Goal: Task Accomplishment & Management: Manage account settings

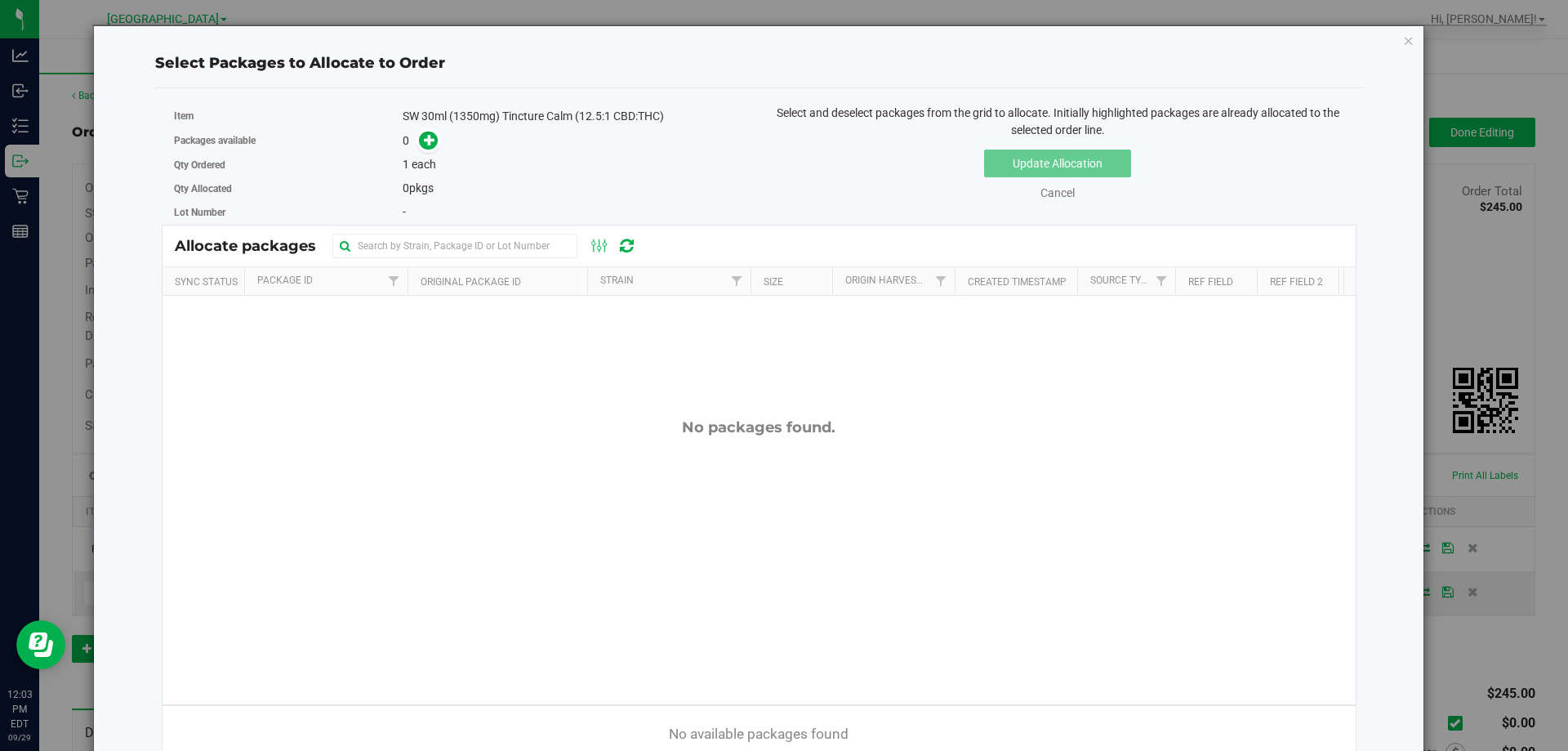
scroll to position [163, 0]
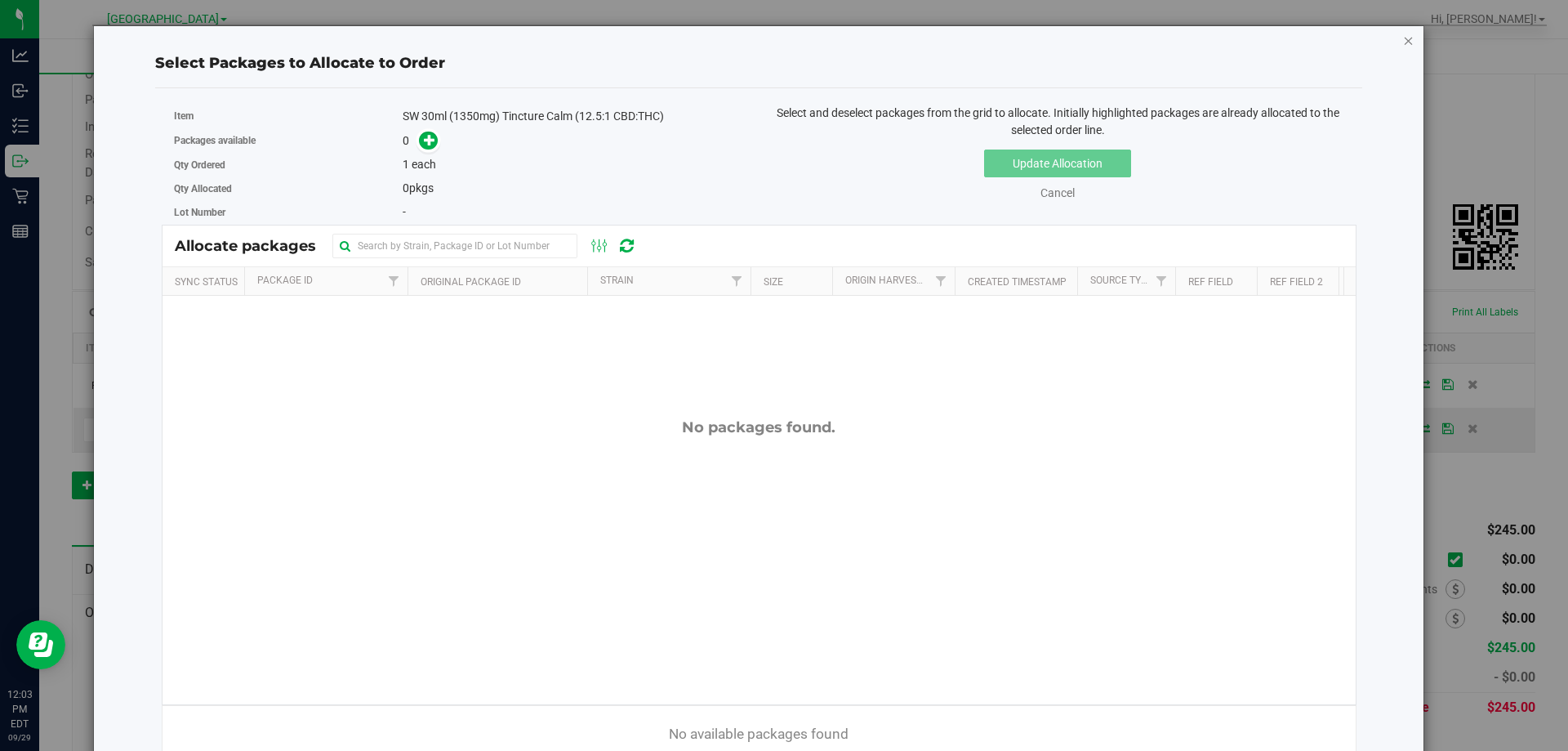
click at [1403, 34] on icon "button" at bounding box center [1408, 40] width 12 height 20
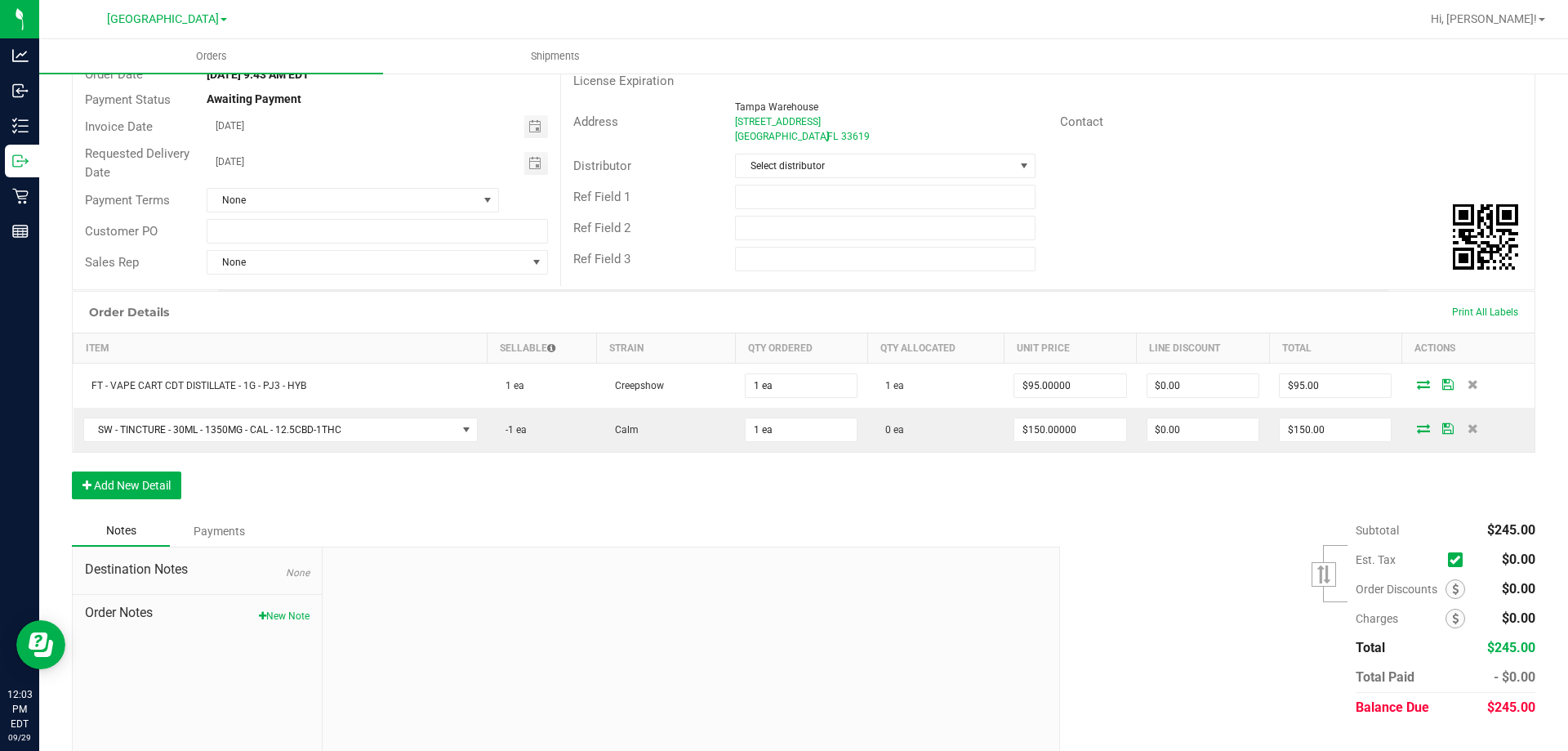
click at [1148, 477] on div "Order Details Print All Labels Item Sellable Strain Qty Ordered Qty Allocated U…" at bounding box center [803, 403] width 1463 height 225
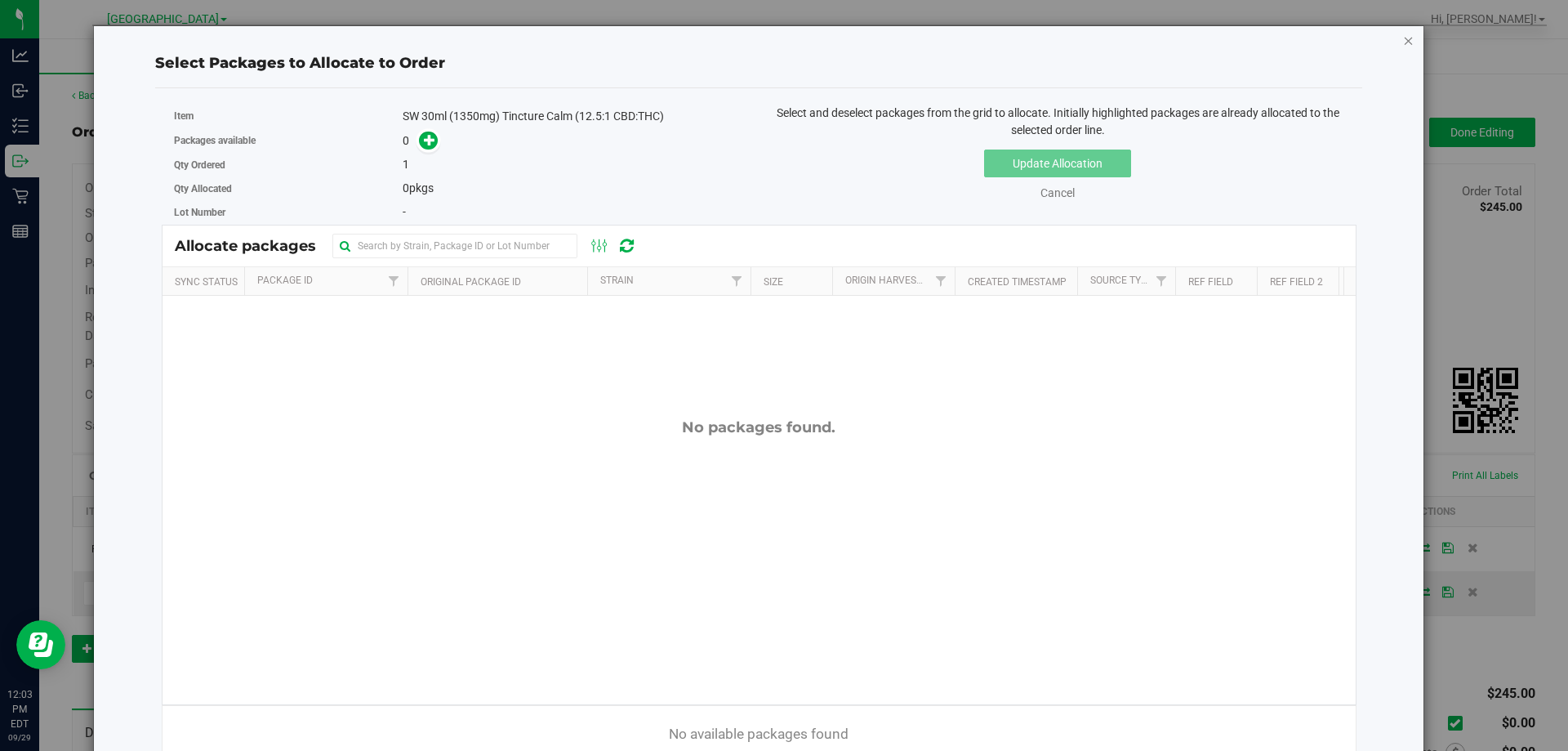
click at [1403, 44] on icon "button" at bounding box center [1408, 40] width 12 height 20
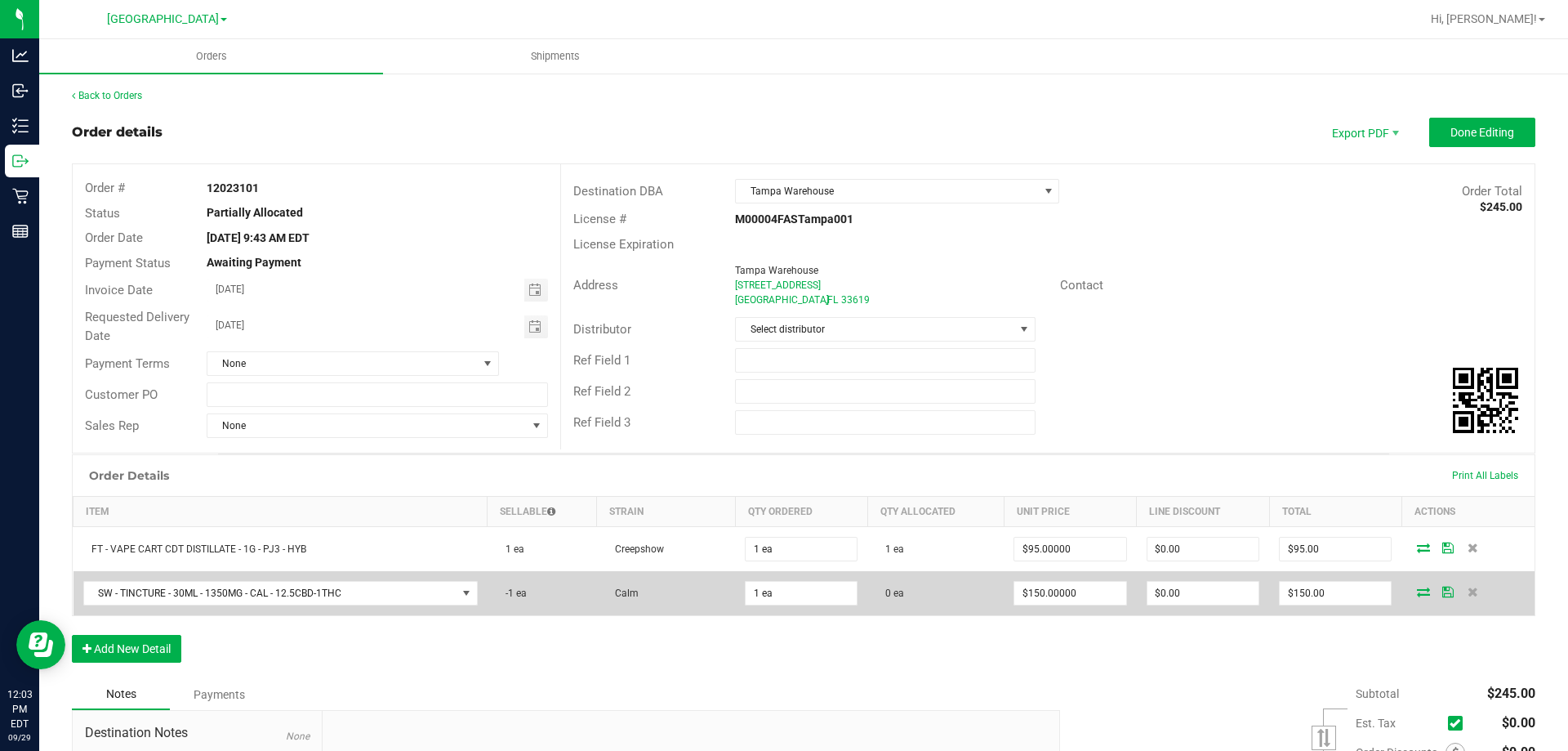
click at [1418, 591] on icon at bounding box center [1423, 591] width 13 height 10
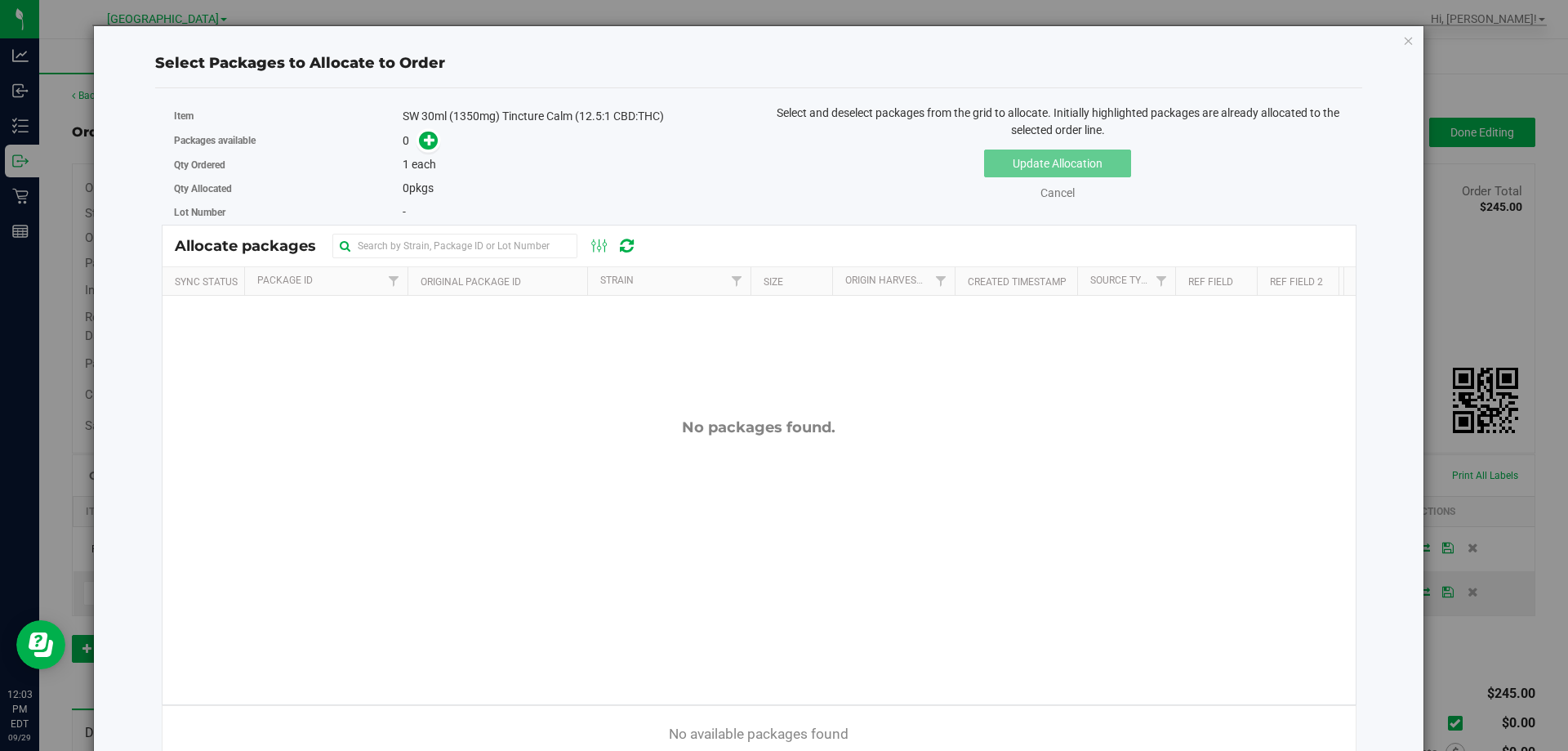
click at [1384, 38] on div "Select Packages to Allocate to Order Item SW 30ml (1350mg) Tincture Calm (12.5:…" at bounding box center [759, 407] width 1305 height 762
click at [1403, 40] on icon "button" at bounding box center [1408, 40] width 12 height 20
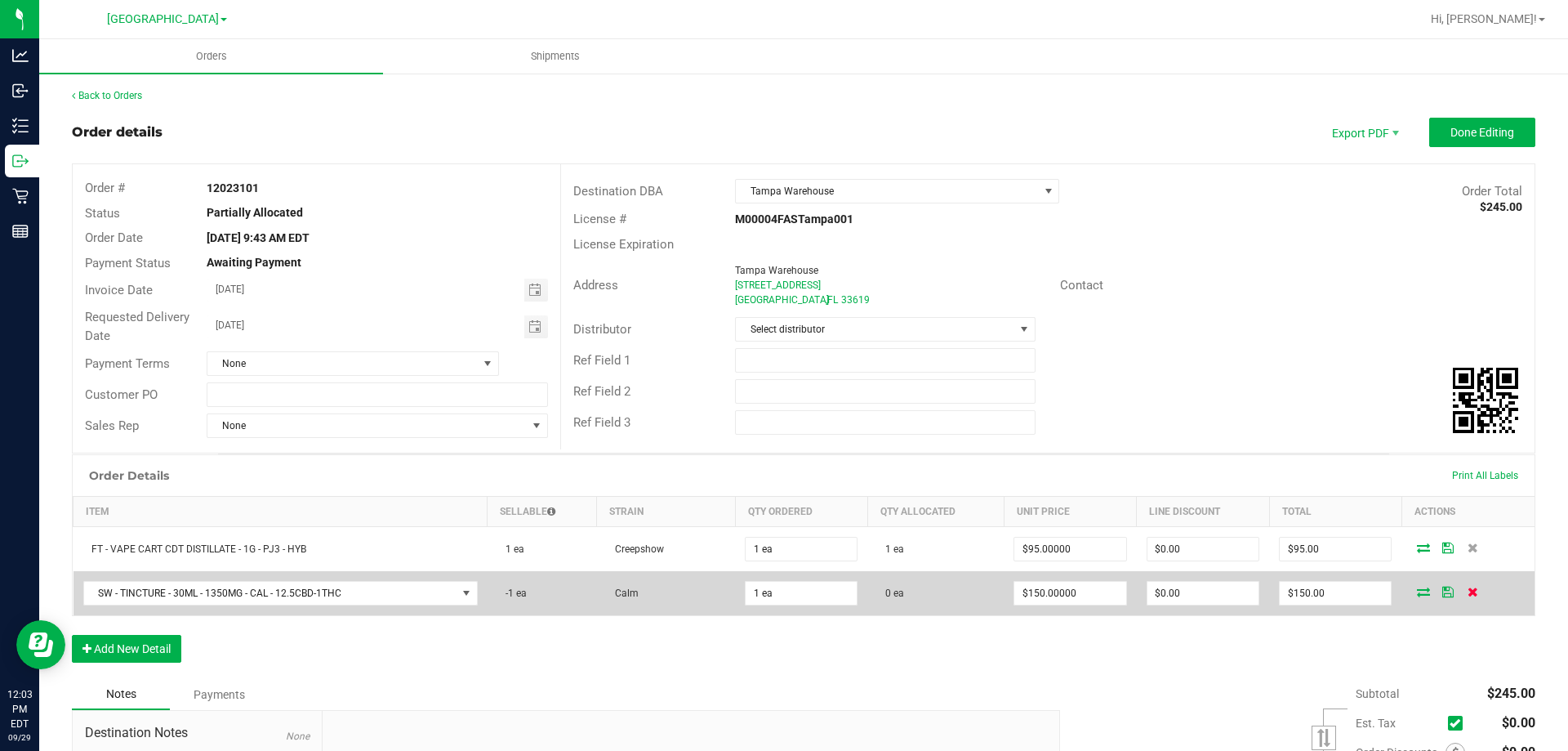
click at [1468, 591] on span at bounding box center [1472, 591] width 25 height 10
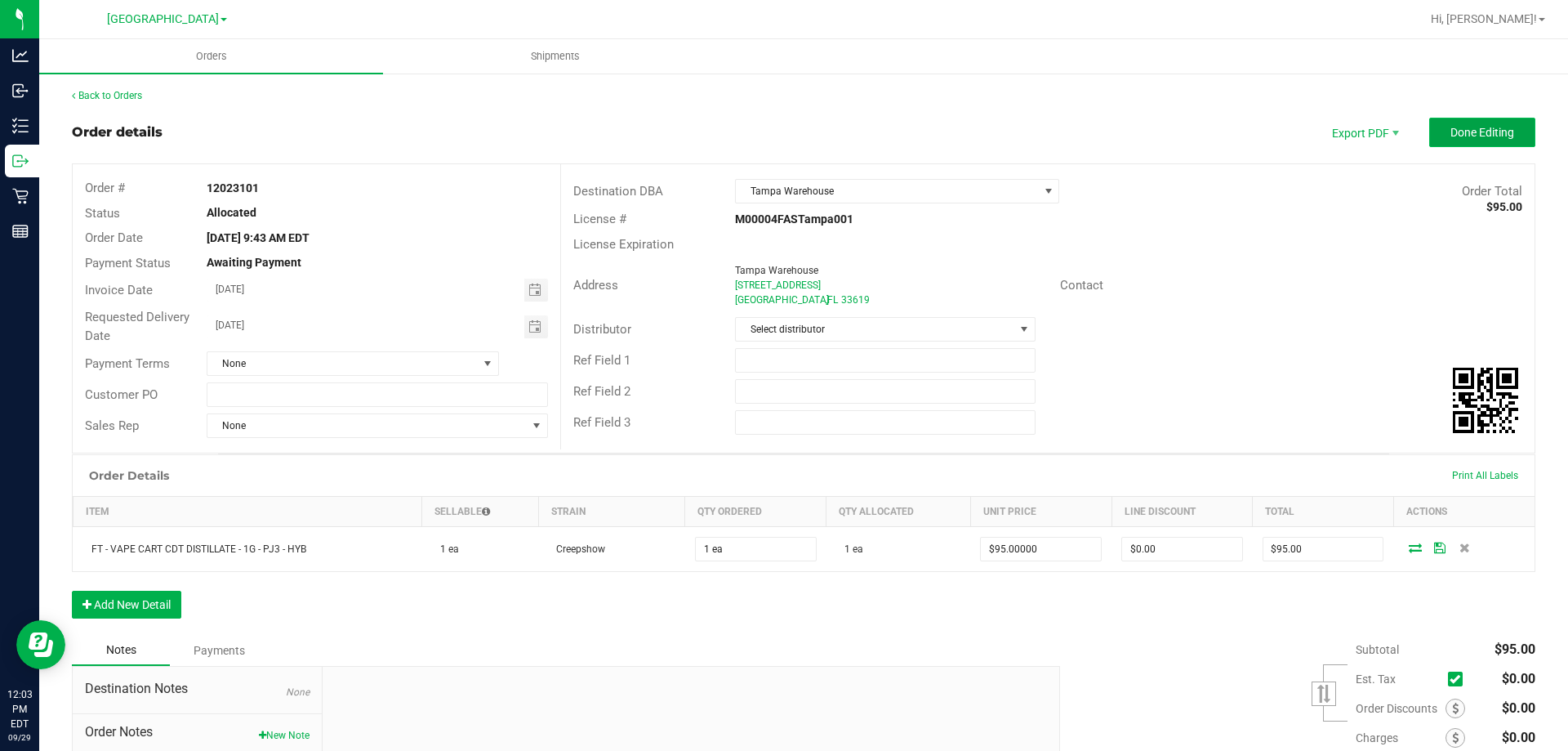
click at [1502, 135] on button "Done Editing" at bounding box center [1482, 132] width 106 height 29
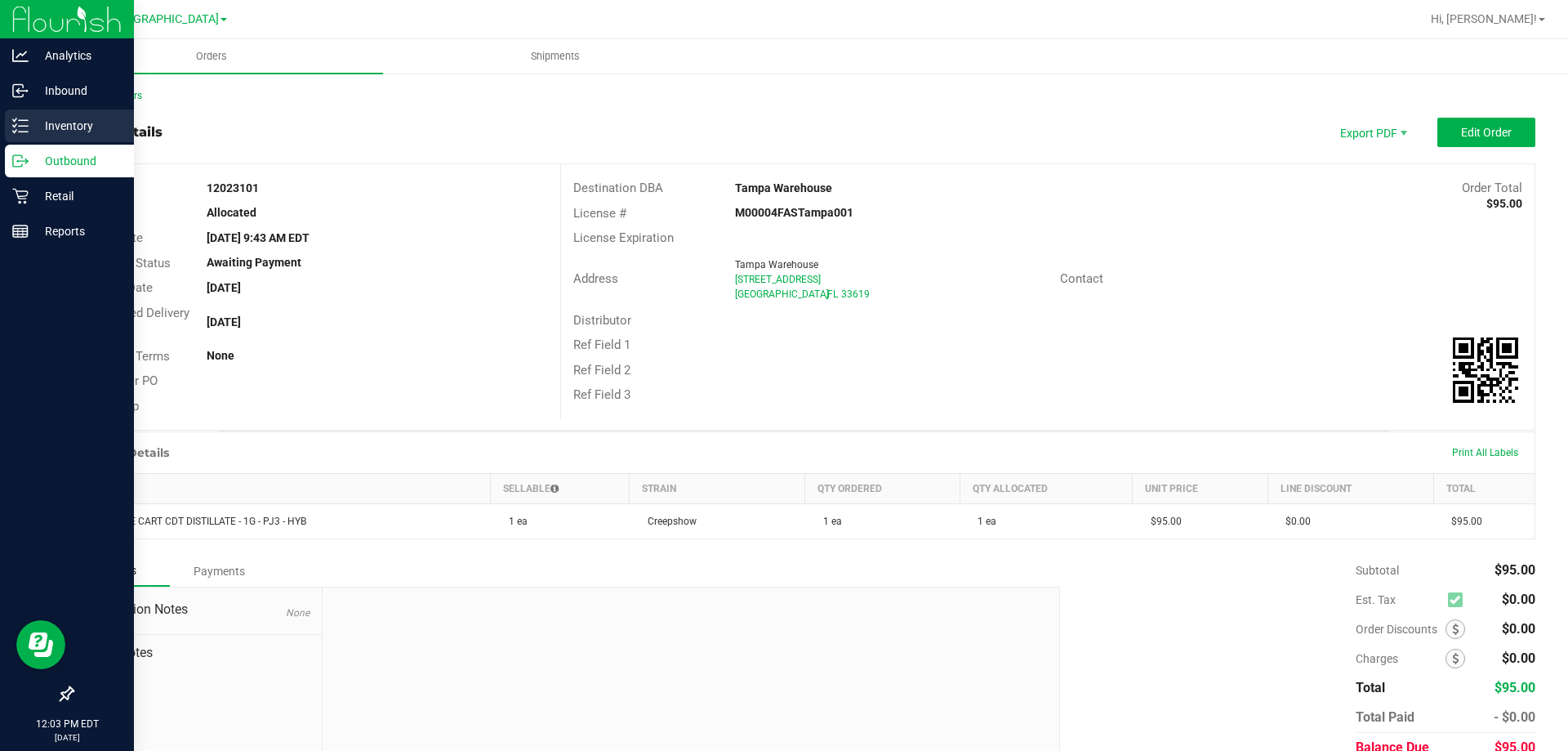
click at [15, 132] on icon at bounding box center [15, 130] width 4 height 3
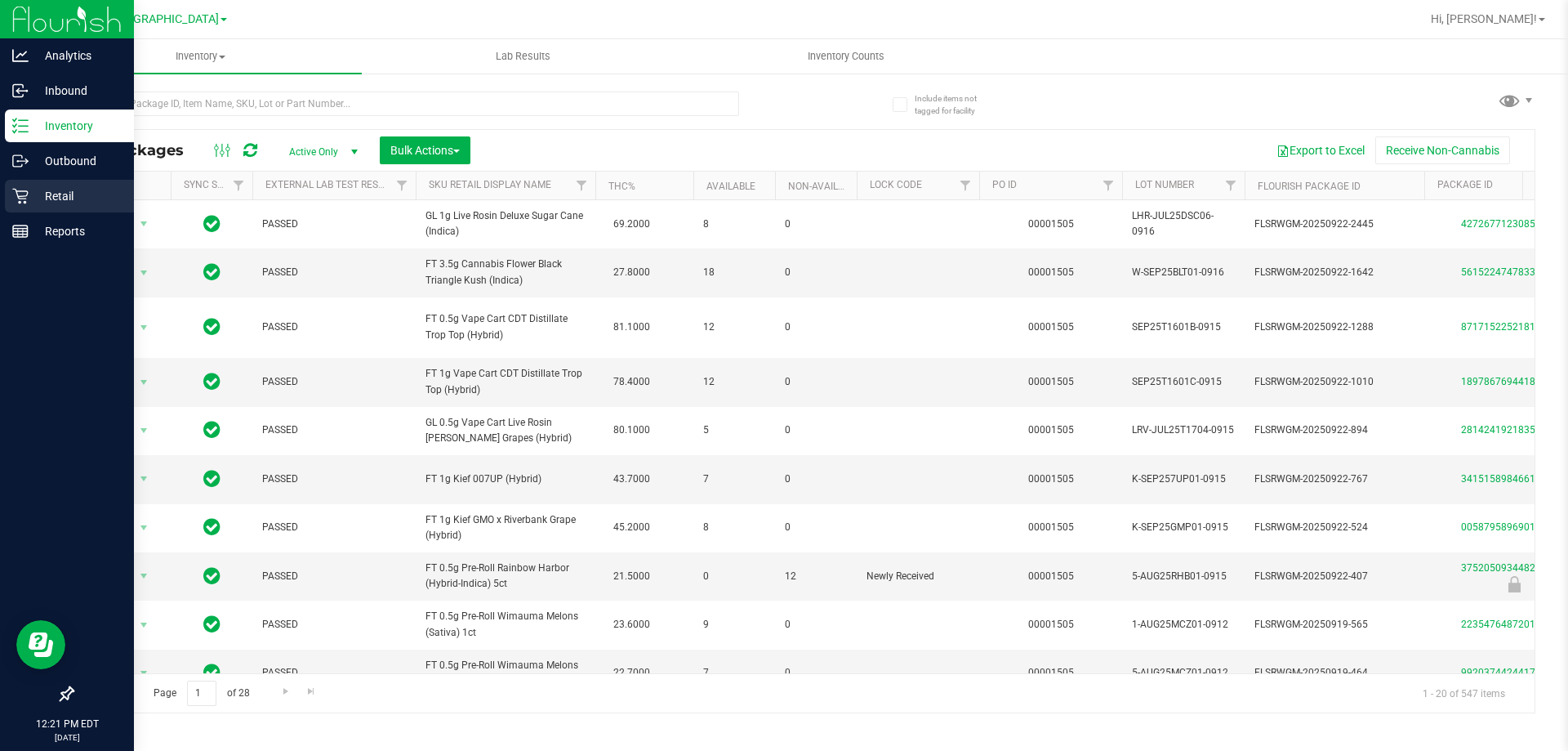
click at [32, 186] on div "Retail" at bounding box center [69, 195] width 129 height 33
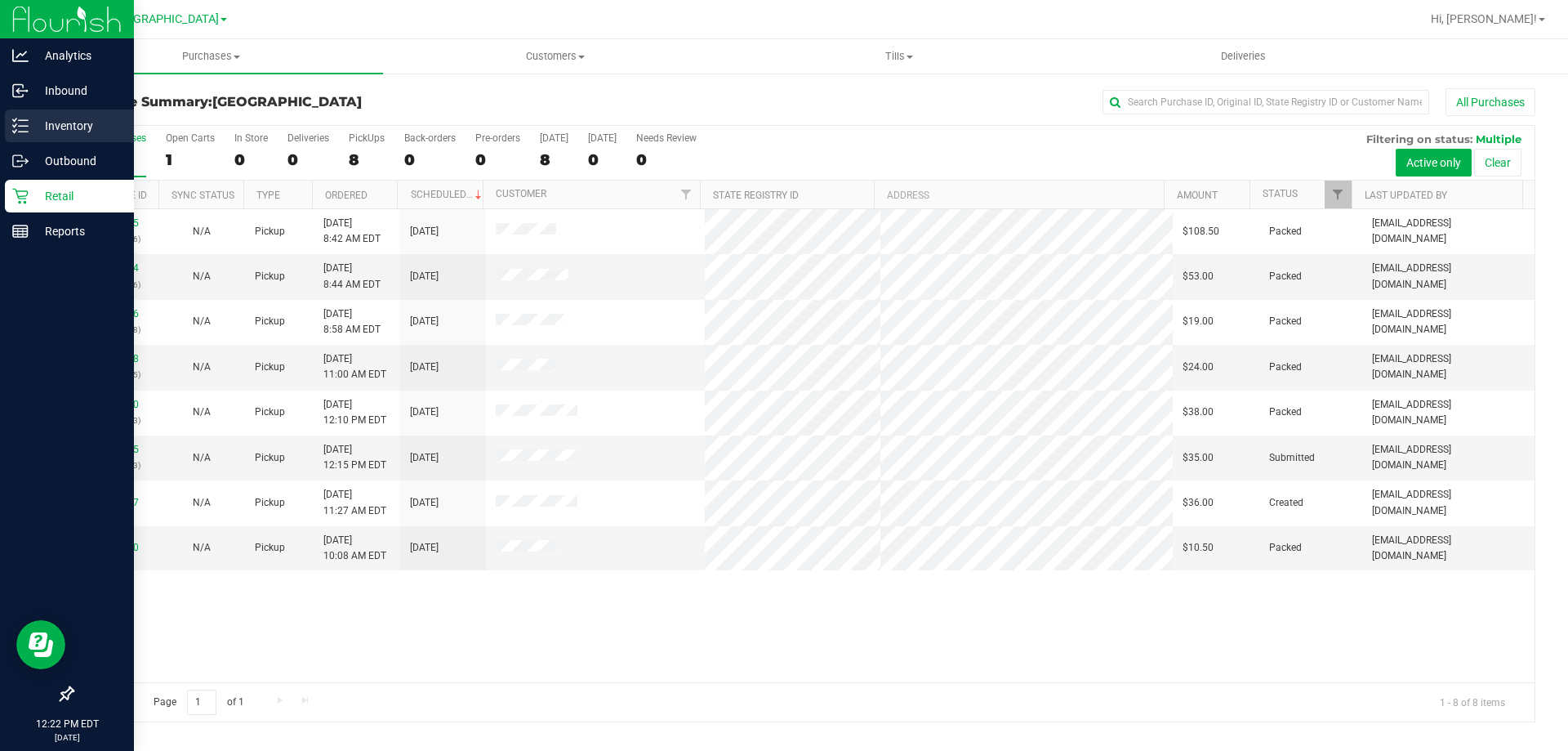
click at [44, 125] on p "Inventory" at bounding box center [77, 126] width 98 height 20
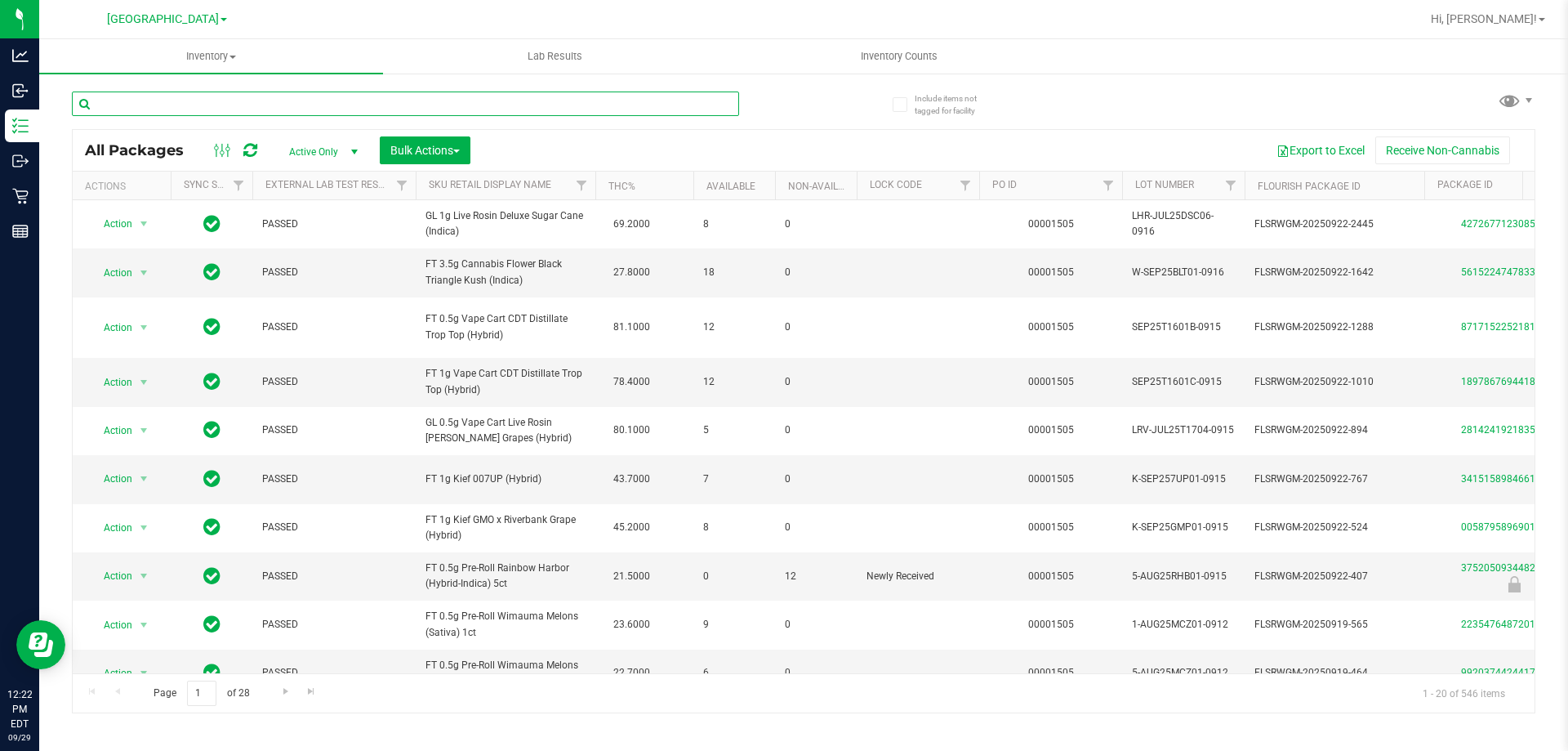
click at [159, 101] on input "text" at bounding box center [406, 104] width 667 height 25
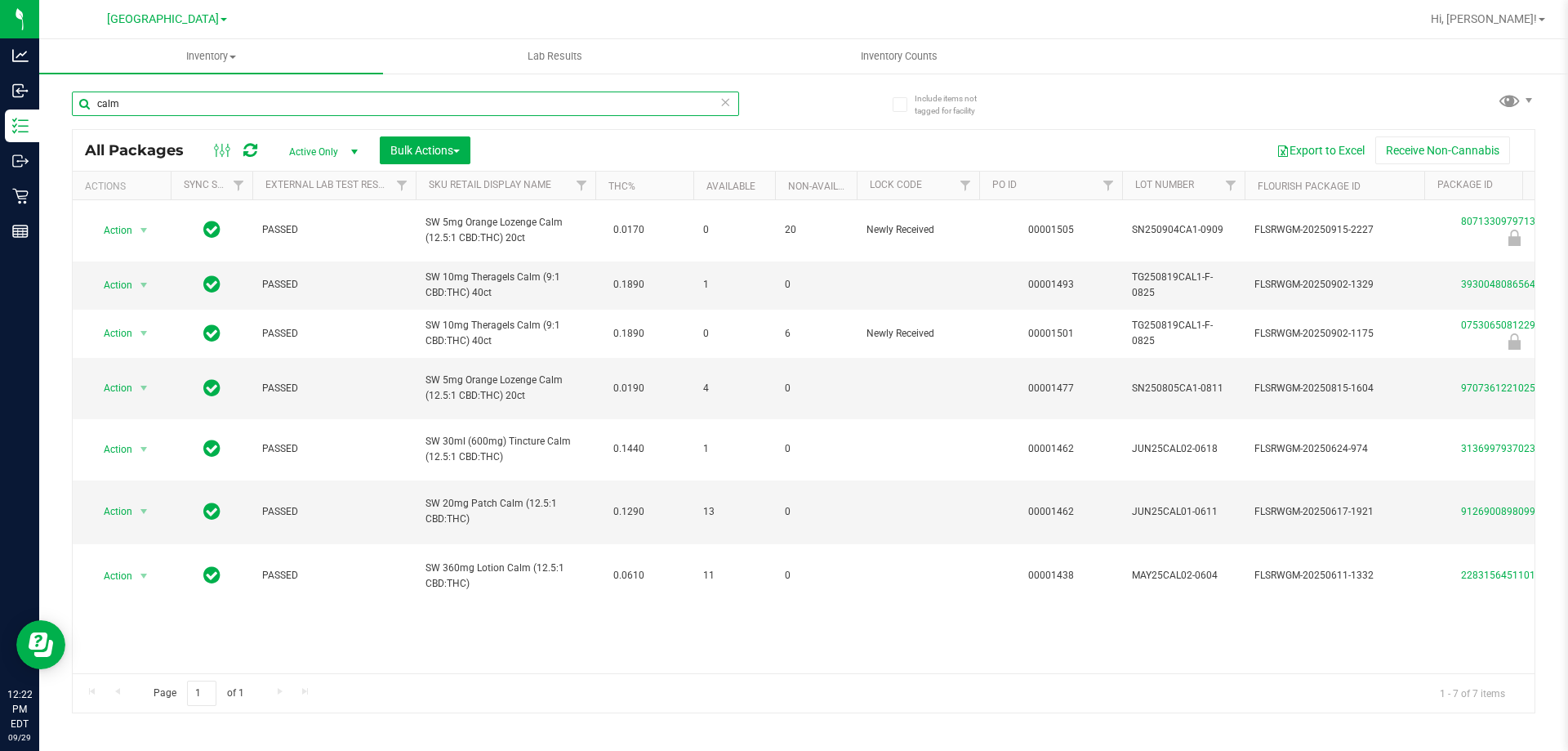
type input "calm"
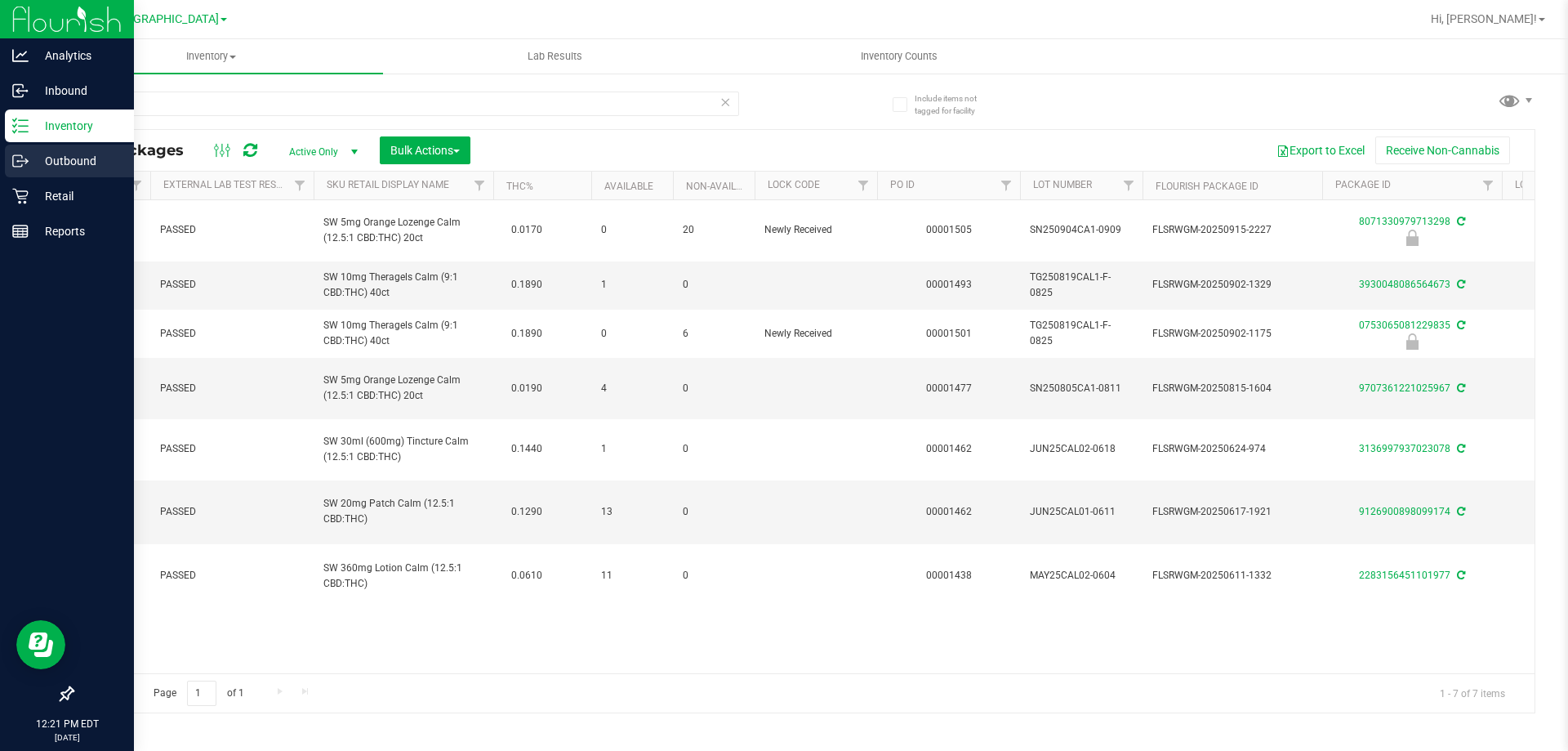
click at [35, 161] on p "Outbound" at bounding box center [77, 161] width 98 height 20
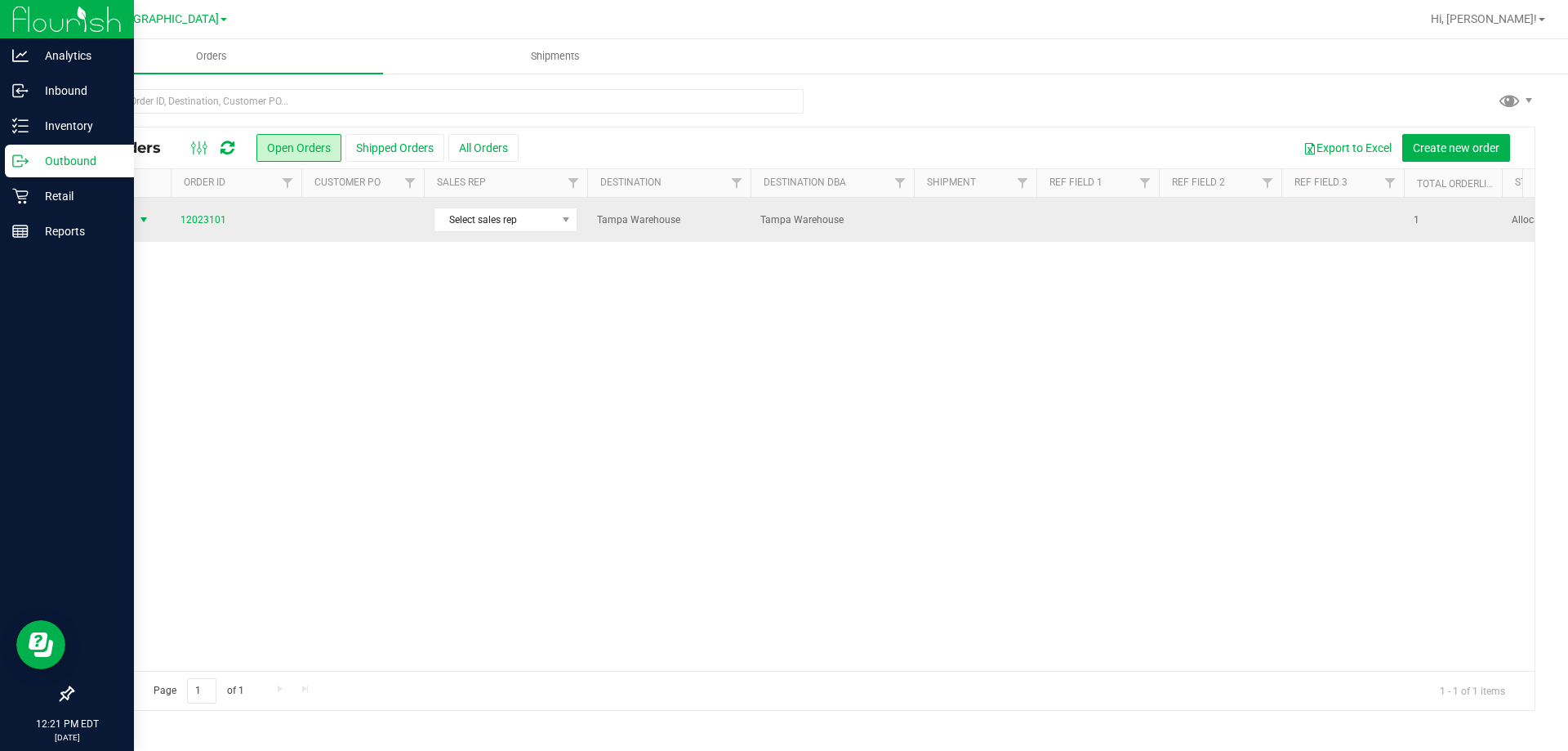
click at [138, 214] on span "select" at bounding box center [144, 219] width 13 height 13
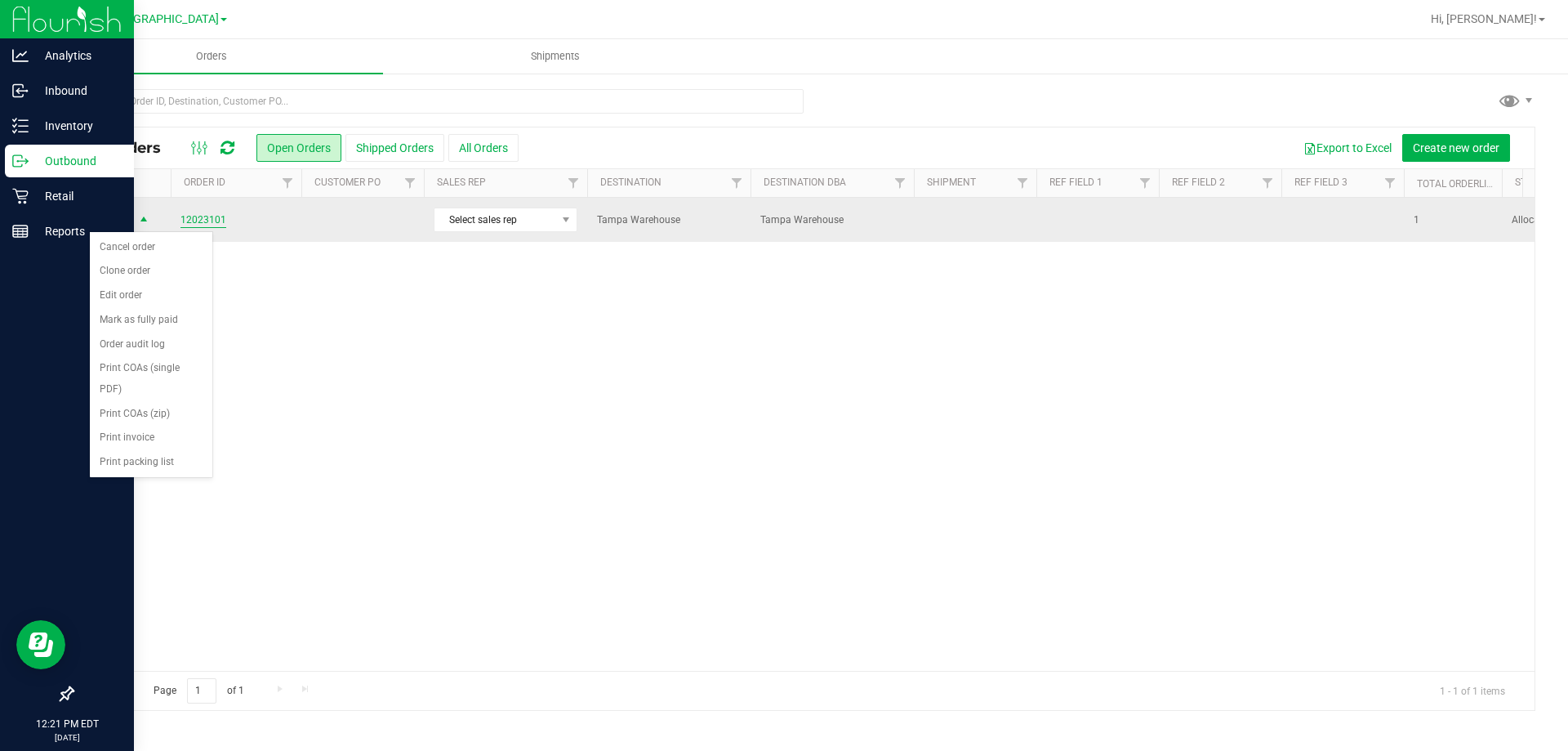
click at [222, 215] on link "12023101" at bounding box center [203, 219] width 46 height 15
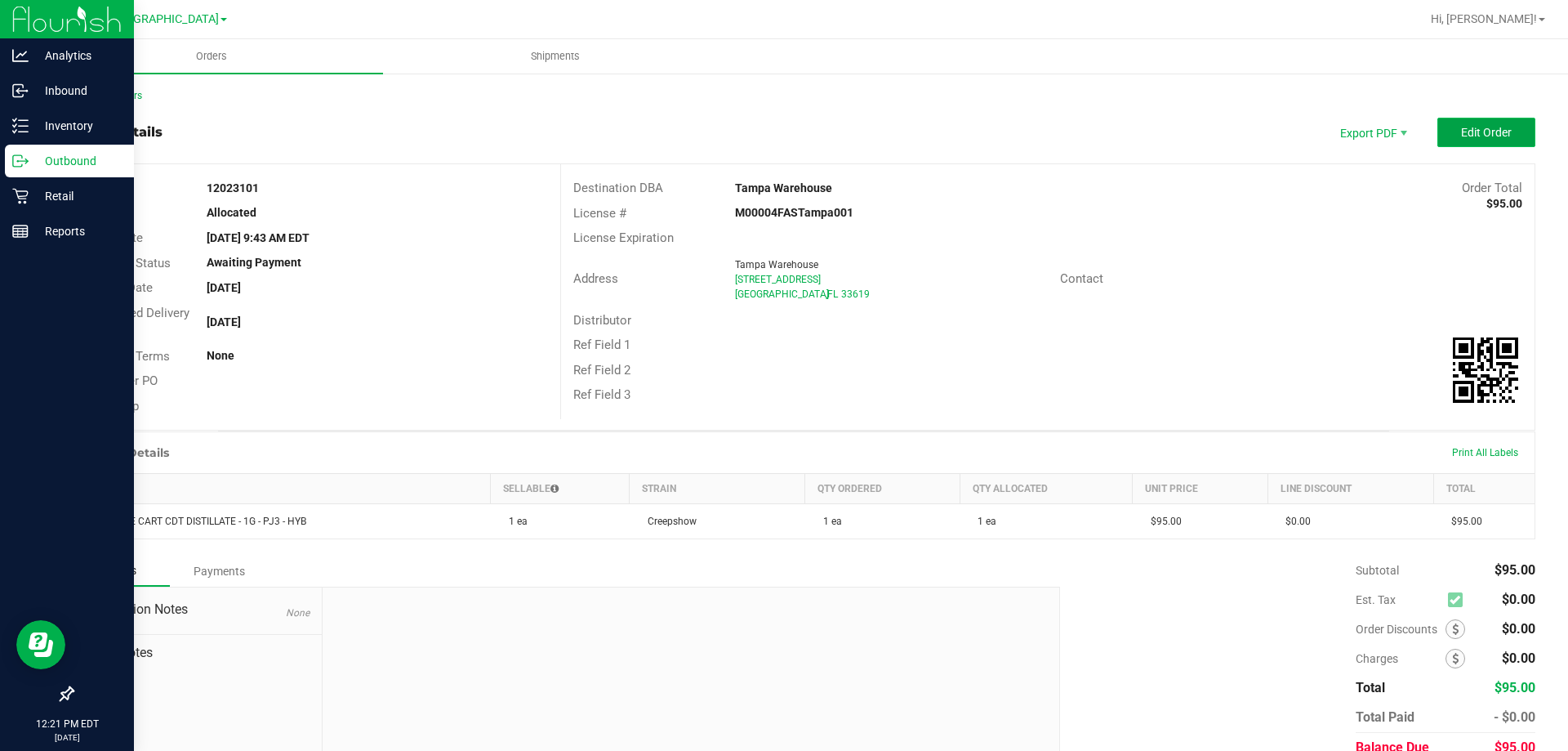
click at [1454, 118] on button "Edit Order" at bounding box center [1486, 132] width 98 height 29
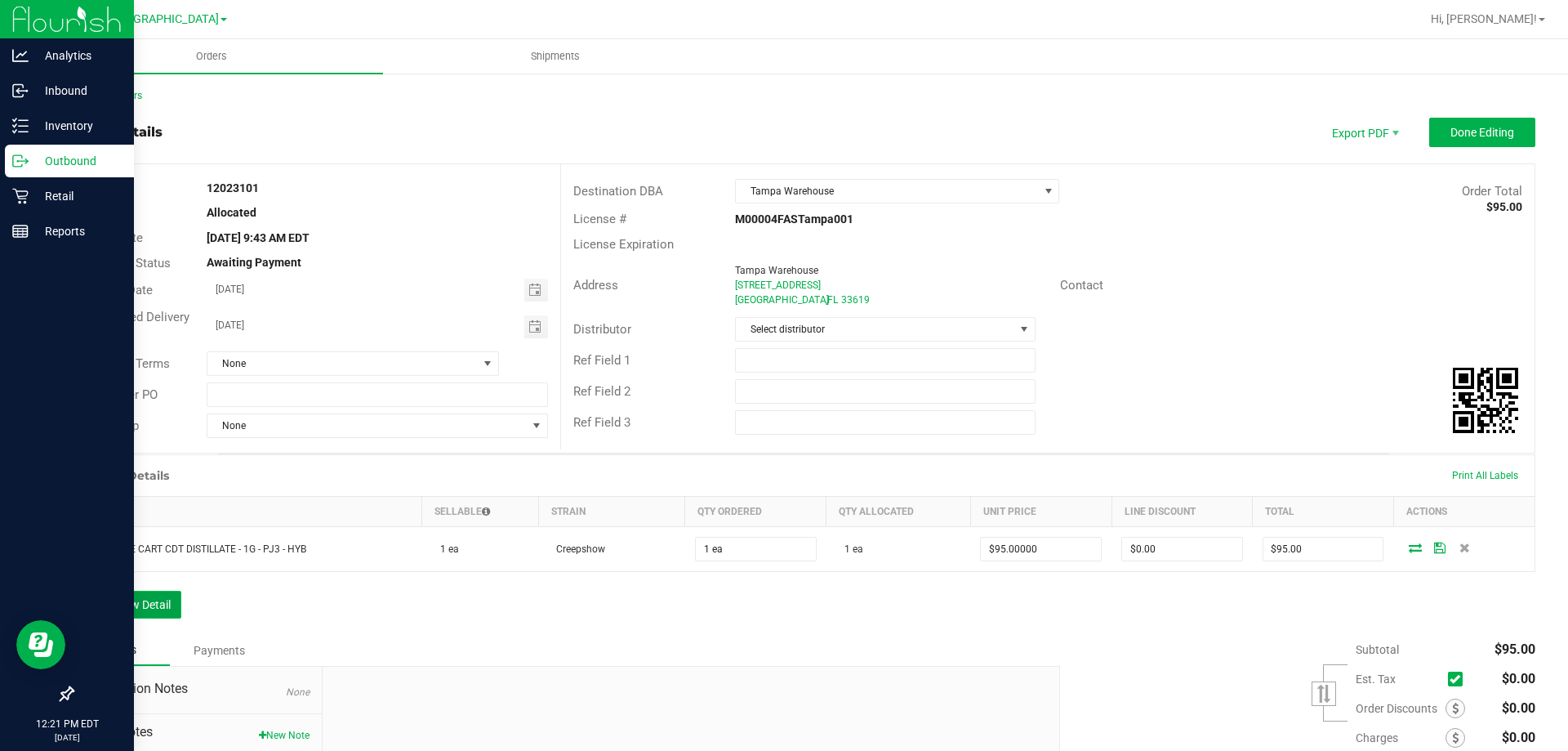
click at [148, 593] on button "Add New Detail" at bounding box center [126, 604] width 109 height 28
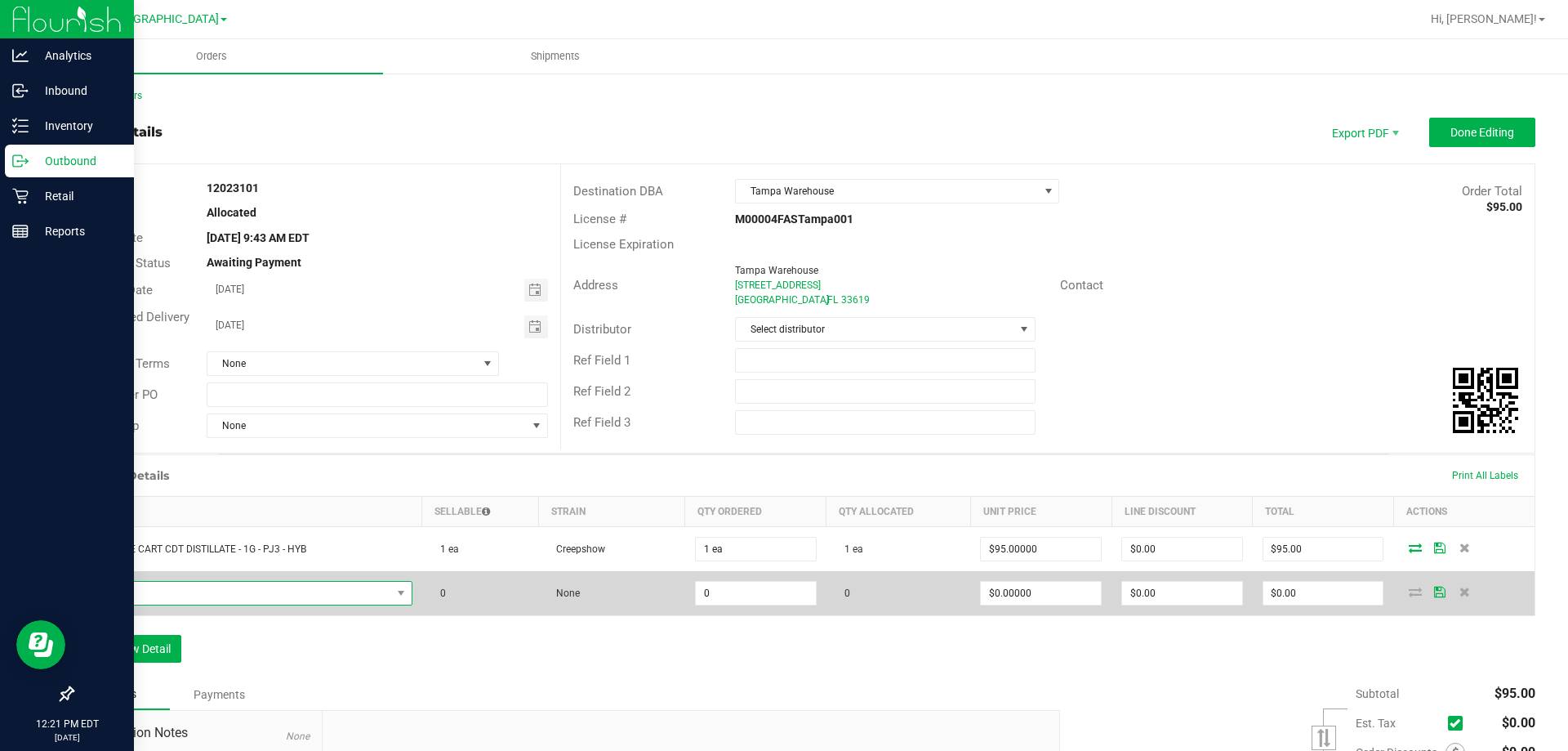
click at [154, 590] on span "NO DATA FOUND" at bounding box center [238, 593] width 307 height 23
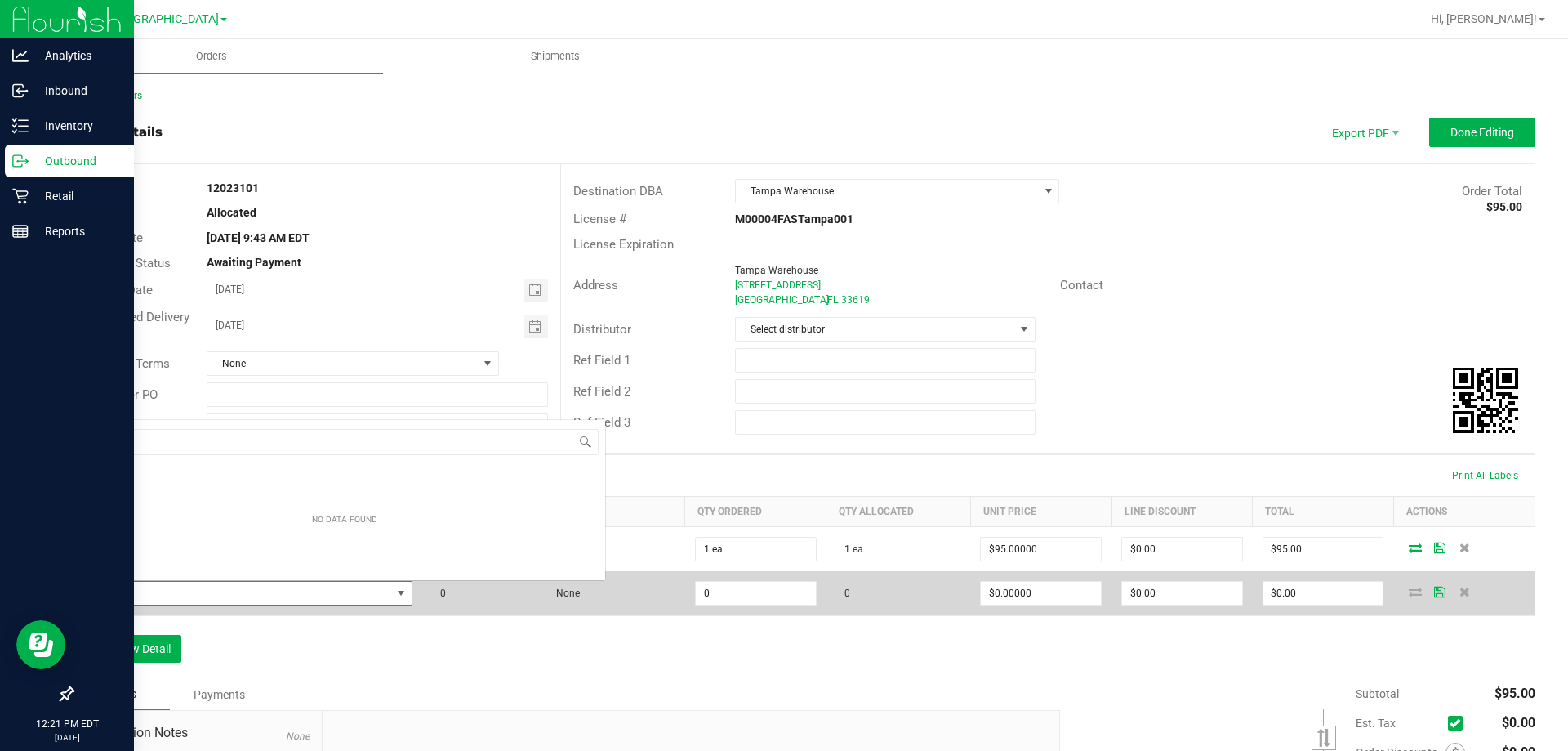
scroll to position [25, 322]
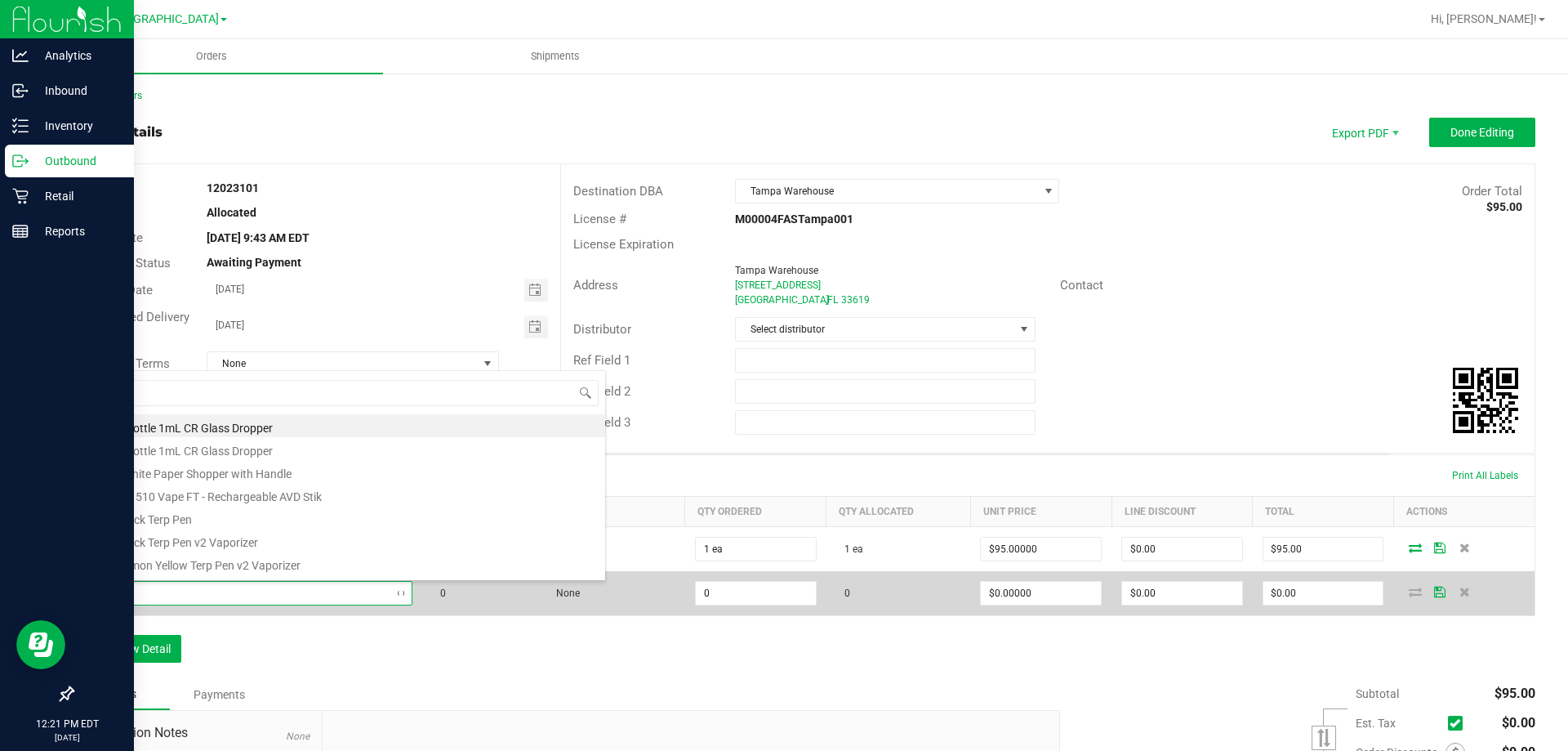
type input "calm"
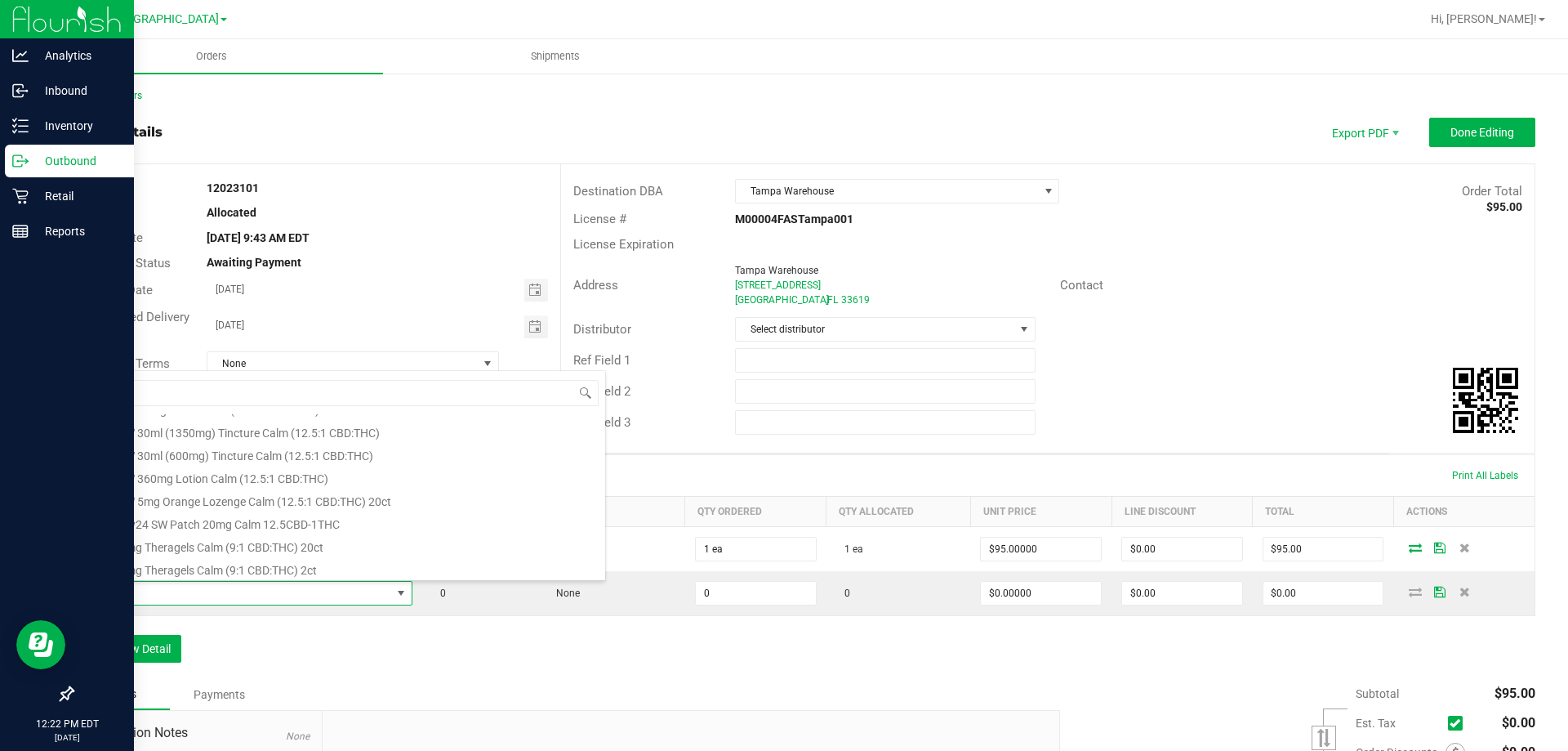
scroll to position [294, 0]
click at [251, 557] on li "SW 30ml (1350mg) Tincture Calm (12.5:1 CBD:THC)" at bounding box center [344, 566] width 521 height 23
type input "0 ea"
type input "$150.00000"
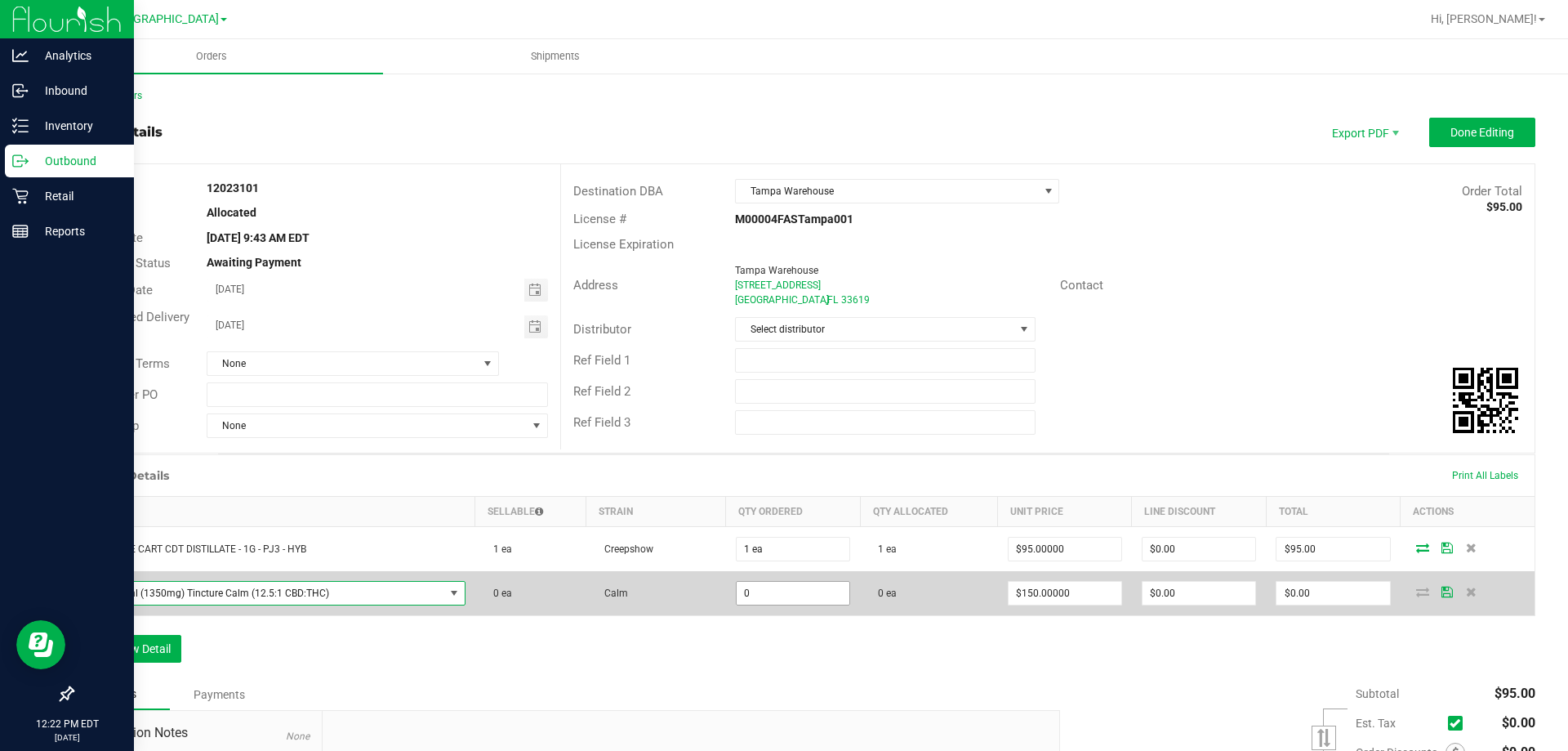
click at [774, 597] on input "0" at bounding box center [792, 593] width 113 height 23
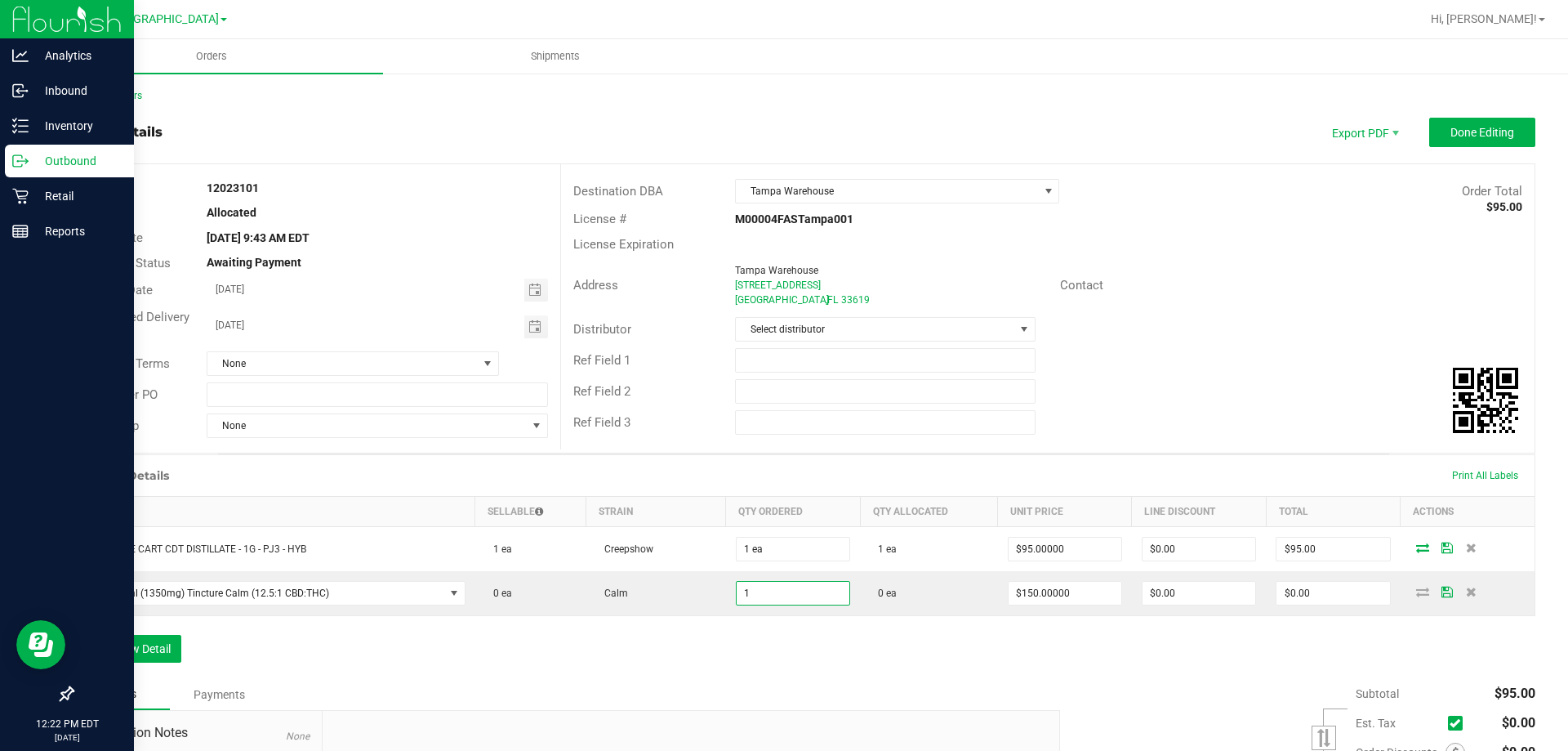
type input "1 ea"
type input "$150.00"
click at [834, 630] on div "Order Details Print All Labels Item Sellable Strain Qty Ordered Qty Allocated U…" at bounding box center [803, 566] width 1463 height 225
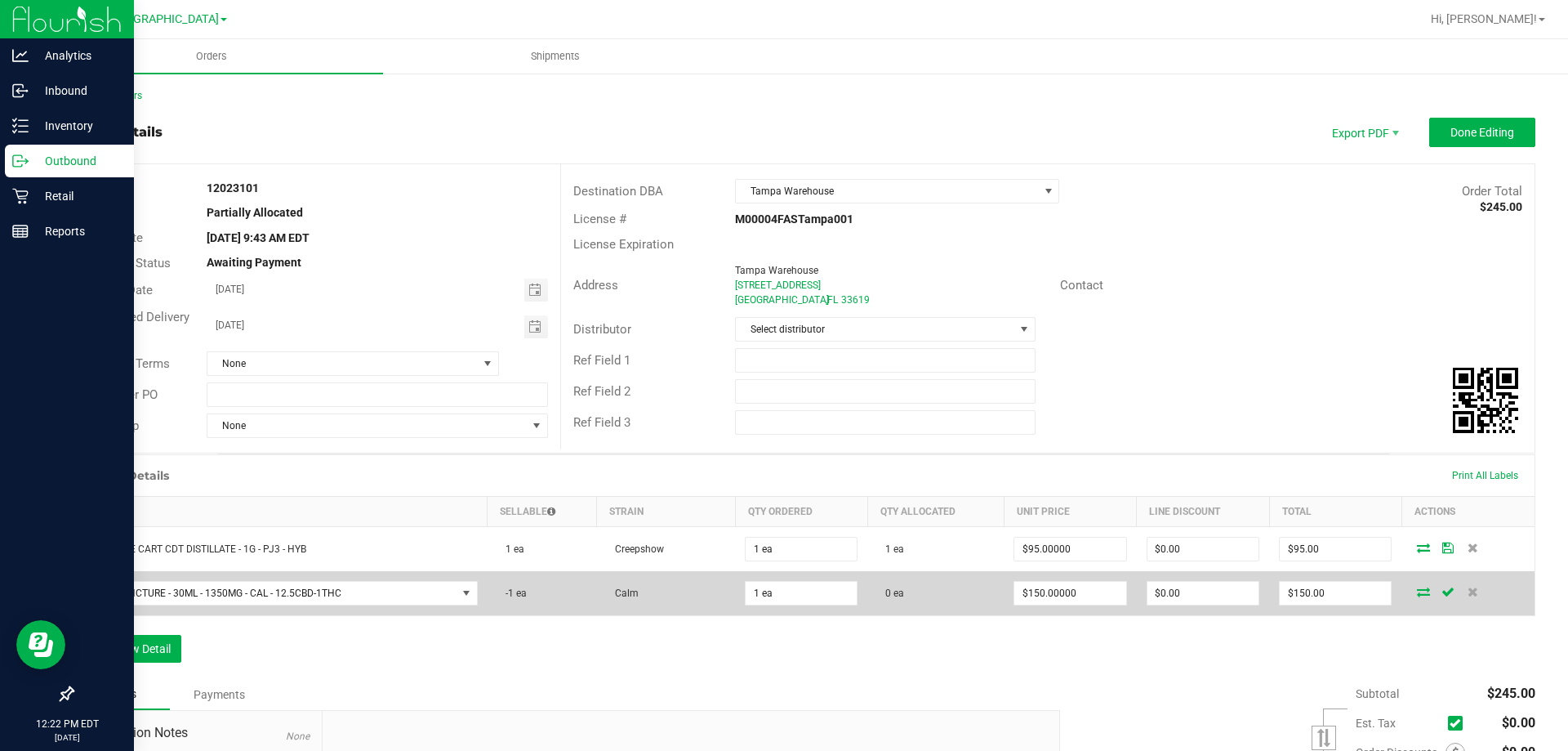
click at [1417, 590] on icon at bounding box center [1423, 591] width 13 height 10
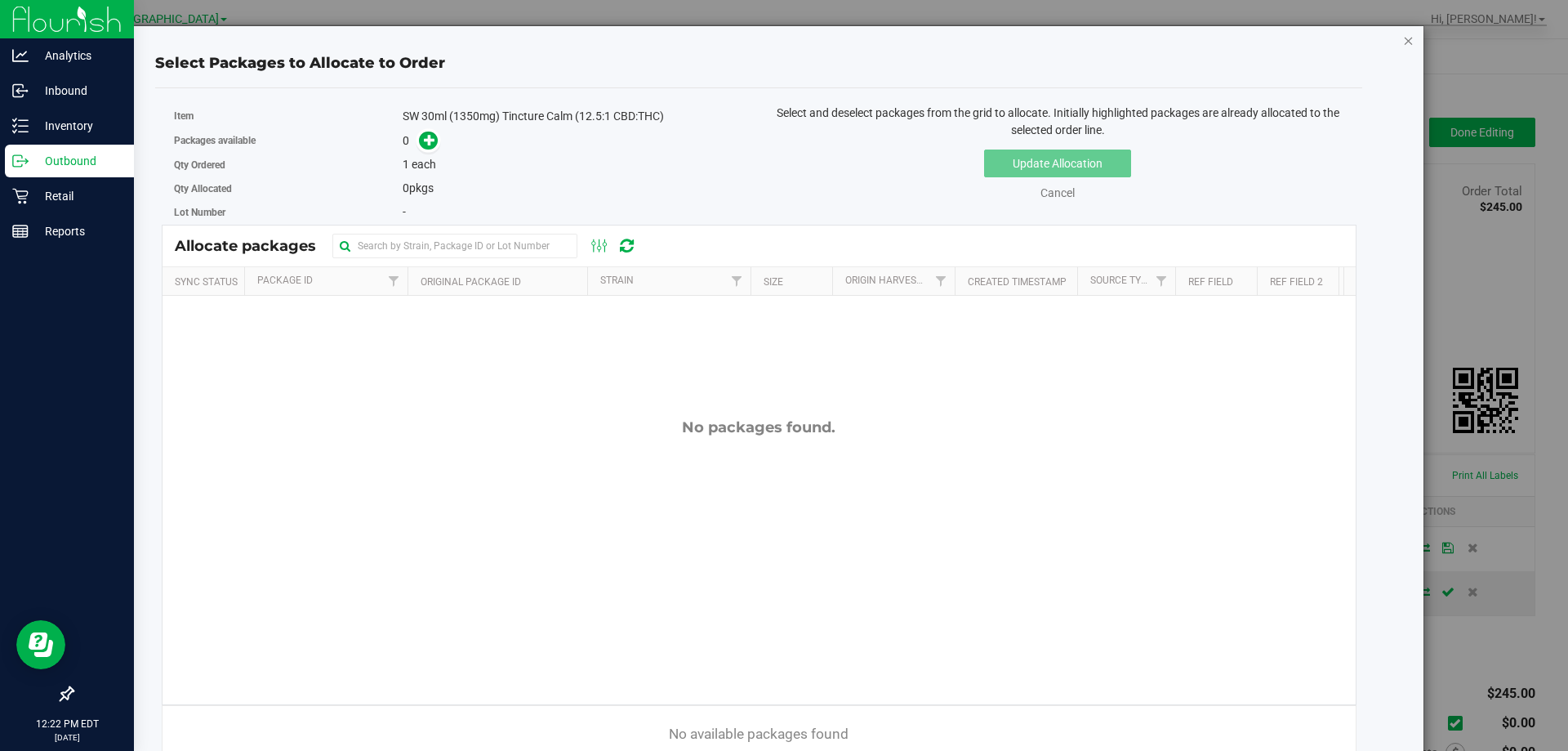
click at [1403, 43] on icon "button" at bounding box center [1408, 40] width 12 height 20
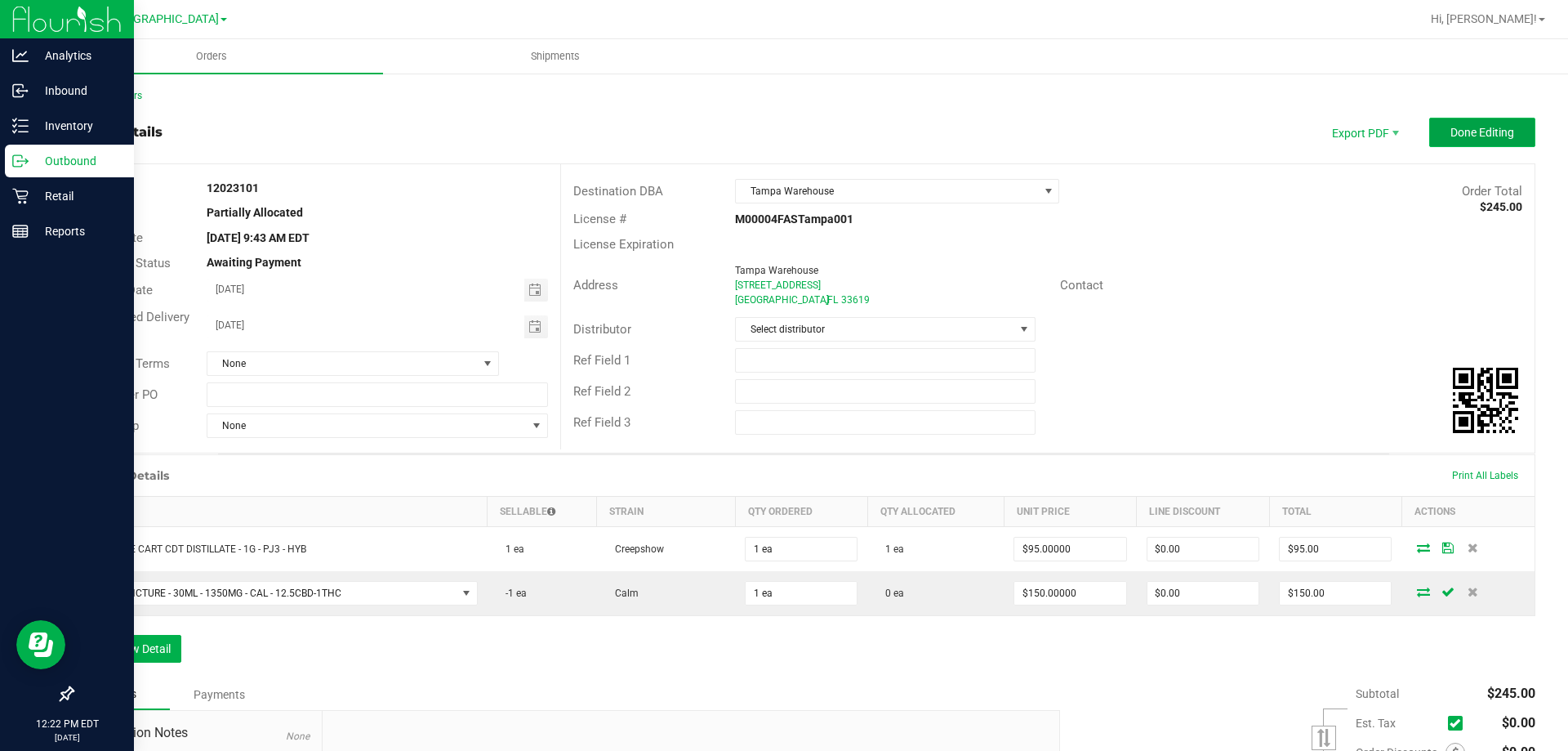
click at [1466, 121] on button "Done Editing" at bounding box center [1482, 132] width 106 height 29
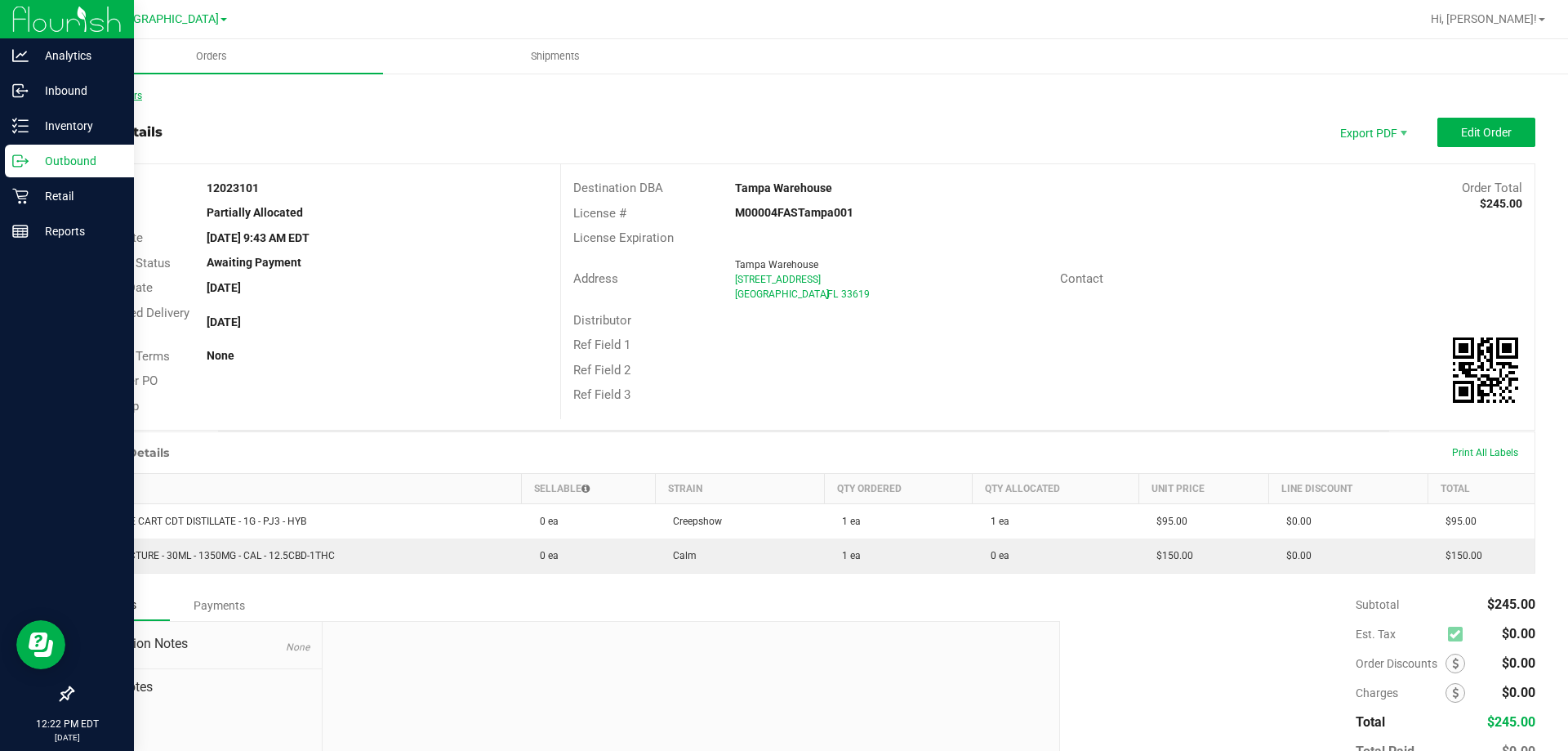
click at [129, 98] on link "Back to Orders" at bounding box center [106, 95] width 70 height 12
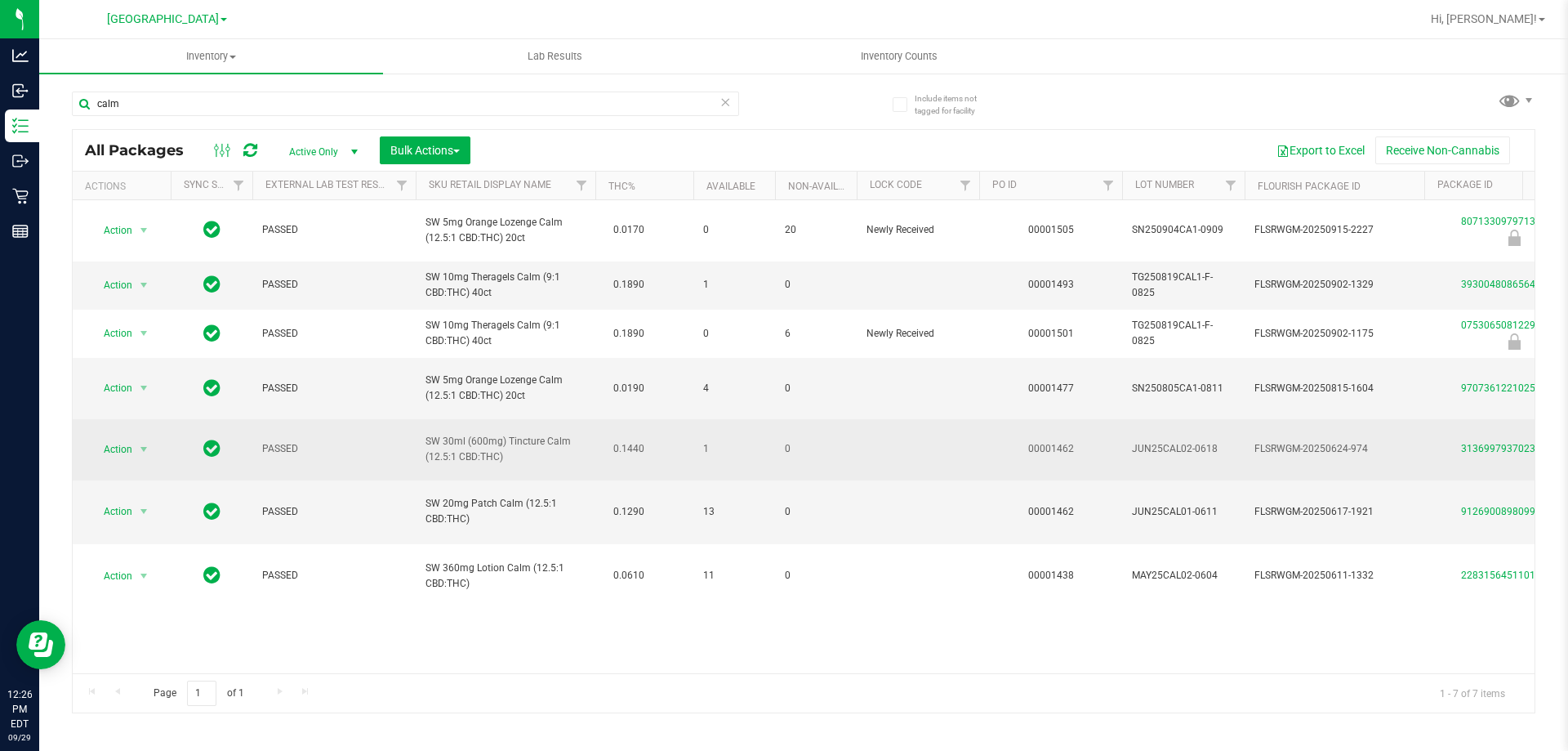
click at [563, 439] on span "SW 30ml (600mg) Tincture Calm (12.5:1 CBD:THC)" at bounding box center [505, 449] width 160 height 31
click at [121, 439] on span "Action" at bounding box center [111, 449] width 44 height 23
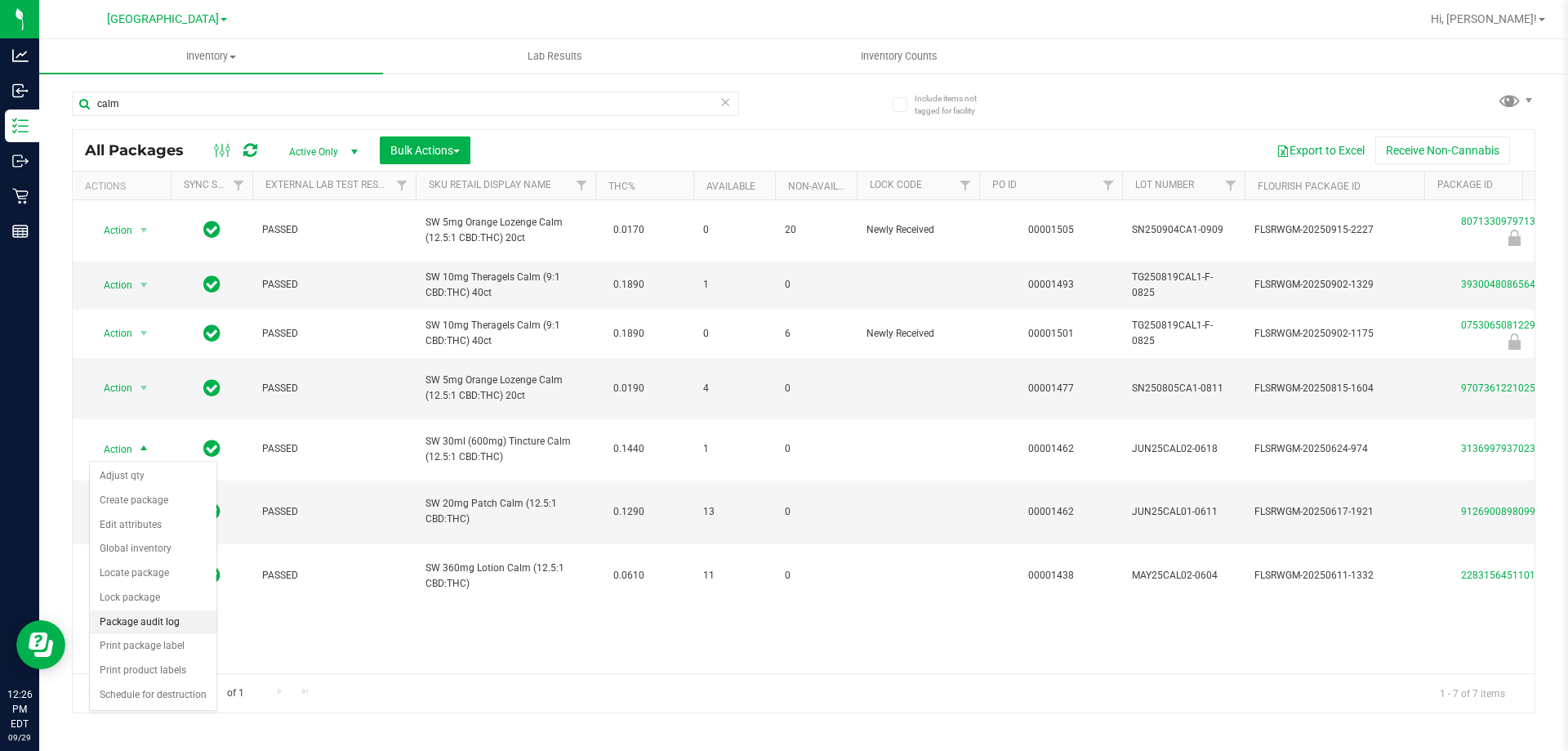
click at [186, 621] on li "Package audit log" at bounding box center [153, 622] width 127 height 25
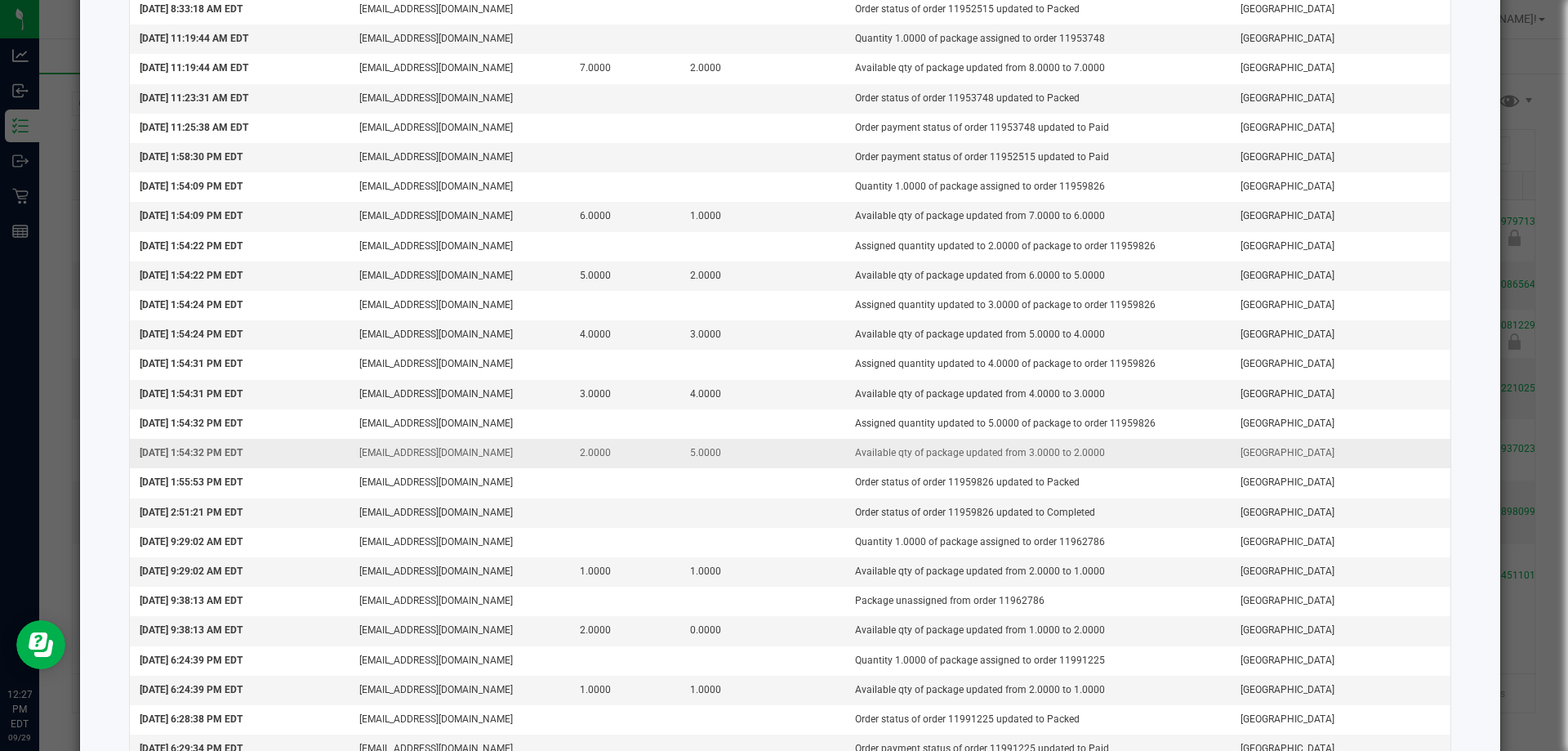
scroll to position [1249, 0]
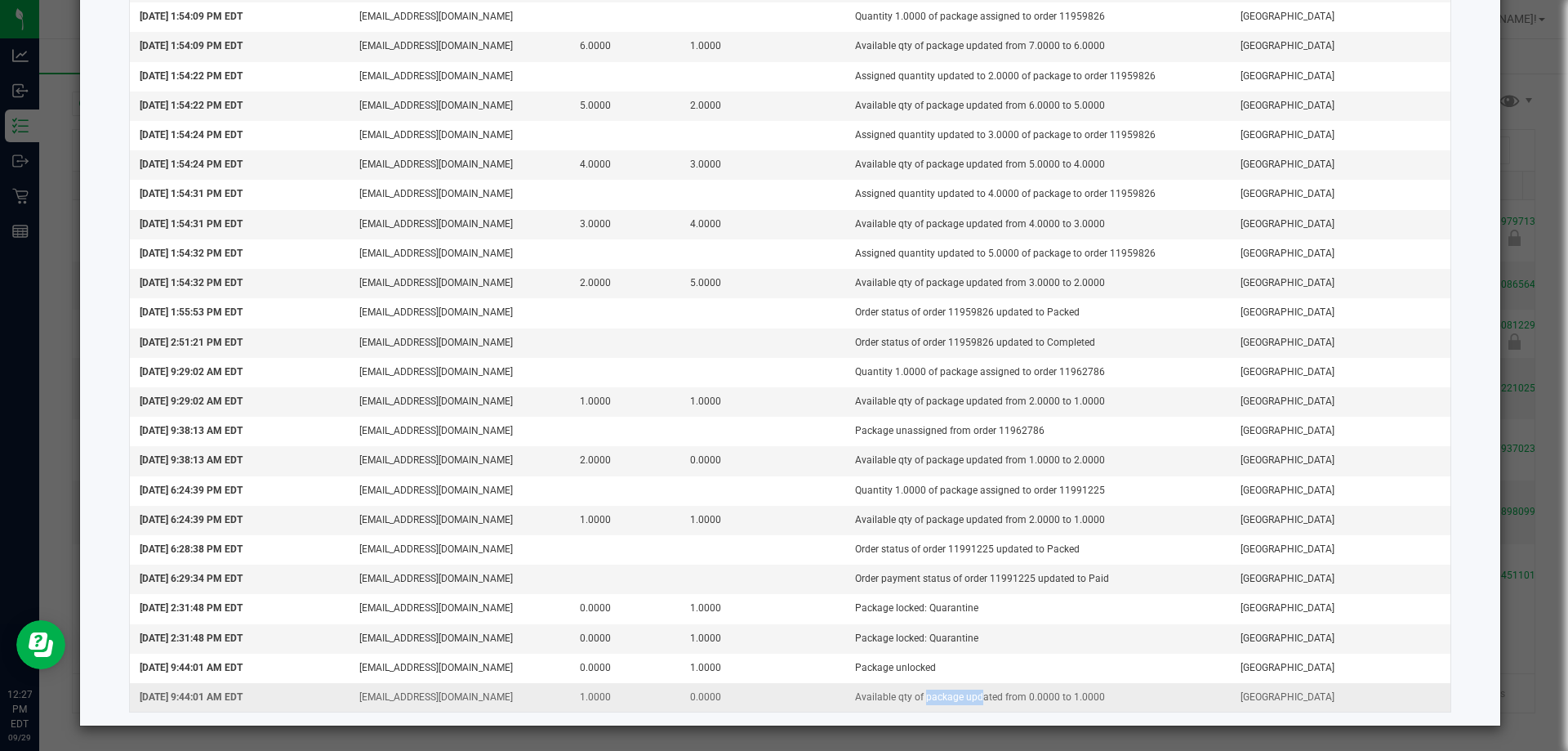
drag, startPoint x: 908, startPoint y: 697, endPoint x: 958, endPoint y: 698, distance: 50.0
click at [958, 698] on td "Available qty of package updated from 0.0000 to 1.0000" at bounding box center [1037, 697] width 385 height 28
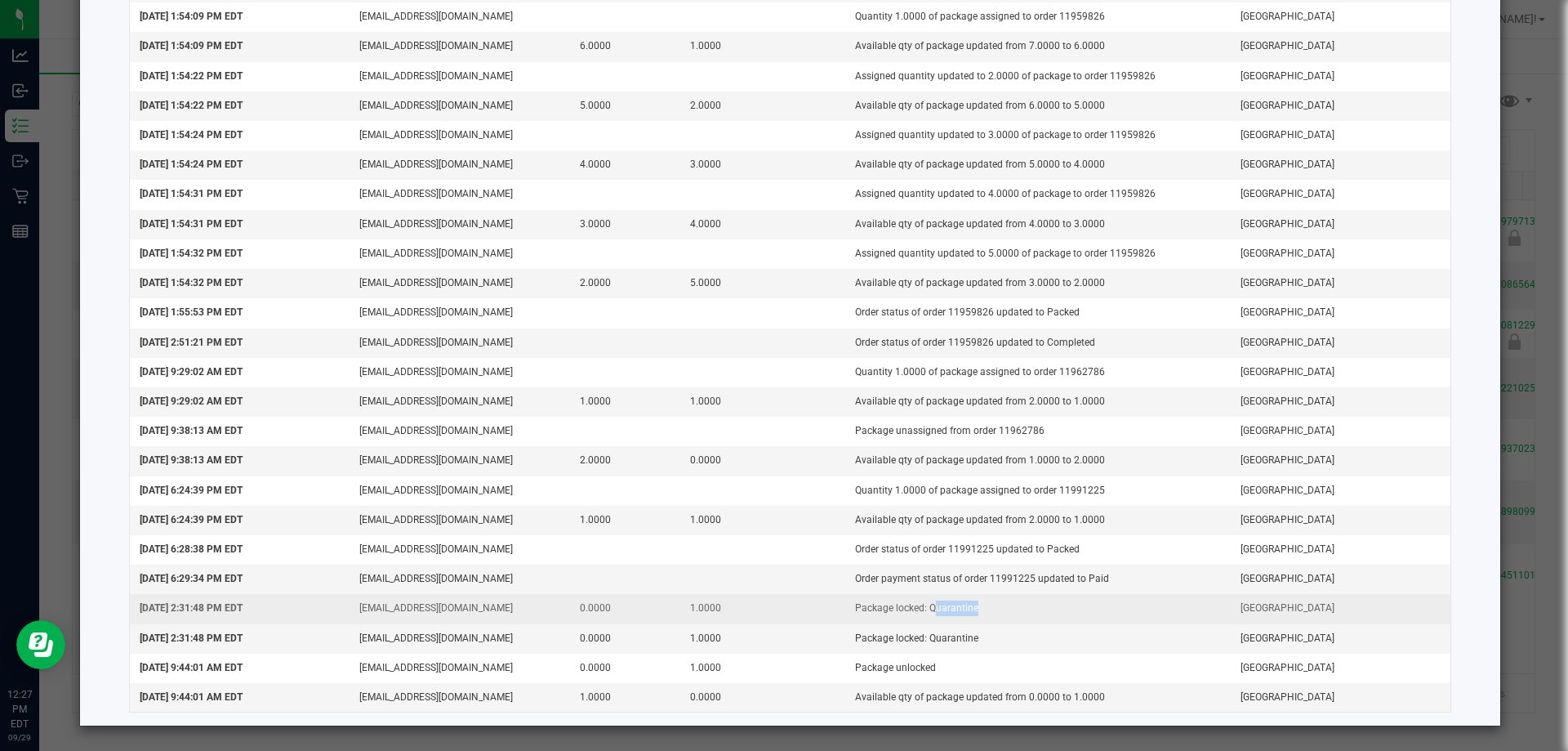
drag, startPoint x: 958, startPoint y: 597, endPoint x: 917, endPoint y: 599, distance: 41.0
click at [917, 599] on td "Package locked: Quarantine" at bounding box center [1037, 608] width 385 height 29
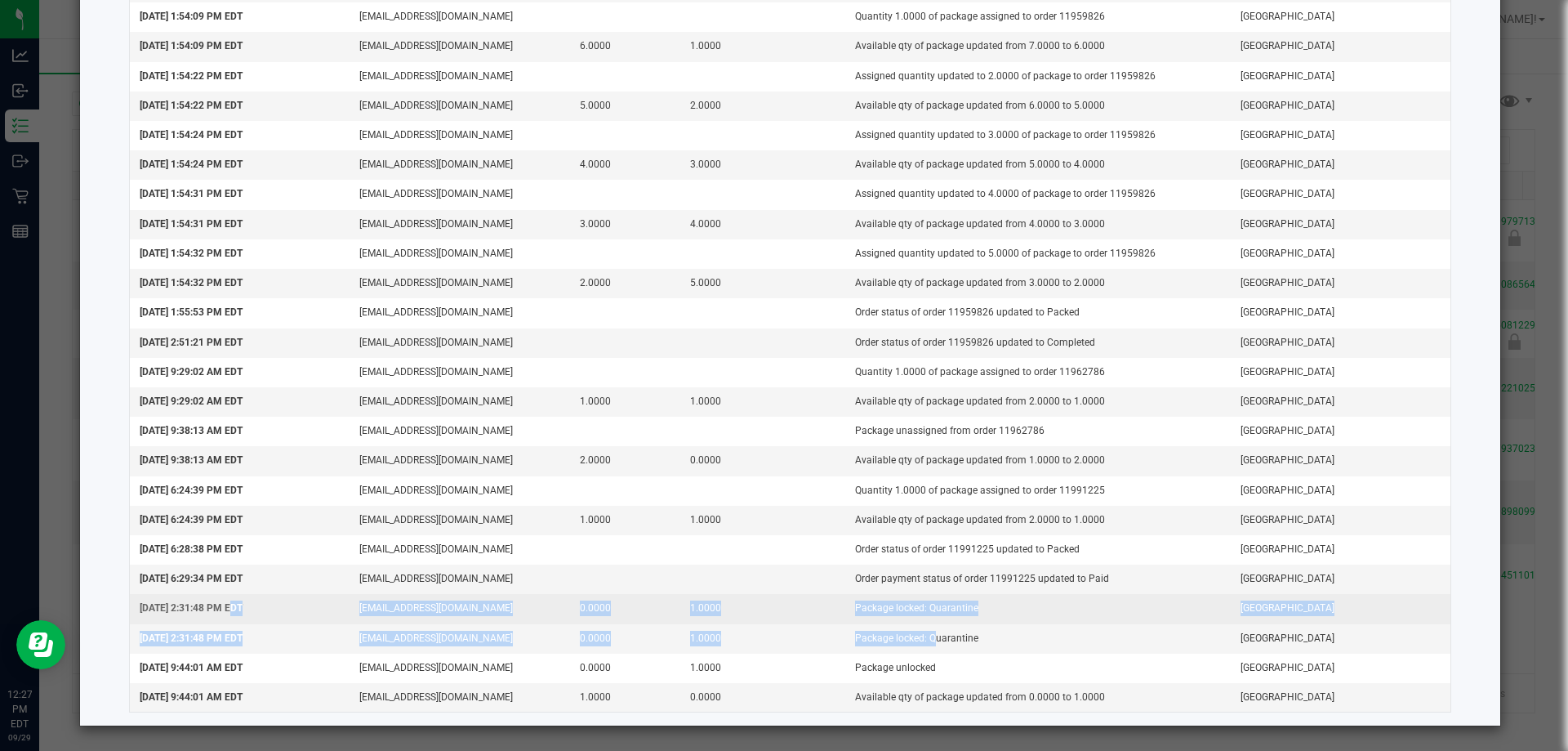
drag, startPoint x: 916, startPoint y: 630, endPoint x: 221, endPoint y: 605, distance: 695.4
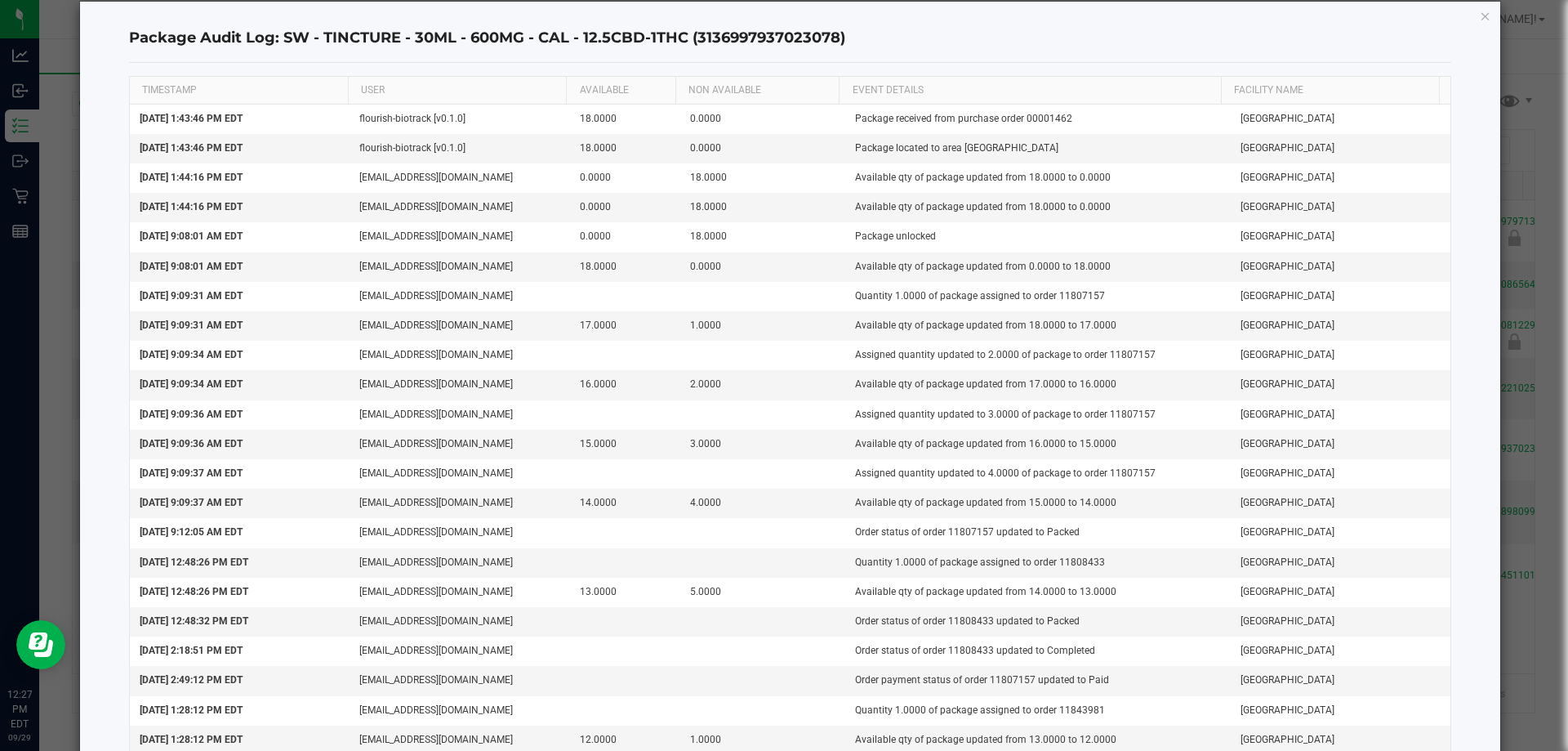
scroll to position [0, 0]
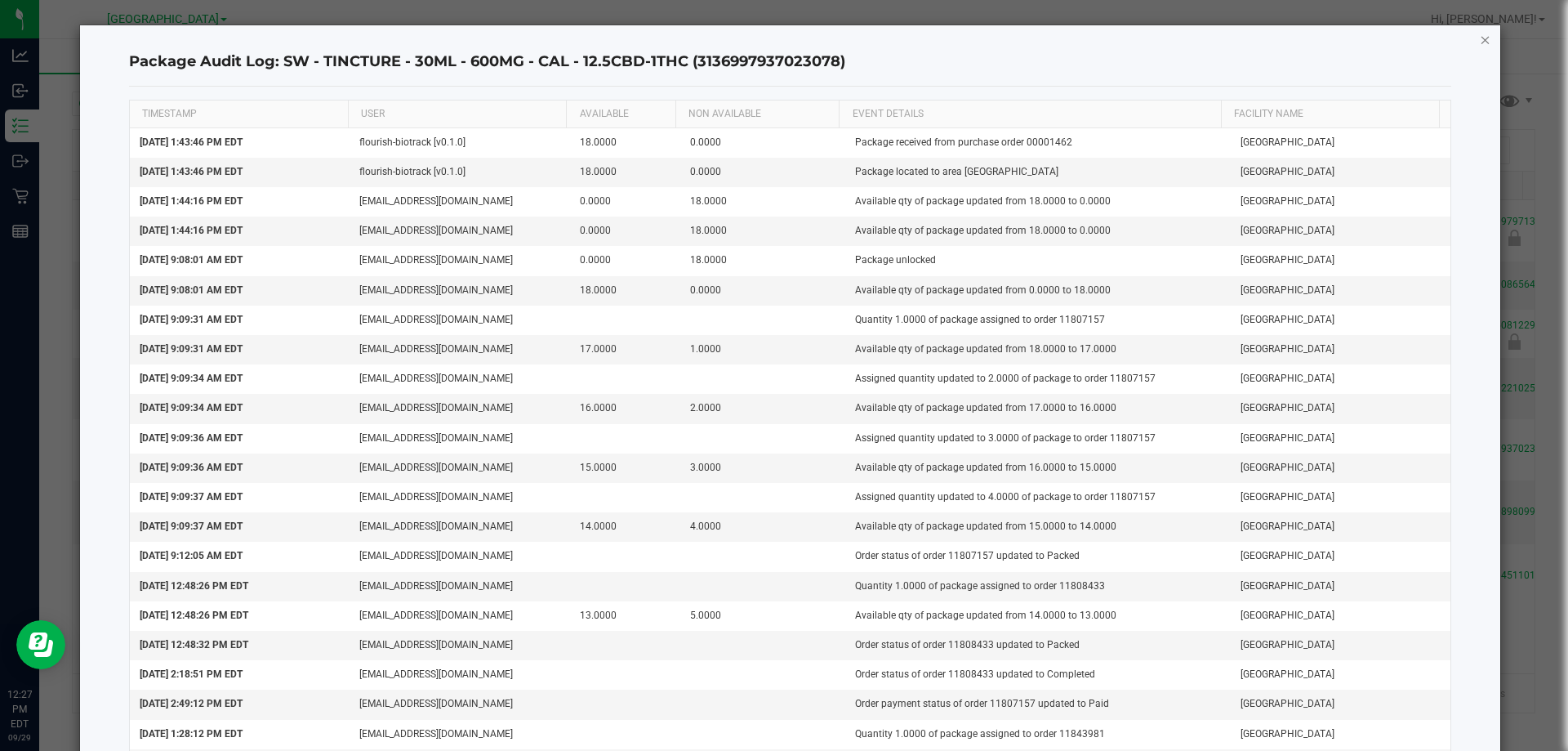
click at [1479, 43] on icon "button" at bounding box center [1485, 39] width 12 height 20
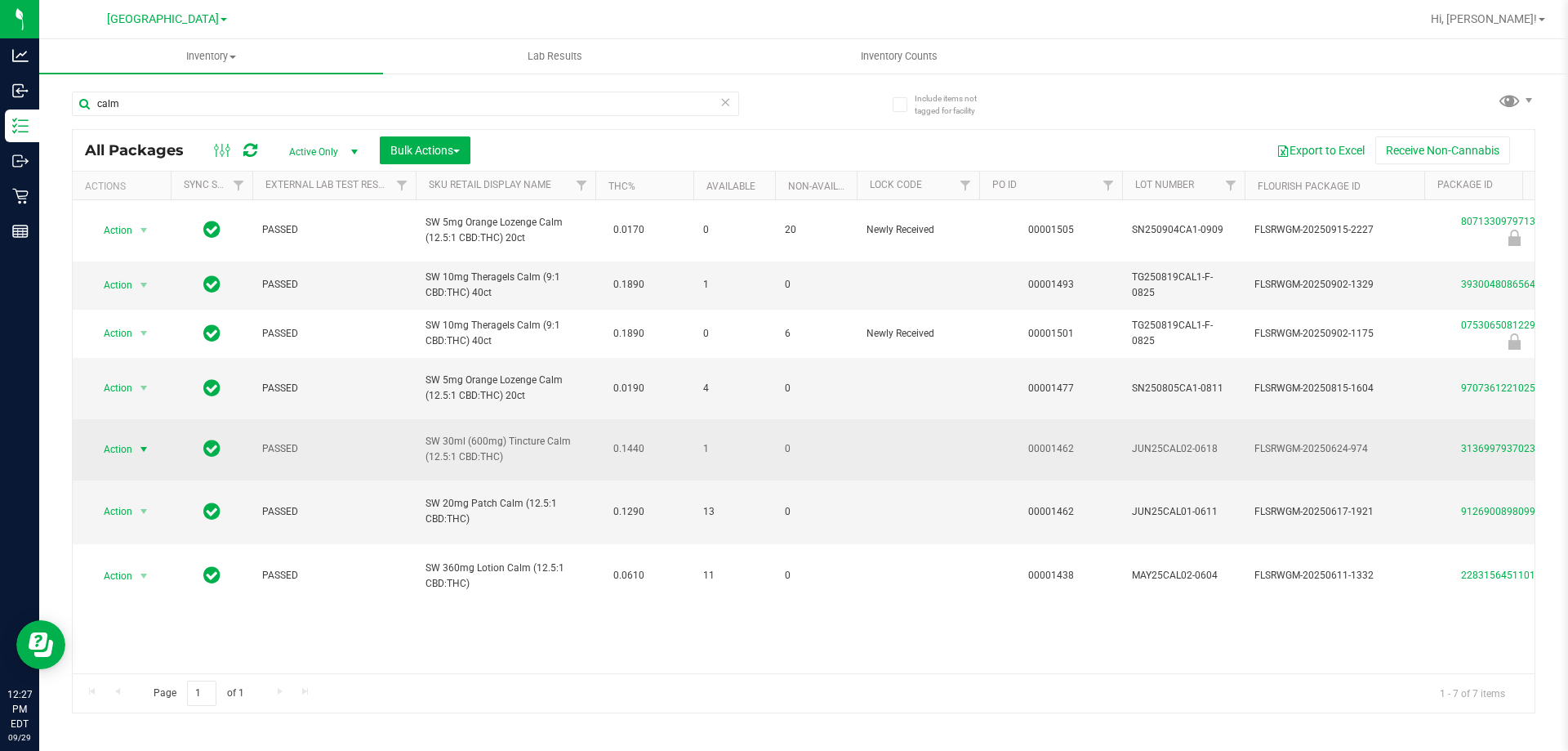
click at [128, 440] on span "Action" at bounding box center [111, 449] width 44 height 23
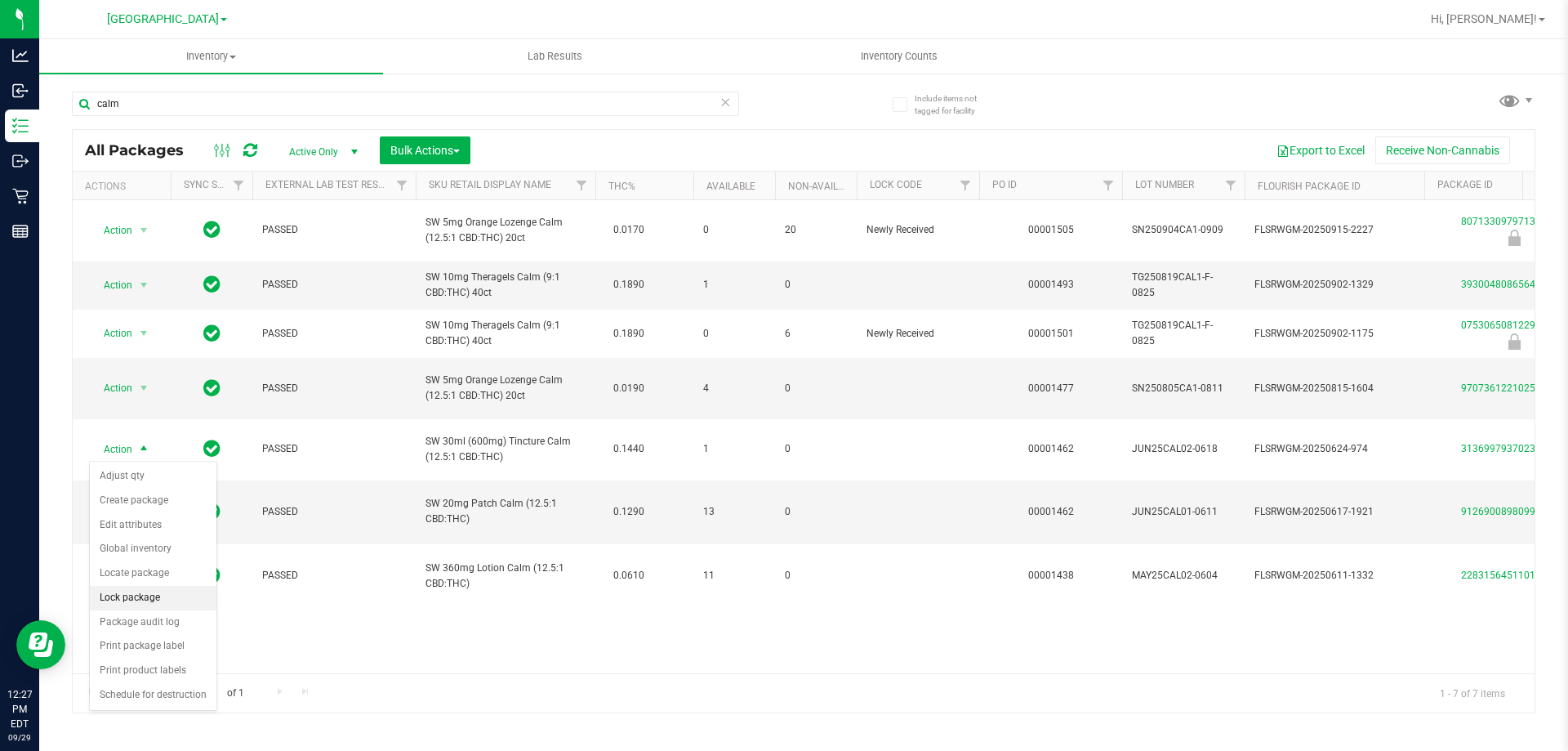
click at [158, 604] on li "Lock package" at bounding box center [153, 598] width 127 height 25
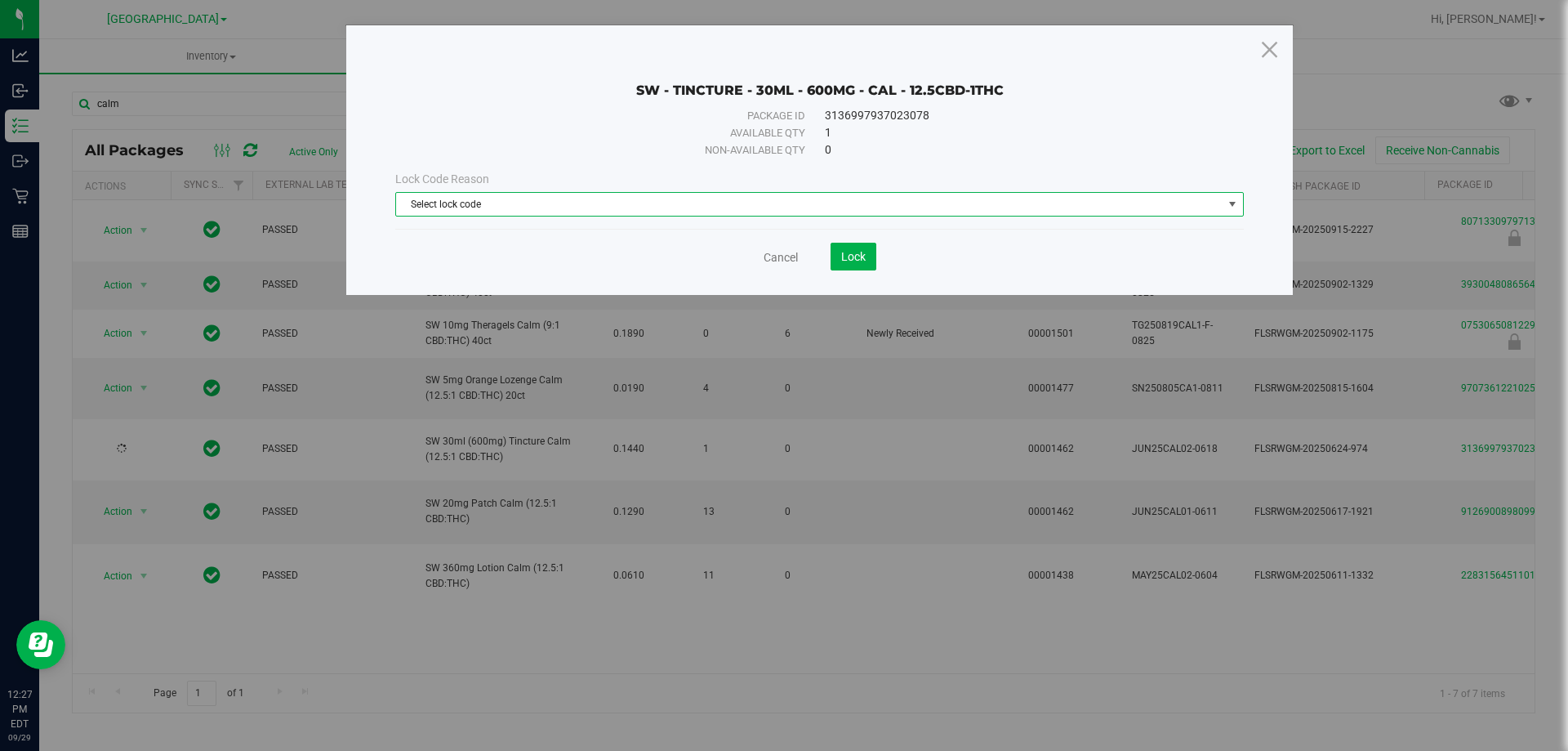
click at [623, 212] on span "Select lock code" at bounding box center [808, 204] width 826 height 23
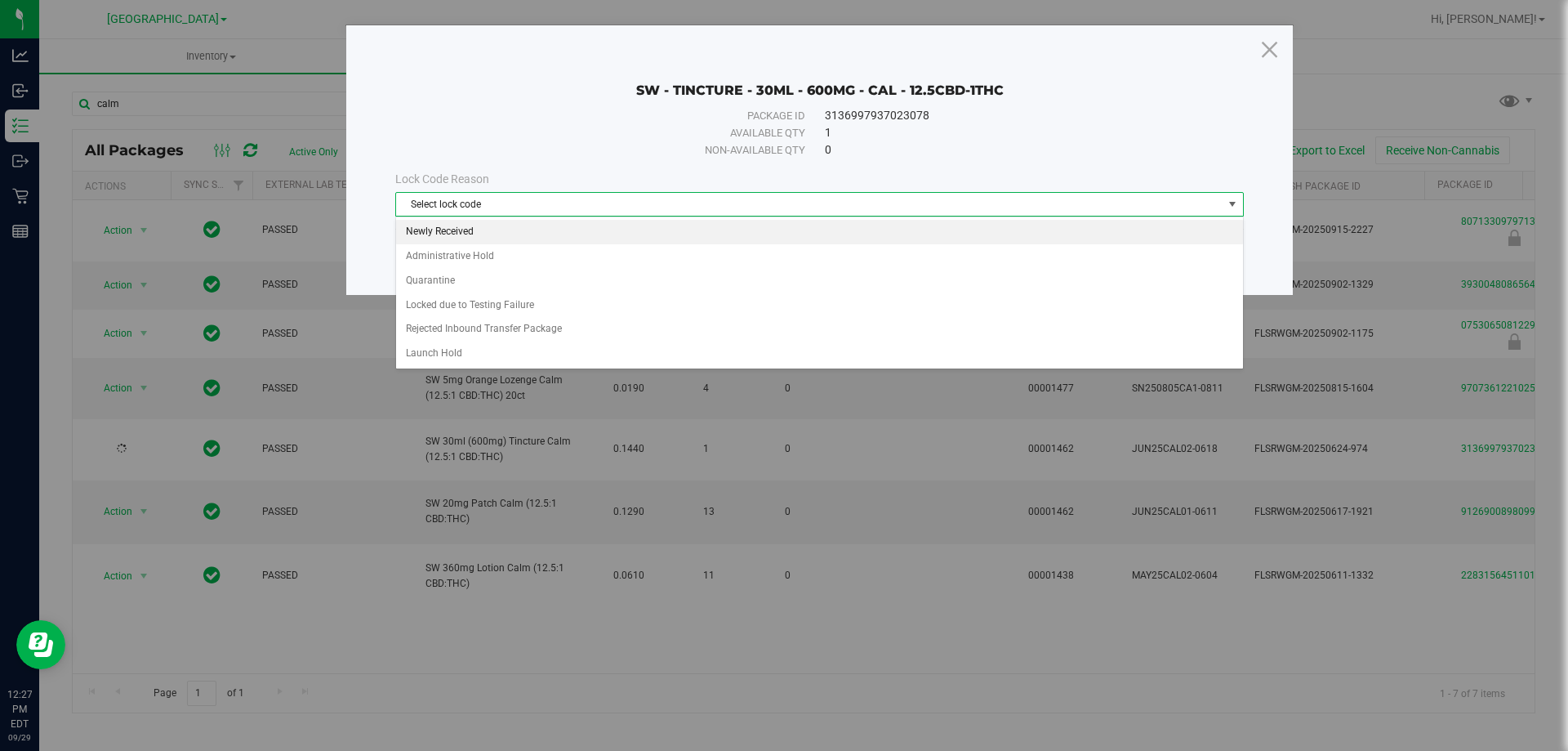
click at [557, 228] on li "Newly Received" at bounding box center [819, 233] width 847 height 25
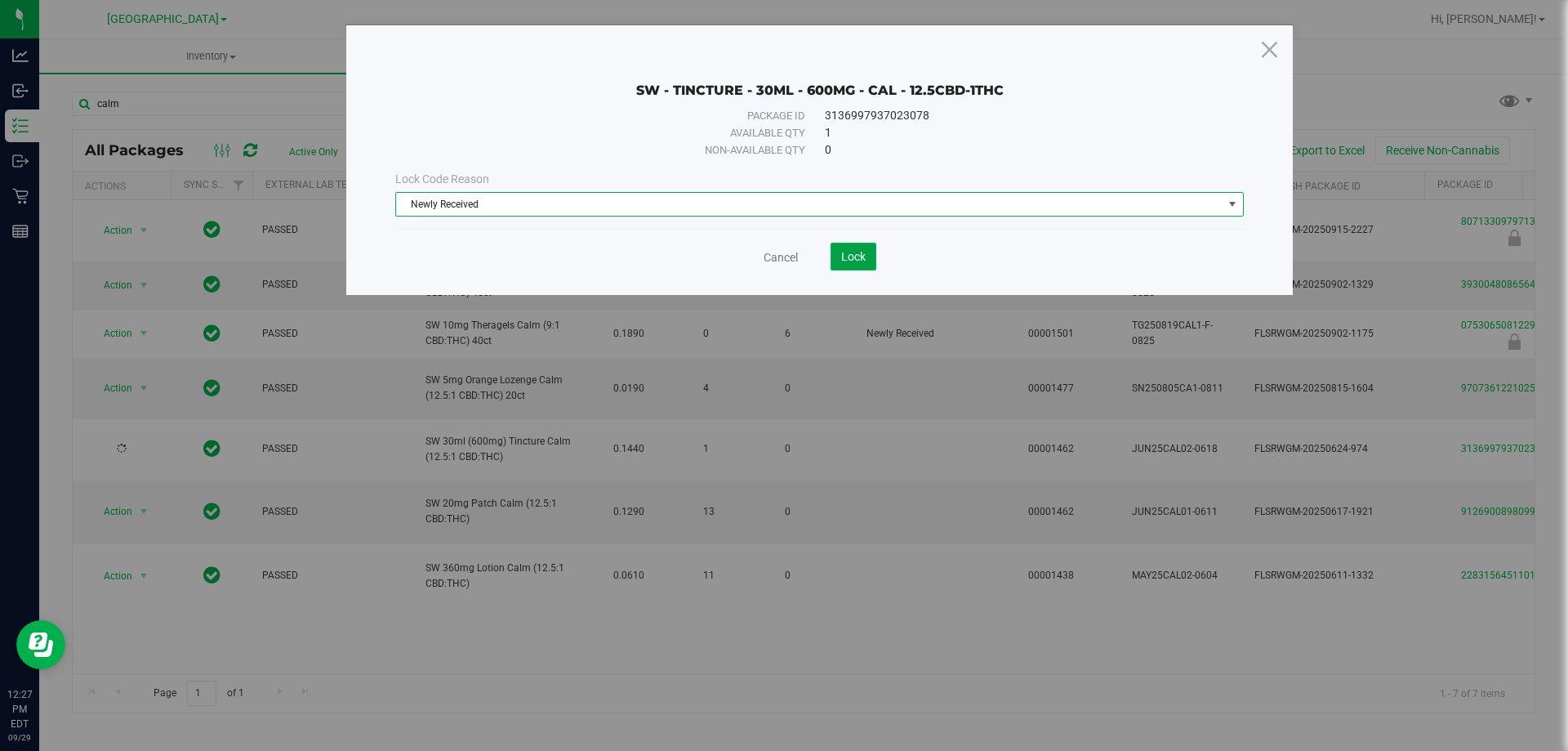
click at [853, 253] on span "Lock" at bounding box center [854, 257] width 25 height 13
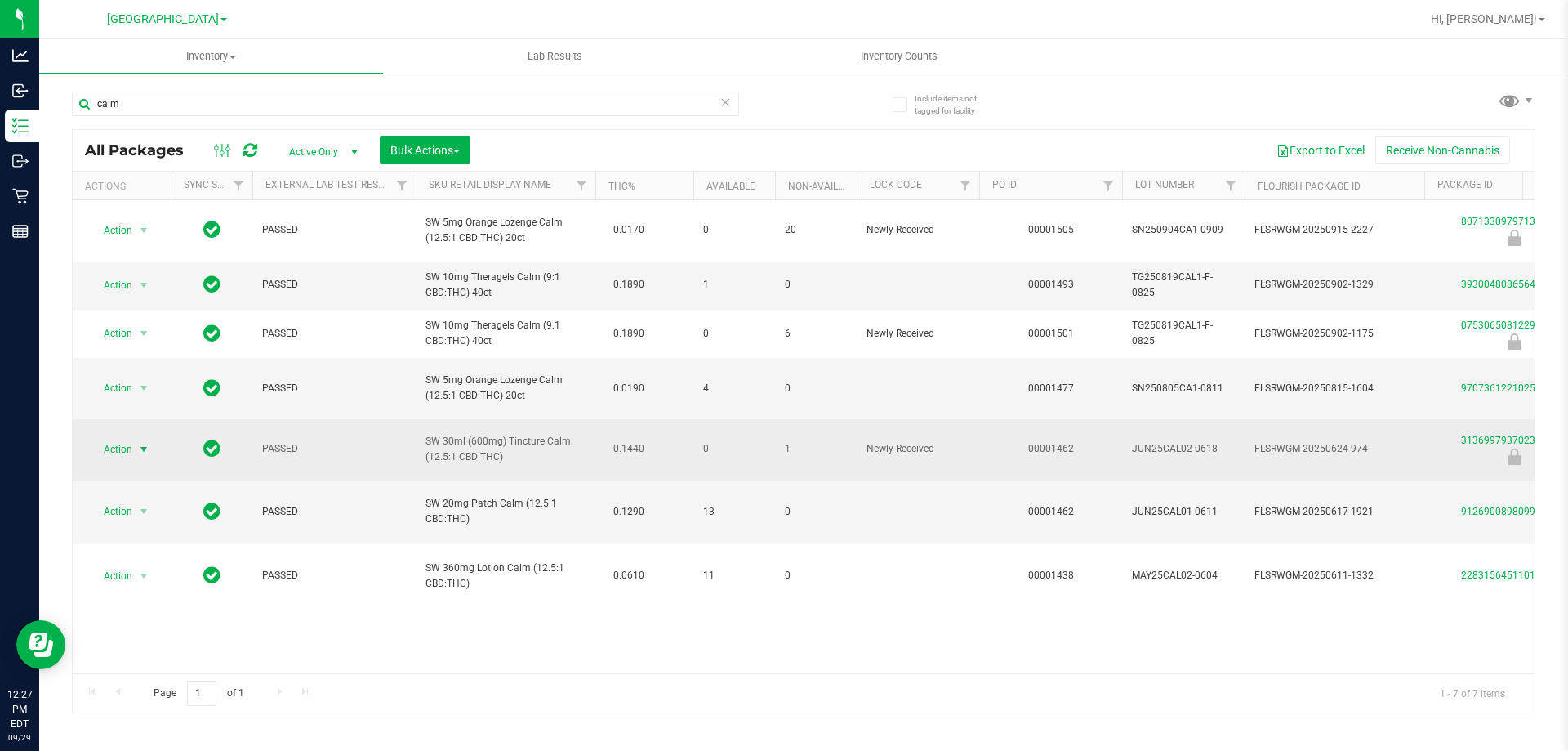
click at [119, 442] on span "Action" at bounding box center [111, 449] width 44 height 23
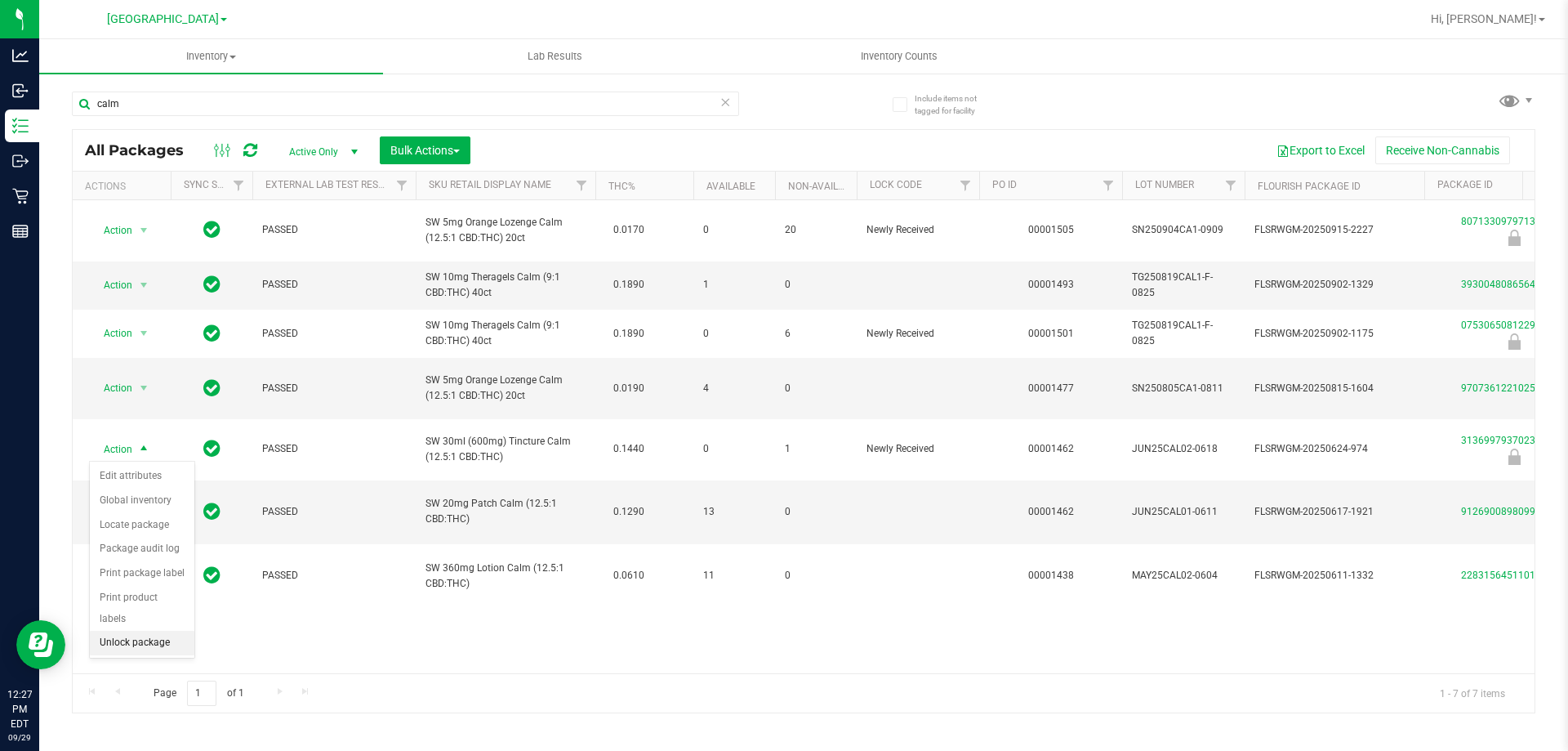
click at [146, 630] on li "Unlock package" at bounding box center [142, 643] width 105 height 25
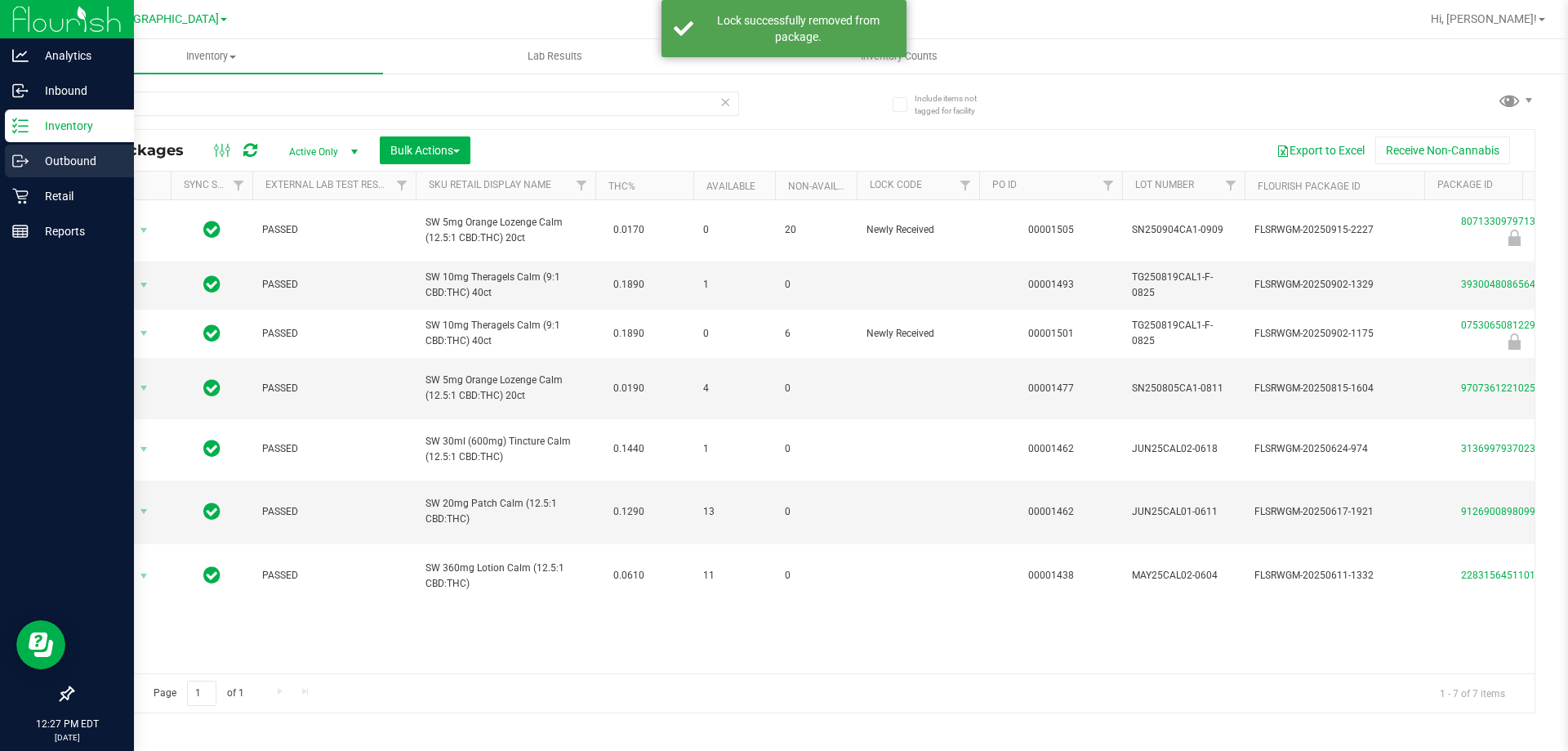
click at [45, 165] on p "Outbound" at bounding box center [77, 161] width 98 height 20
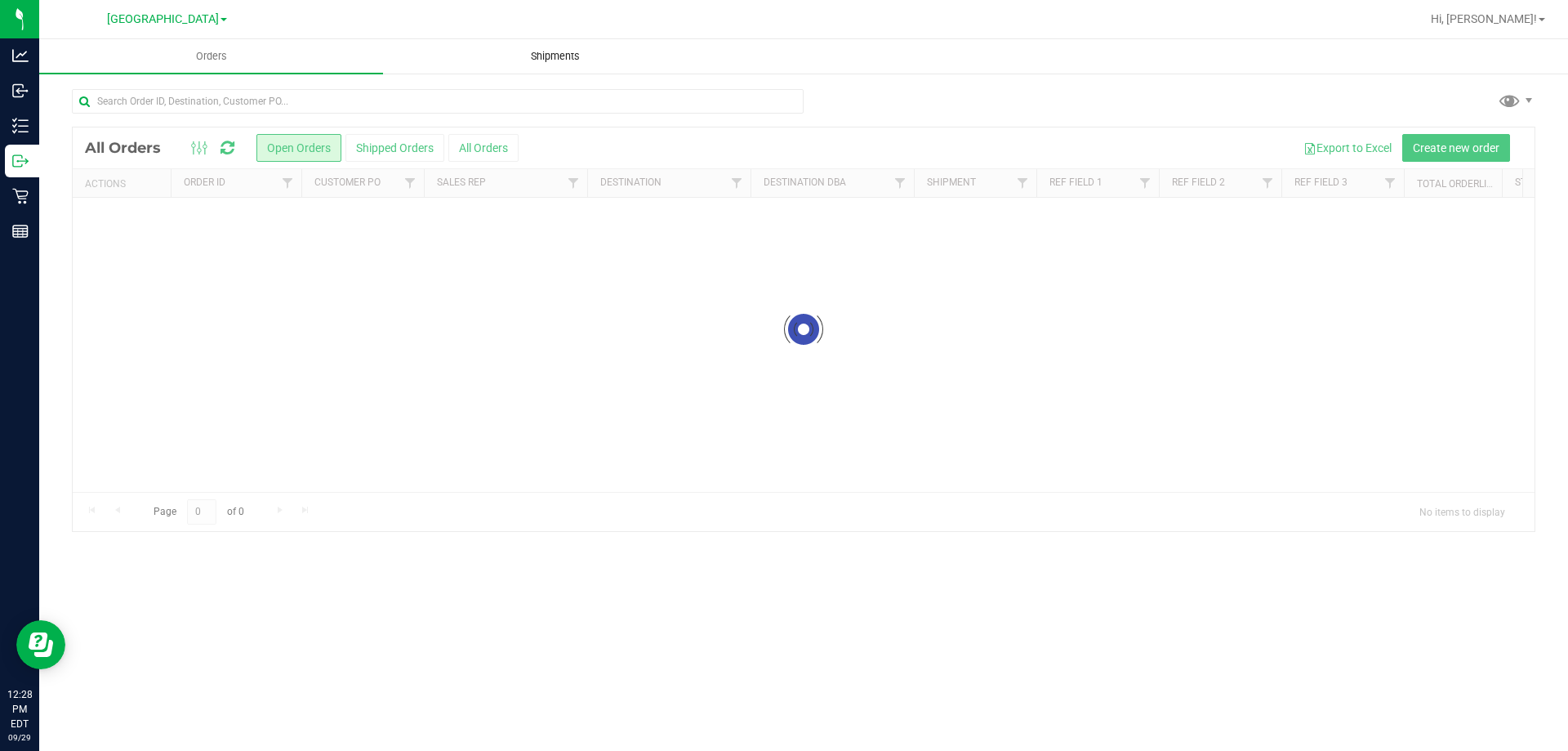
click at [493, 48] on uib-tab-heading "Shipments" at bounding box center [555, 56] width 343 height 33
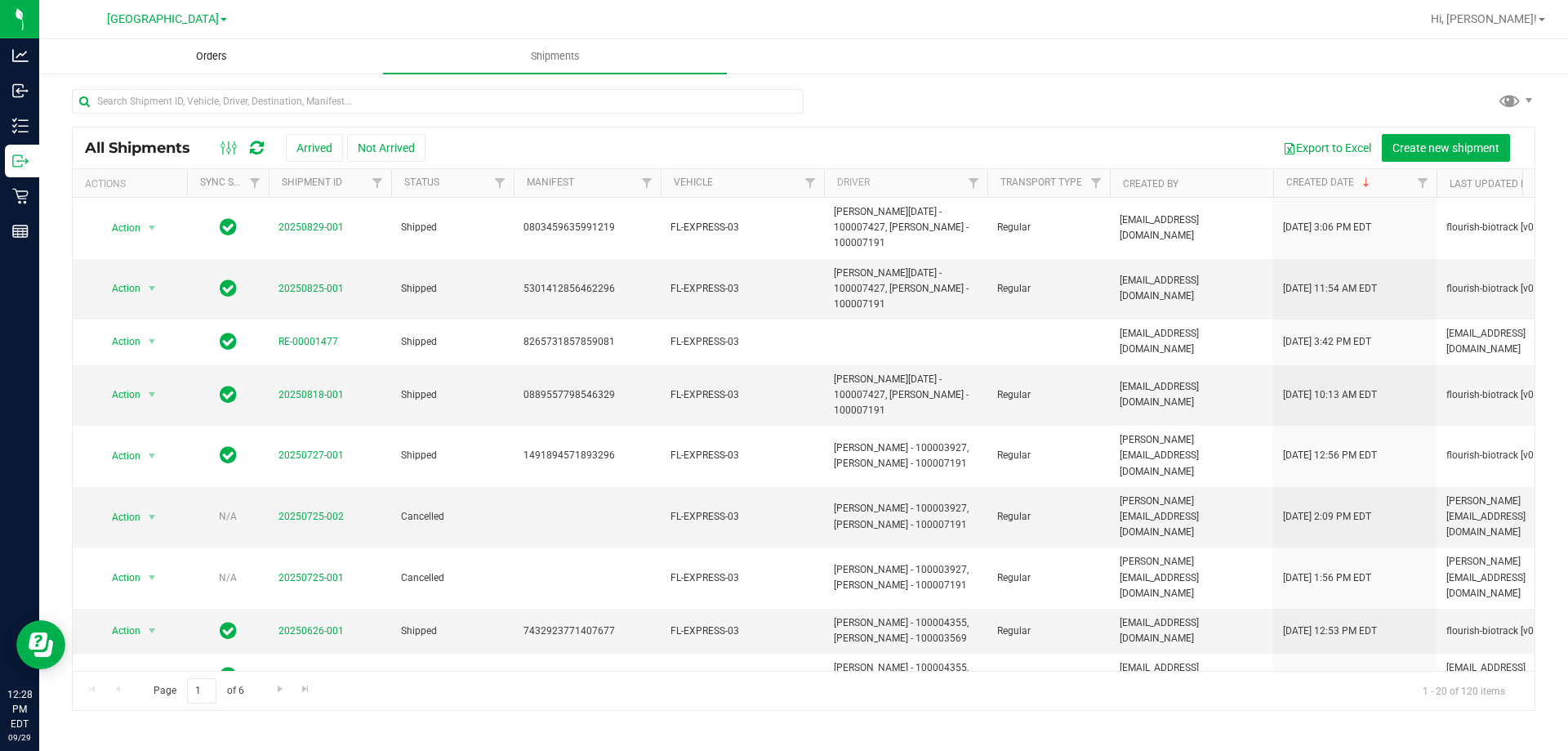
click at [248, 54] on span "Orders" at bounding box center [211, 56] width 75 height 15
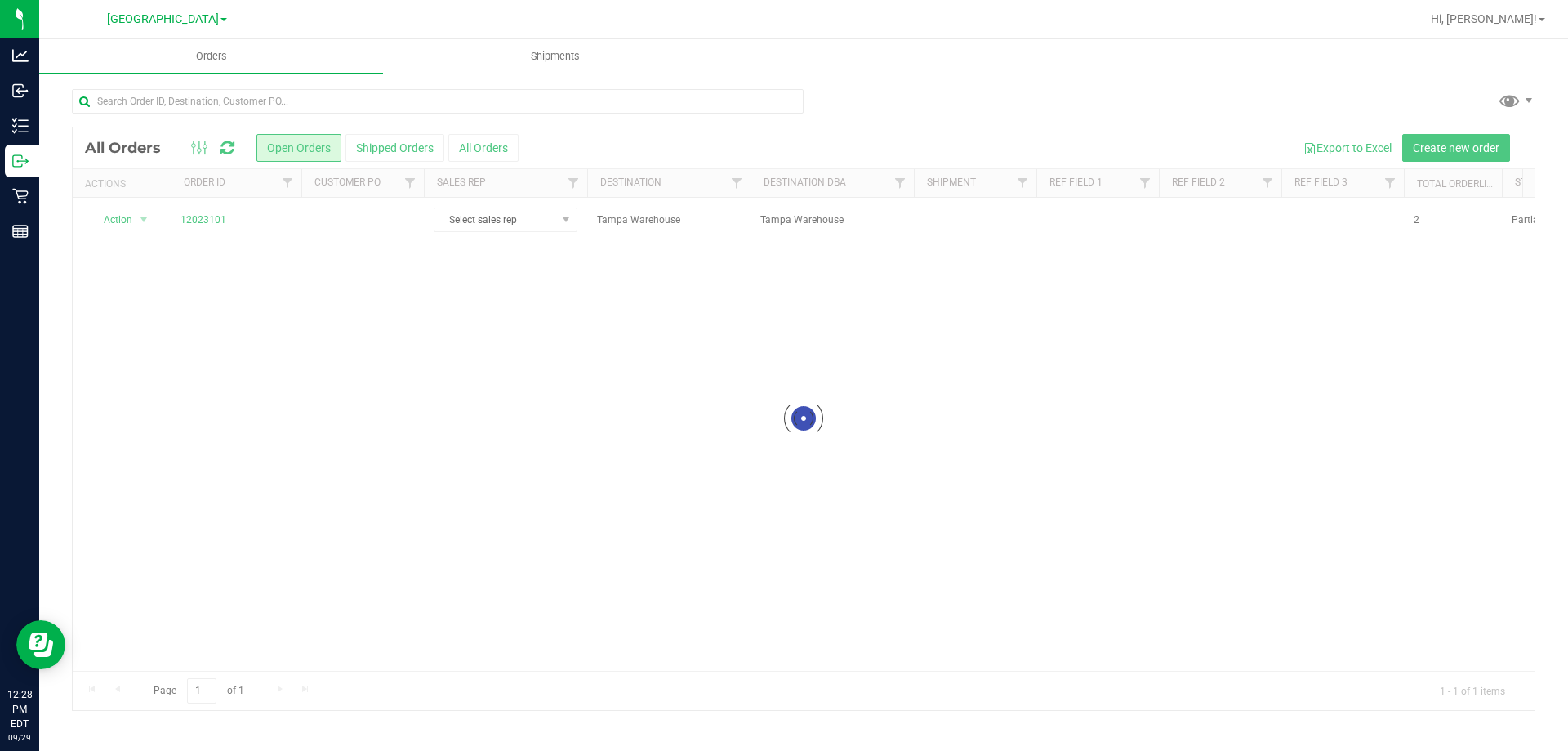
click at [196, 219] on div at bounding box center [803, 419] width 1462 height 582
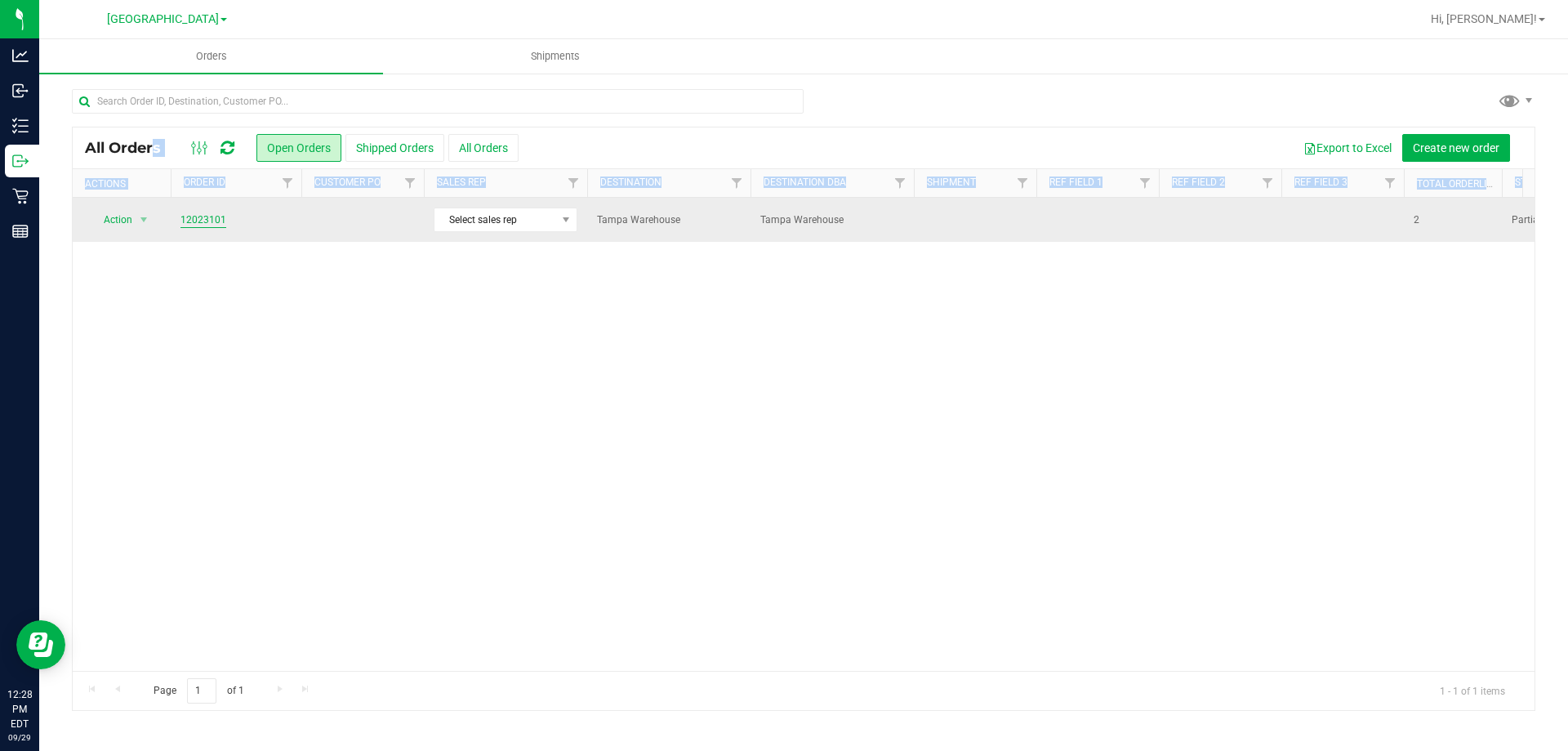
click at [199, 219] on link "12023101" at bounding box center [203, 219] width 46 height 15
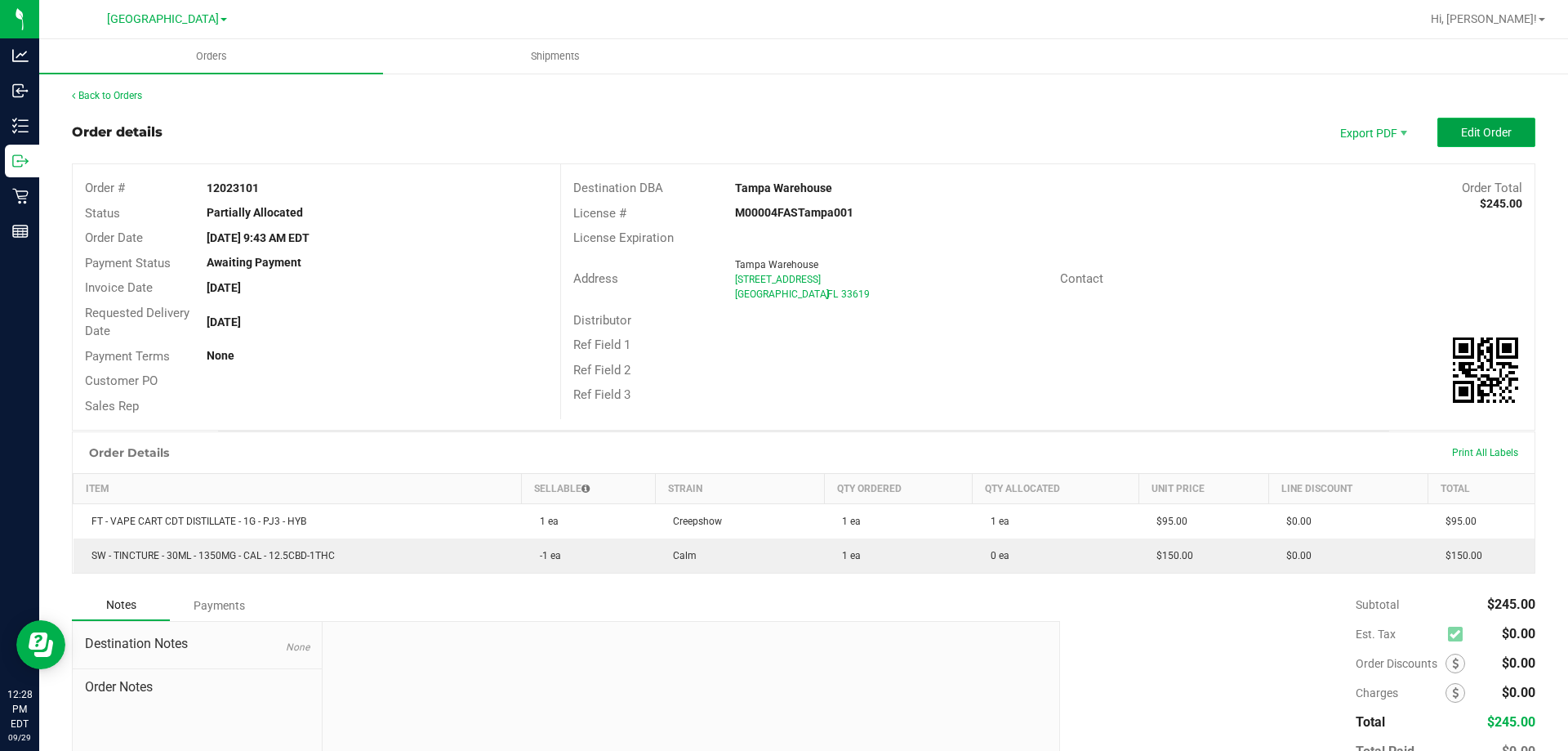
click at [1507, 142] on button "Edit Order" at bounding box center [1486, 132] width 98 height 29
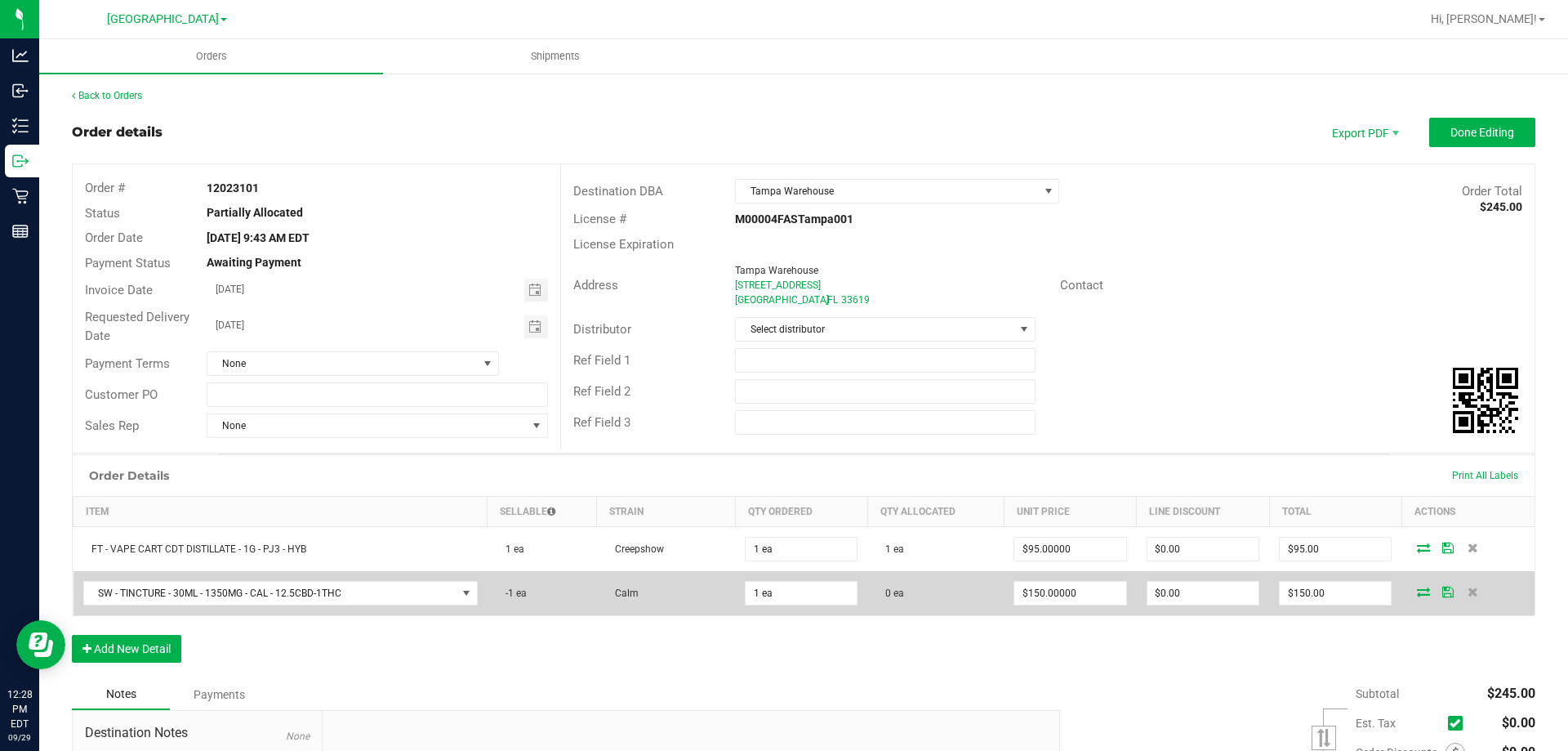
click at [1417, 590] on icon at bounding box center [1423, 591] width 13 height 10
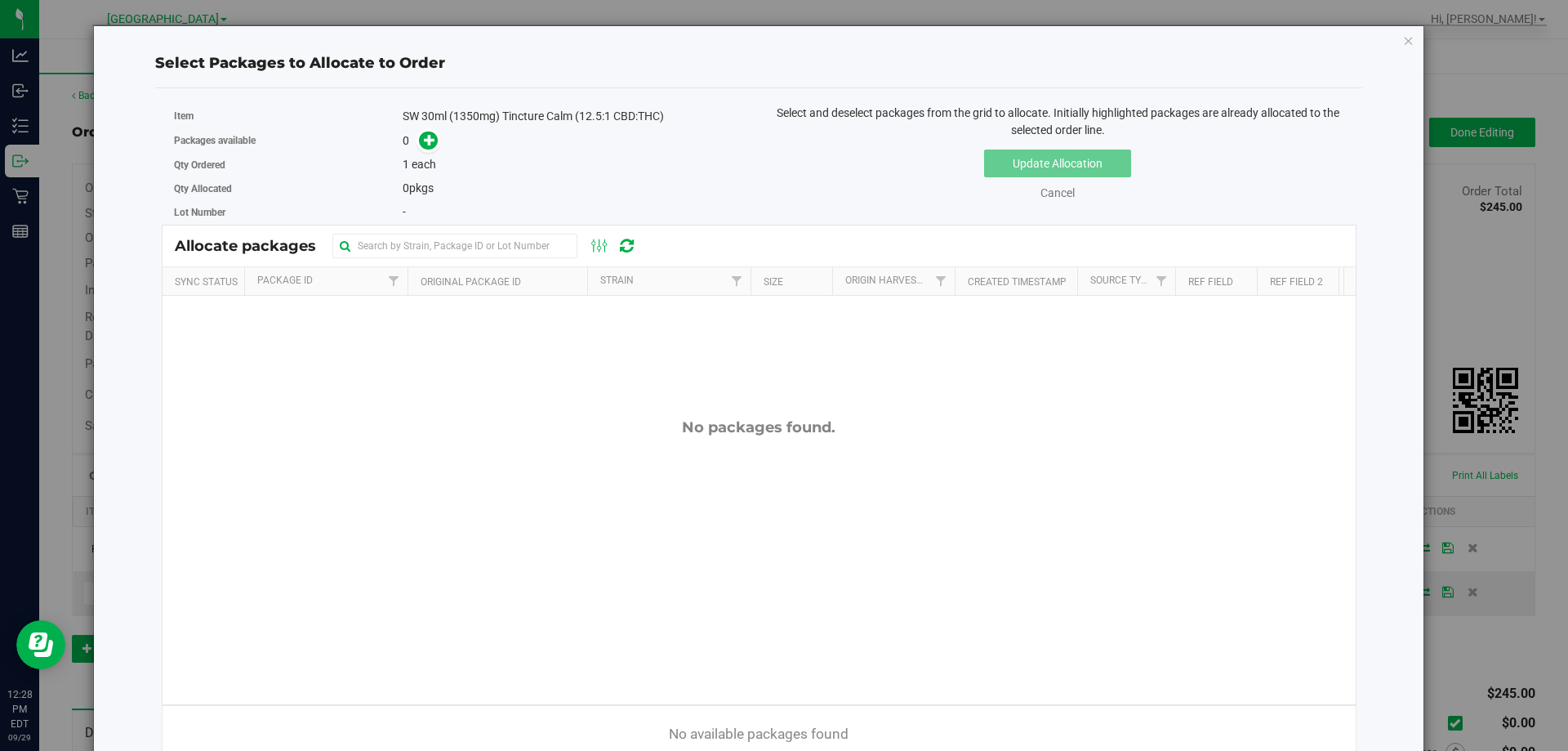
click at [422, 165] on span "each" at bounding box center [424, 164] width 25 height 13
click at [414, 179] on div "Qty Allocated 0 pkgs" at bounding box center [461, 188] width 573 height 24
click at [1403, 35] on icon "button" at bounding box center [1408, 40] width 12 height 20
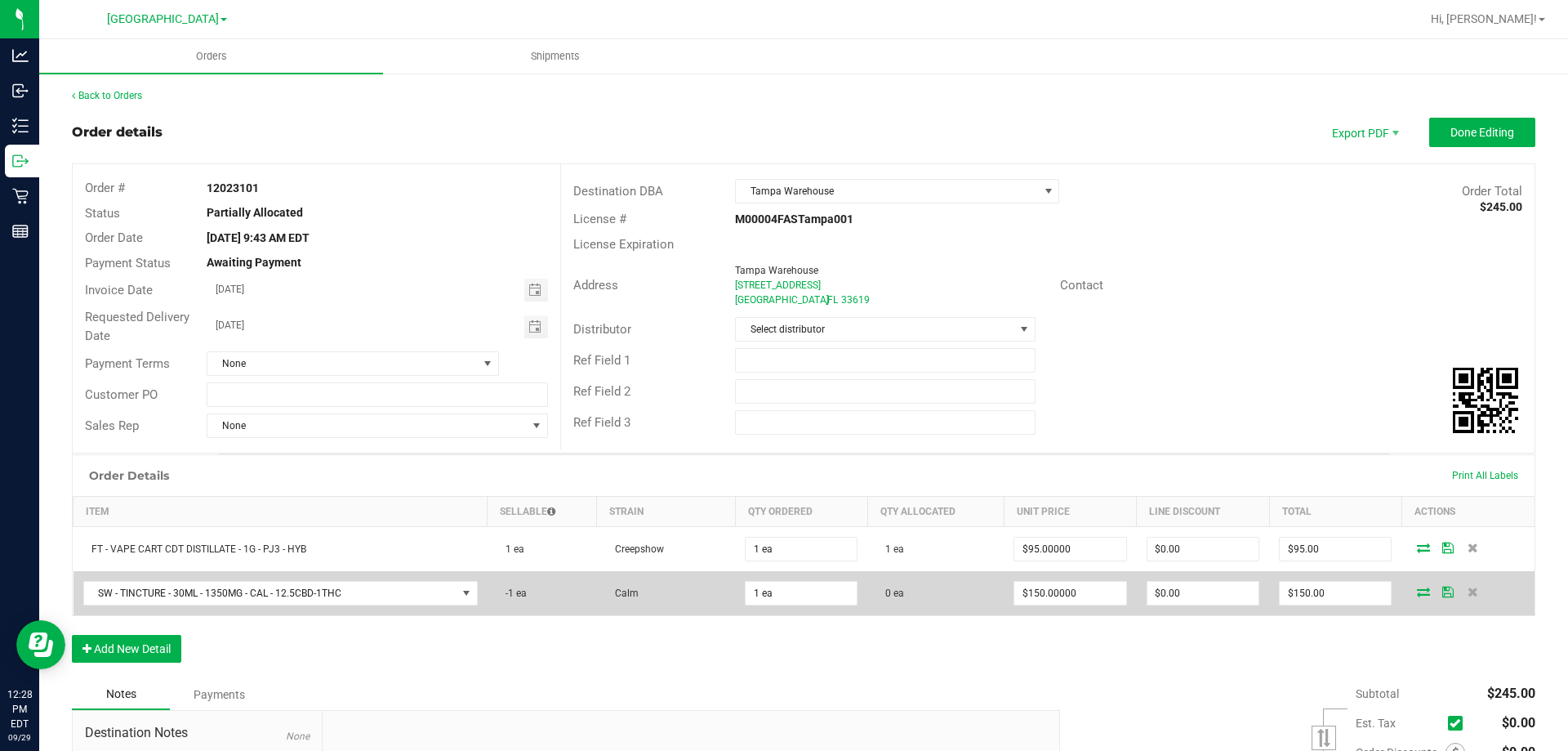
click at [1419, 596] on span at bounding box center [1423, 591] width 25 height 10
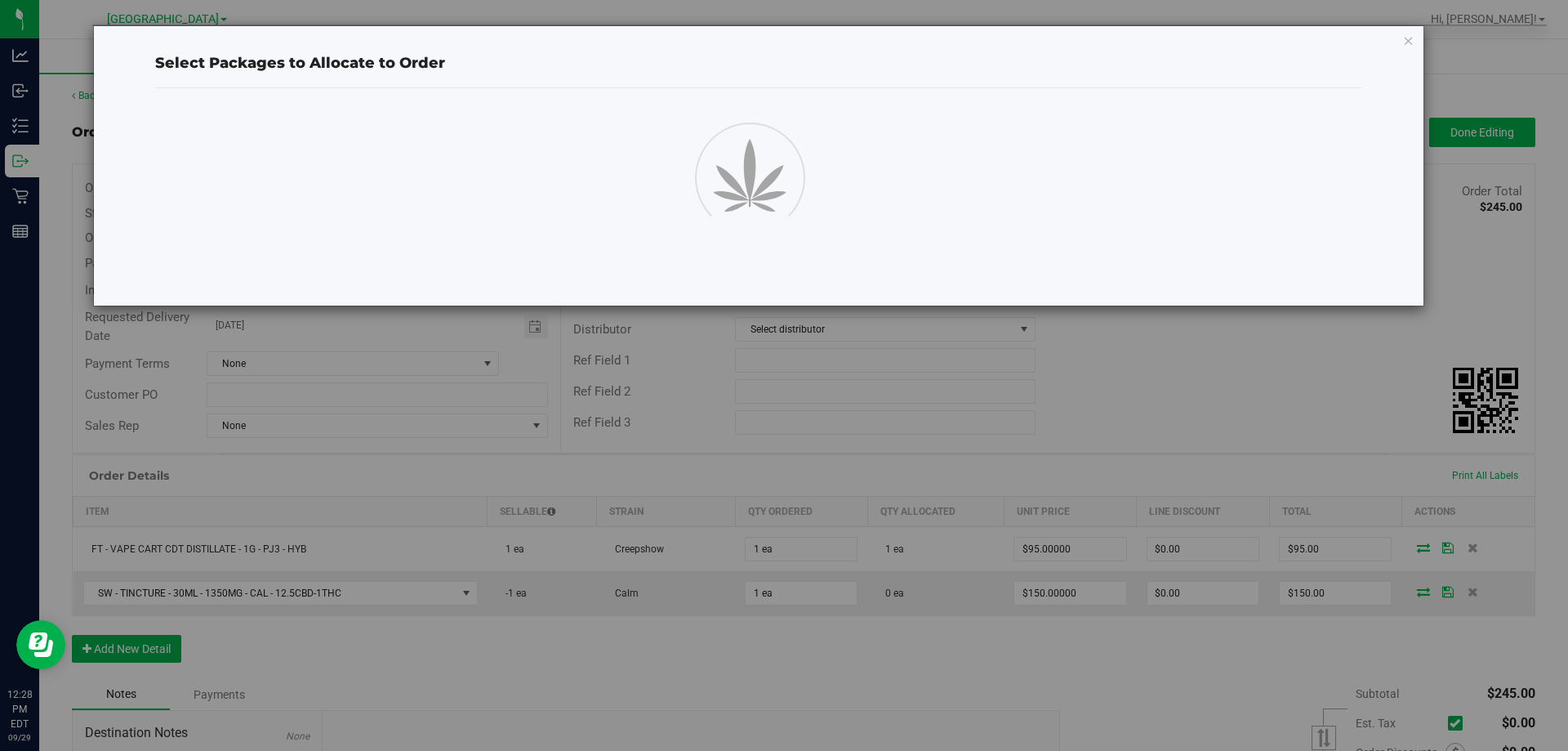
click at [1414, 590] on div "Select Packages to Allocate to Order" at bounding box center [790, 376] width 1580 height 751
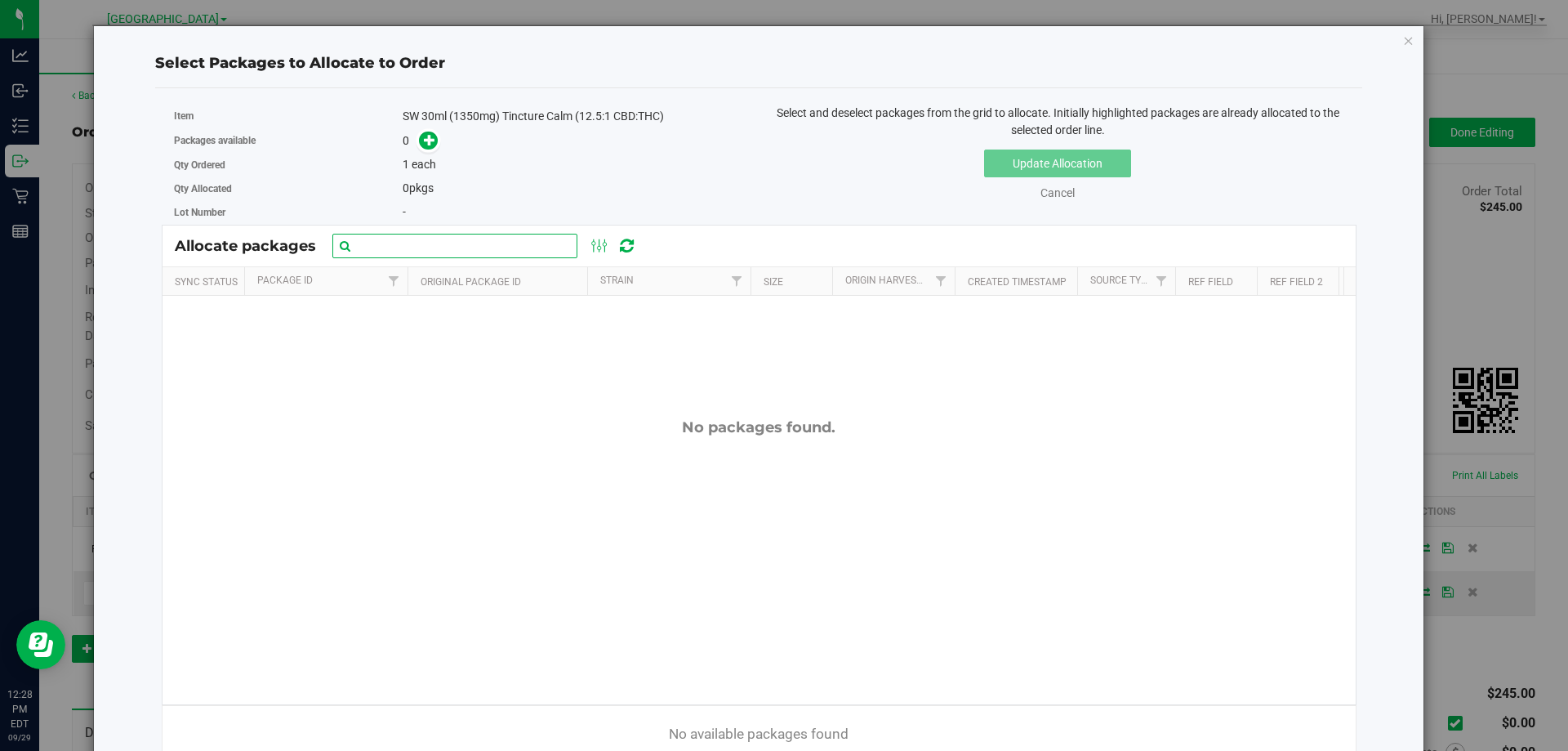
click at [462, 246] on input "text" at bounding box center [455, 246] width 245 height 25
paste input "8580875266327942"
type input "8580875266327942"
click at [642, 237] on div "Allocate packages 8580875266327942" at bounding box center [414, 246] width 477 height 25
click at [630, 243] on icon at bounding box center [626, 246] width 14 height 16
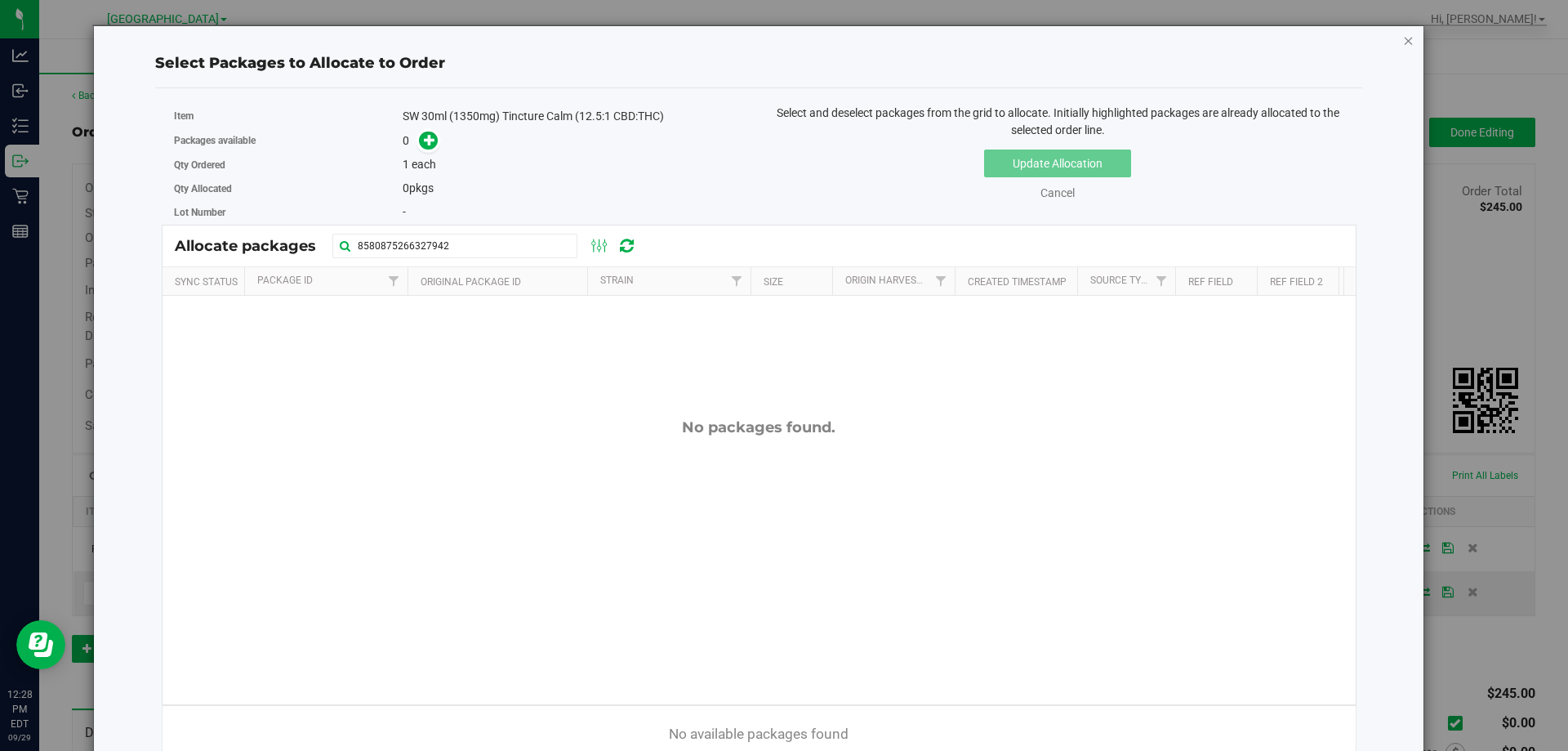
click at [1403, 37] on icon "button" at bounding box center [1408, 40] width 12 height 20
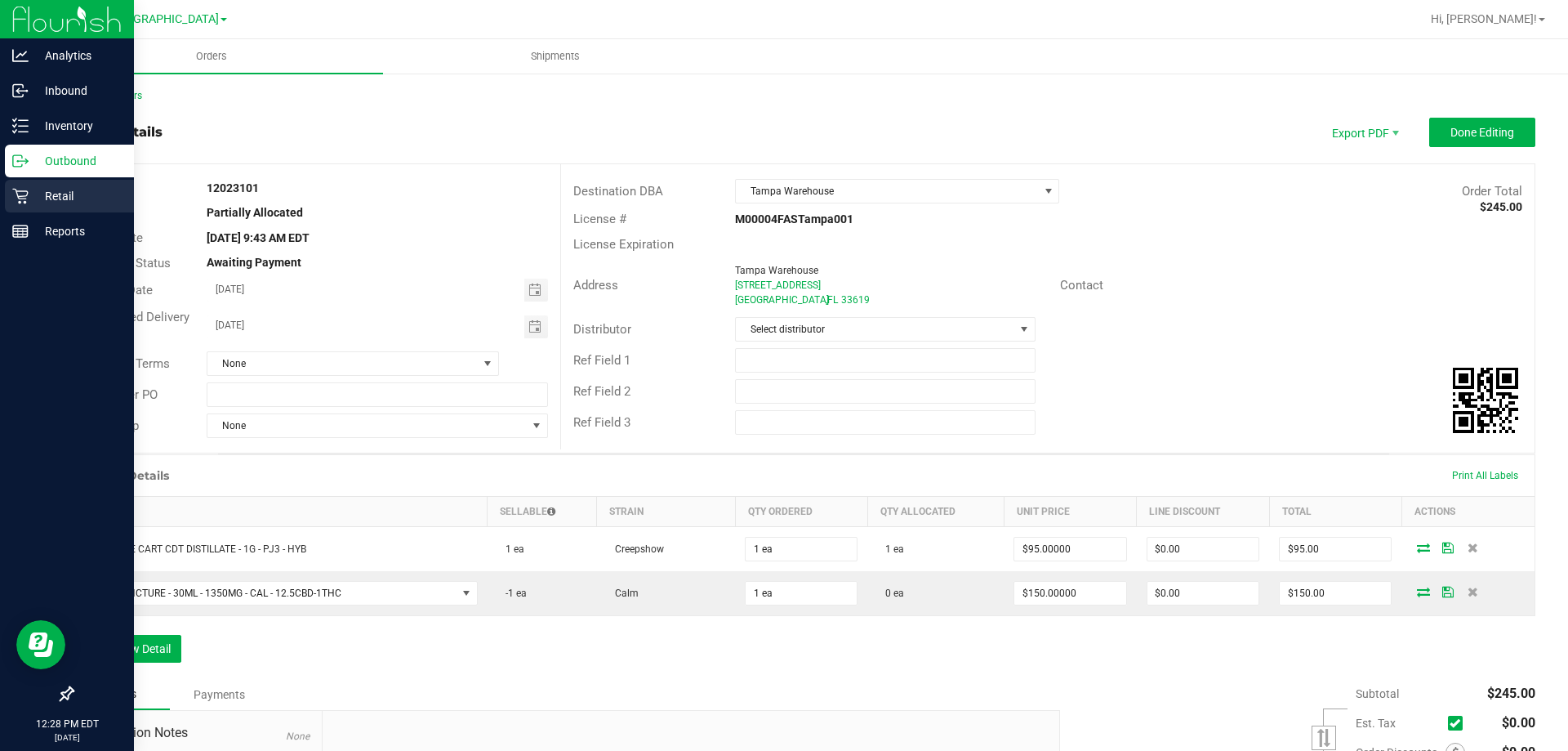
click at [46, 199] on p "Retail" at bounding box center [77, 196] width 98 height 20
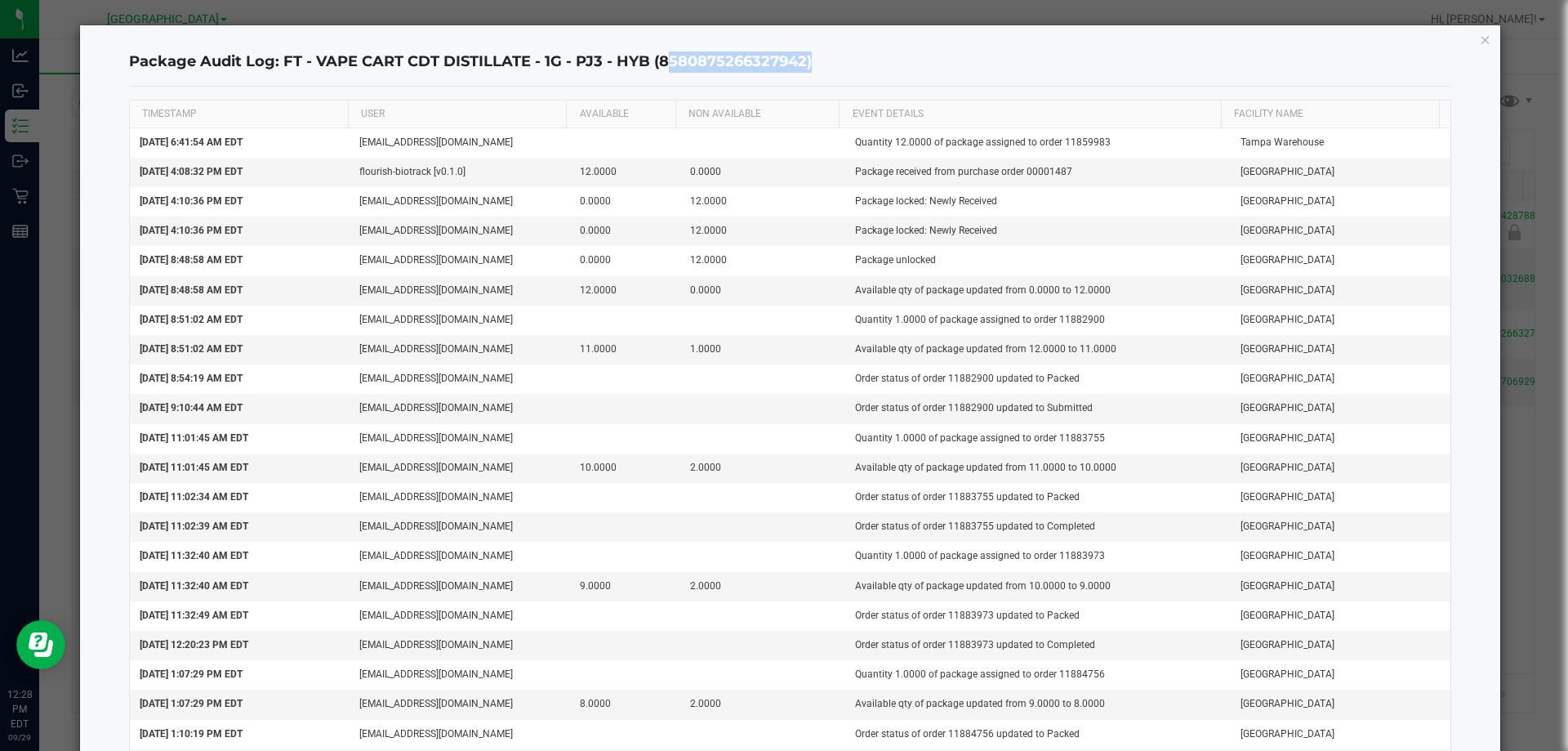
drag, startPoint x: 658, startPoint y: 60, endPoint x: 808, endPoint y: 69, distance: 150.3
click at [808, 69] on h4 "Package Audit Log: FT - VAPE CART CDT DISTILLATE - 1G - PJ3 - HYB (858087526632…" at bounding box center [790, 62] width 1323 height 21
copy h4 "8580875266327942"
click at [1479, 32] on icon "button" at bounding box center [1485, 39] width 12 height 20
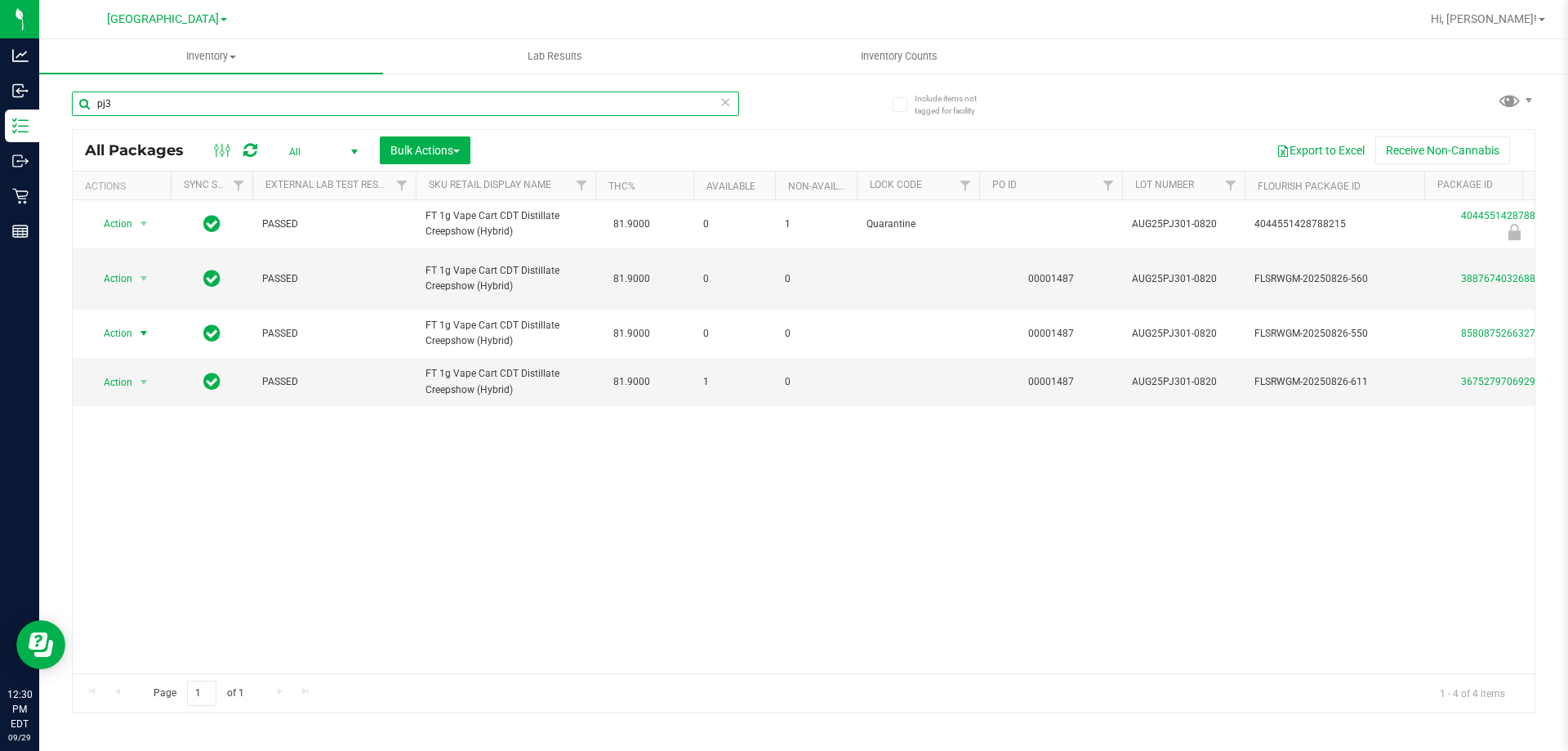
click at [159, 101] on input "pj3" at bounding box center [406, 104] width 667 height 25
type input "p"
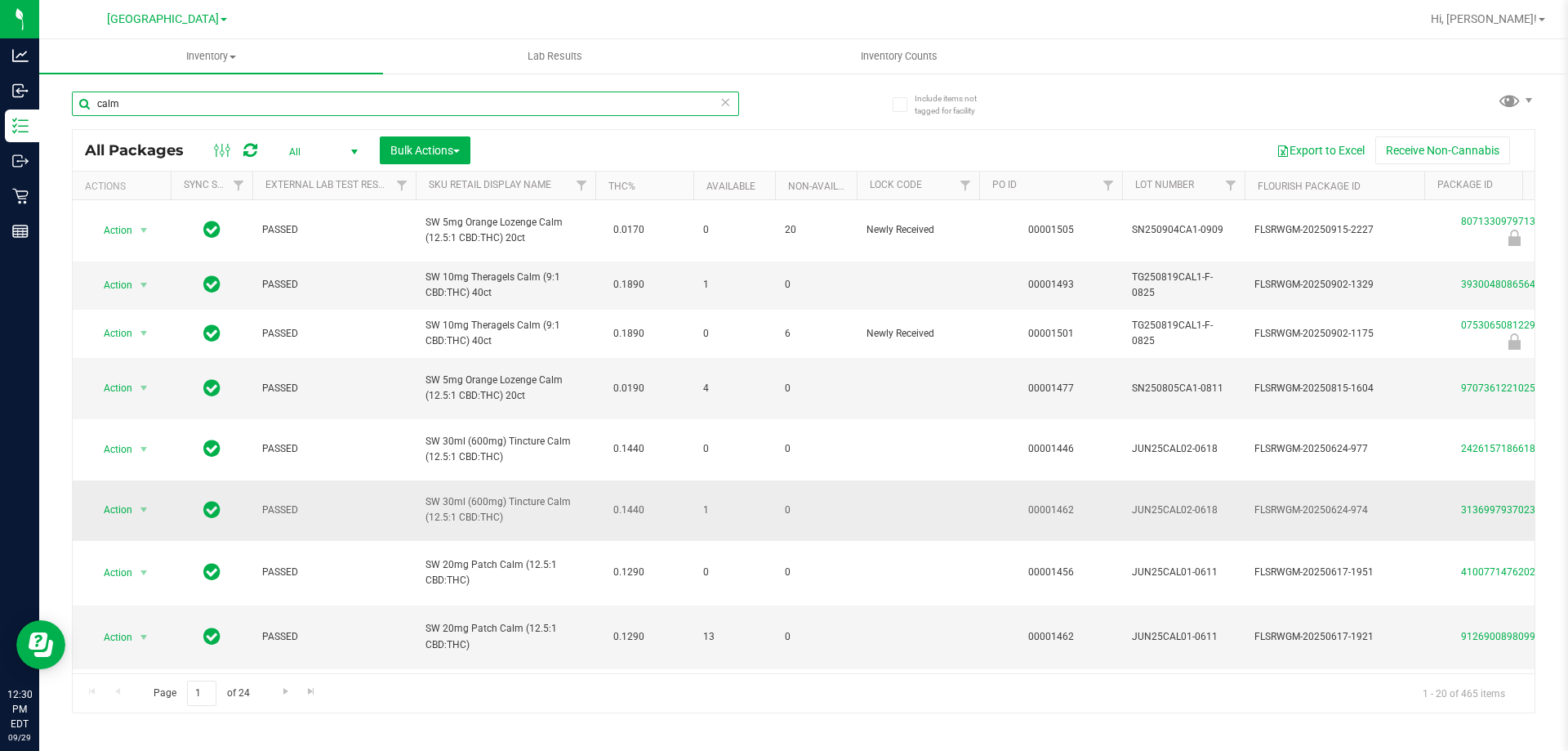
type input "calm"
click at [124, 504] on span "Action" at bounding box center [111, 510] width 44 height 23
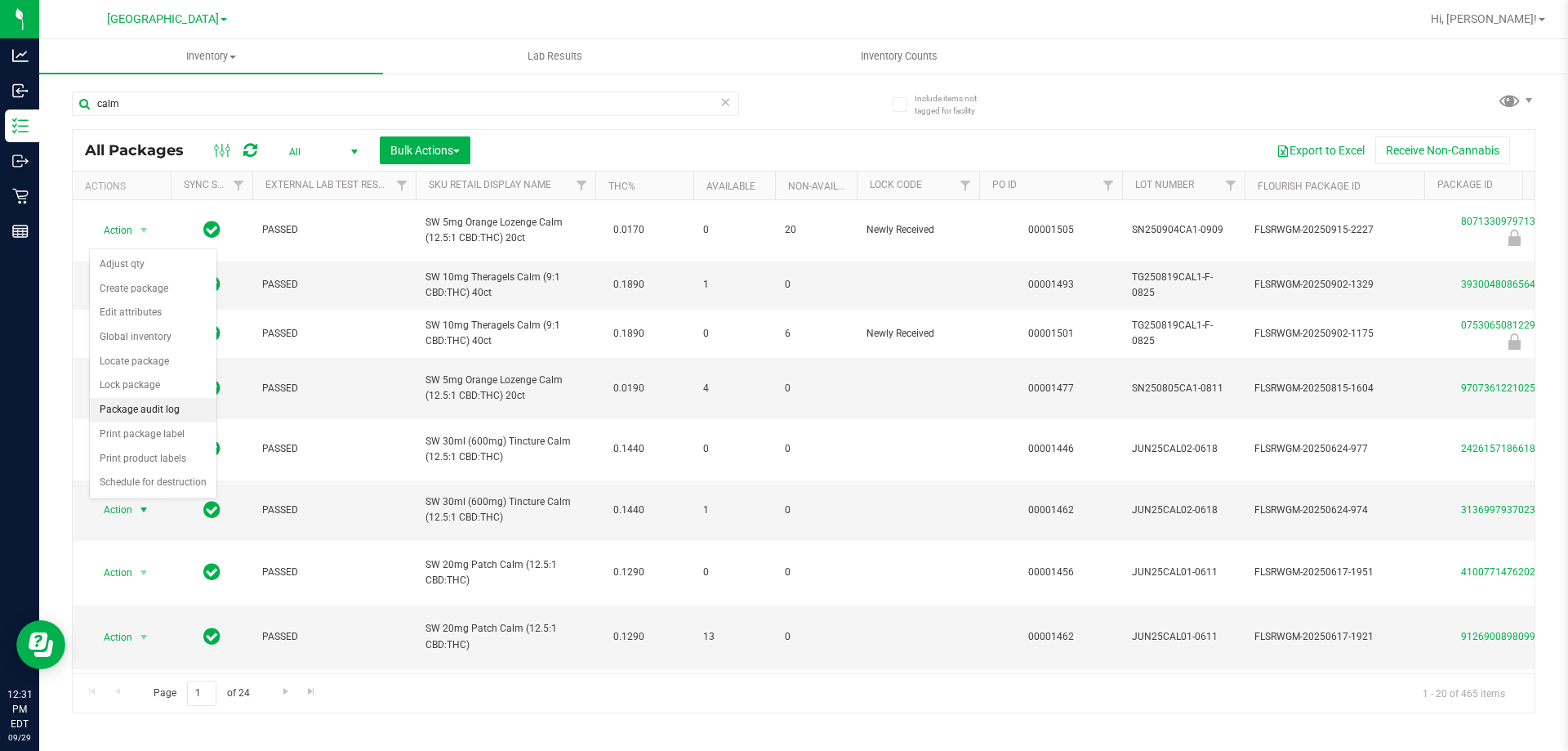
click at [101, 399] on li "Package audit log" at bounding box center [153, 410] width 127 height 25
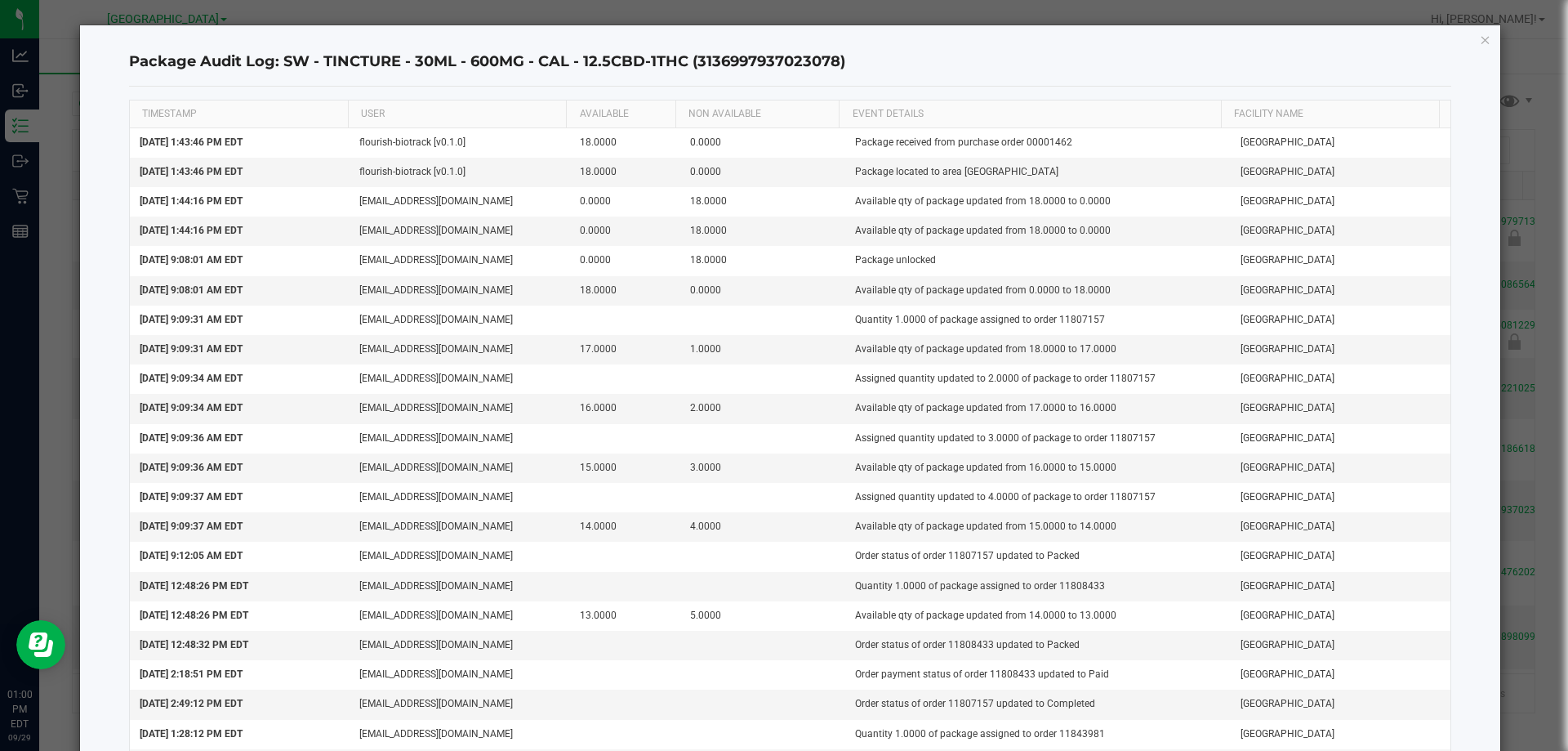
click at [1479, 38] on icon "button" at bounding box center [1485, 39] width 12 height 20
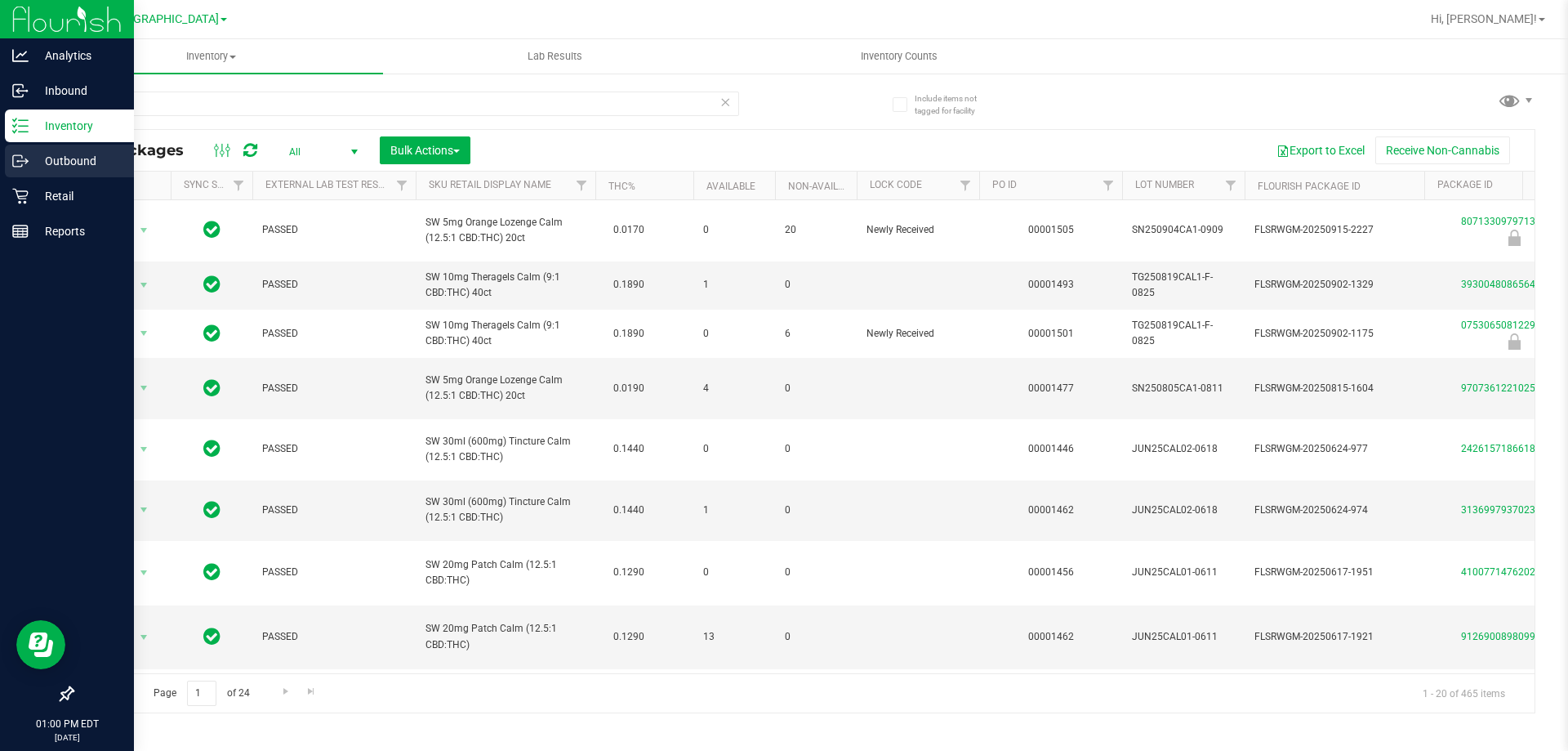
click at [91, 166] on p "Outbound" at bounding box center [77, 161] width 98 height 20
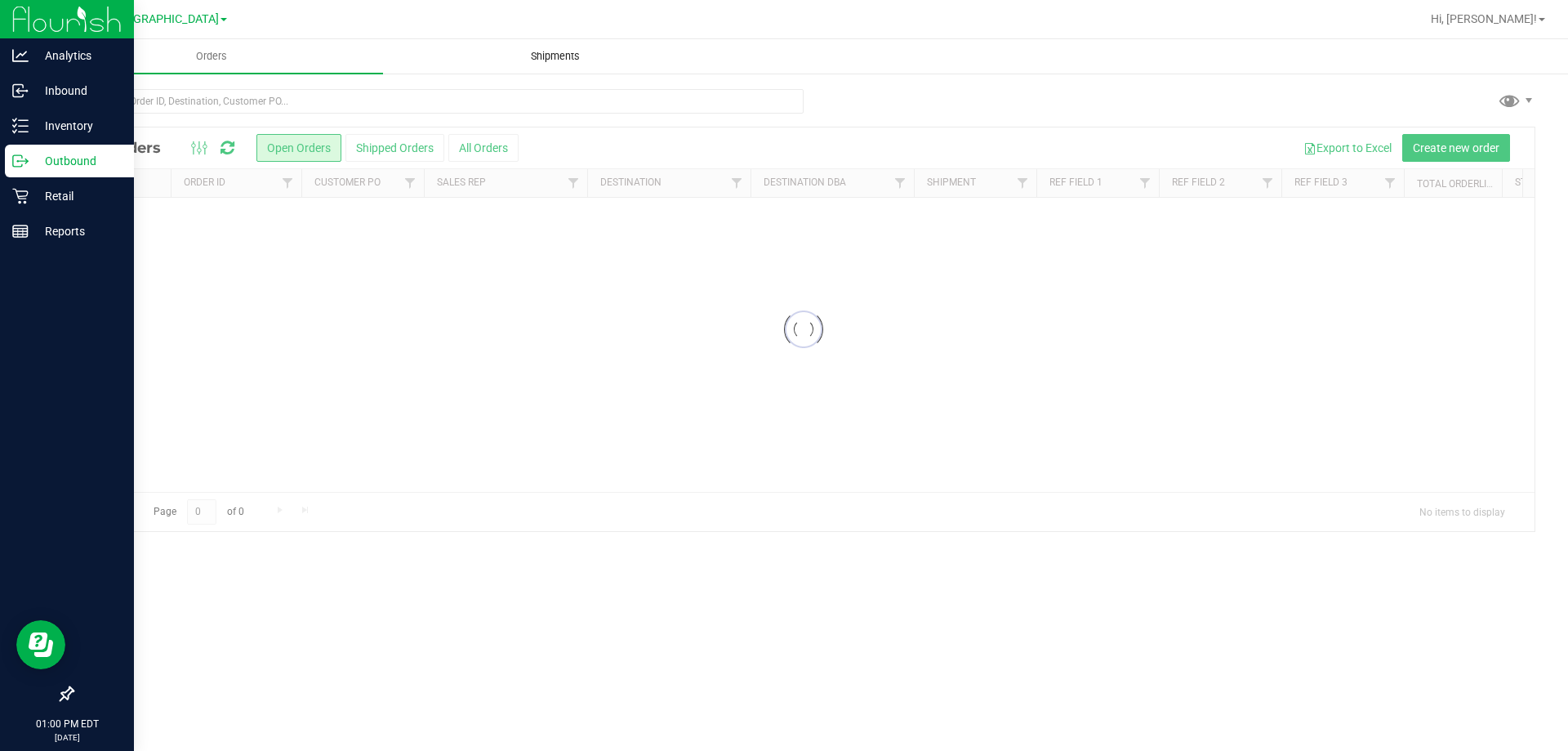
click at [558, 52] on span "Shipments" at bounding box center [555, 56] width 93 height 15
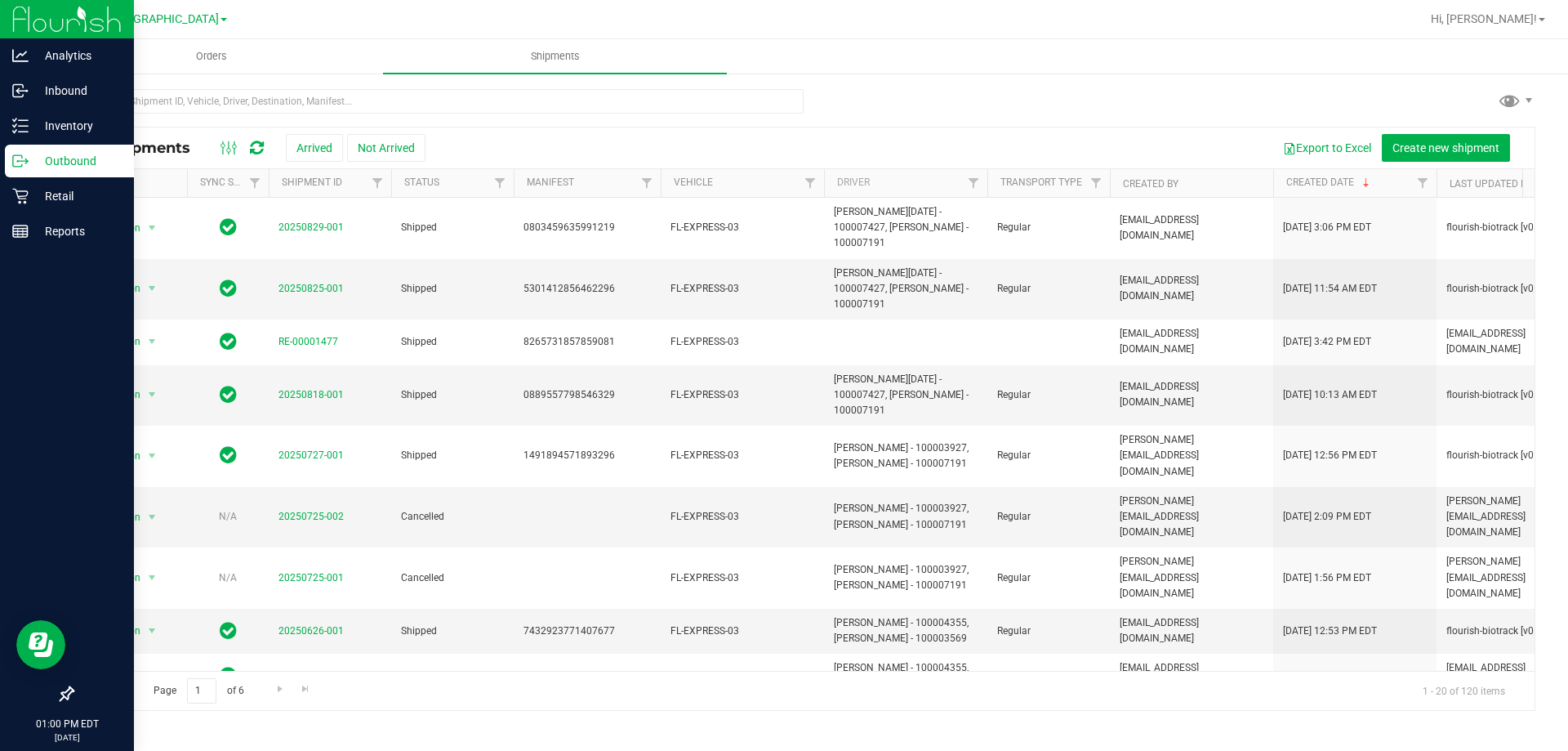
click at [232, 73] on link "Orders" at bounding box center [210, 56] width 343 height 35
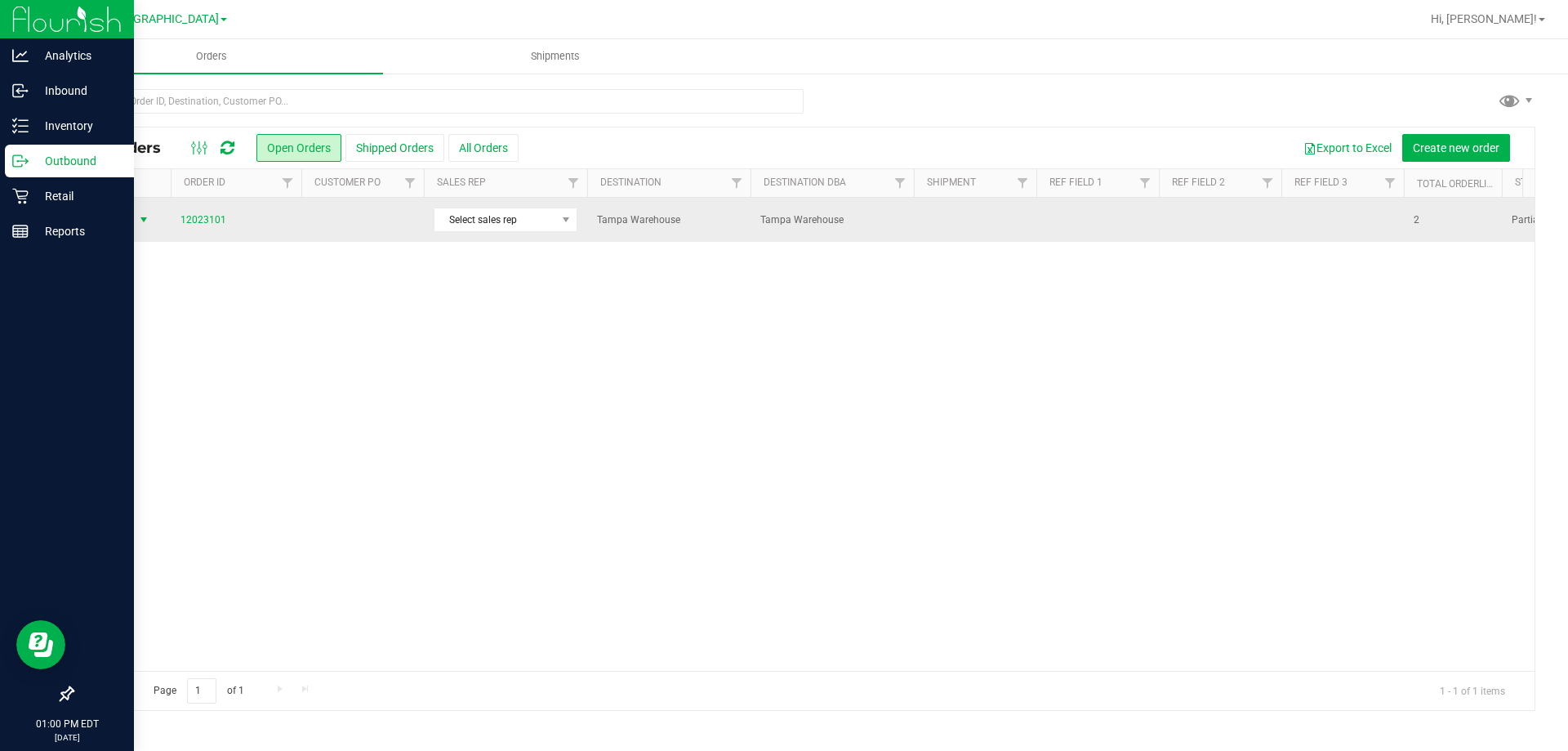
click at [127, 213] on span "Action" at bounding box center [111, 220] width 44 height 23
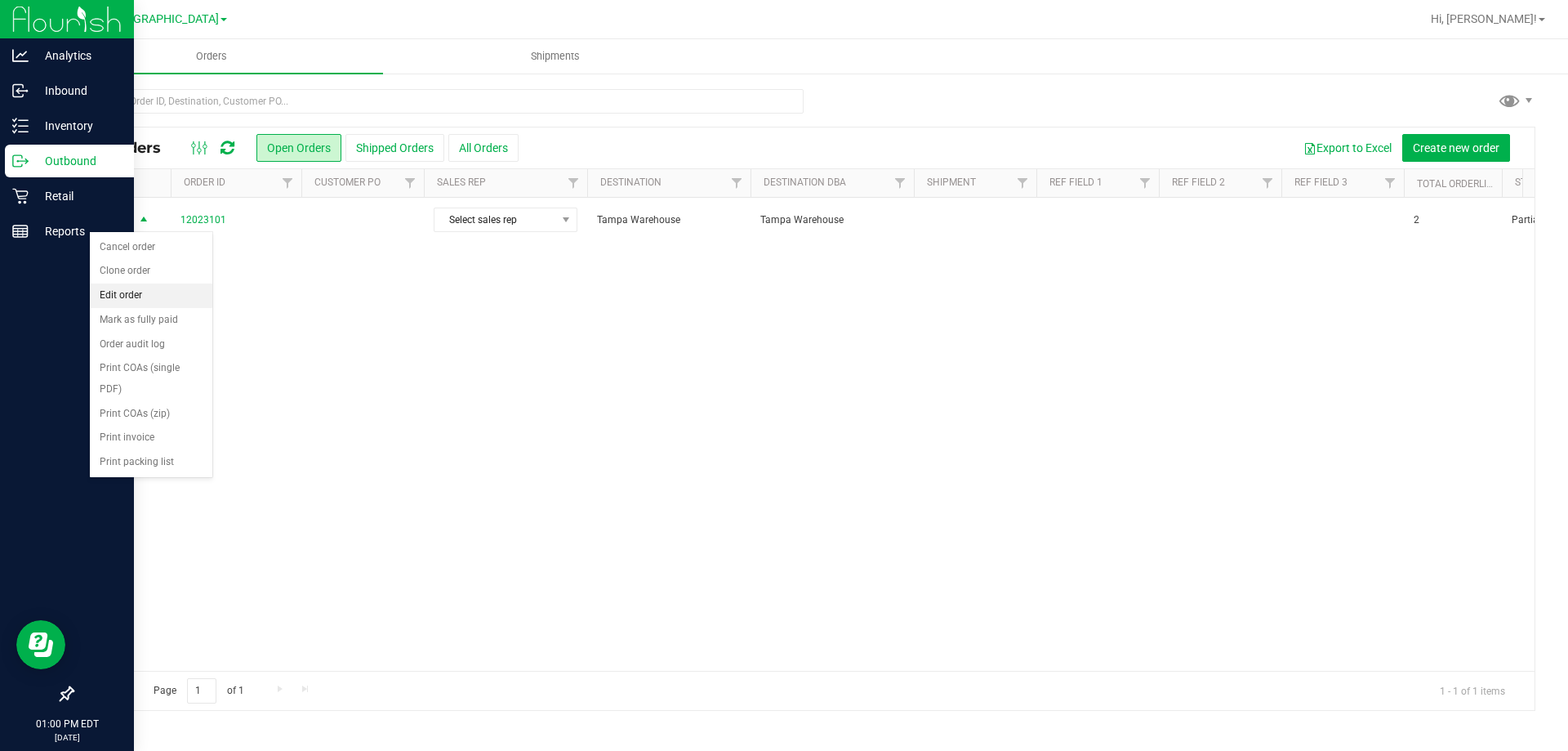
click at [138, 293] on li "Edit order" at bounding box center [151, 296] width 122 height 25
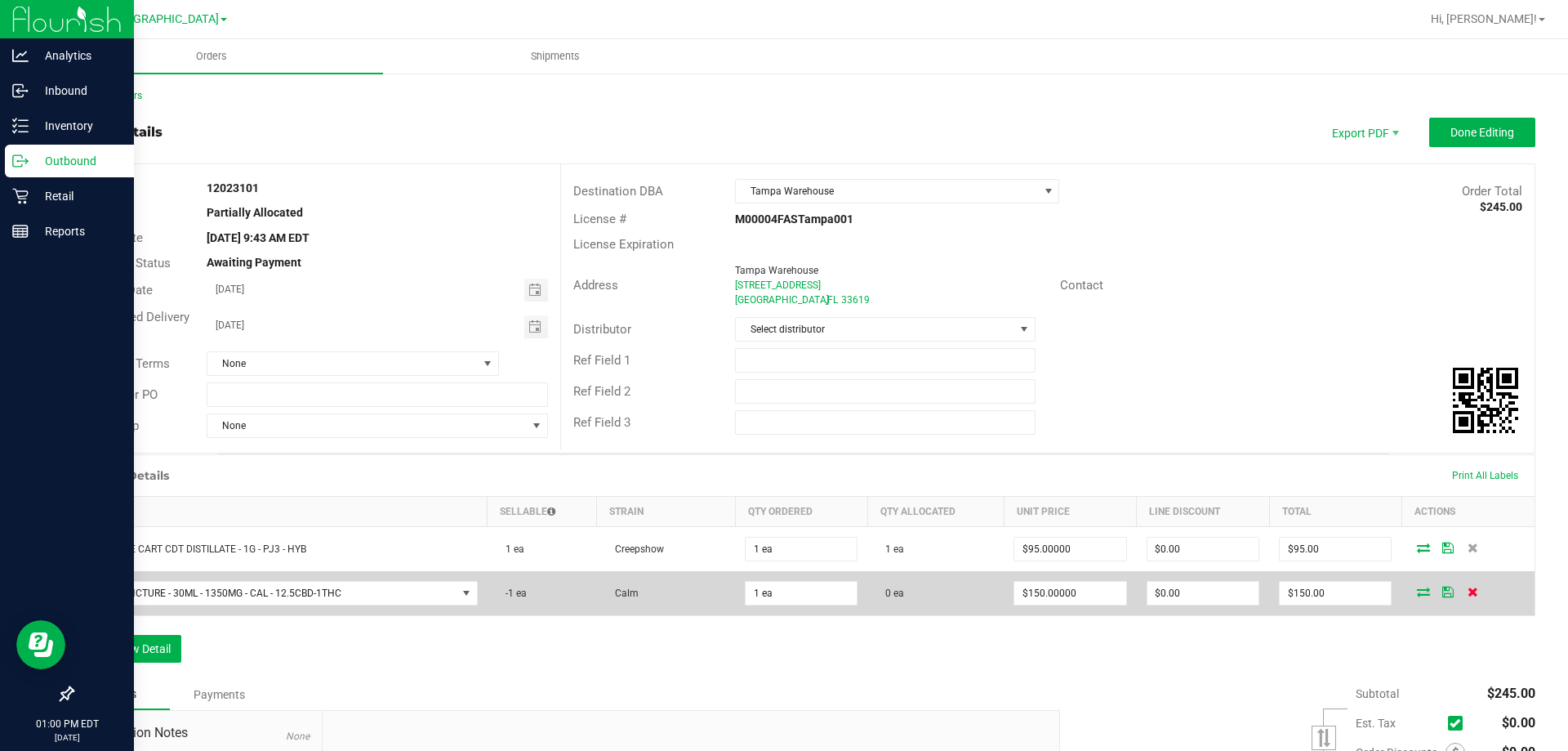
click at [1468, 595] on icon at bounding box center [1473, 591] width 11 height 10
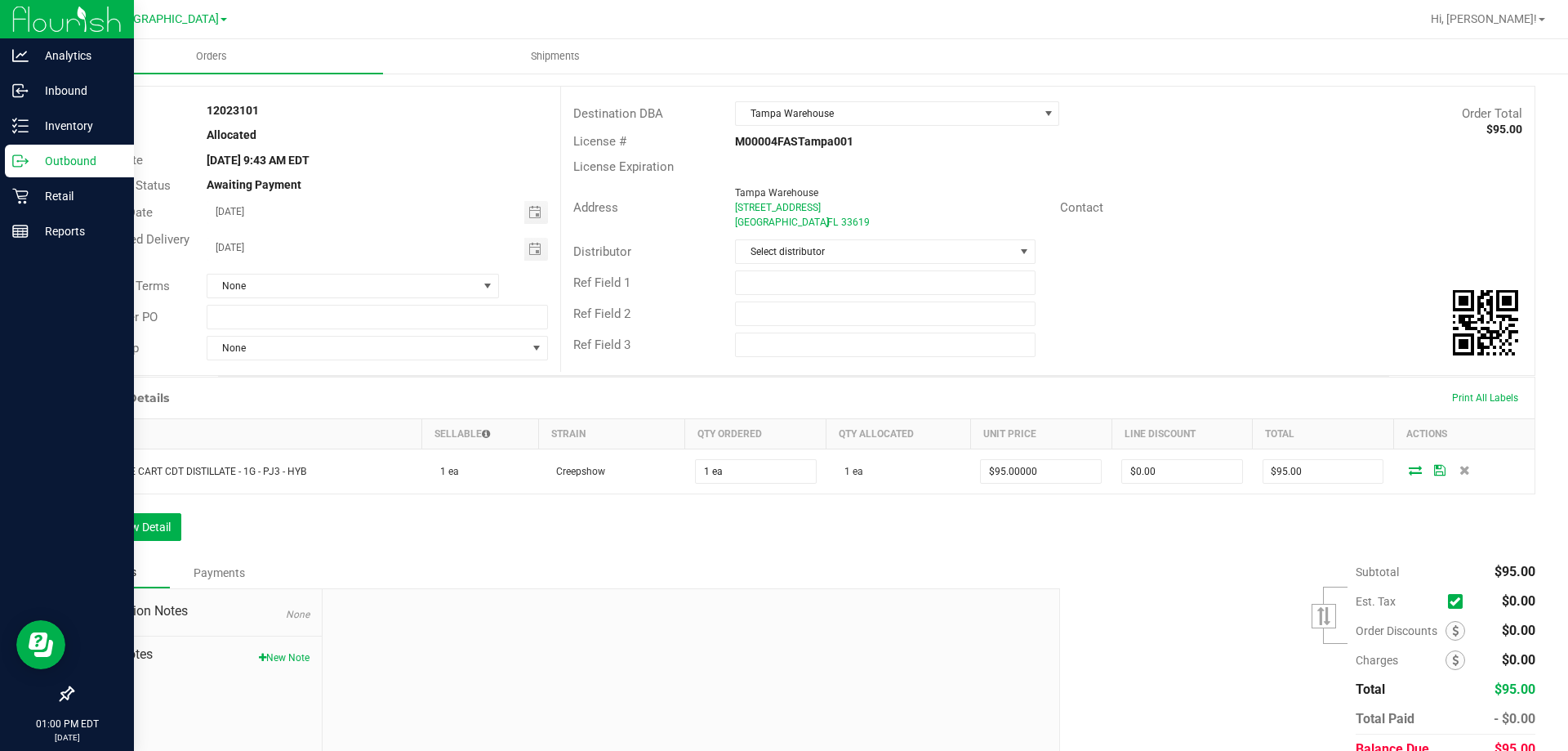
scroll to position [152, 0]
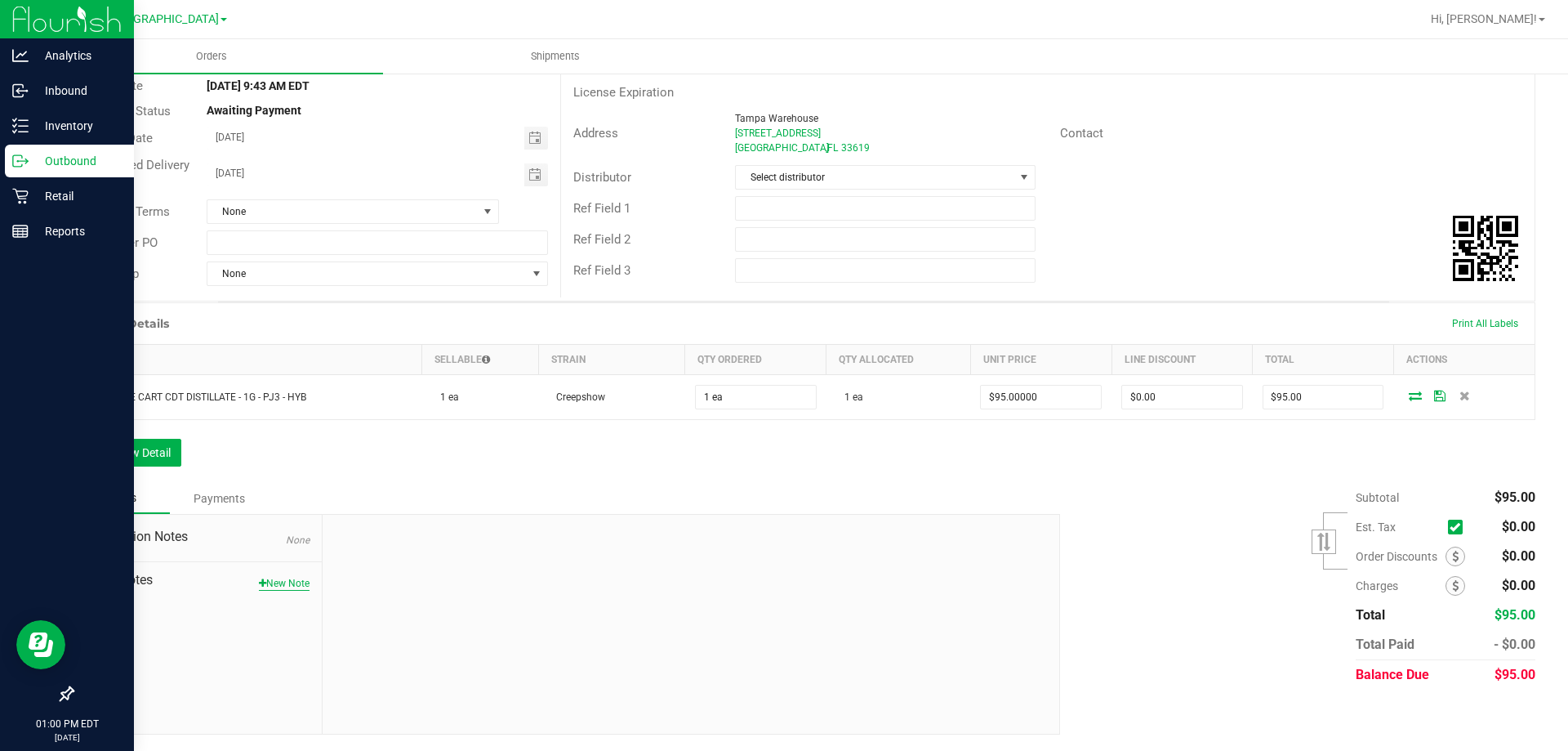
click at [274, 580] on button "New Note" at bounding box center [284, 583] width 51 height 15
click at [411, 570] on input "Note Title" at bounding box center [690, 582] width 712 height 25
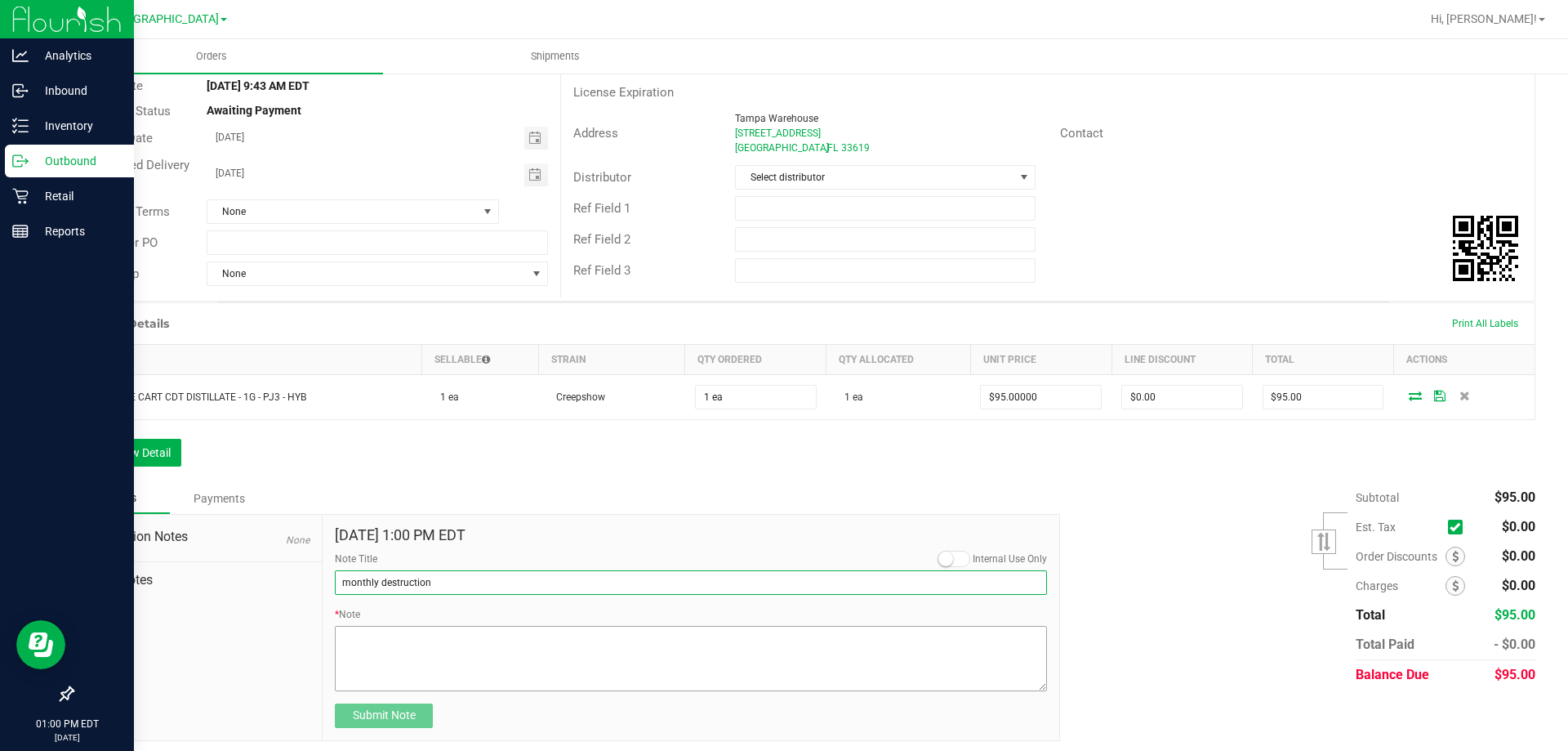
type input "monthly destruction"
click at [488, 660] on textarea "* Note" at bounding box center [690, 659] width 712 height 66
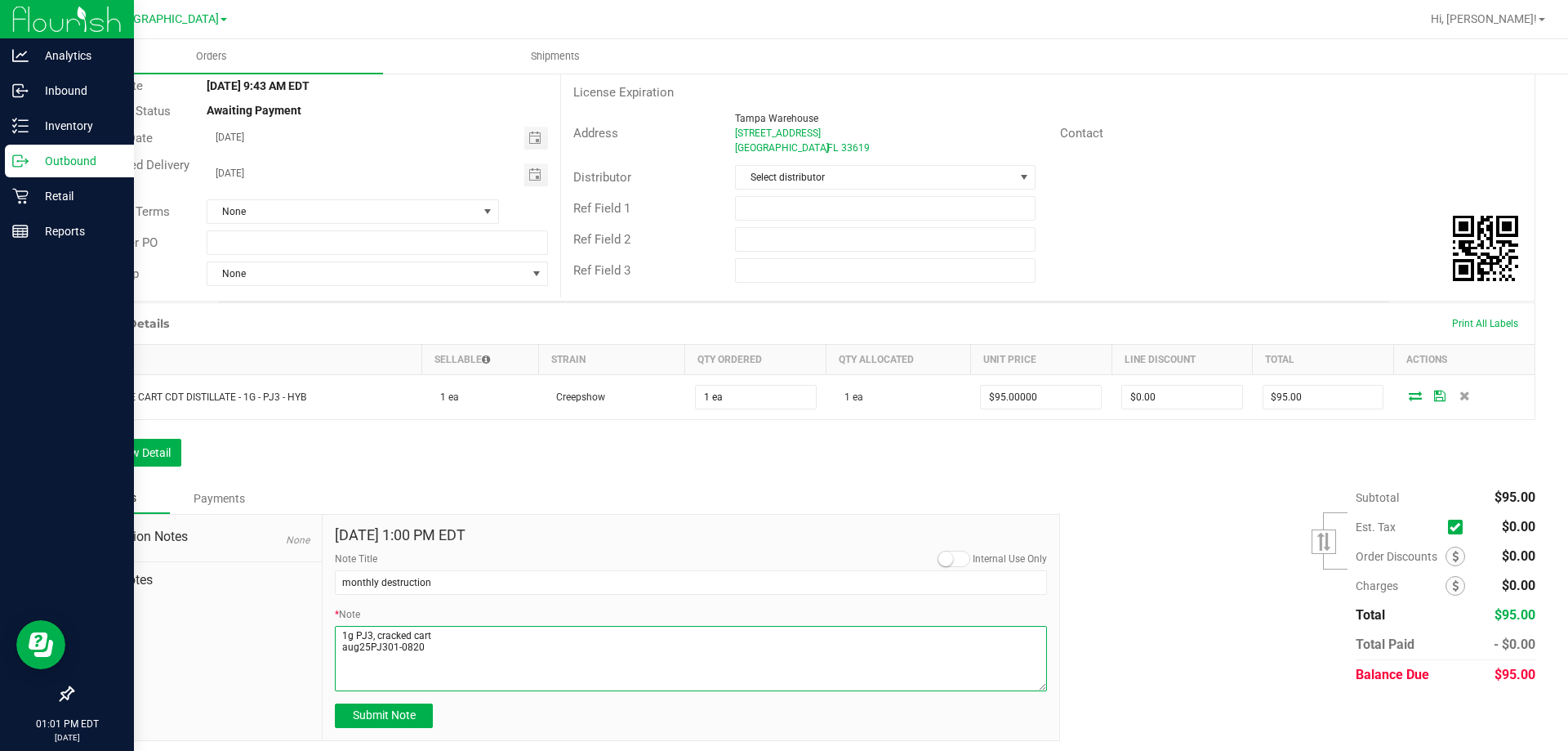
drag, startPoint x: 470, startPoint y: 664, endPoint x: 255, endPoint y: 606, distance: 222.7
click at [255, 606] on div "Destination Notes None Order Notes Sep 29, 2025 1:00 PM EDT Internal Use Only N…" at bounding box center [565, 628] width 988 height 227
type textarea "1g PJ3, cracked cart aug25PJ301-0820"
click at [391, 728] on div "Sep 29, 2025 1:00 PM EDT Internal Use Only Note Title monthly destruction * Not…" at bounding box center [690, 628] width 737 height 225
click at [396, 723] on button "Submit Note" at bounding box center [383, 715] width 98 height 25
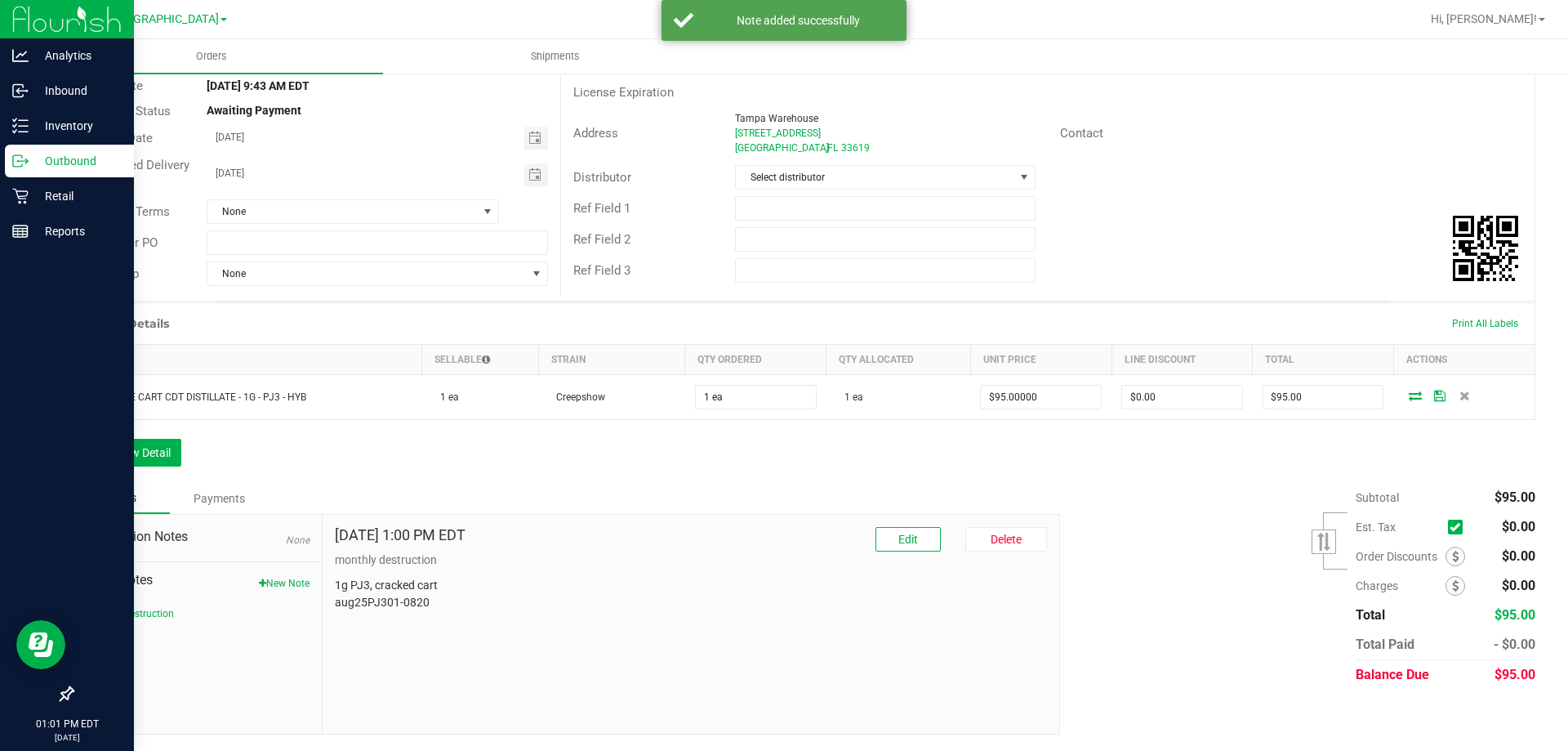
scroll to position [0, 0]
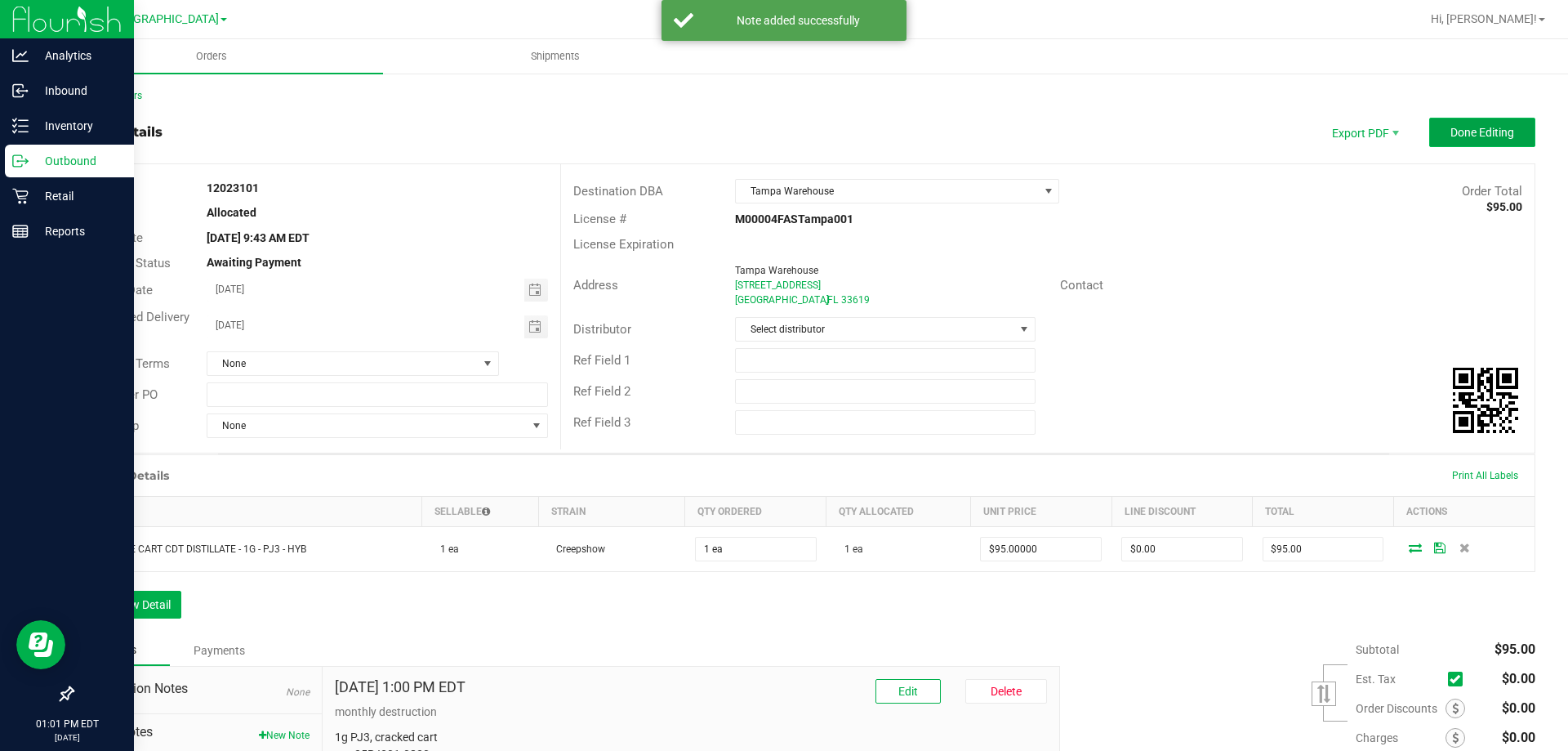
click at [1475, 123] on button "Done Editing" at bounding box center [1482, 132] width 106 height 29
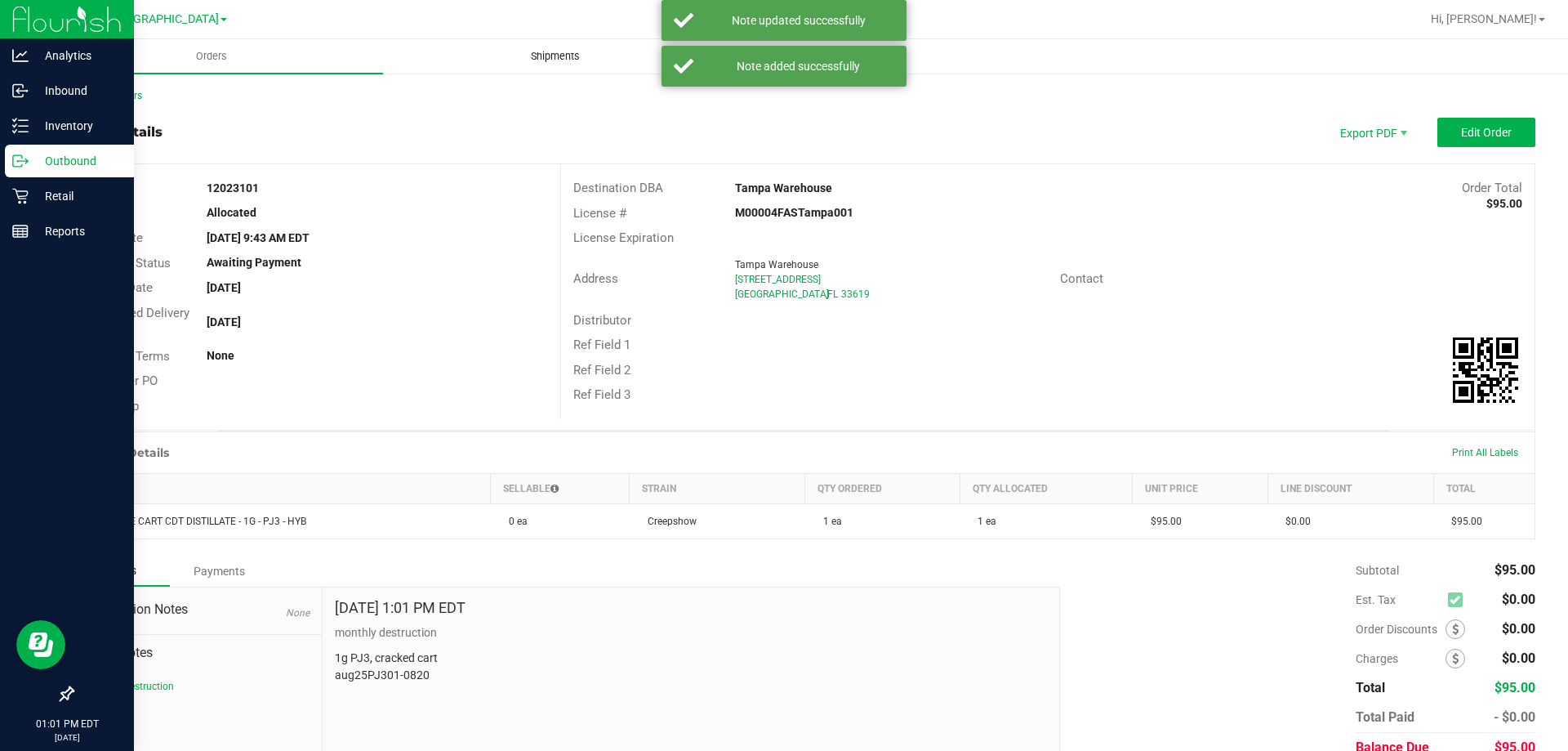
click at [567, 53] on span "Shipments" at bounding box center [555, 56] width 93 height 15
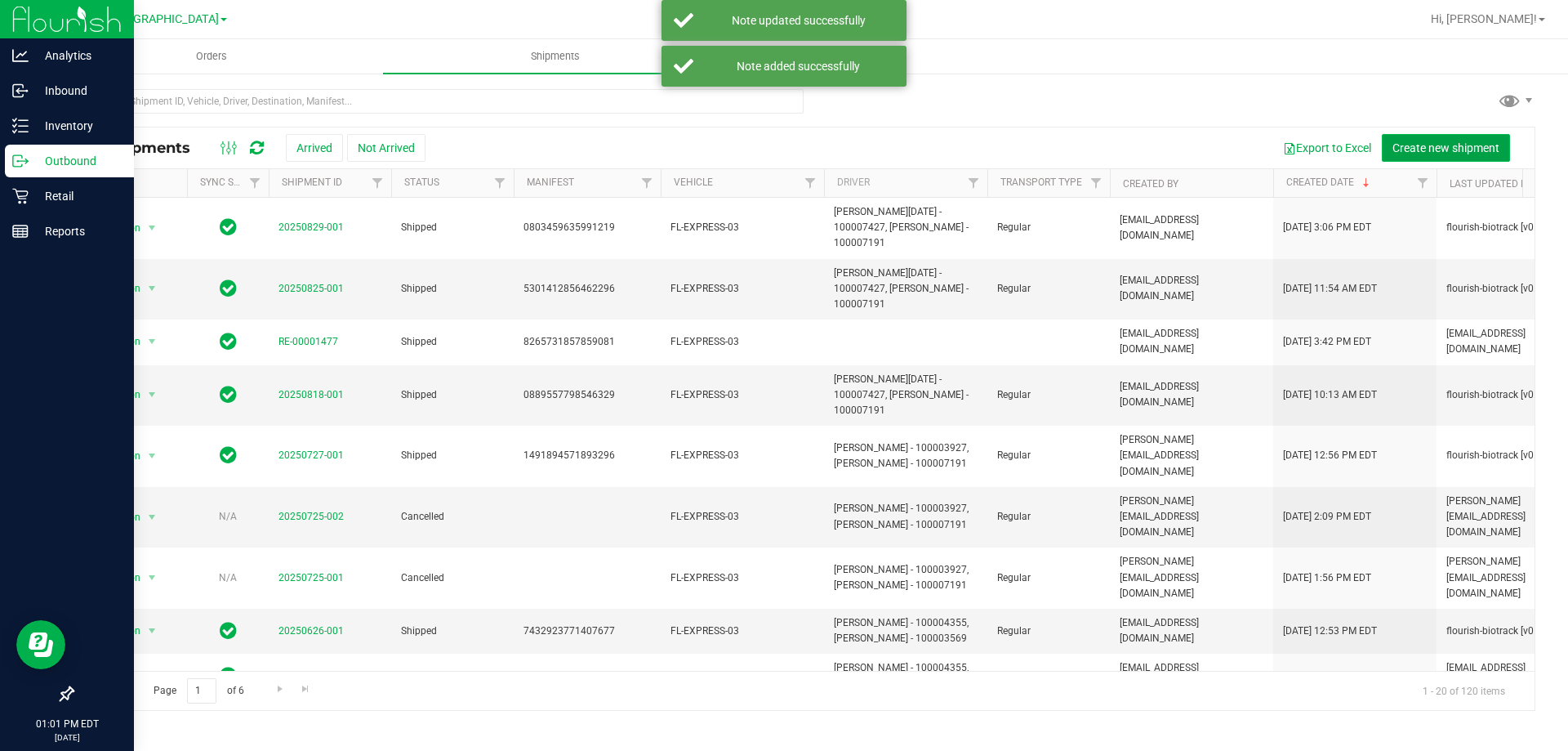
click at [1424, 137] on button "Create new shipment" at bounding box center [1446, 147] width 128 height 28
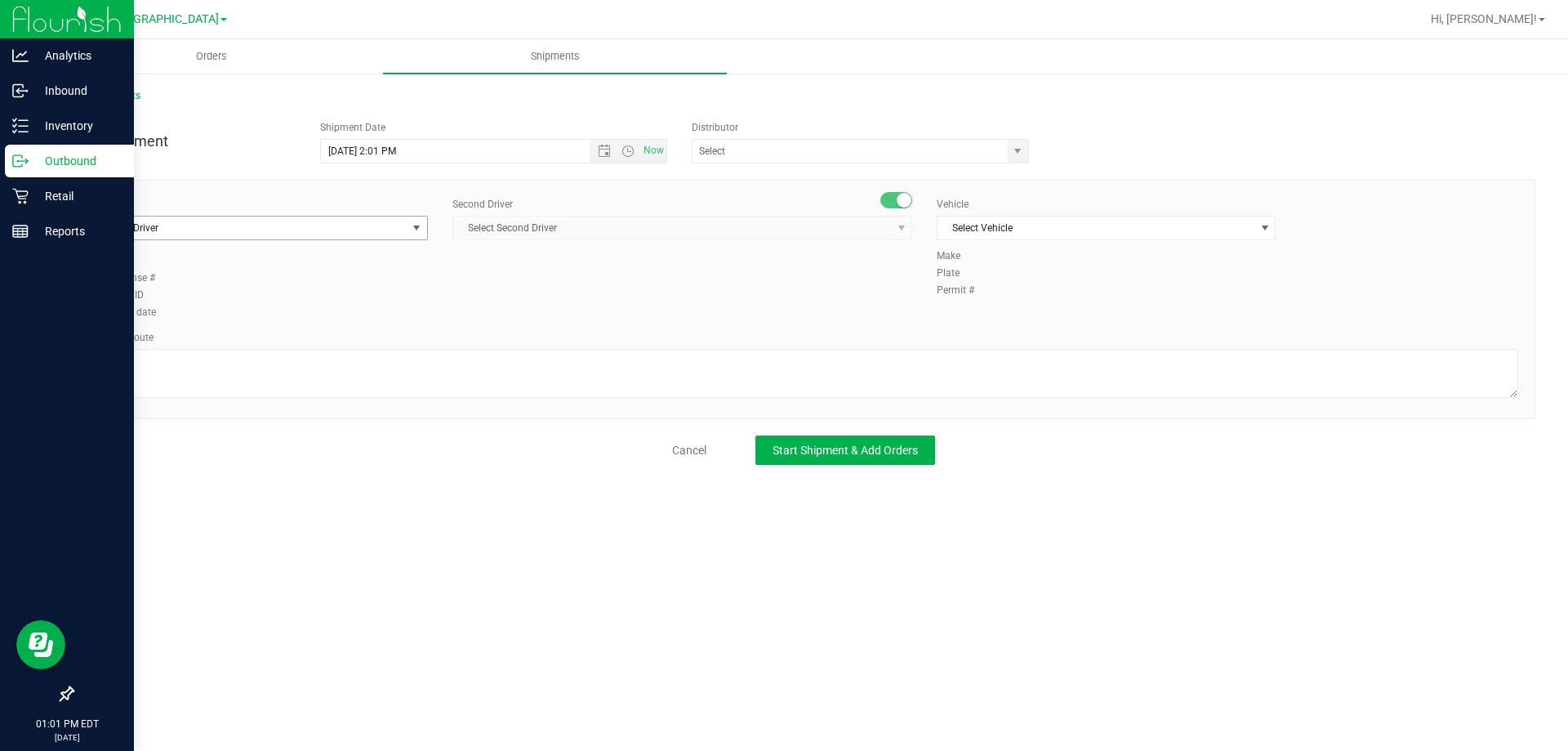
click at [406, 229] on span "select" at bounding box center [416, 228] width 20 height 23
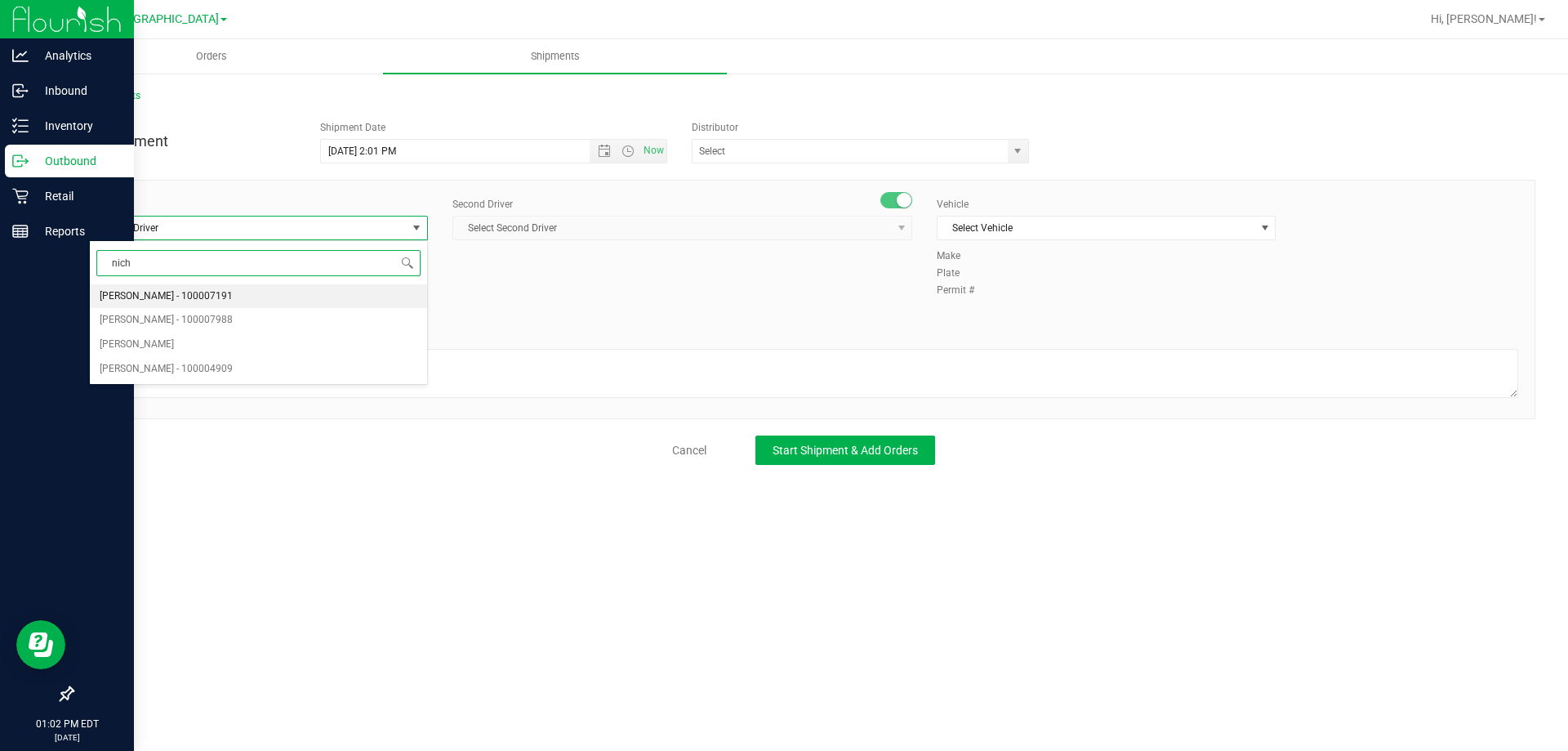
click at [242, 292] on li "Nicholas Pinero - 100007191" at bounding box center [258, 296] width 337 height 25
type input "nich"
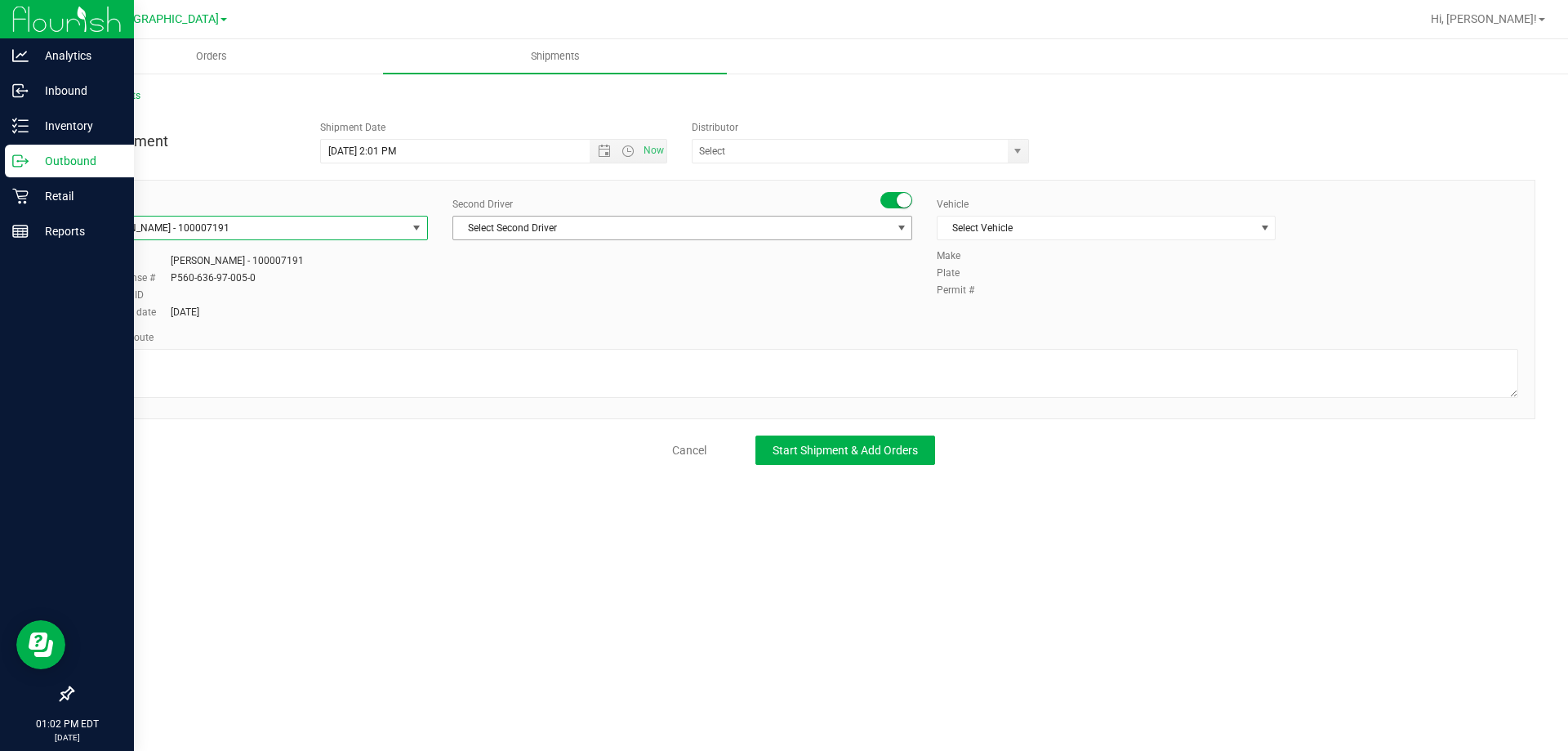
click at [634, 220] on span "Select Second Driver" at bounding box center [672, 228] width 437 height 23
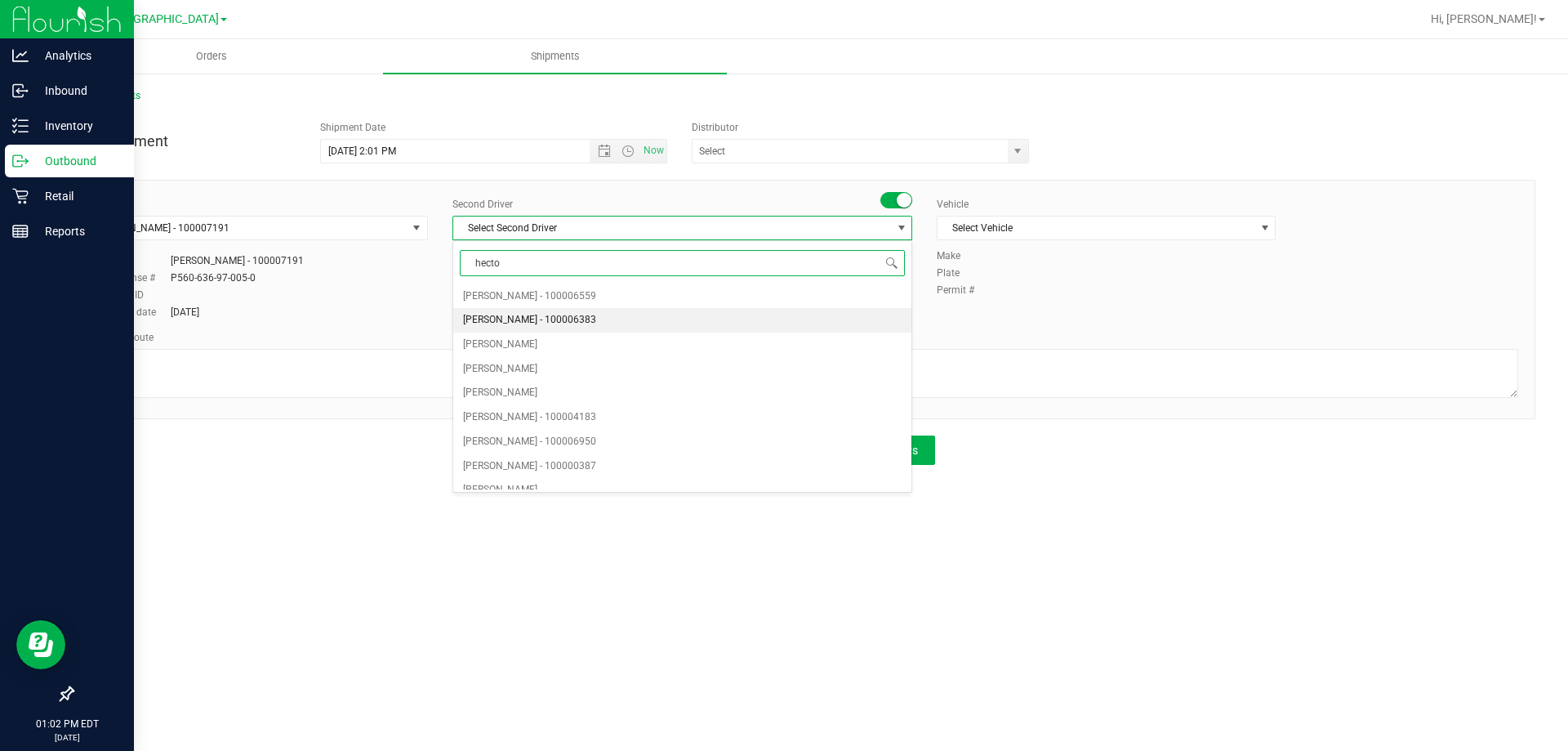
type input "hector"
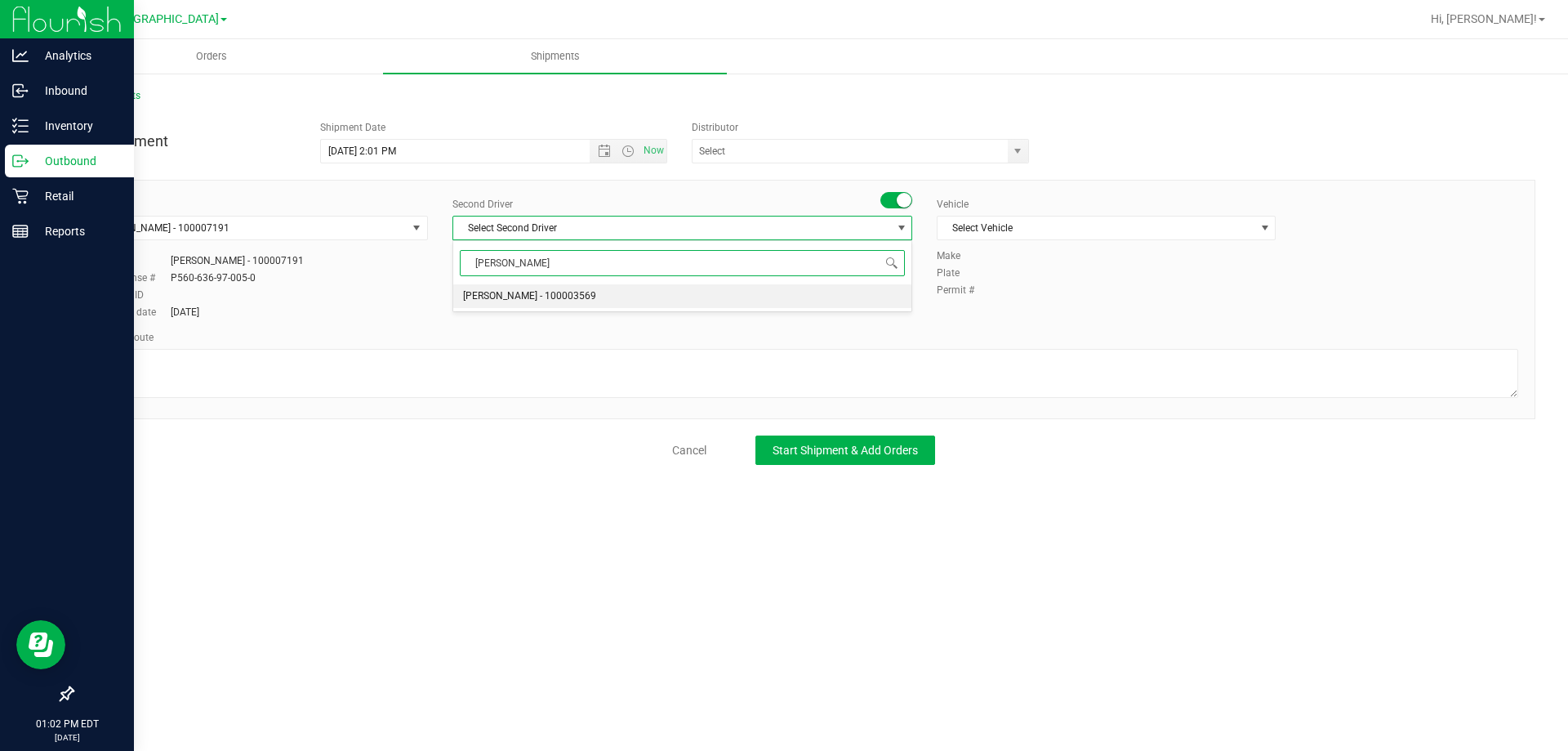
click at [618, 292] on li "Hector Ayala - 100003569" at bounding box center [682, 296] width 458 height 25
click at [1112, 237] on span "Select Vehicle" at bounding box center [1095, 228] width 317 height 23
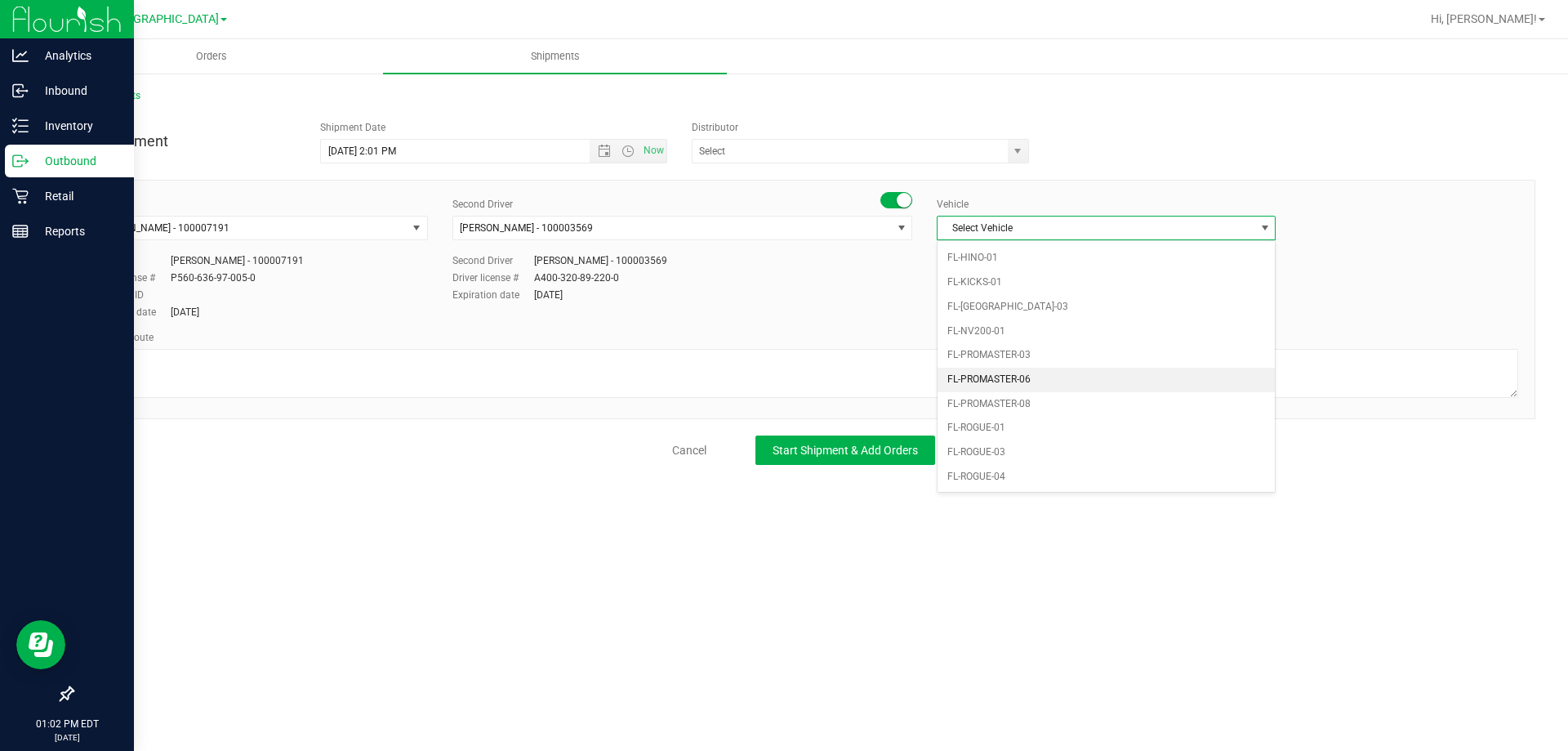
scroll to position [395, 0]
click at [1045, 435] on li "FL-PROMASTER-08" at bounding box center [1106, 444] width 337 height 25
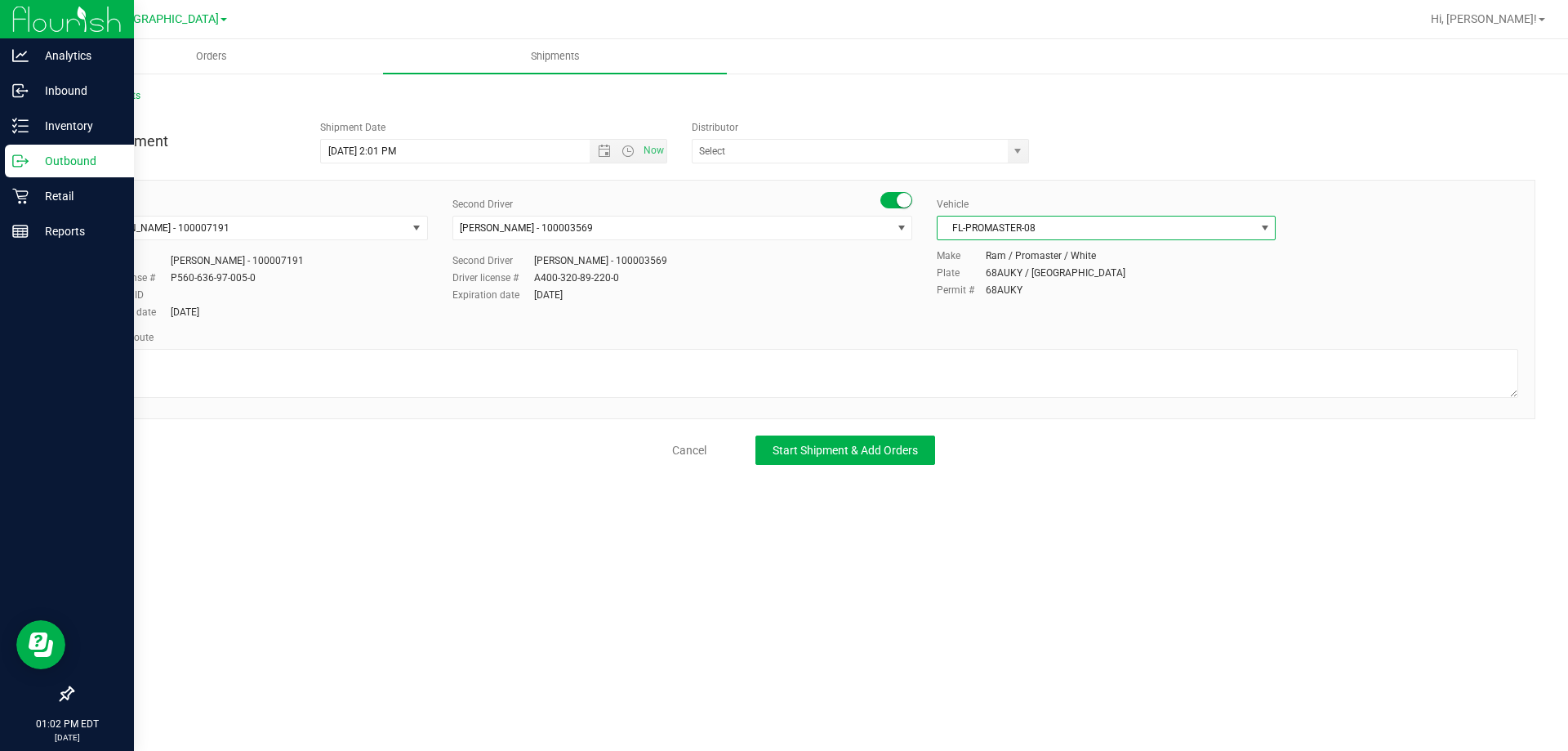
click at [1027, 220] on span "FL-PROMASTER-08" at bounding box center [1095, 228] width 317 height 23
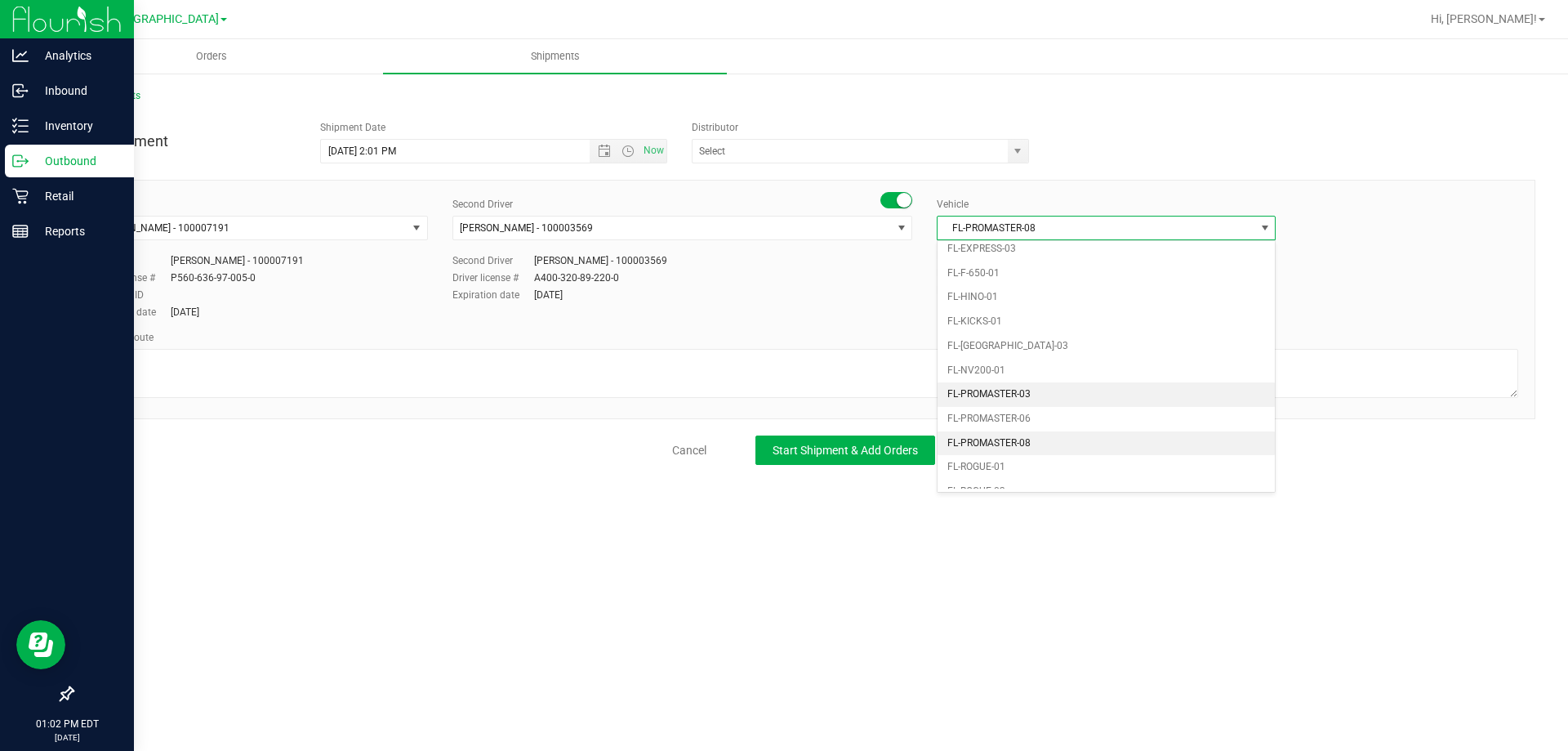
scroll to position [297, 0]
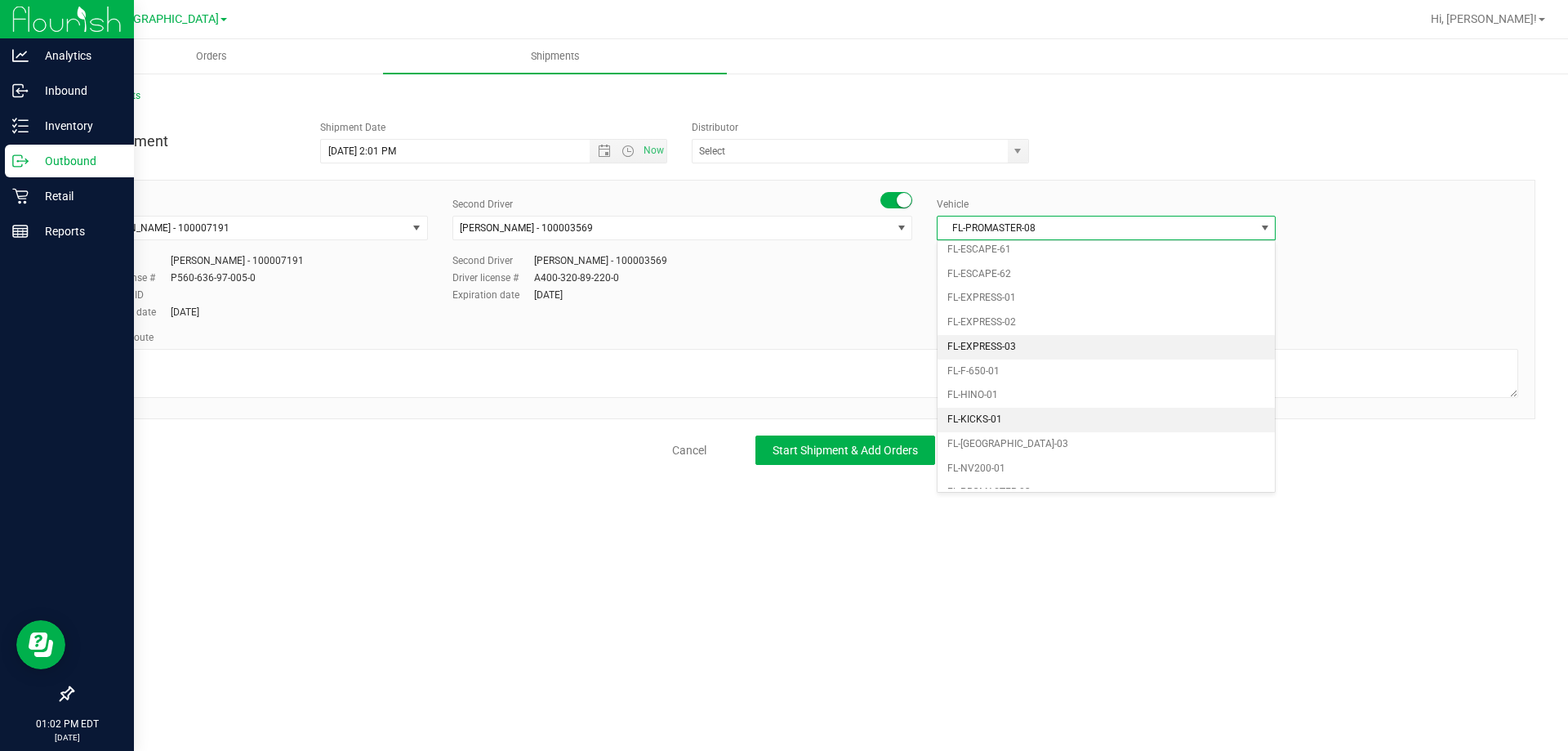
click at [1036, 346] on li "FL-EXPRESS-03" at bounding box center [1106, 347] width 337 height 25
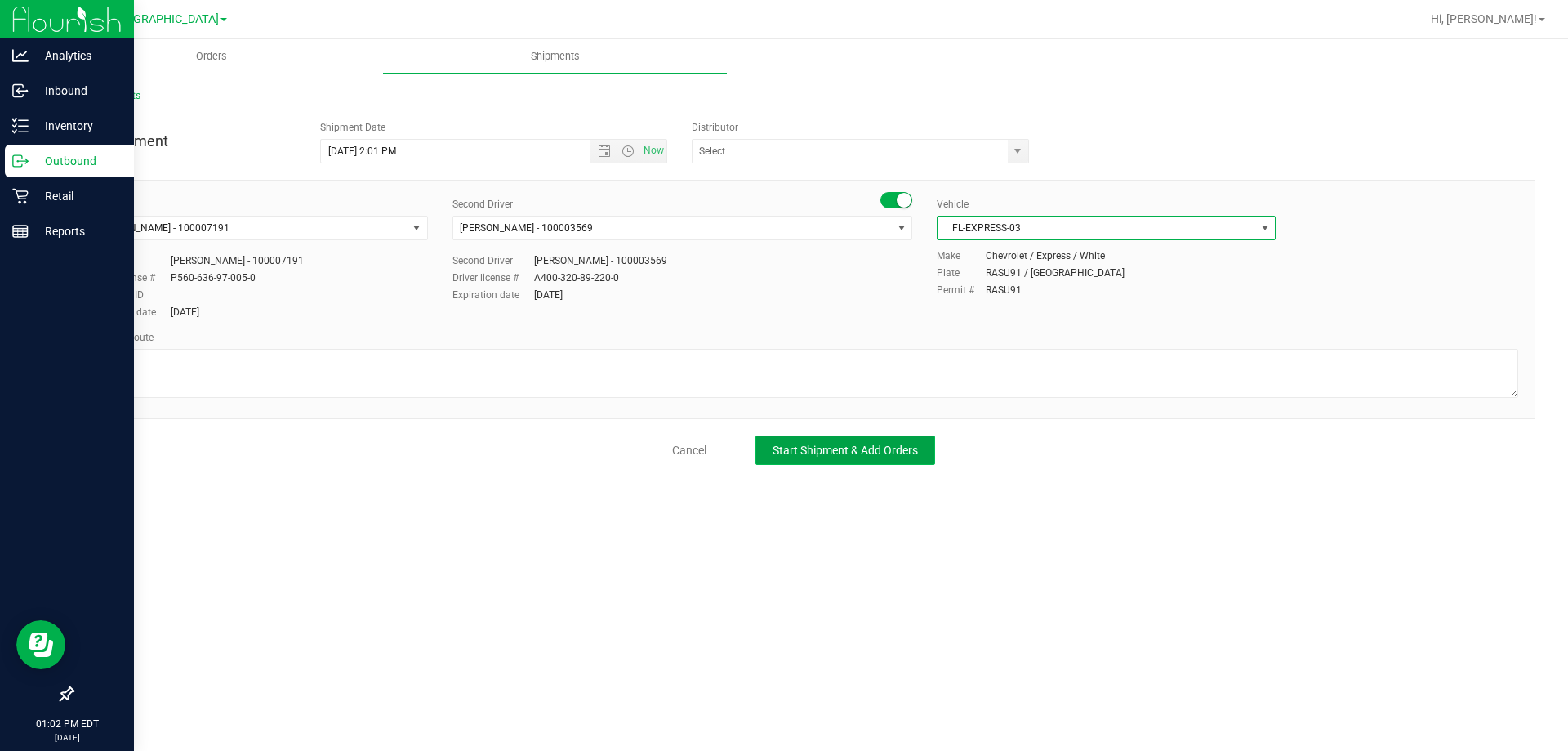
click at [826, 447] on span "Start Shipment & Add Orders" at bounding box center [846, 450] width 146 height 13
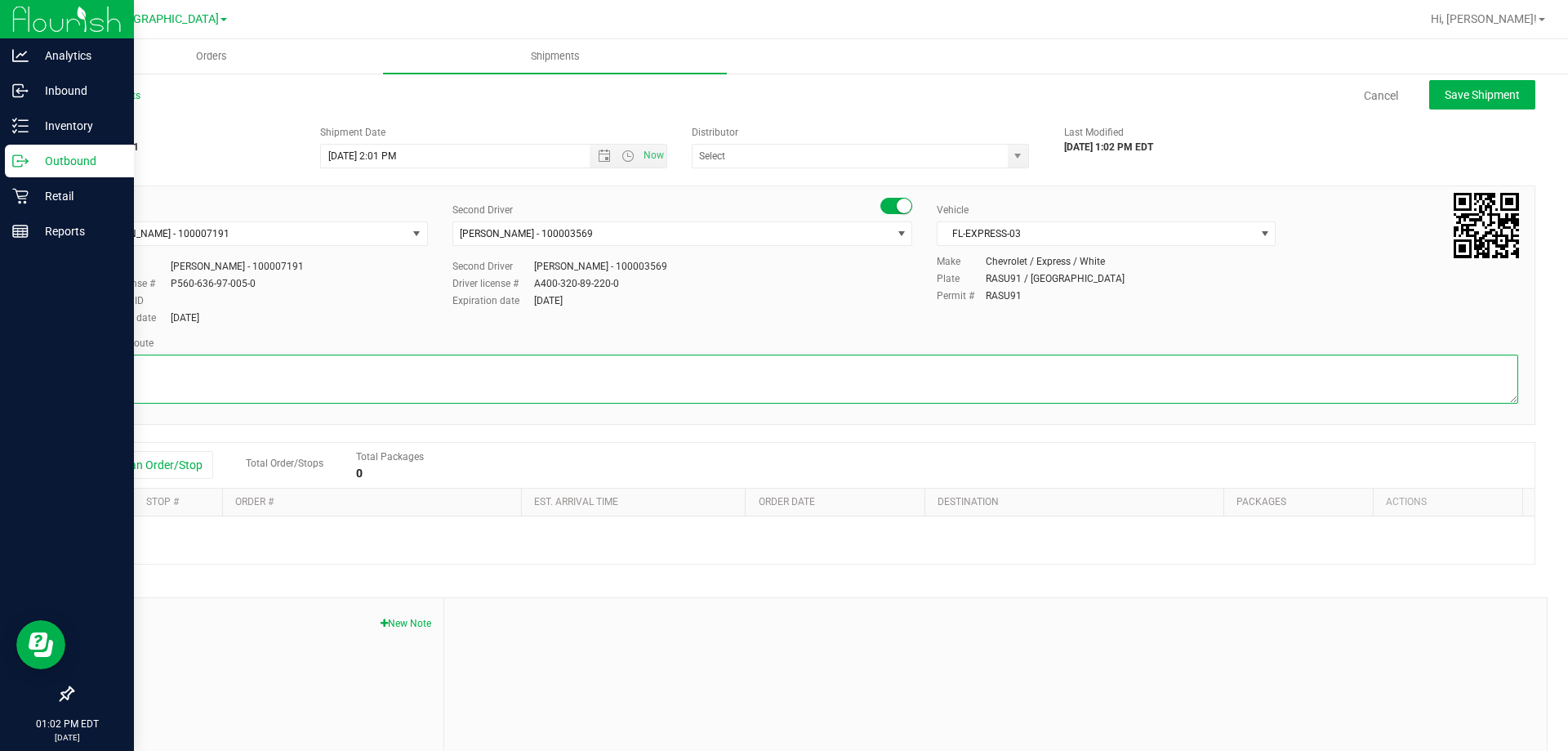
click at [170, 368] on textarea at bounding box center [803, 378] width 1429 height 49
type textarea "from WC to DC"
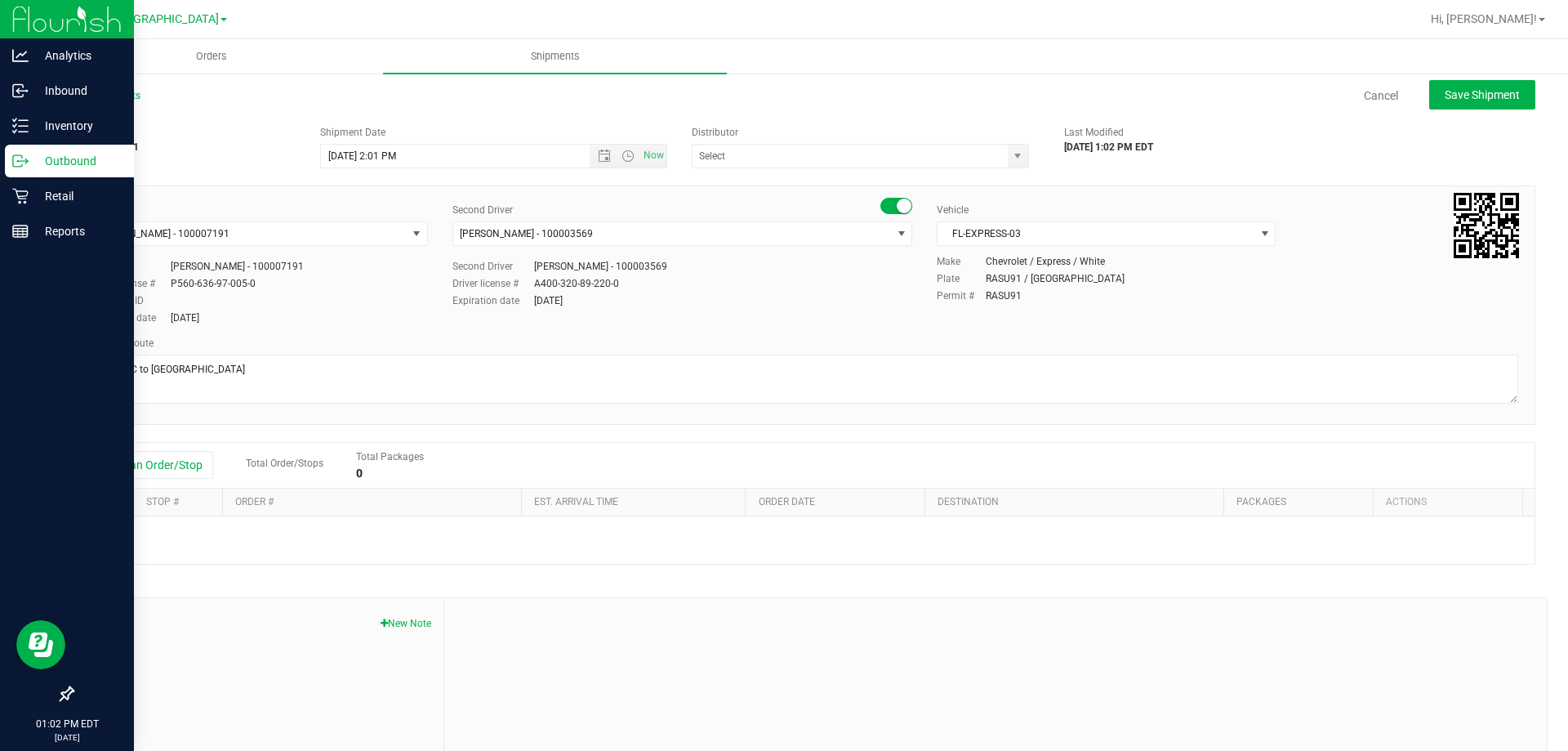
click at [181, 446] on div "Add an Order/Stop Total Order/Stops Total Packages 0" at bounding box center [803, 466] width 1462 height 46
click at [179, 451] on div "Add an Order/Stop Total Order/Stops Total Packages 0" at bounding box center [804, 465] width 1438 height 28
click at [179, 462] on button "Add an Order/Stop" at bounding box center [149, 464] width 128 height 28
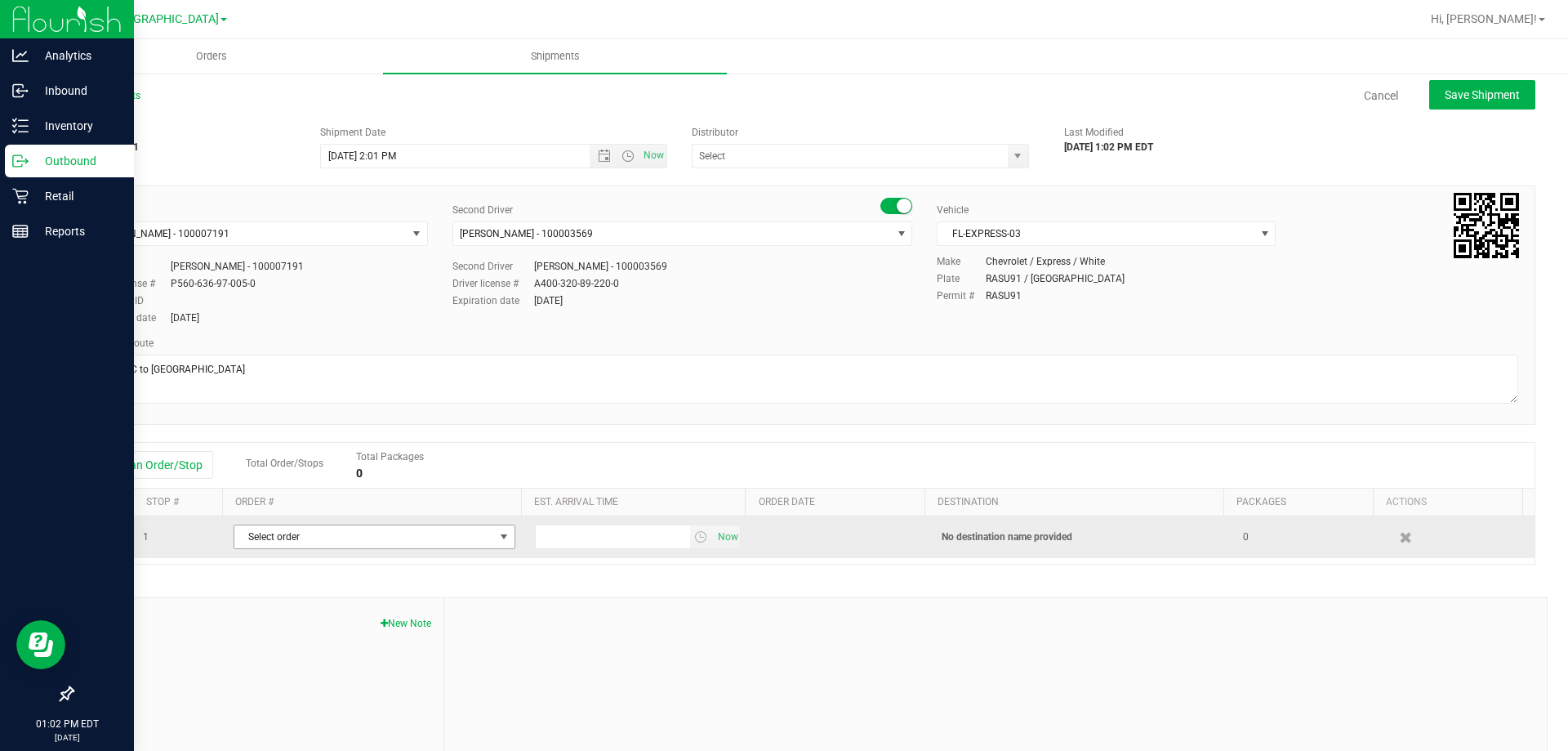
click at [281, 543] on span "Select order" at bounding box center [364, 537] width 260 height 23
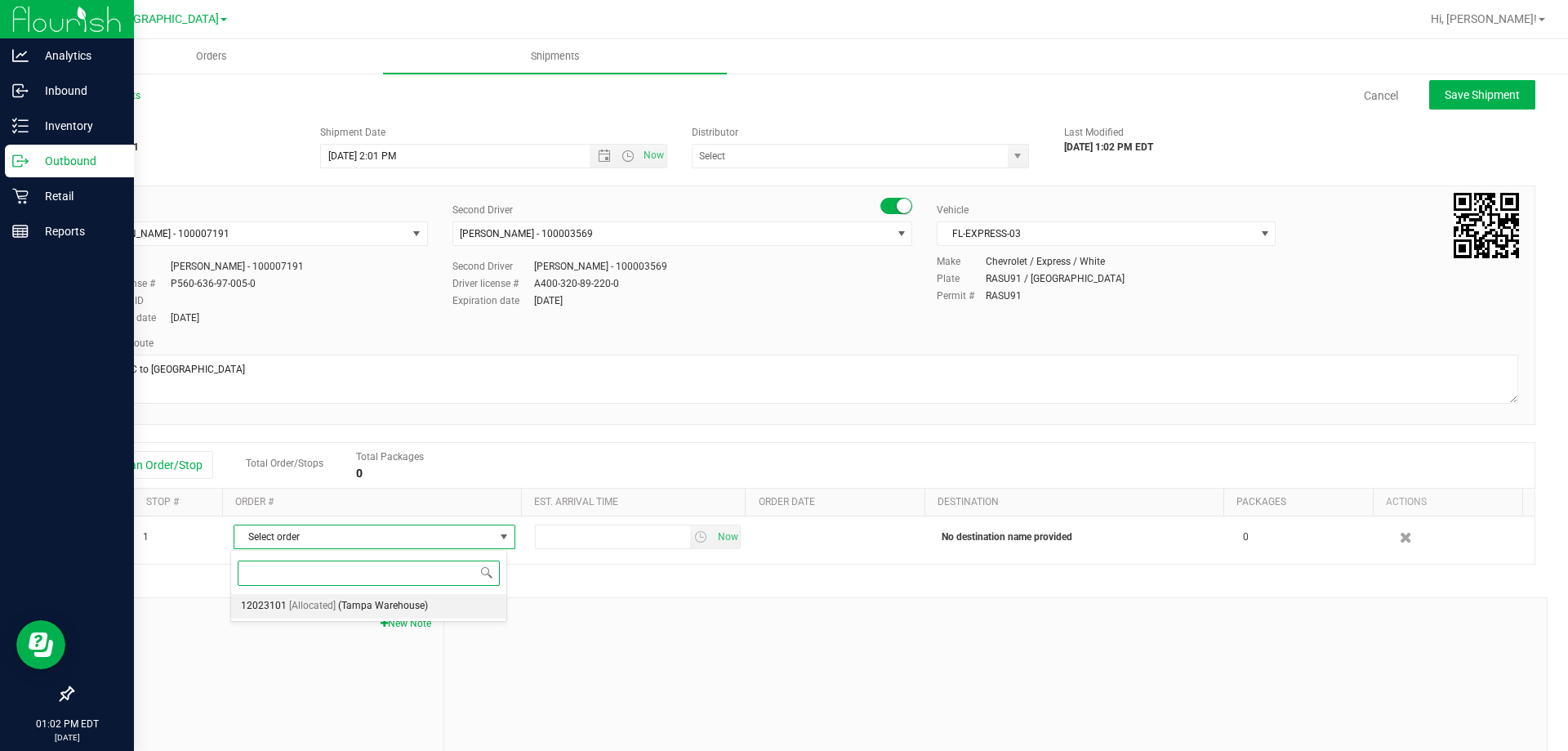
click at [327, 600] on span "[Allocated]" at bounding box center [312, 606] width 46 height 21
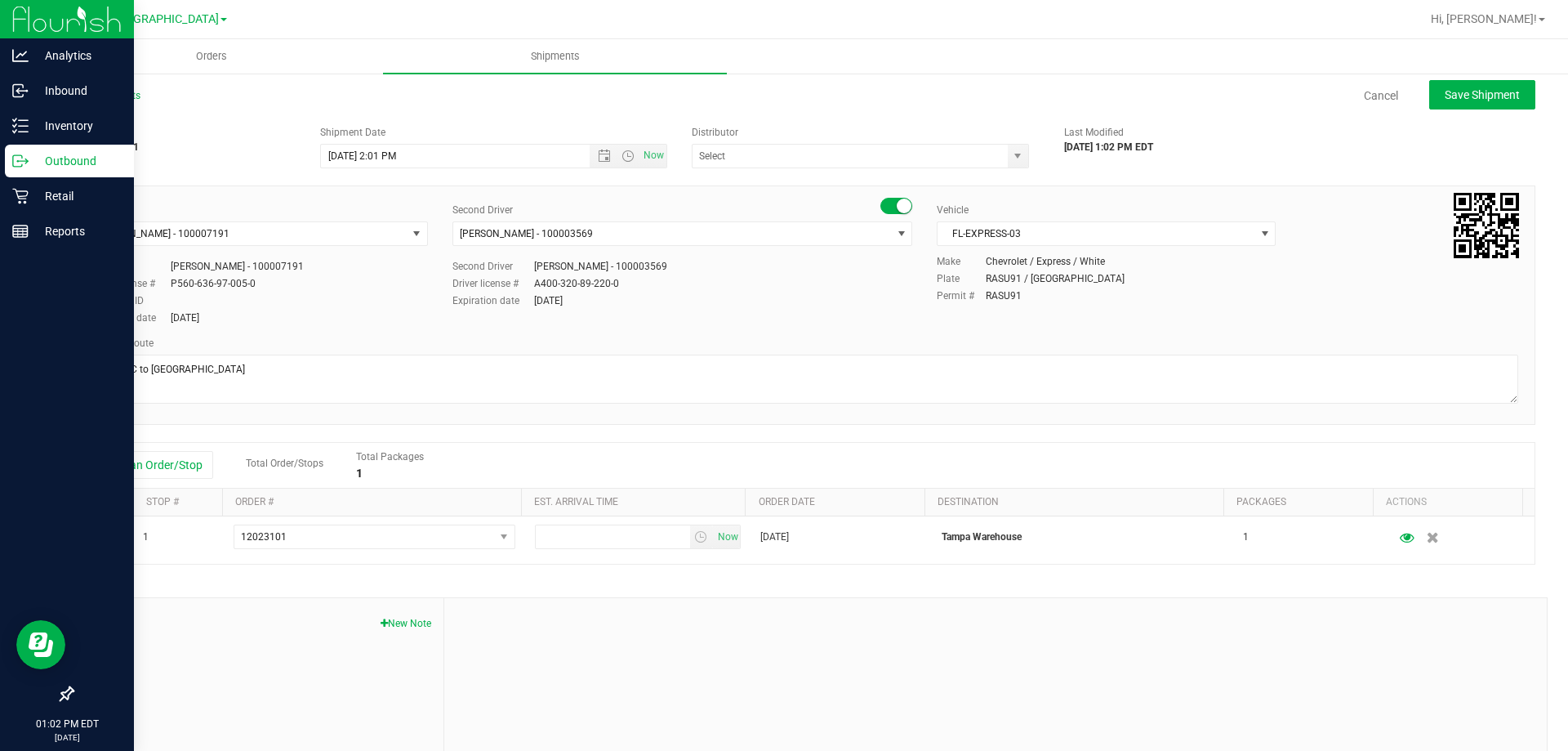
click at [397, 615] on span "Notes" at bounding box center [258, 620] width 346 height 20
click at [404, 621] on button "New Note" at bounding box center [406, 623] width 51 height 15
click at [572, 693] on div "* Note" at bounding box center [995, 726] width 1078 height 80
click at [565, 727] on textarea "* Note" at bounding box center [995, 734] width 1078 height 66
paste textarea "1g PJ3, cracked cart aug25PJ301-0820"
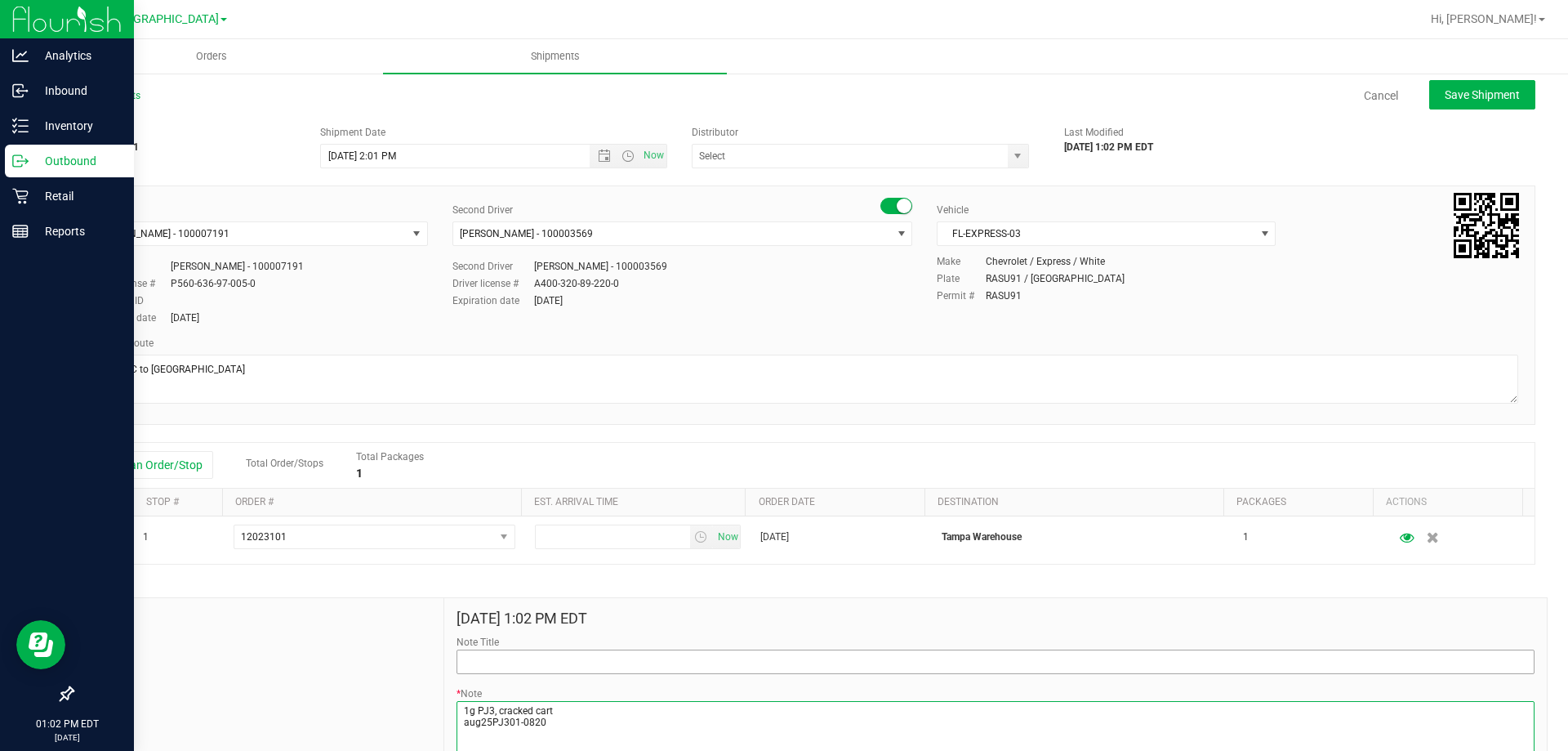
type textarea "1g PJ3, cracked cart aug25PJ301-0820"
click at [526, 671] on input "Note Title" at bounding box center [995, 662] width 1078 height 25
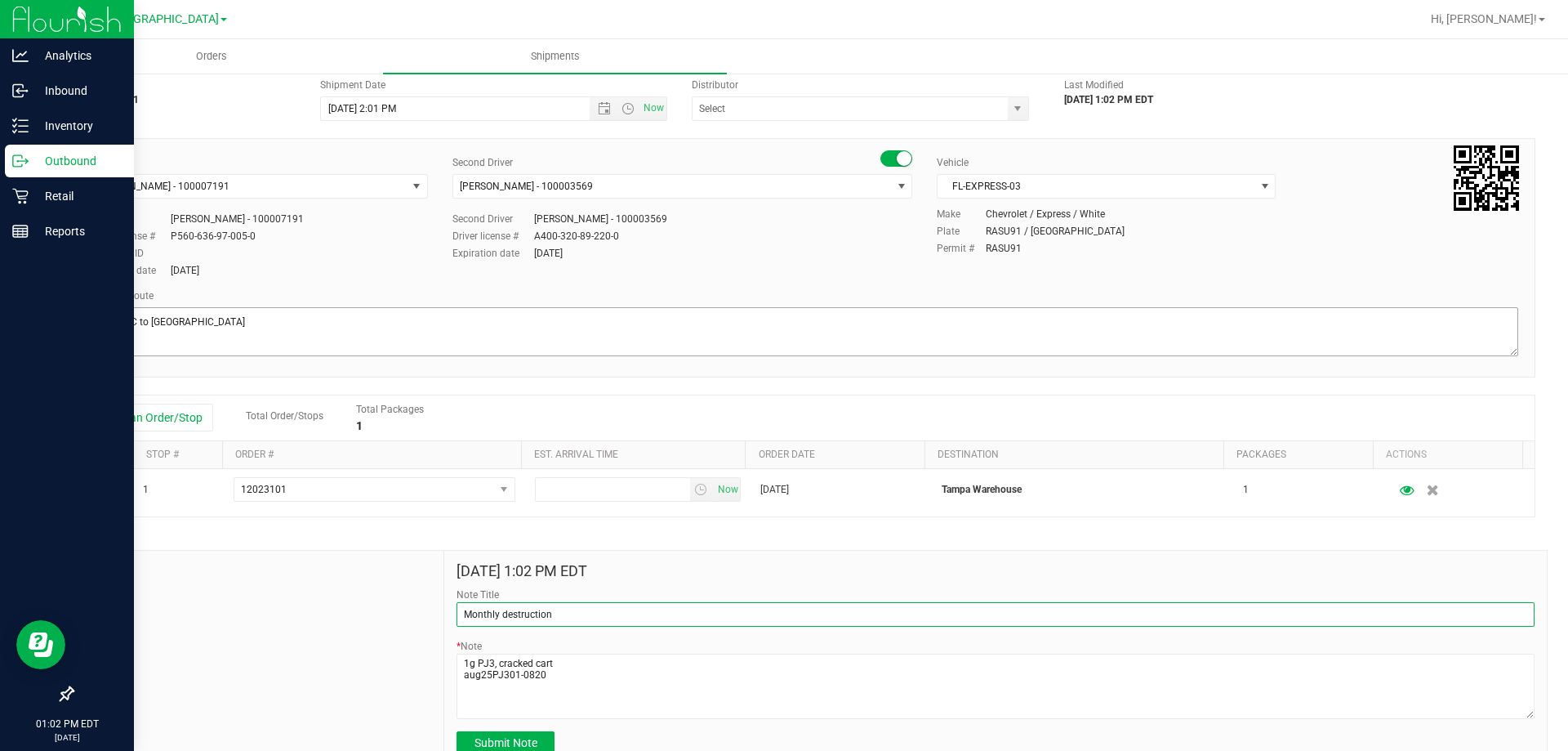
scroll to position [84, 0]
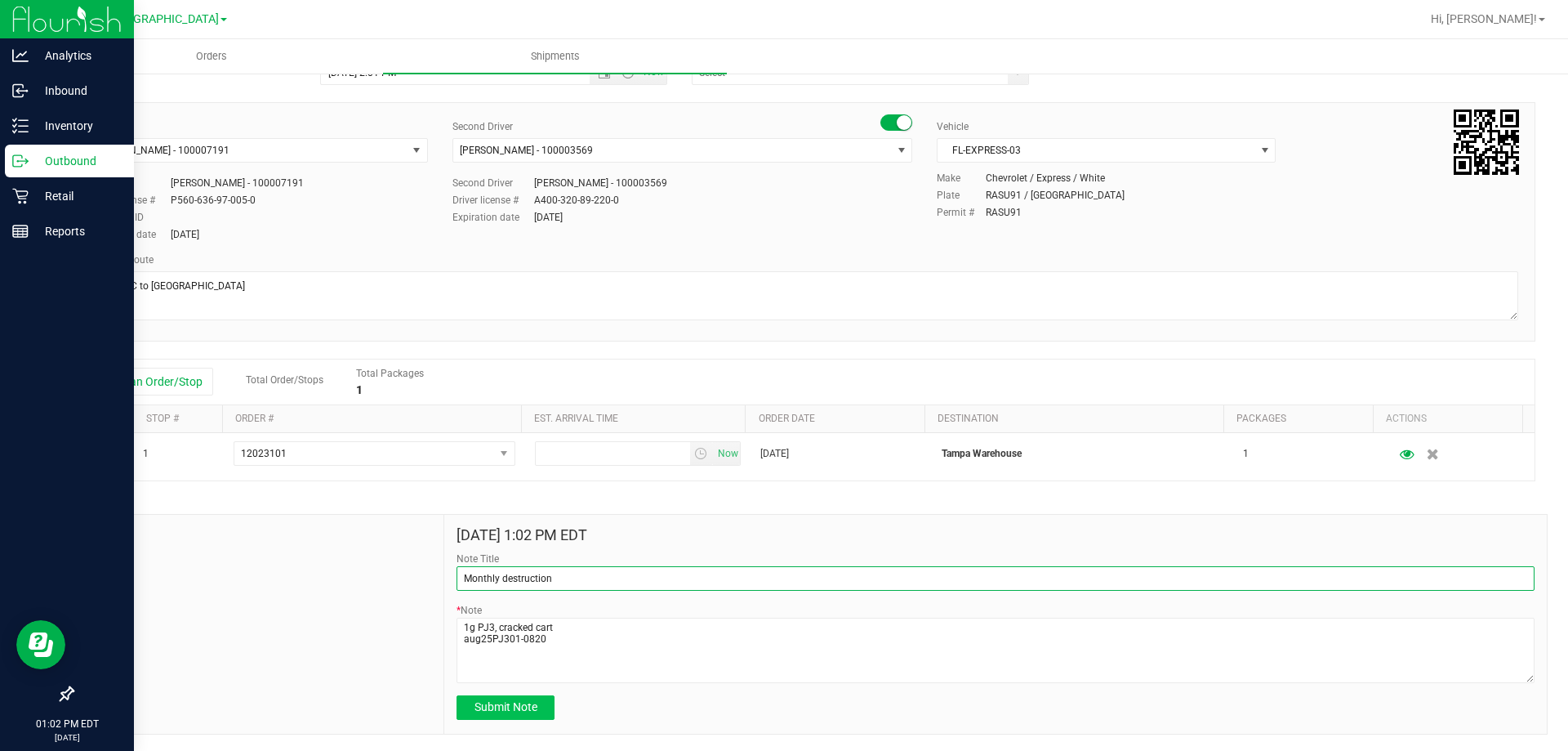
type input "Monthly destruction"
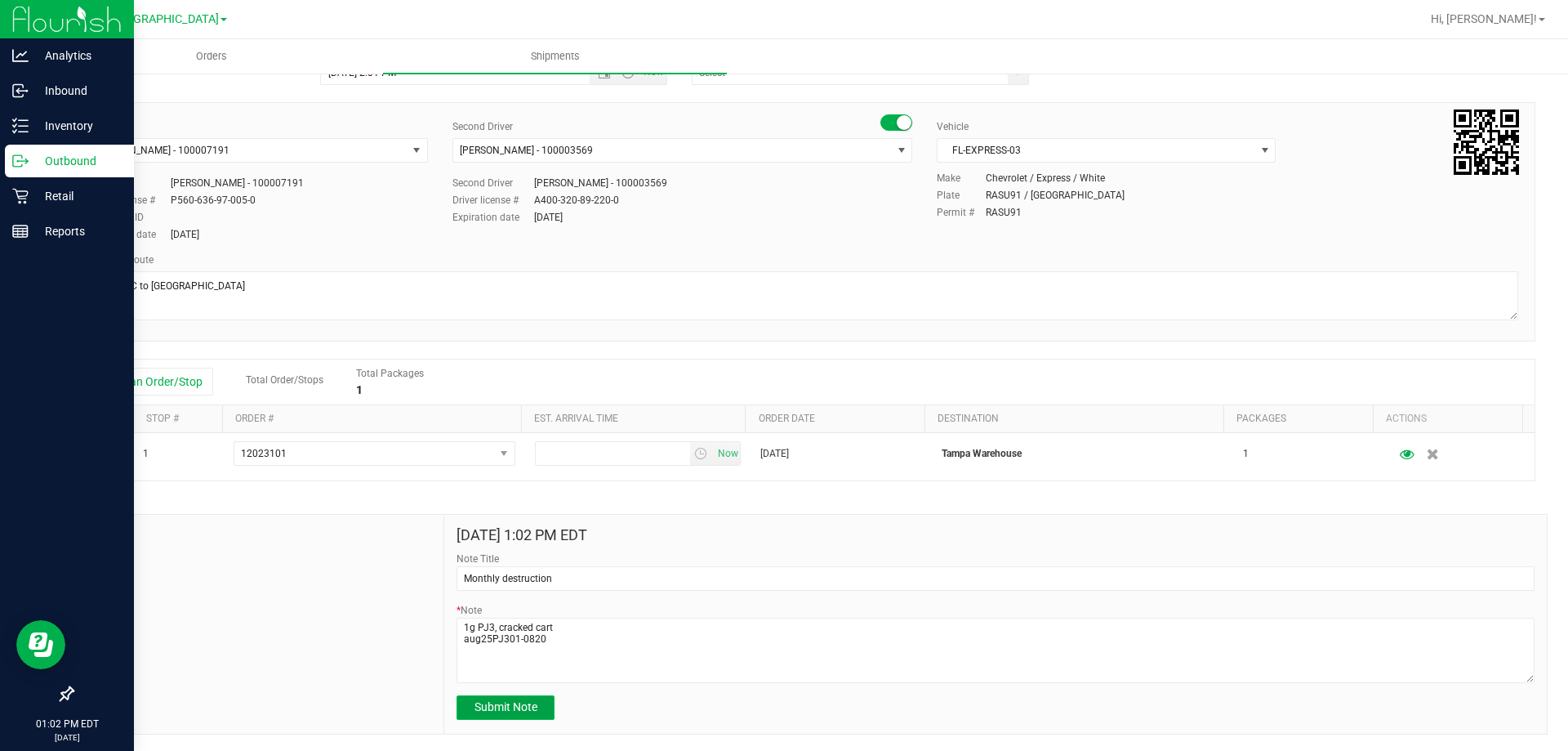
click at [548, 697] on button "Submit Note" at bounding box center [505, 708] width 98 height 25
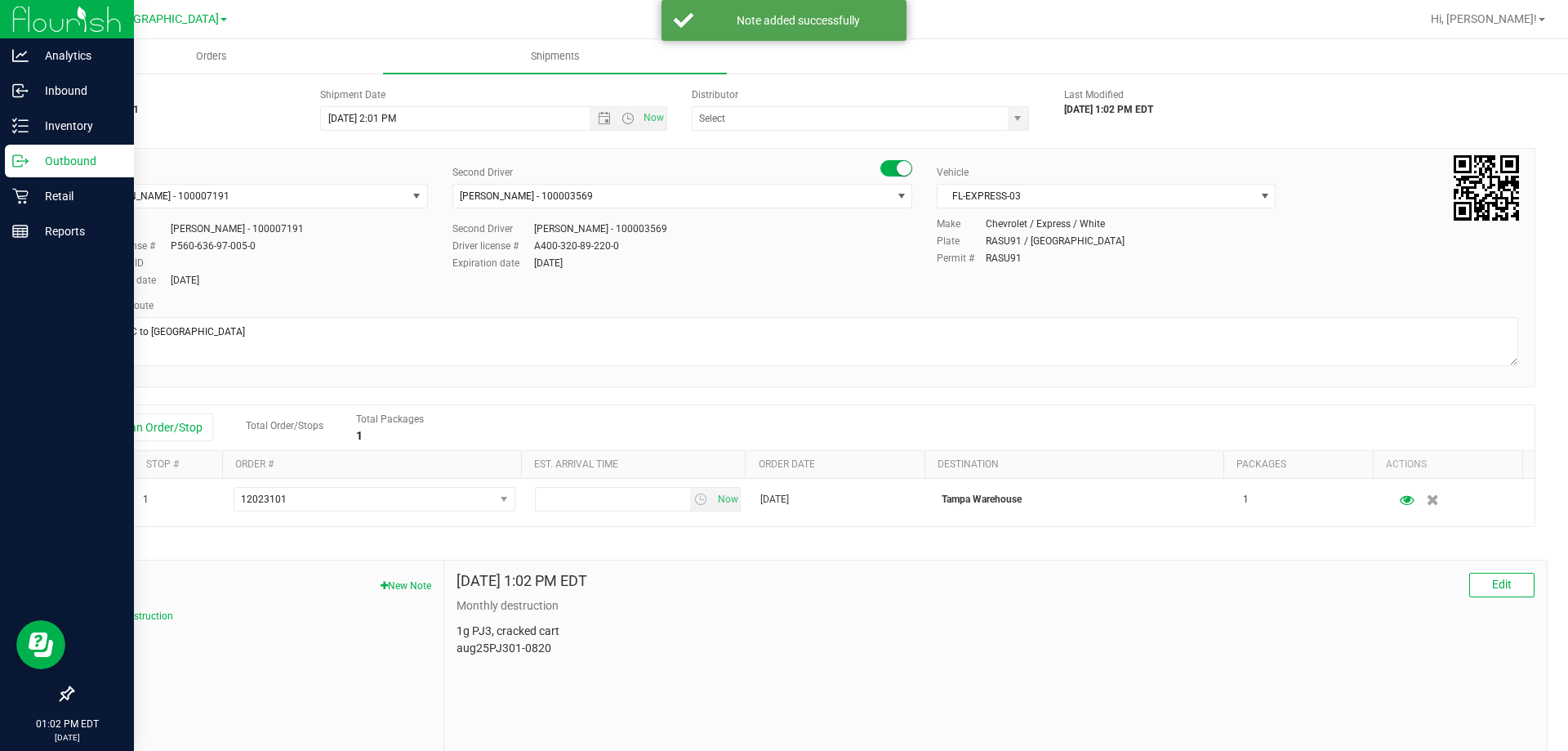
scroll to position [0, 0]
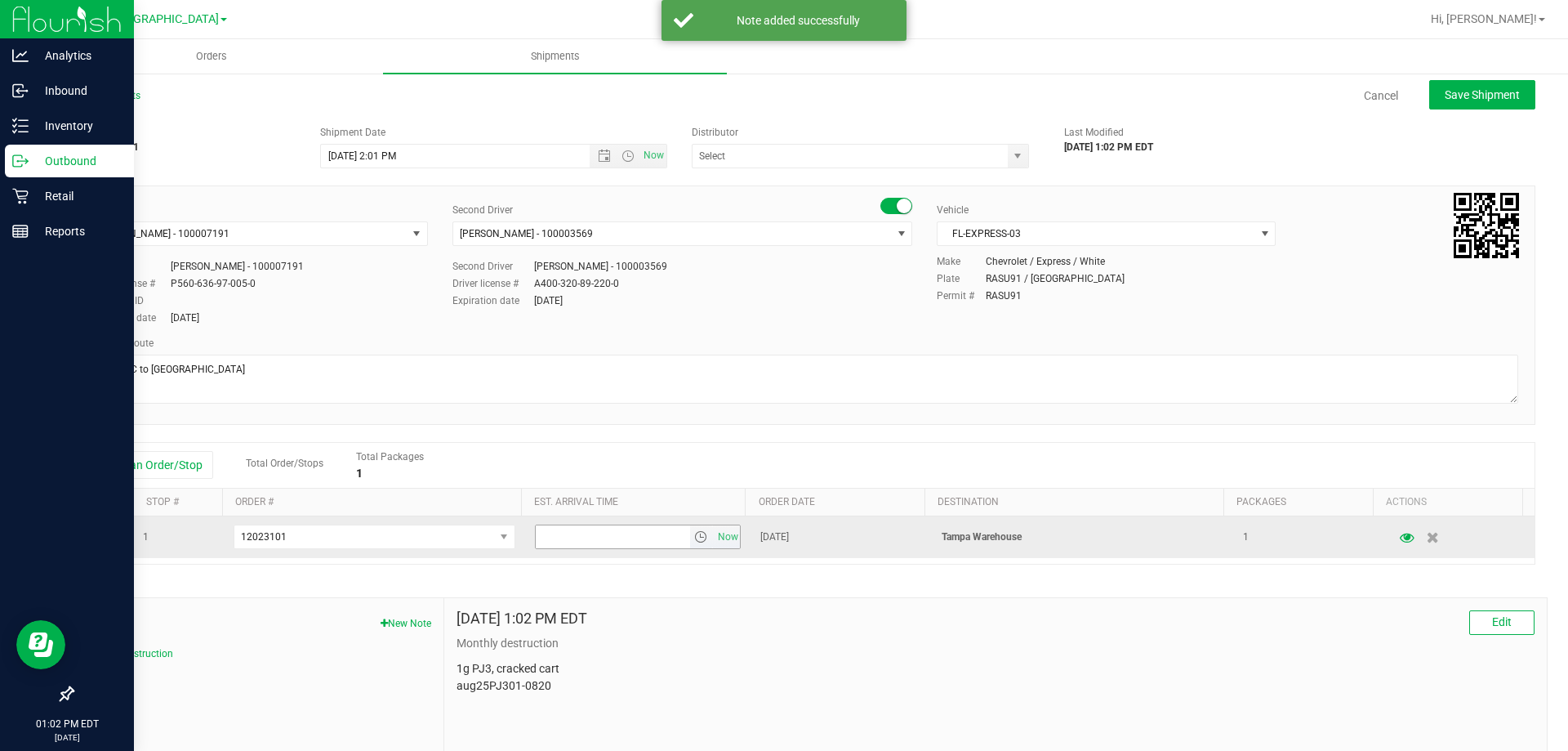
click at [668, 536] on input "text" at bounding box center [613, 537] width 154 height 23
type input "5pm"
click at [694, 532] on span "select" at bounding box center [700, 536] width 13 height 13
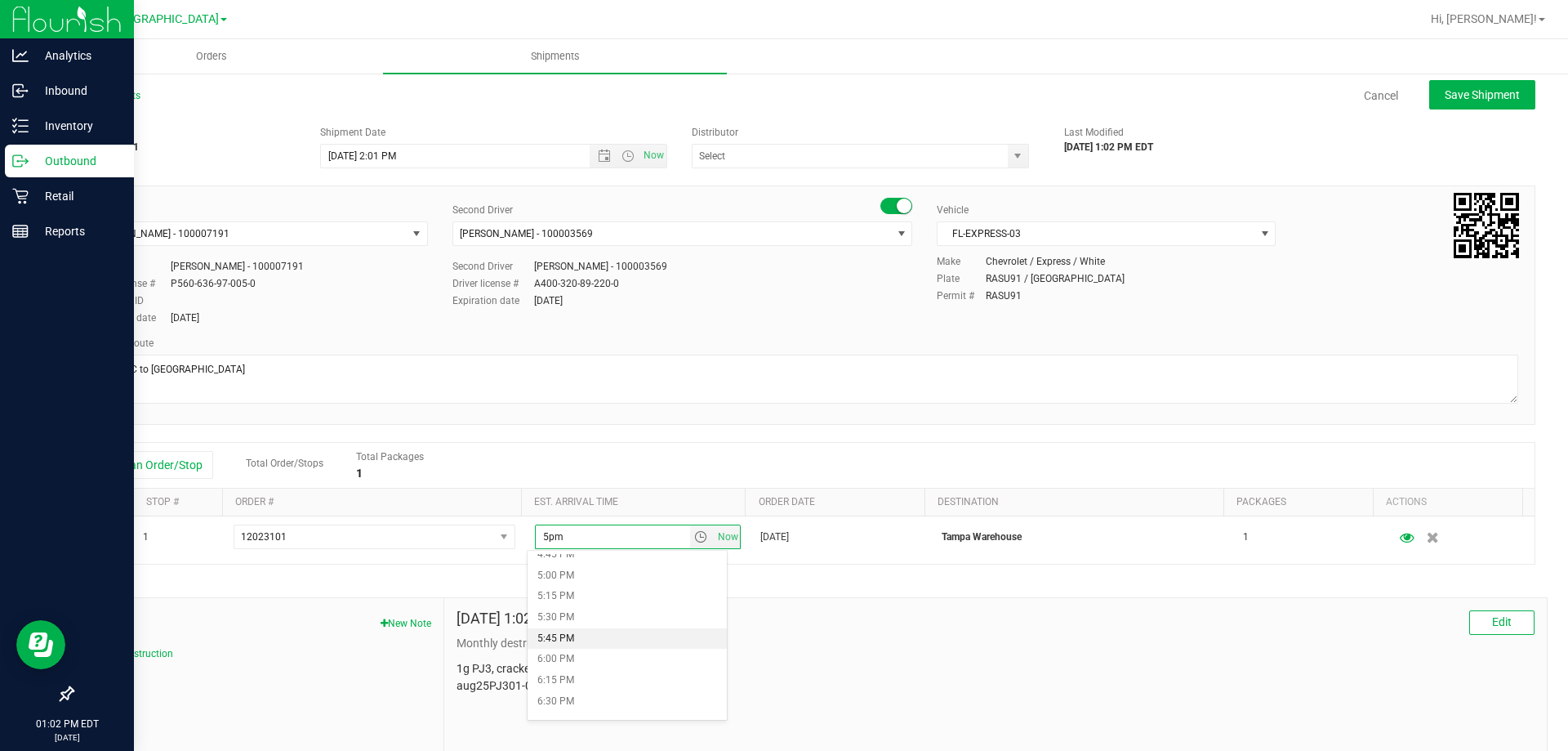
scroll to position [1388, 0]
click at [571, 605] on li "5:00 PM" at bounding box center [626, 604] width 200 height 21
click at [600, 451] on div "Add an Order/Stop Total Order/Stops Total Packages 1" at bounding box center [804, 465] width 1438 height 28
click at [1480, 83] on button "Save Shipment" at bounding box center [1482, 94] width 106 height 29
type input "9/29/2025 6:01 PM"
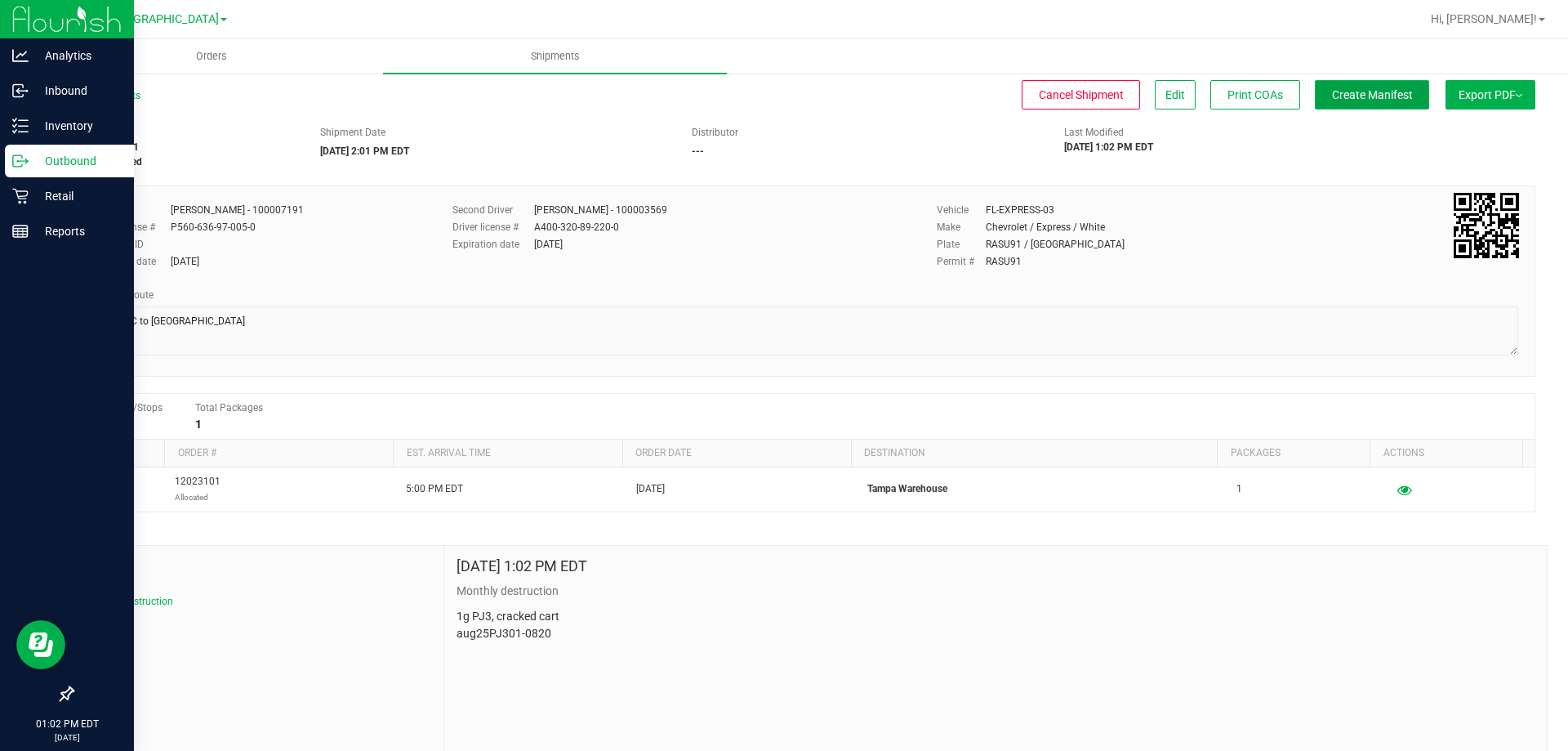
click at [1360, 81] on button "Create Manifest" at bounding box center [1372, 94] width 114 height 29
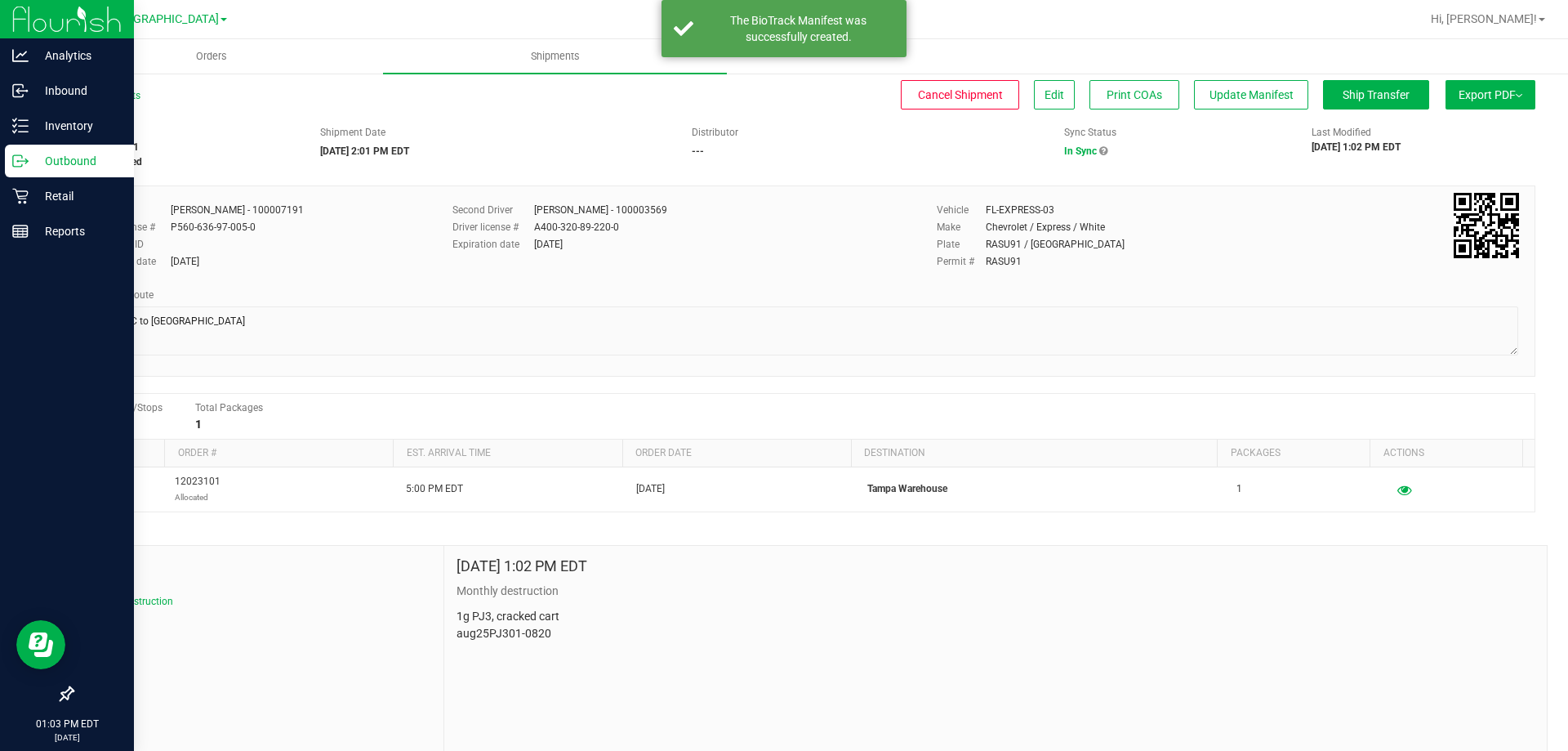
click at [1472, 86] on button "Export PDF" at bounding box center [1490, 94] width 90 height 29
click at [1484, 91] on span "Export PDF" at bounding box center [1491, 94] width 64 height 13
click at [1483, 91] on span "Export PDF" at bounding box center [1491, 94] width 64 height 13
click at [1468, 138] on li "Manifest by Package ID" at bounding box center [1485, 130] width 165 height 25
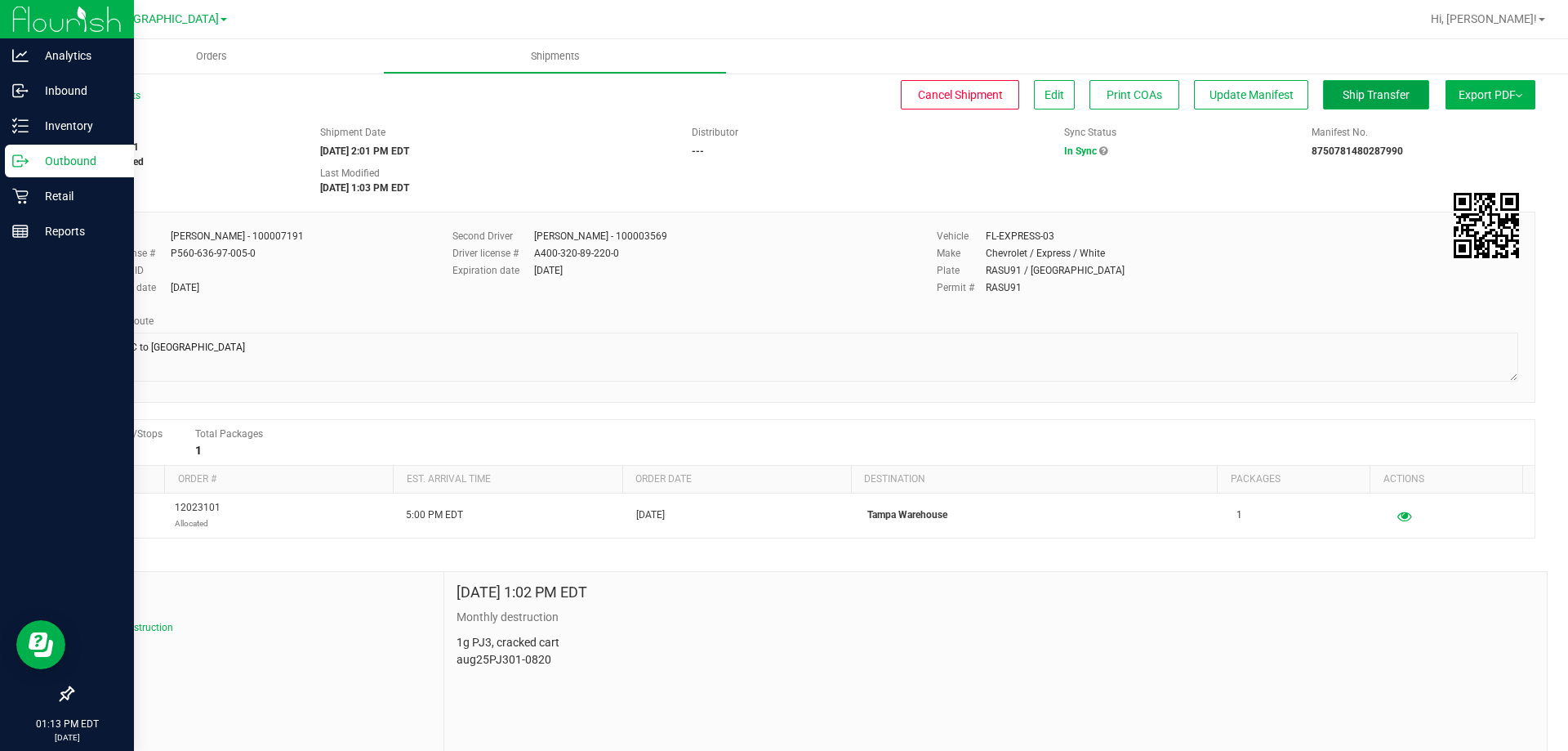
click at [1368, 93] on span "Ship Transfer" at bounding box center [1375, 94] width 67 height 13
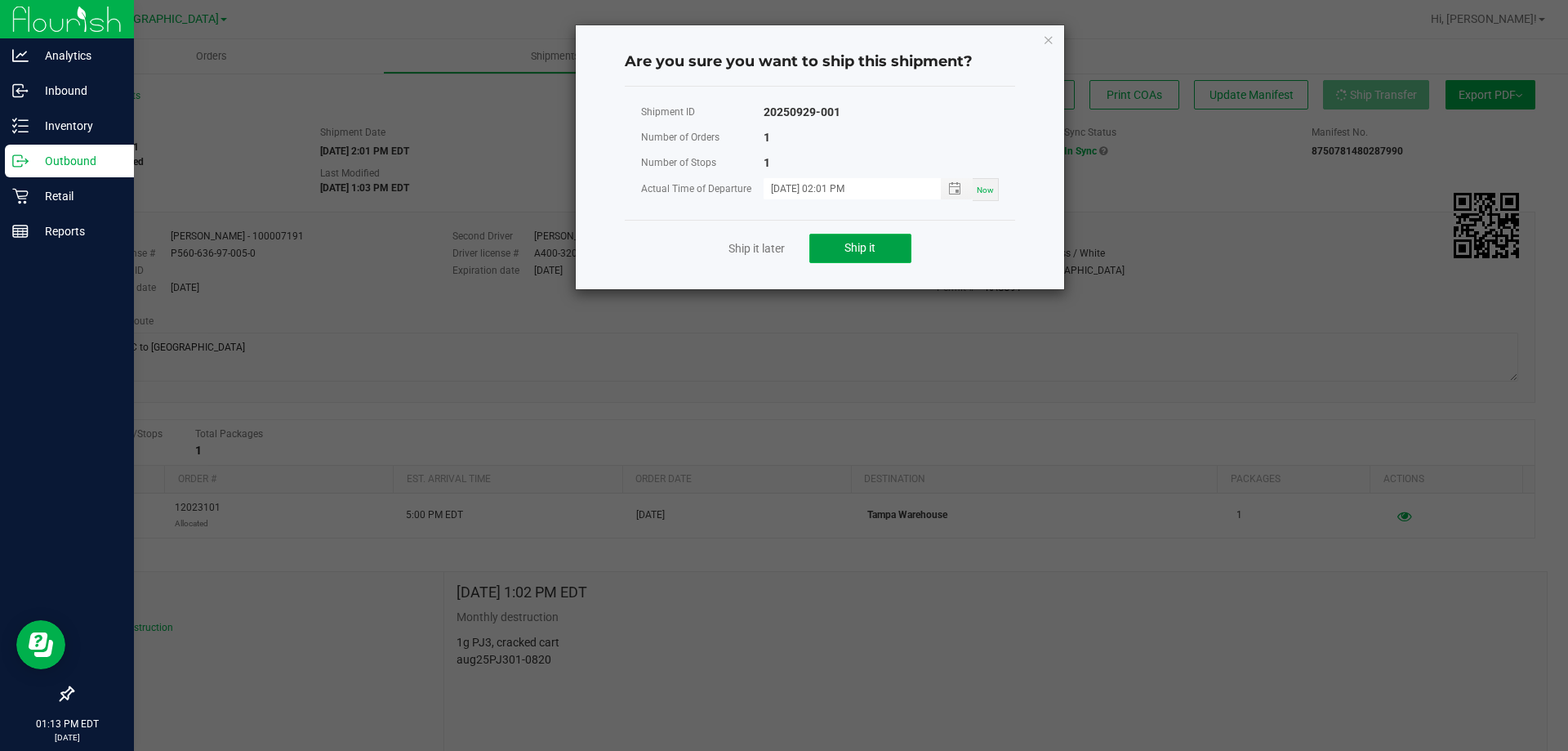
click at [880, 235] on button "Ship it" at bounding box center [860, 248] width 102 height 29
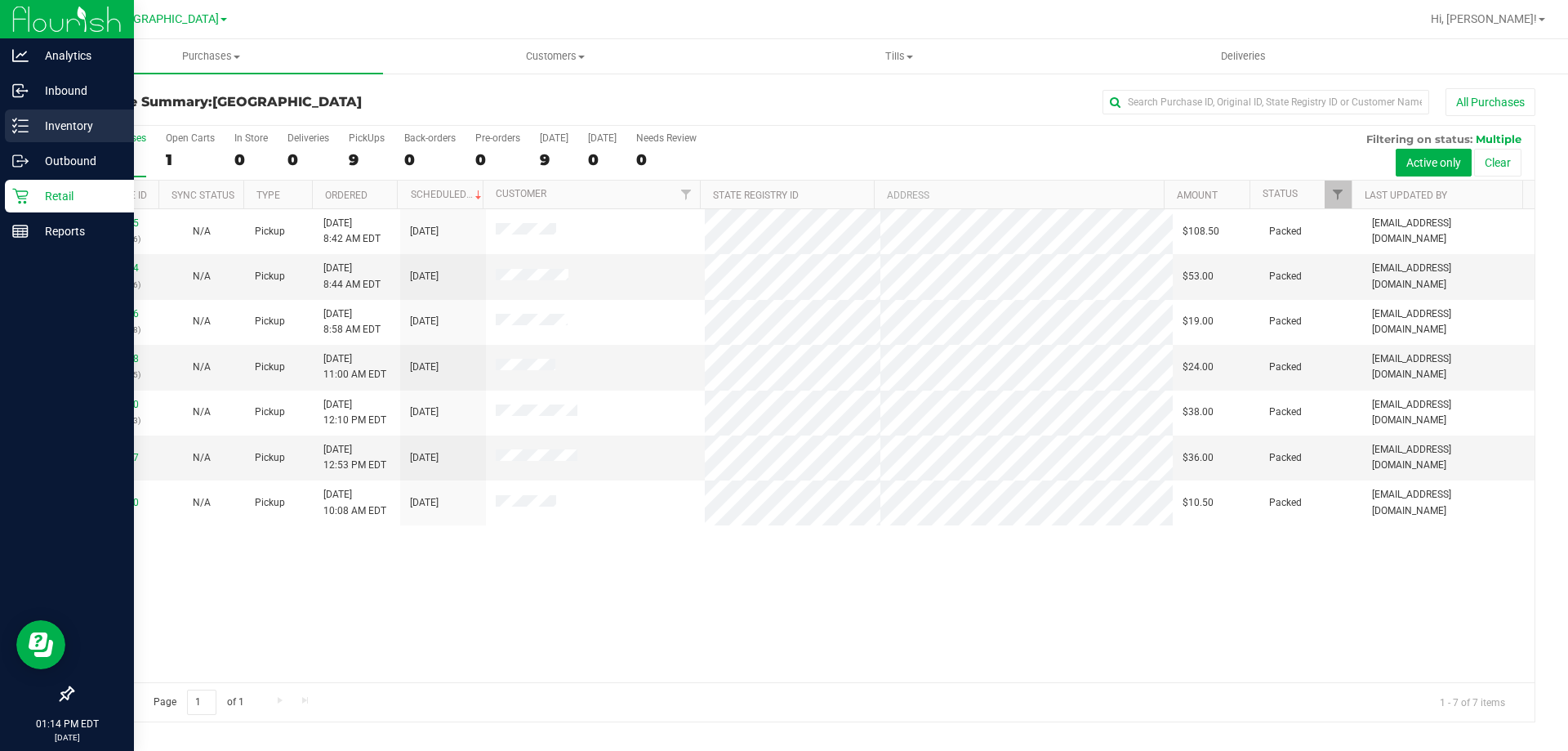
click at [21, 131] on line at bounding box center [23, 131] width 9 height 0
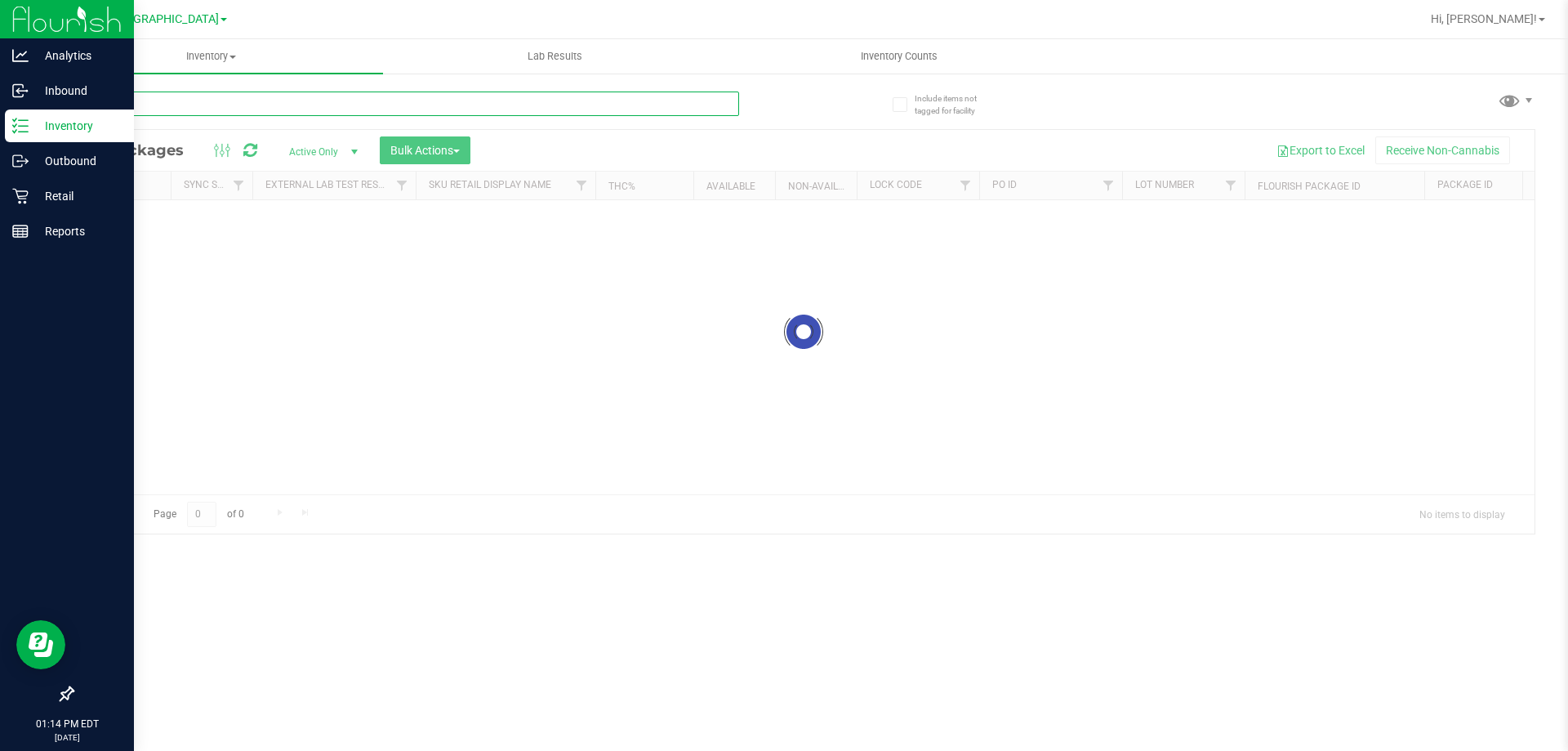
click at [304, 101] on input "text" at bounding box center [406, 104] width 667 height 25
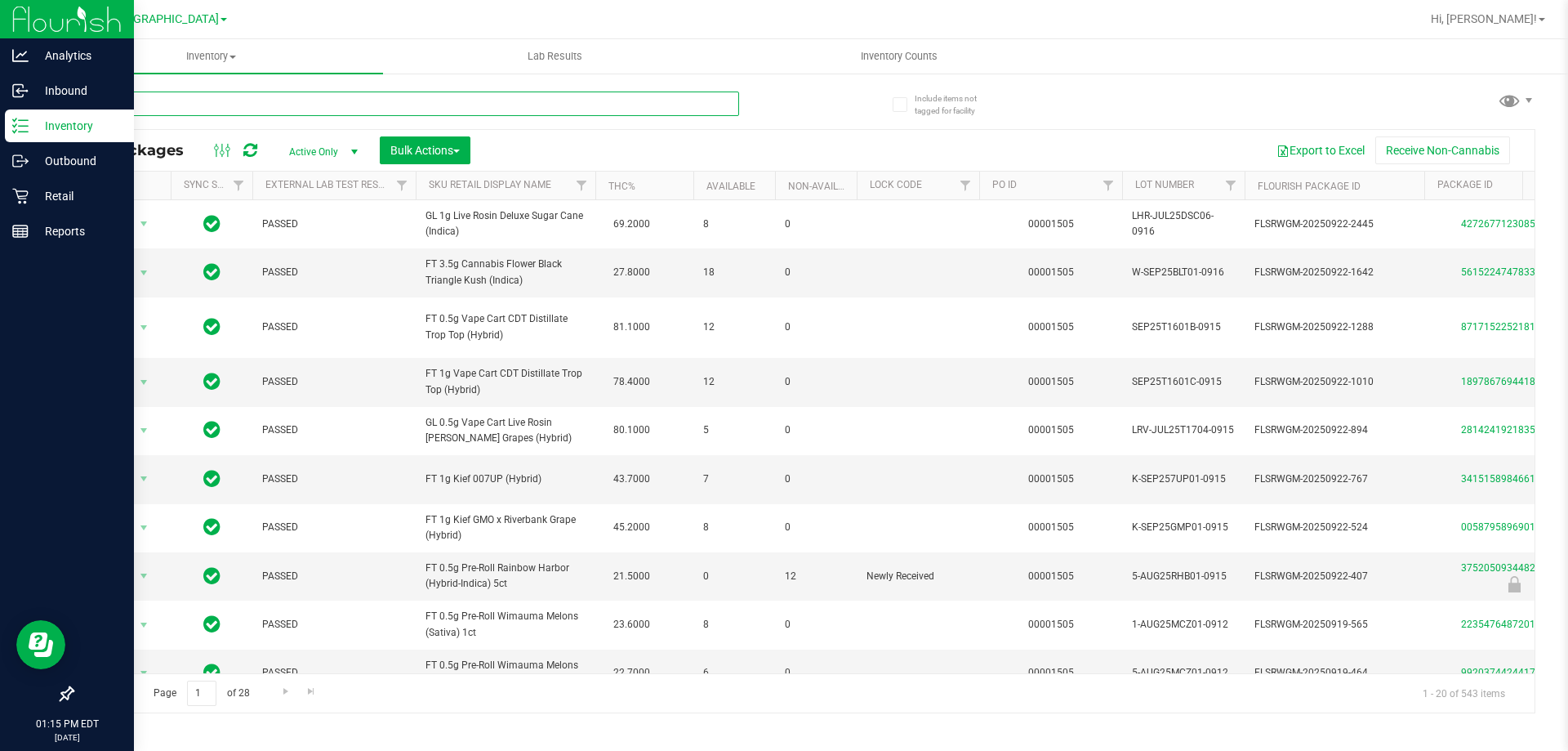
type input "calm"
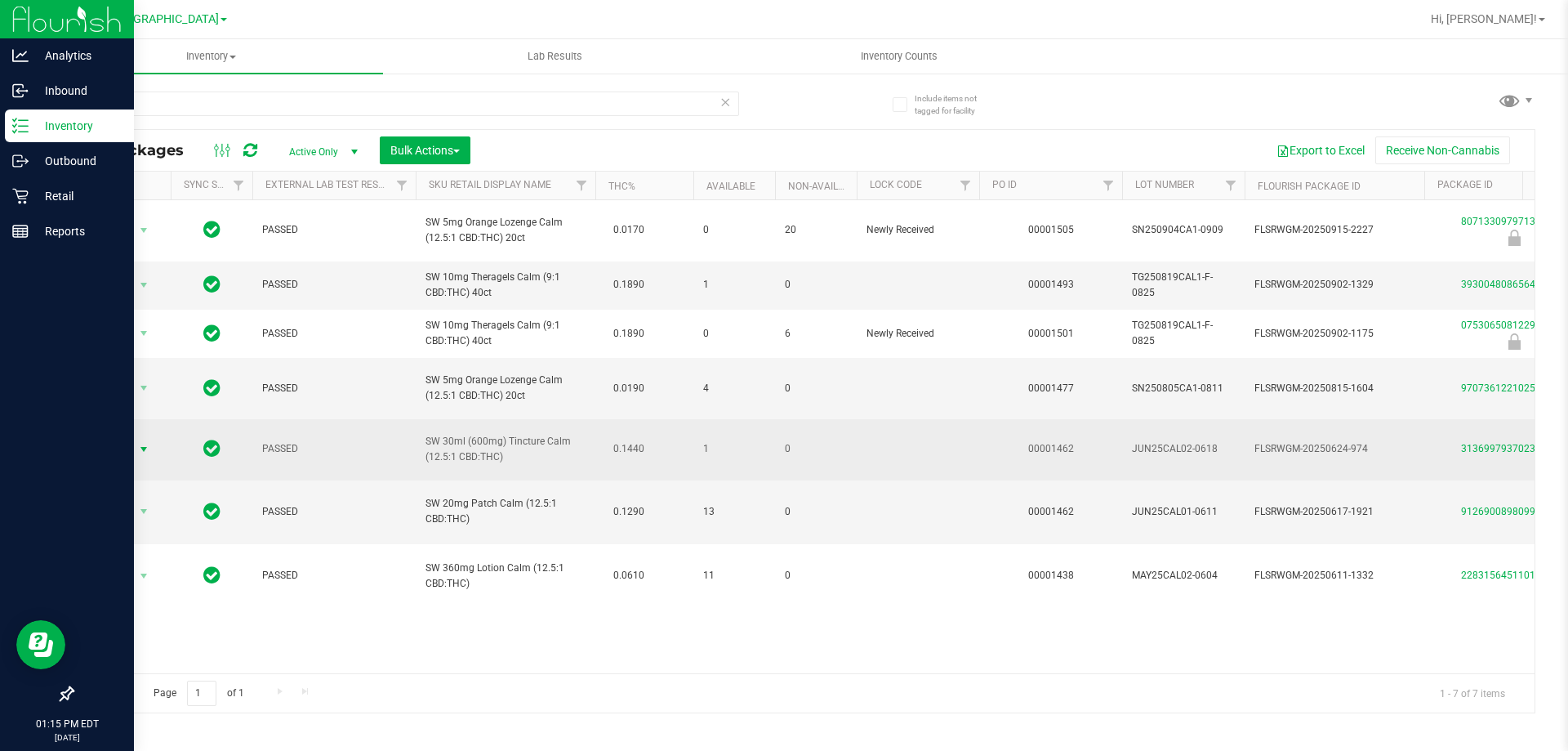
click at [138, 455] on span "select" at bounding box center [144, 449] width 20 height 23
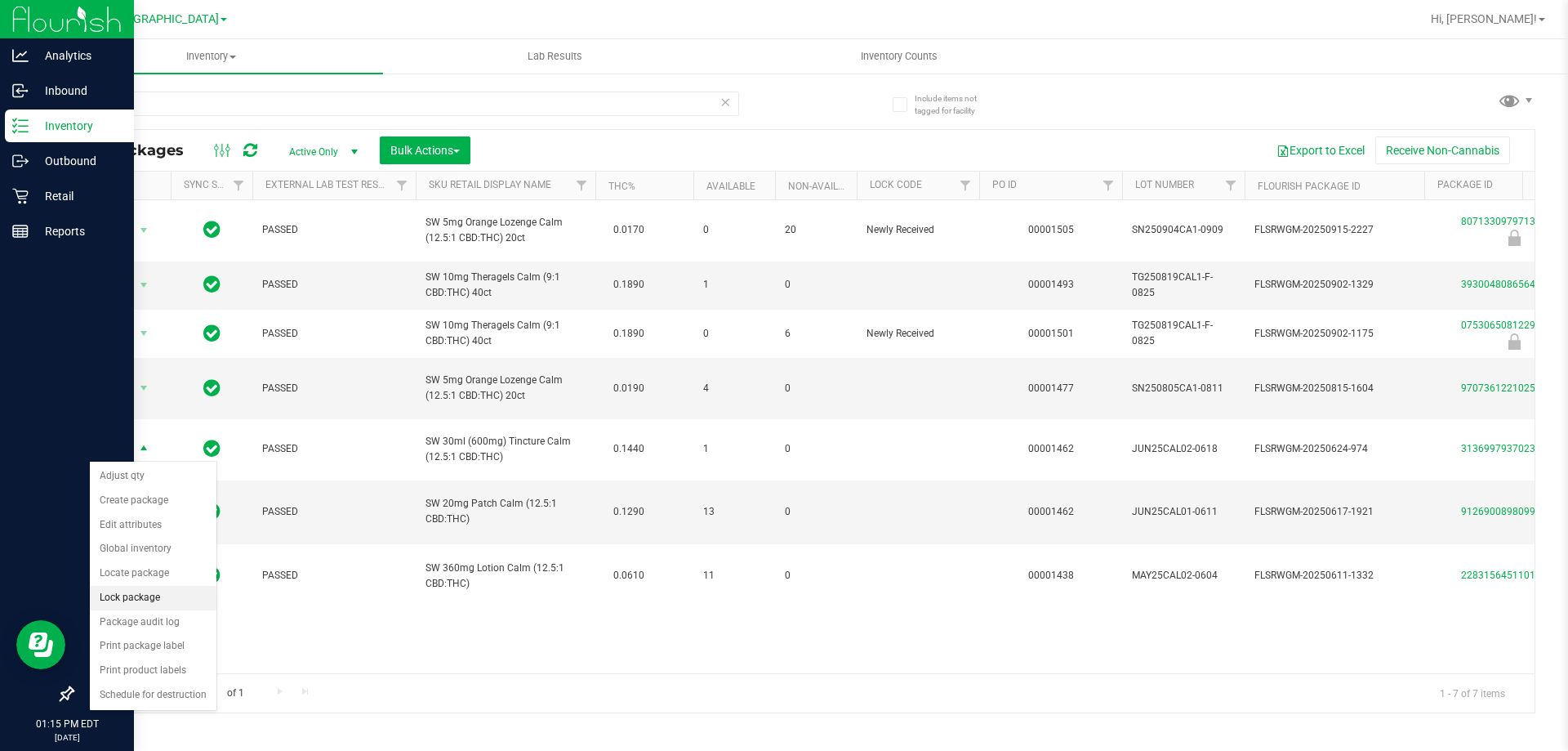
click at [159, 605] on li "Lock package" at bounding box center [153, 598] width 127 height 25
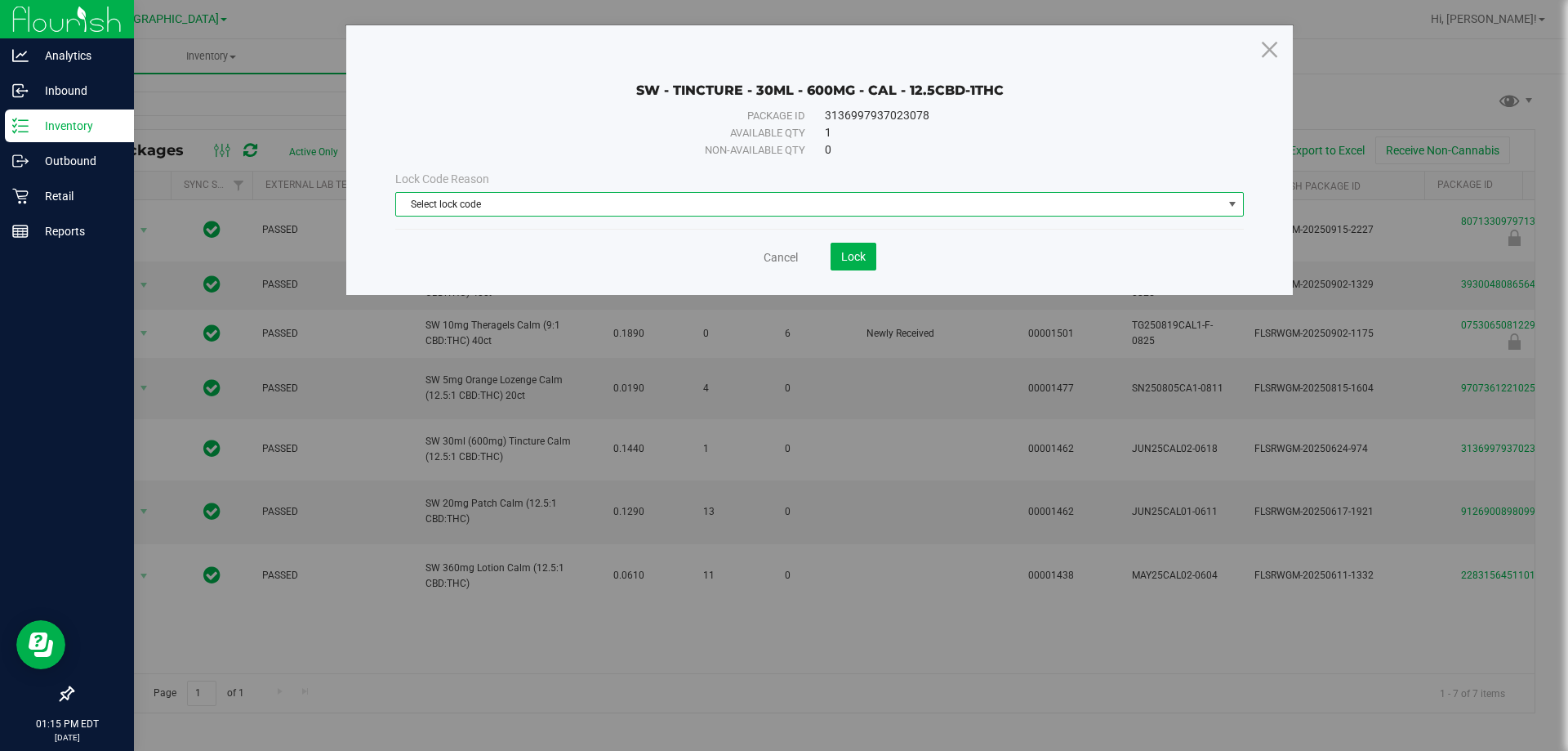
click at [581, 210] on span "Select lock code" at bounding box center [808, 204] width 826 height 23
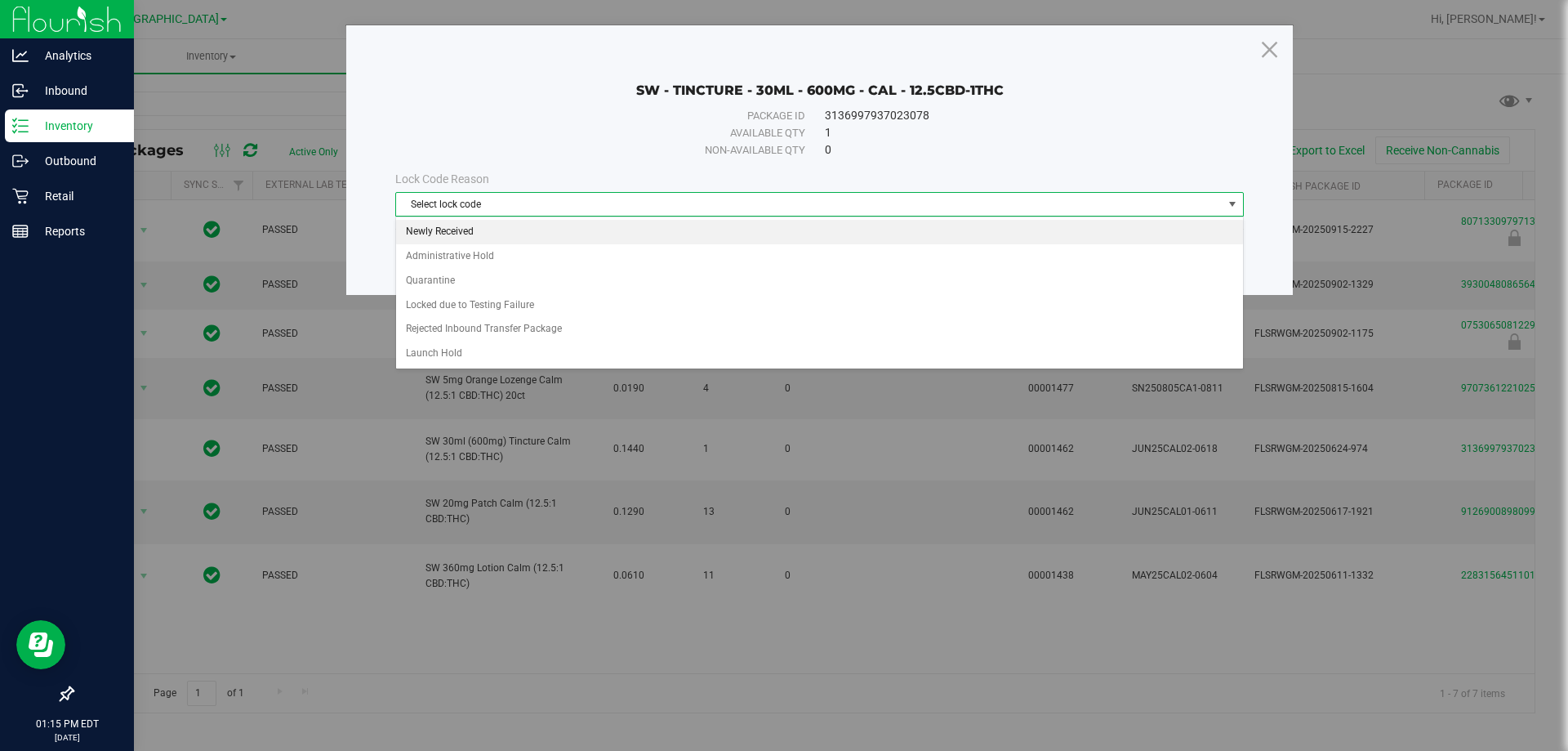
click at [524, 225] on li "Newly Received" at bounding box center [819, 233] width 847 height 25
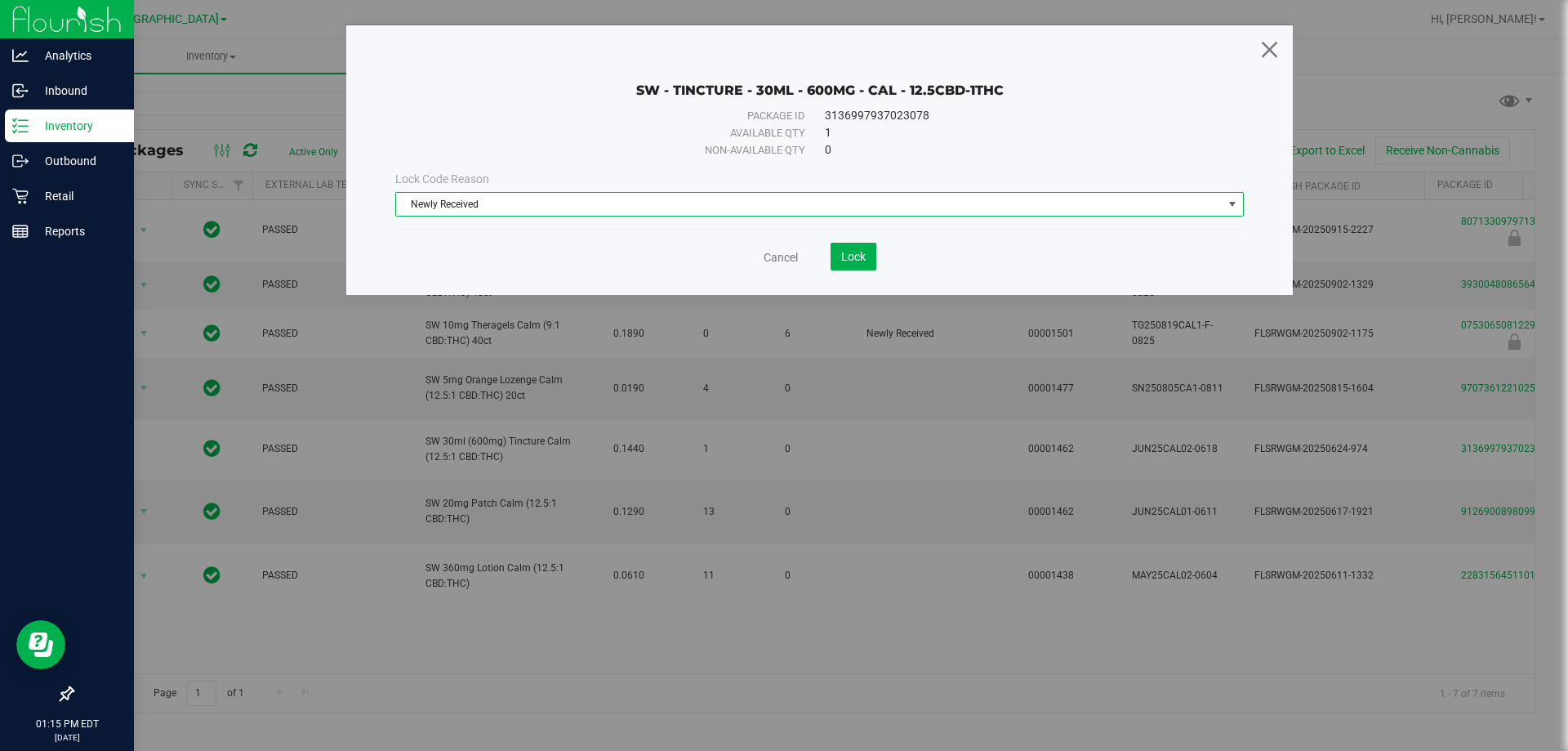
click at [1279, 46] on icon at bounding box center [1269, 49] width 22 height 39
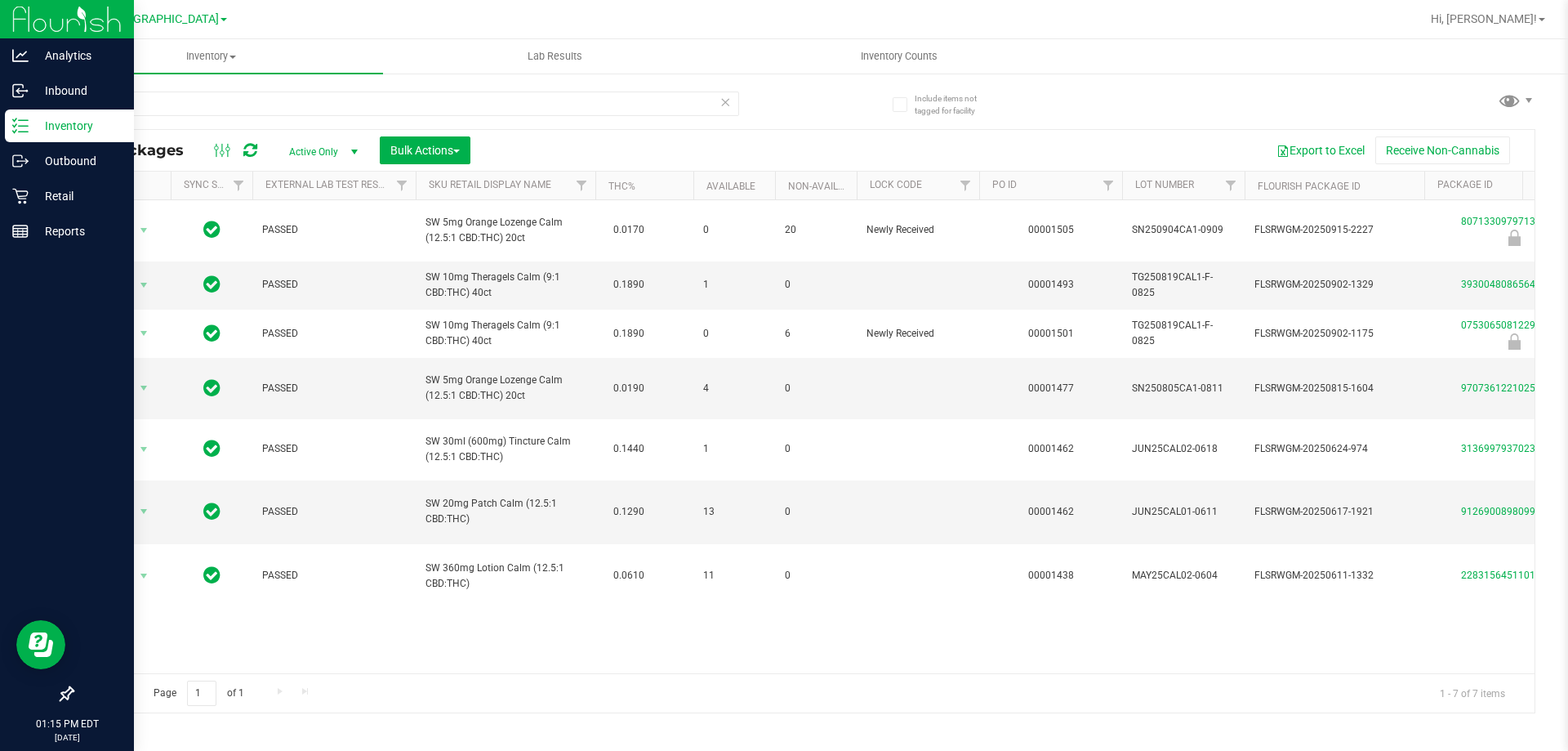
click at [296, 145] on span "Active Only" at bounding box center [319, 152] width 90 height 23
click at [306, 256] on li "All" at bounding box center [319, 251] width 88 height 25
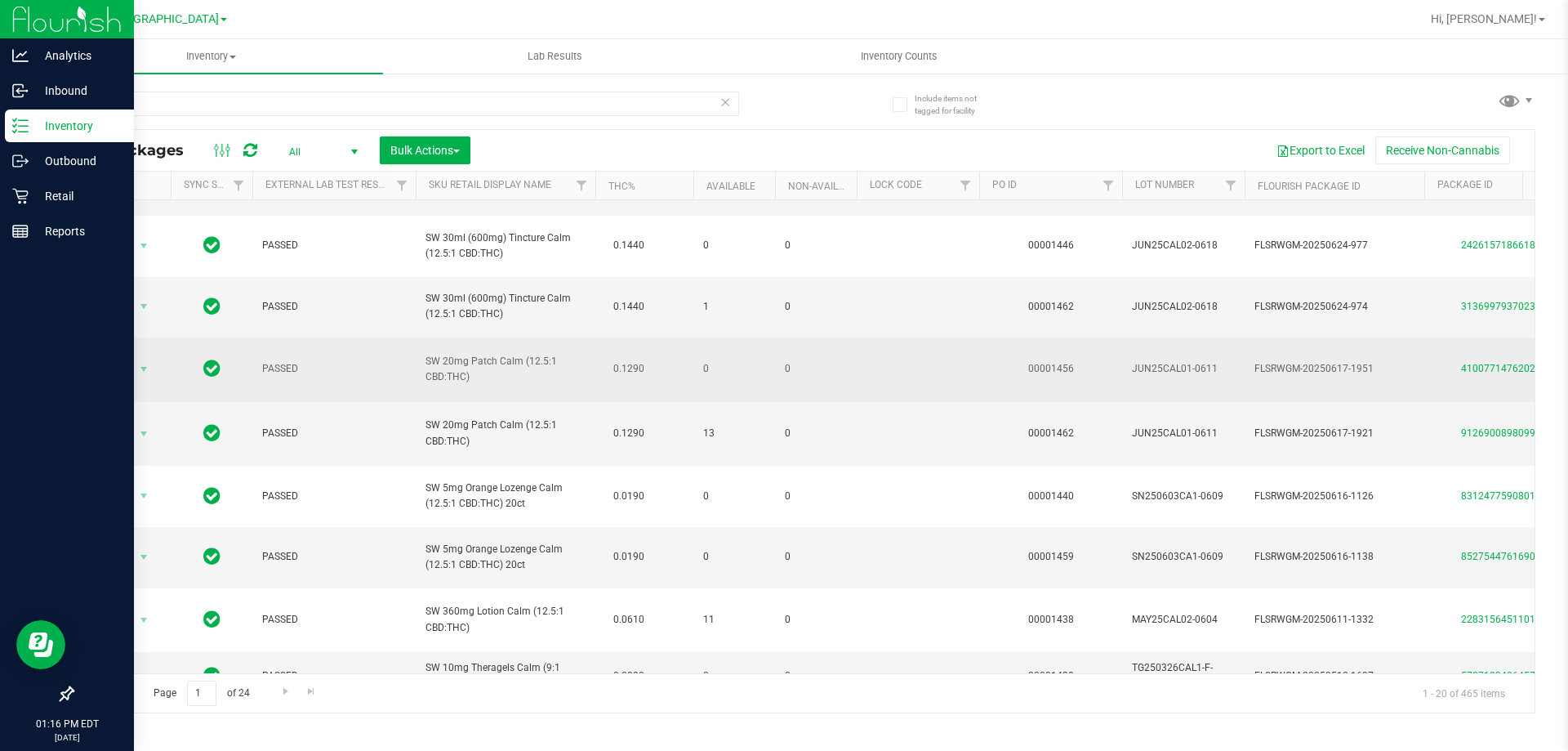
scroll to position [175, 0]
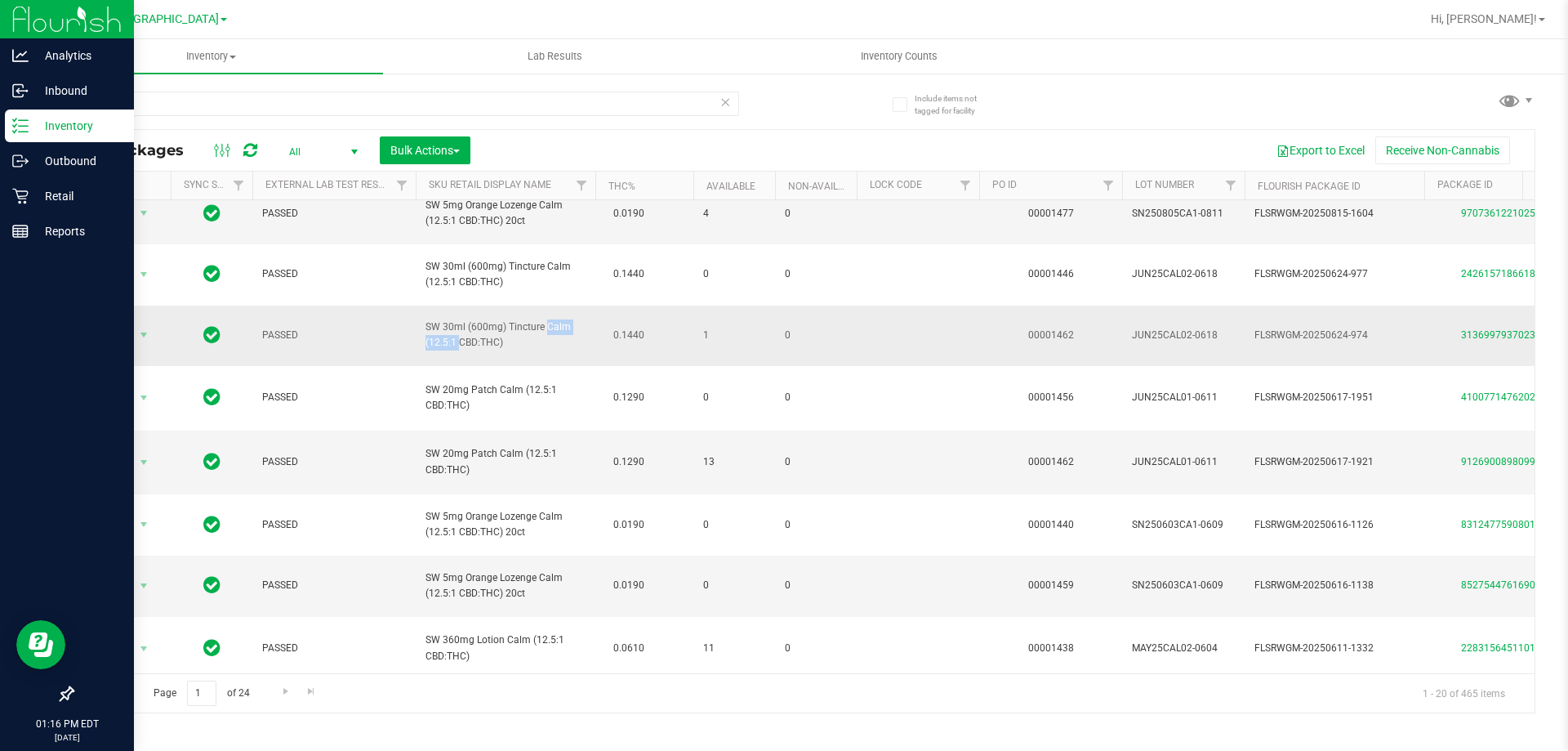
drag, startPoint x: 507, startPoint y: 323, endPoint x: 571, endPoint y: 323, distance: 64.0
click at [571, 323] on span "SW 30ml (600mg) Tincture Calm (12.5:1 CBD:THC)" at bounding box center [505, 335] width 160 height 31
copy span "Tincture Calm"
click at [179, 114] on input "calm" at bounding box center [406, 104] width 667 height 25
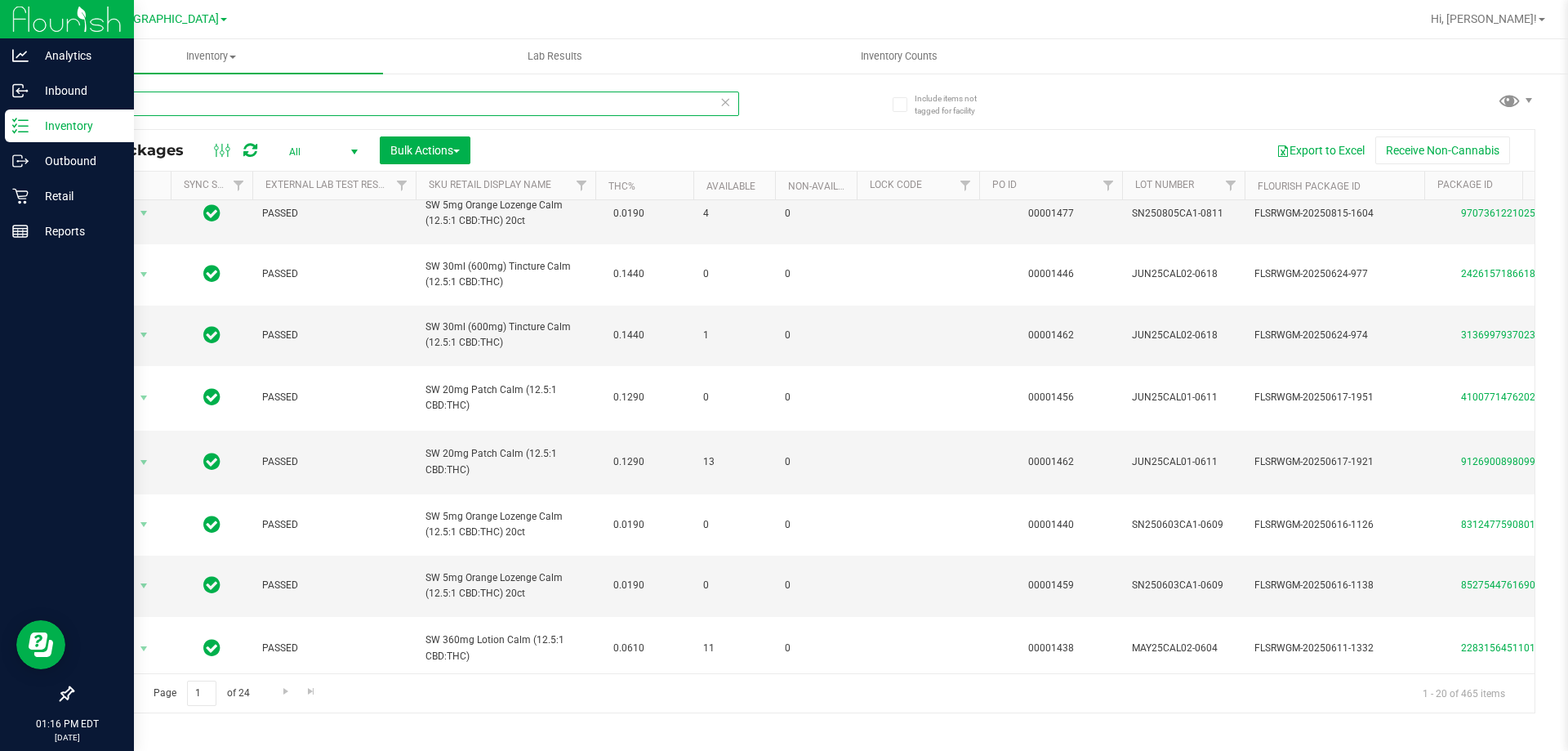
paste input "Tincture C"
type input "Tincture Calm"
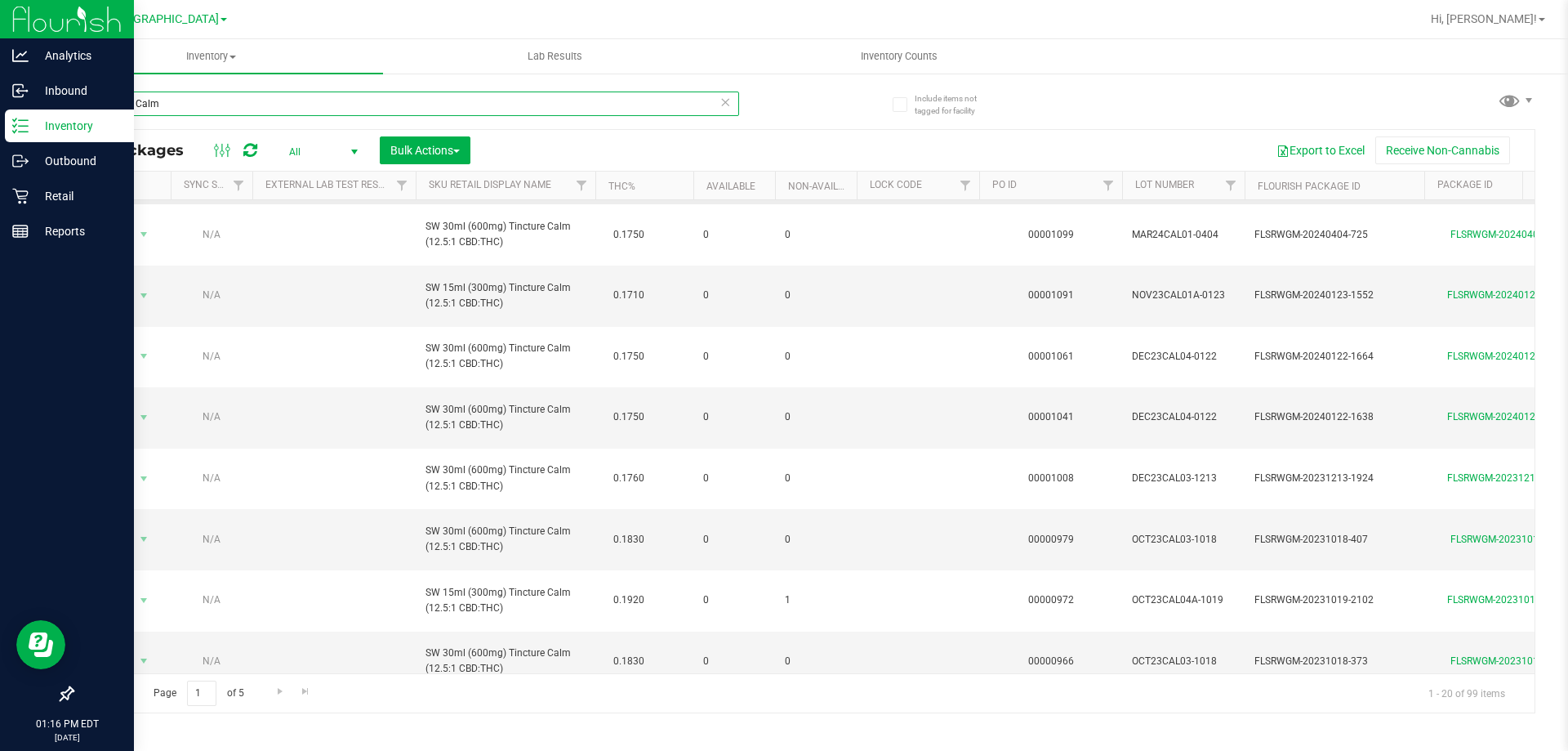
scroll to position [757, 0]
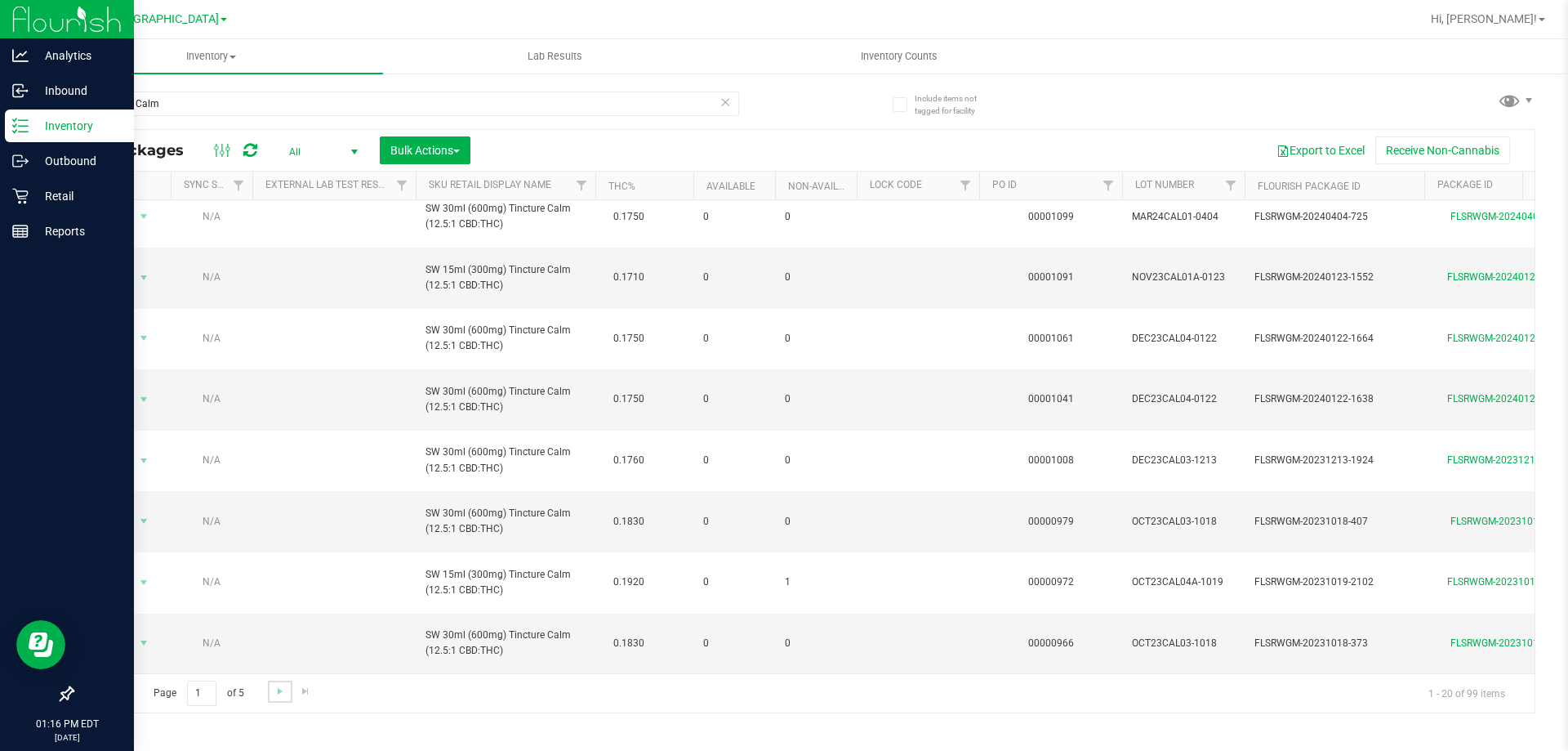
click at [278, 698] on link "Go to the next page" at bounding box center [280, 692] width 24 height 22
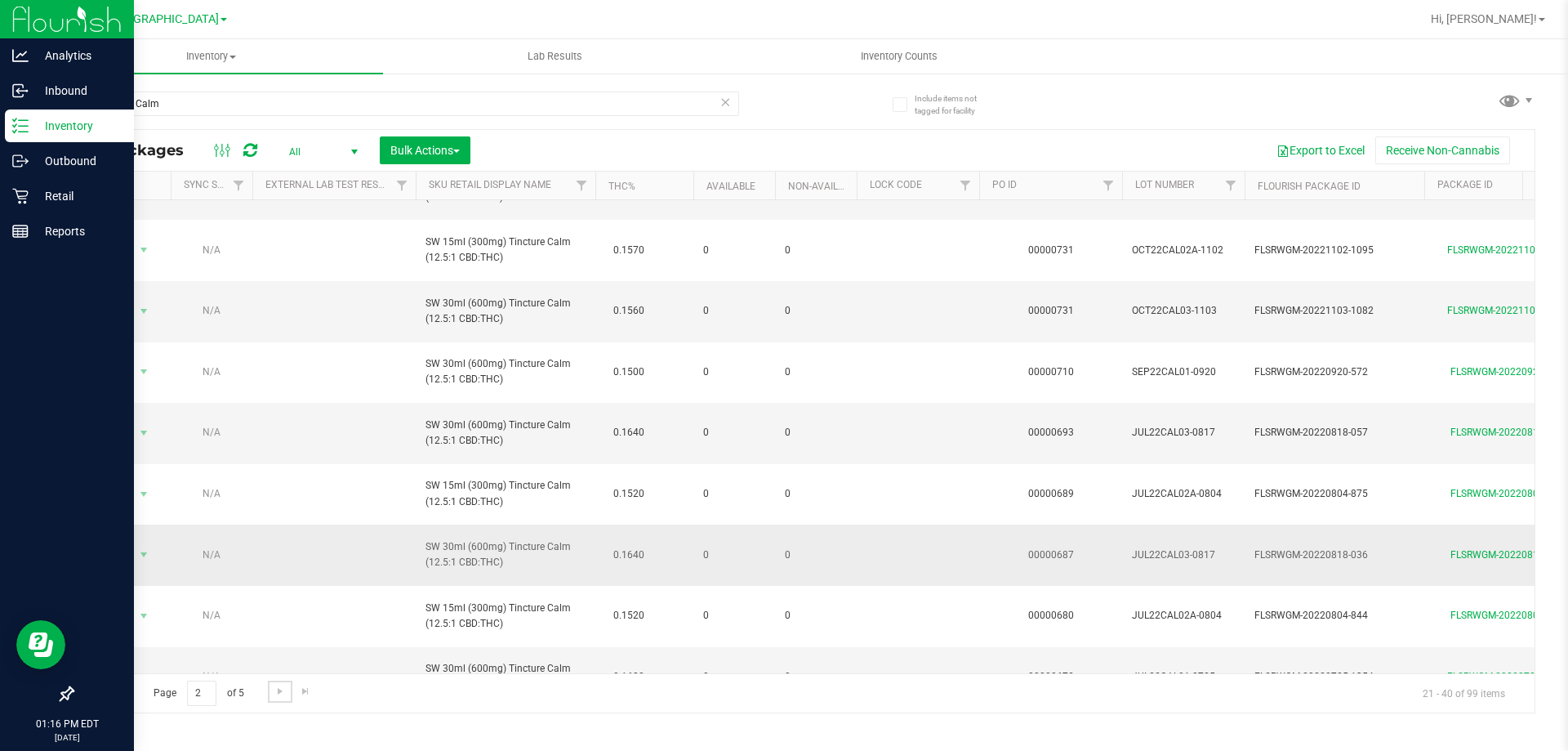
scroll to position [757, 0]
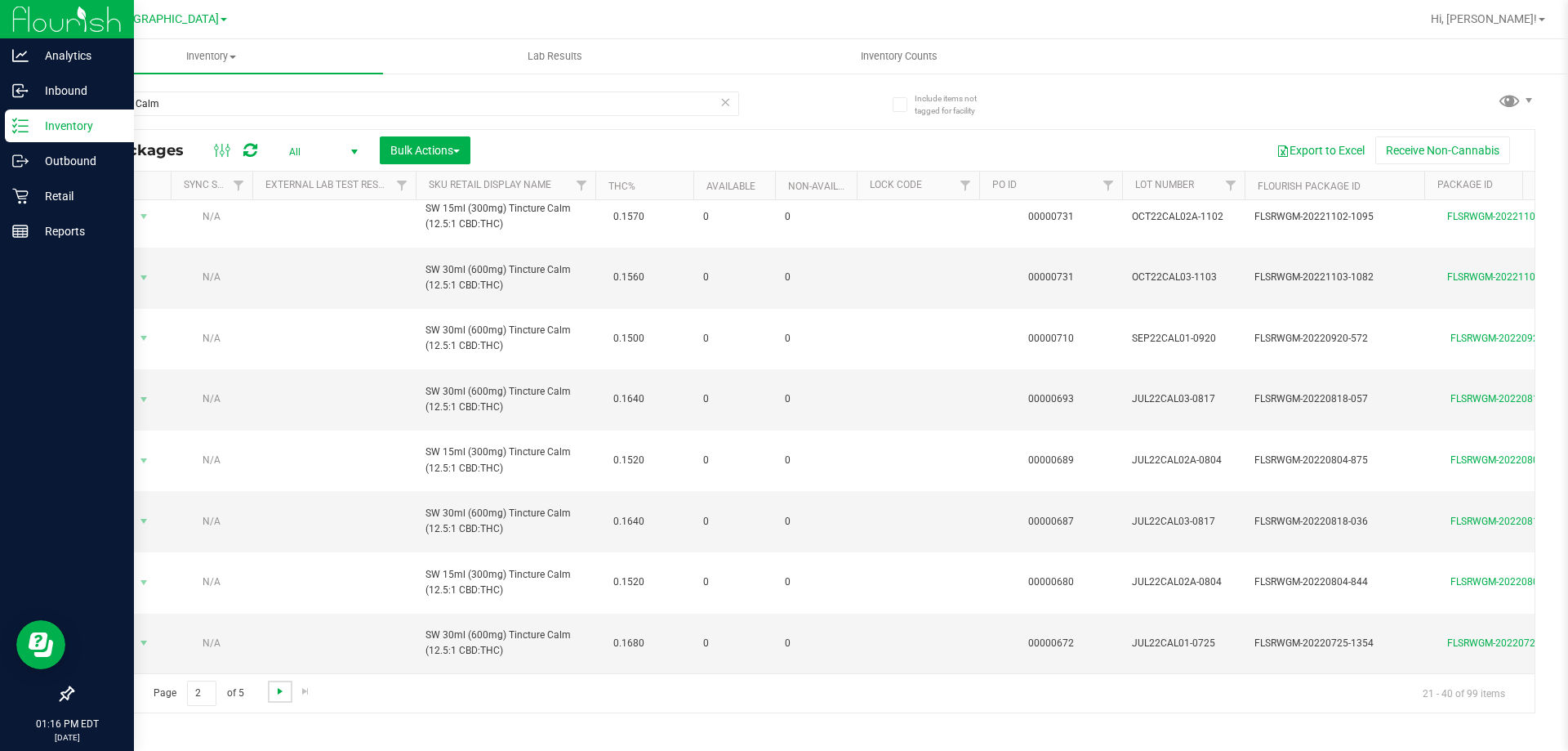
click at [284, 697] on span "Go to the next page" at bounding box center [280, 691] width 13 height 13
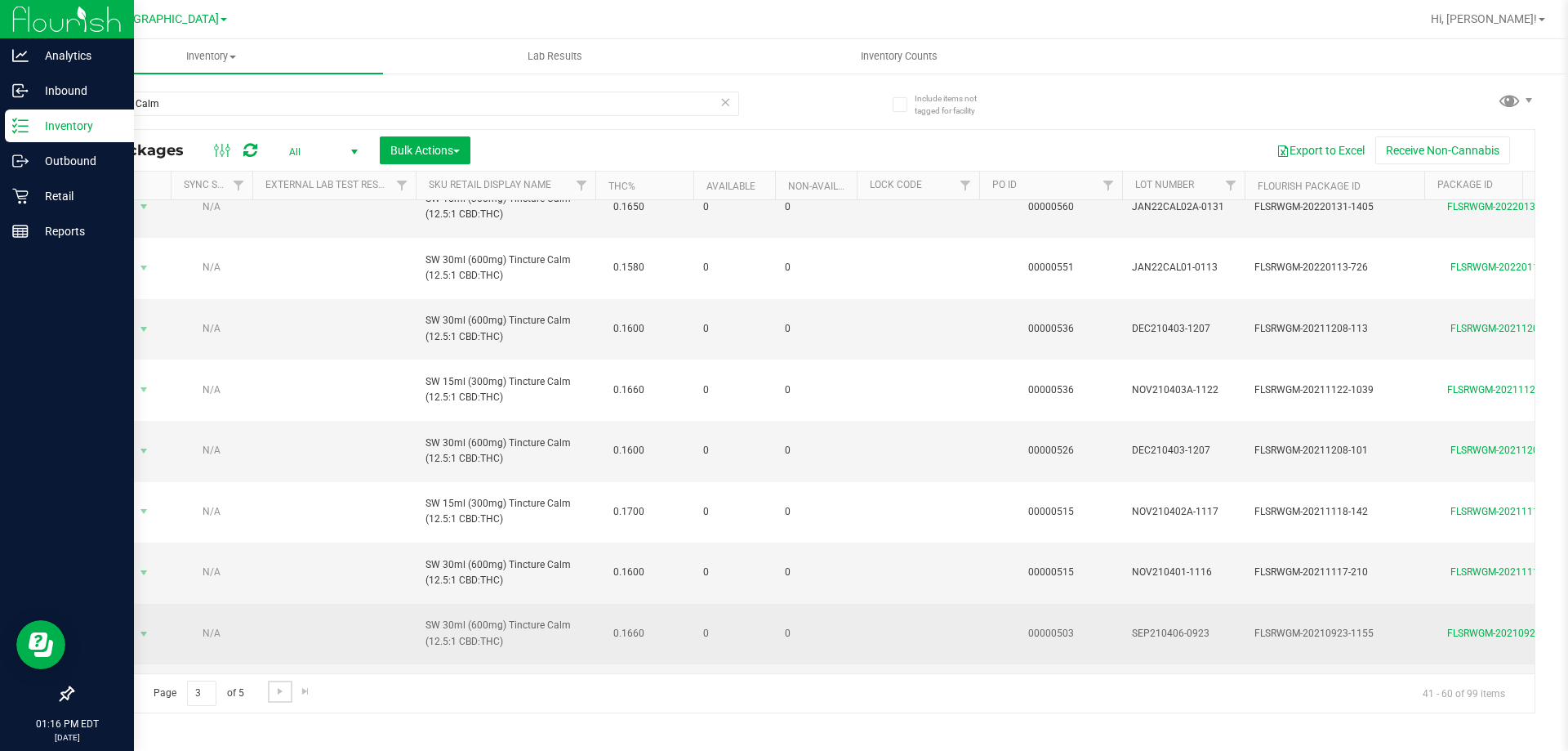
scroll to position [757, 0]
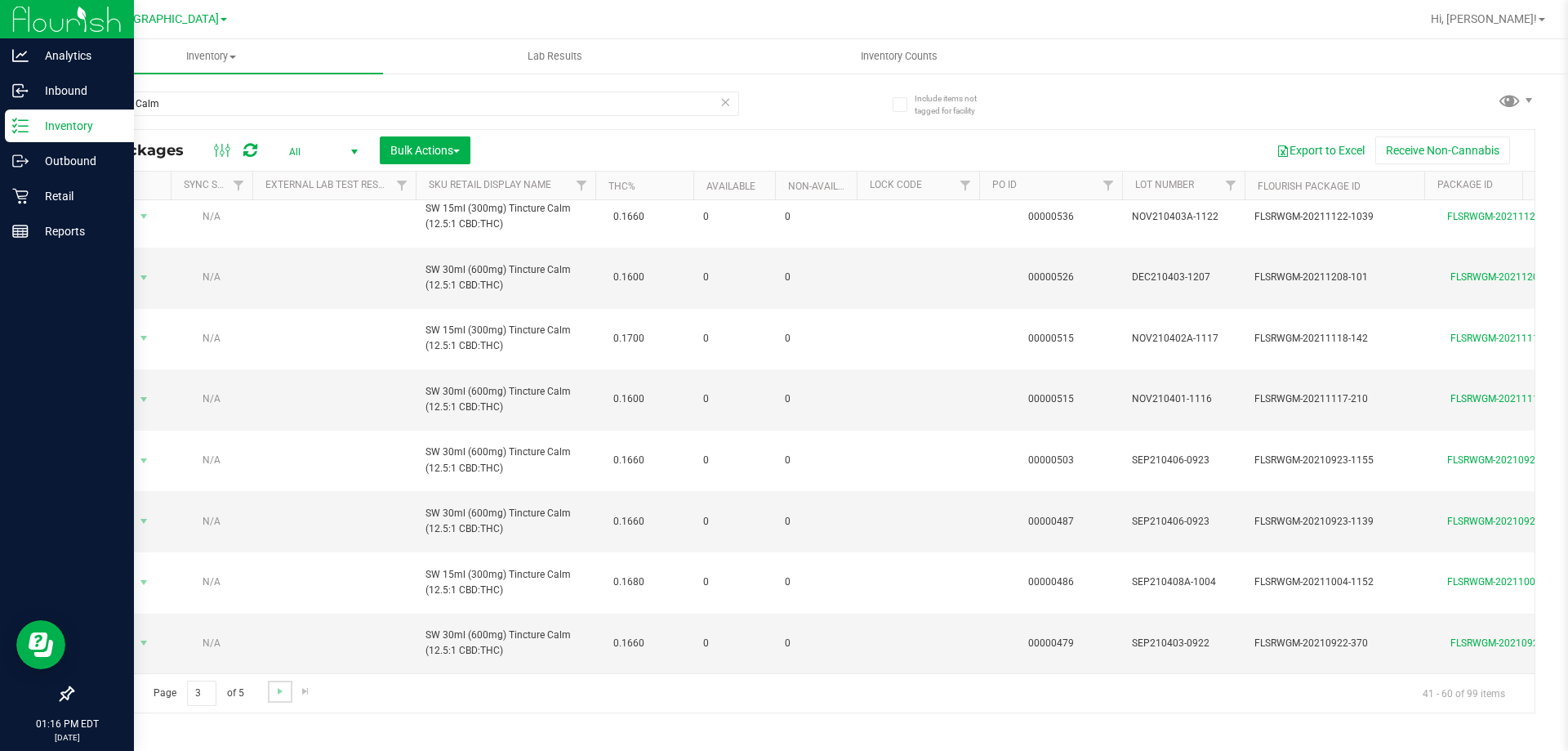
click at [271, 681] on link "Go to the next page" at bounding box center [280, 692] width 24 height 22
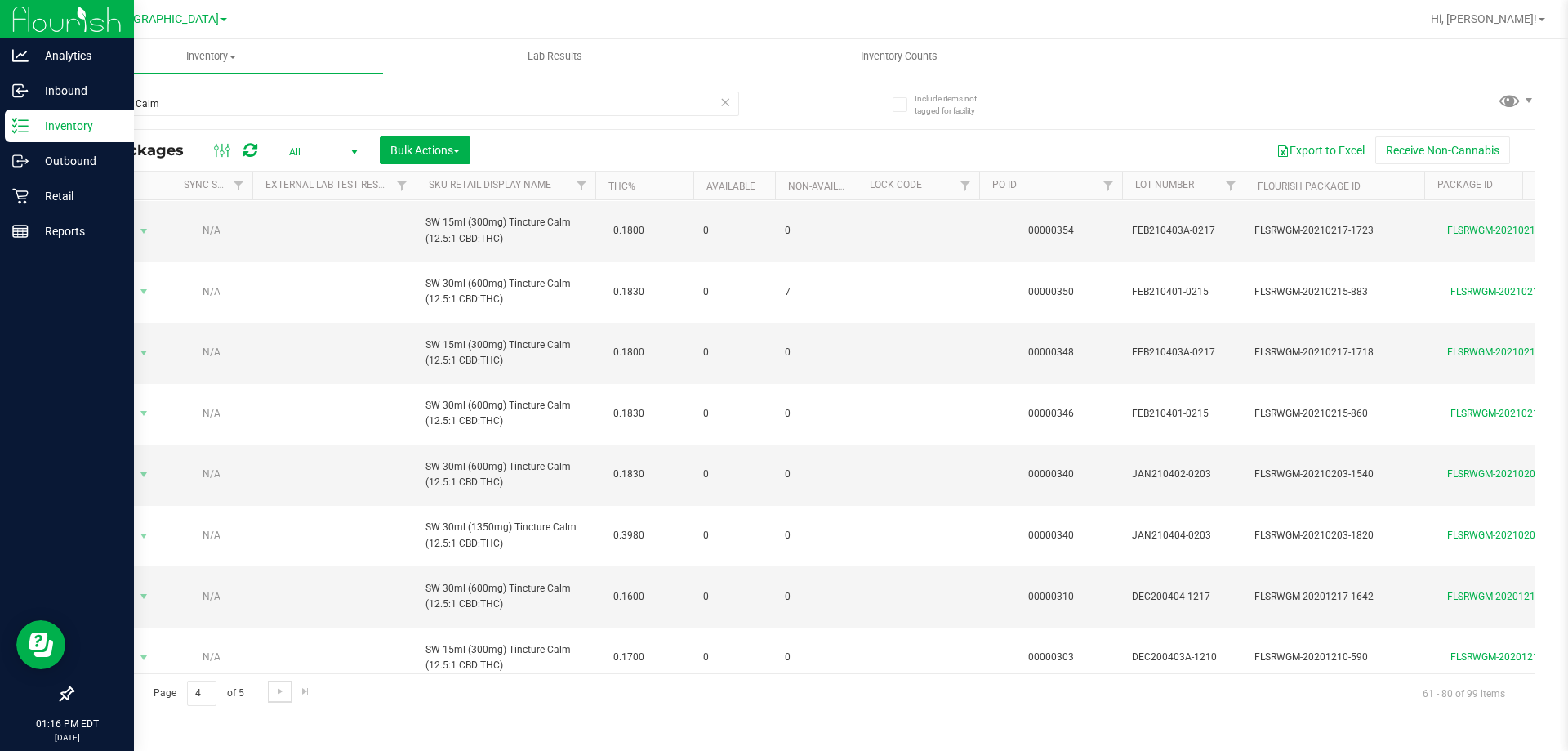
scroll to position [757, 0]
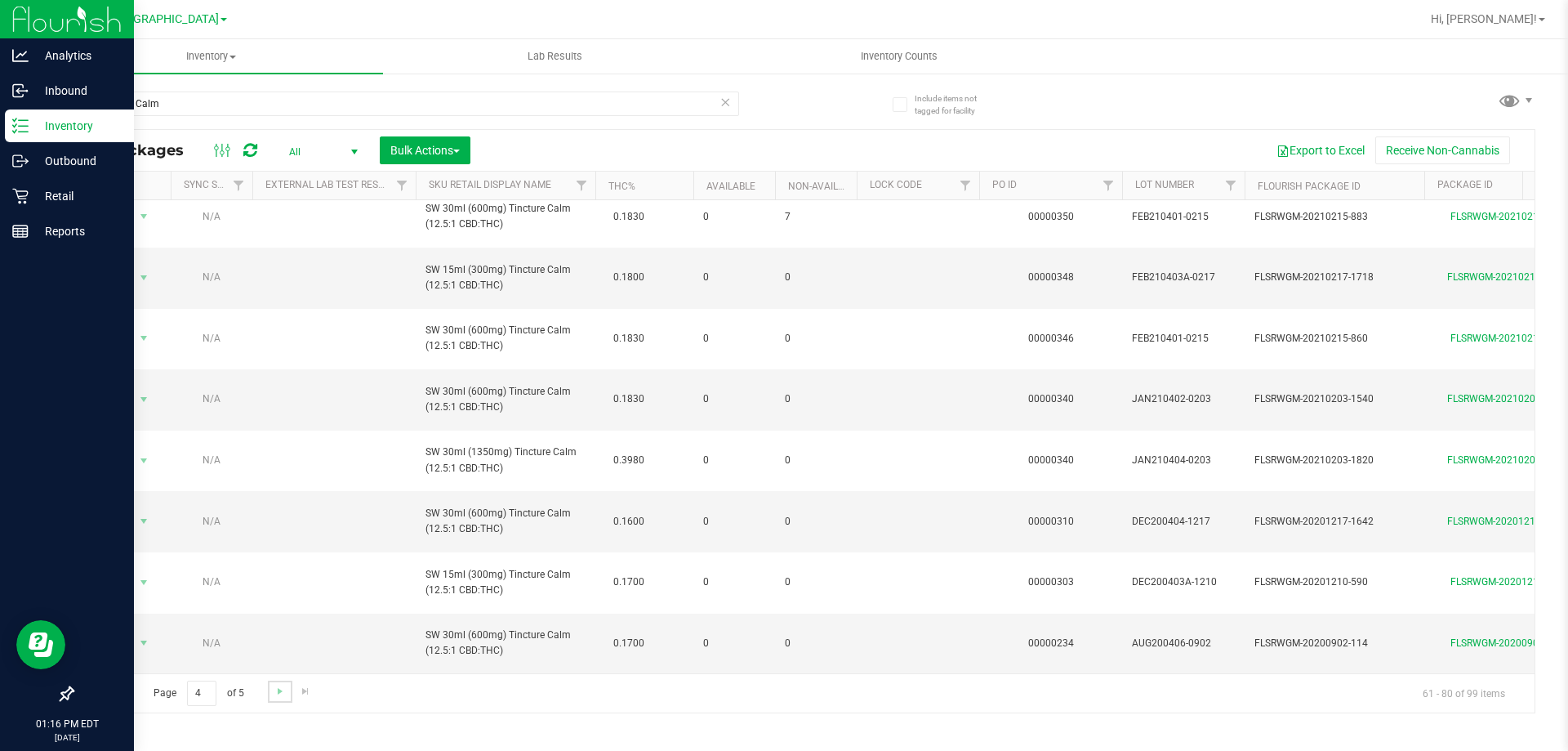
click at [272, 692] on link "Go to the next page" at bounding box center [280, 692] width 24 height 22
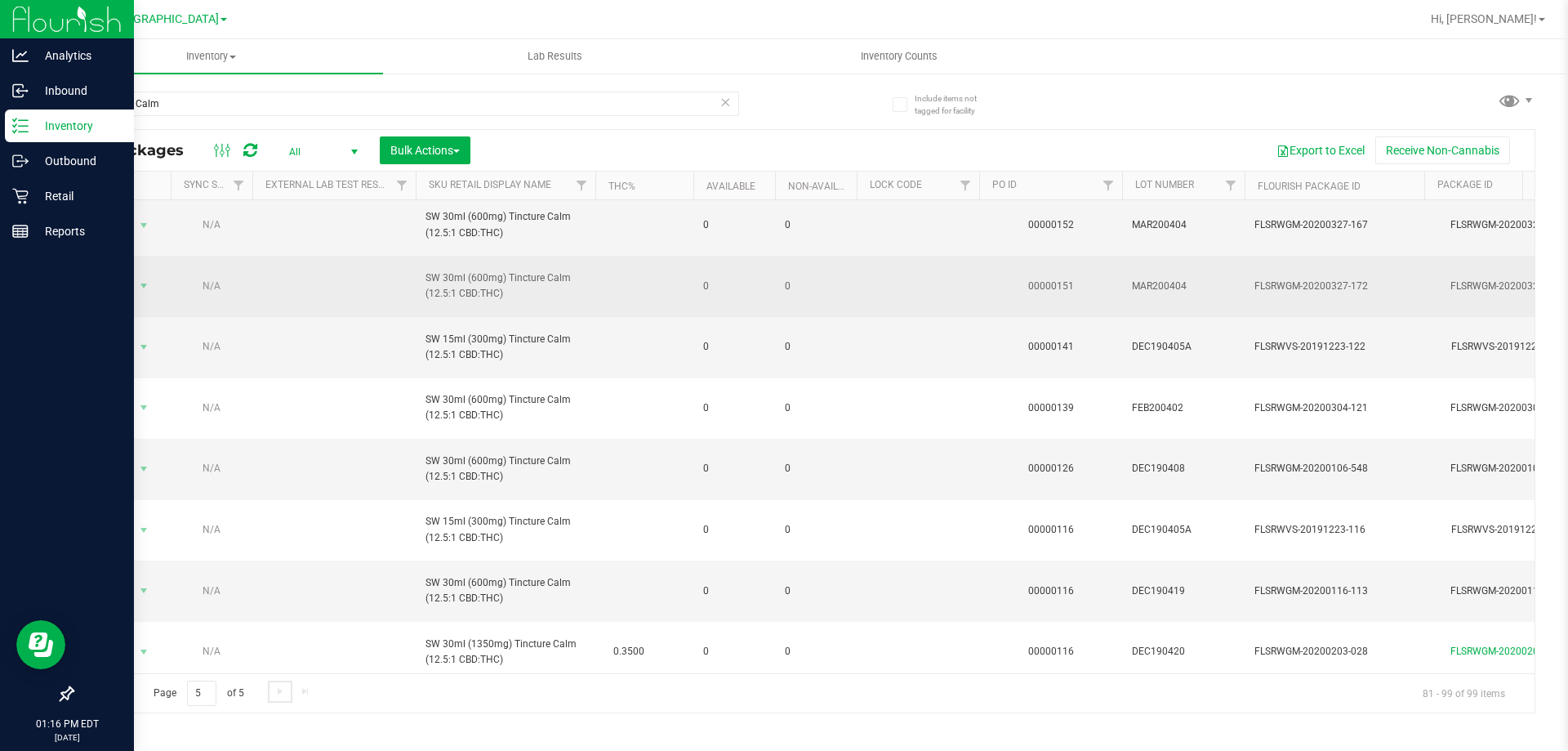
scroll to position [697, 0]
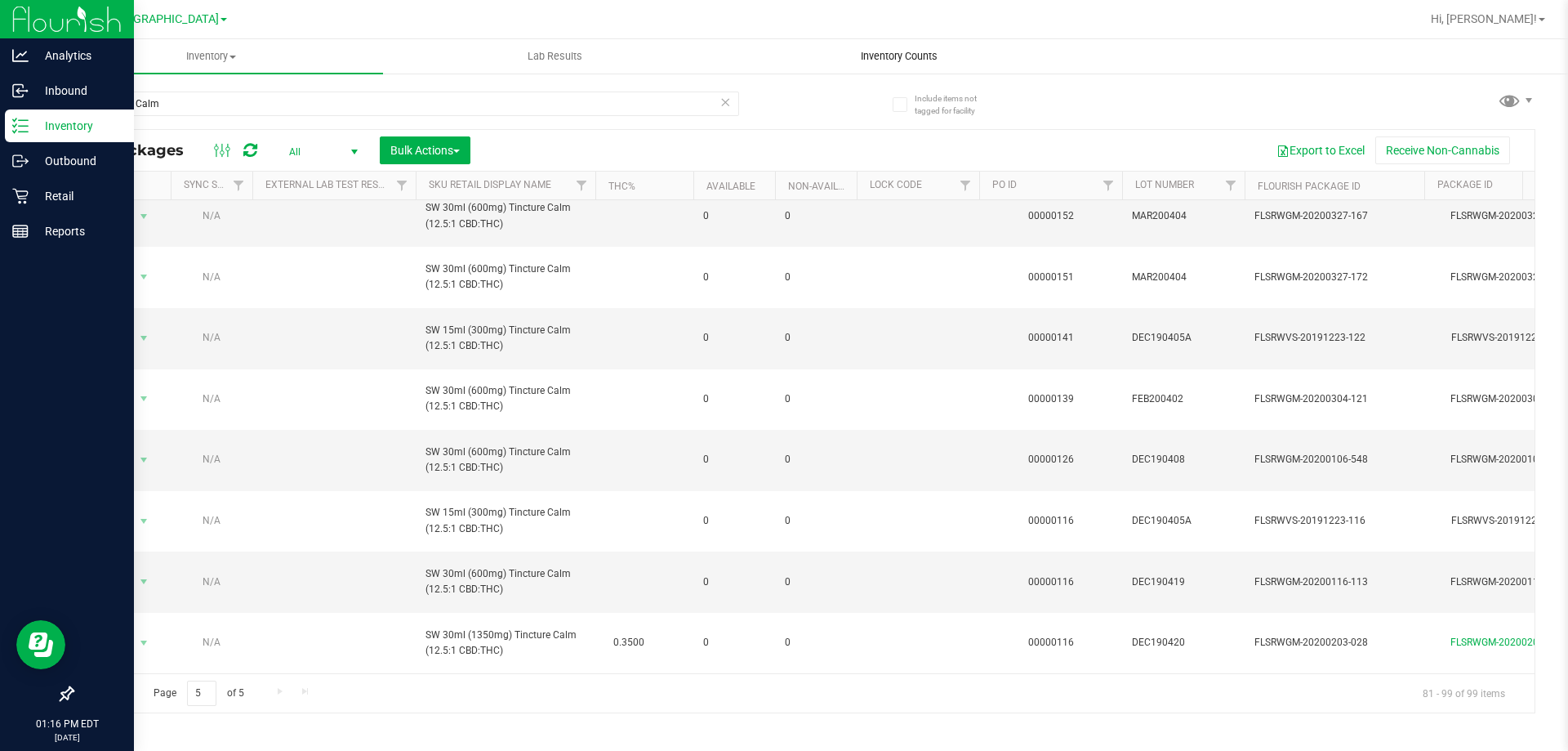
click at [886, 59] on span "Inventory Counts" at bounding box center [899, 56] width 121 height 15
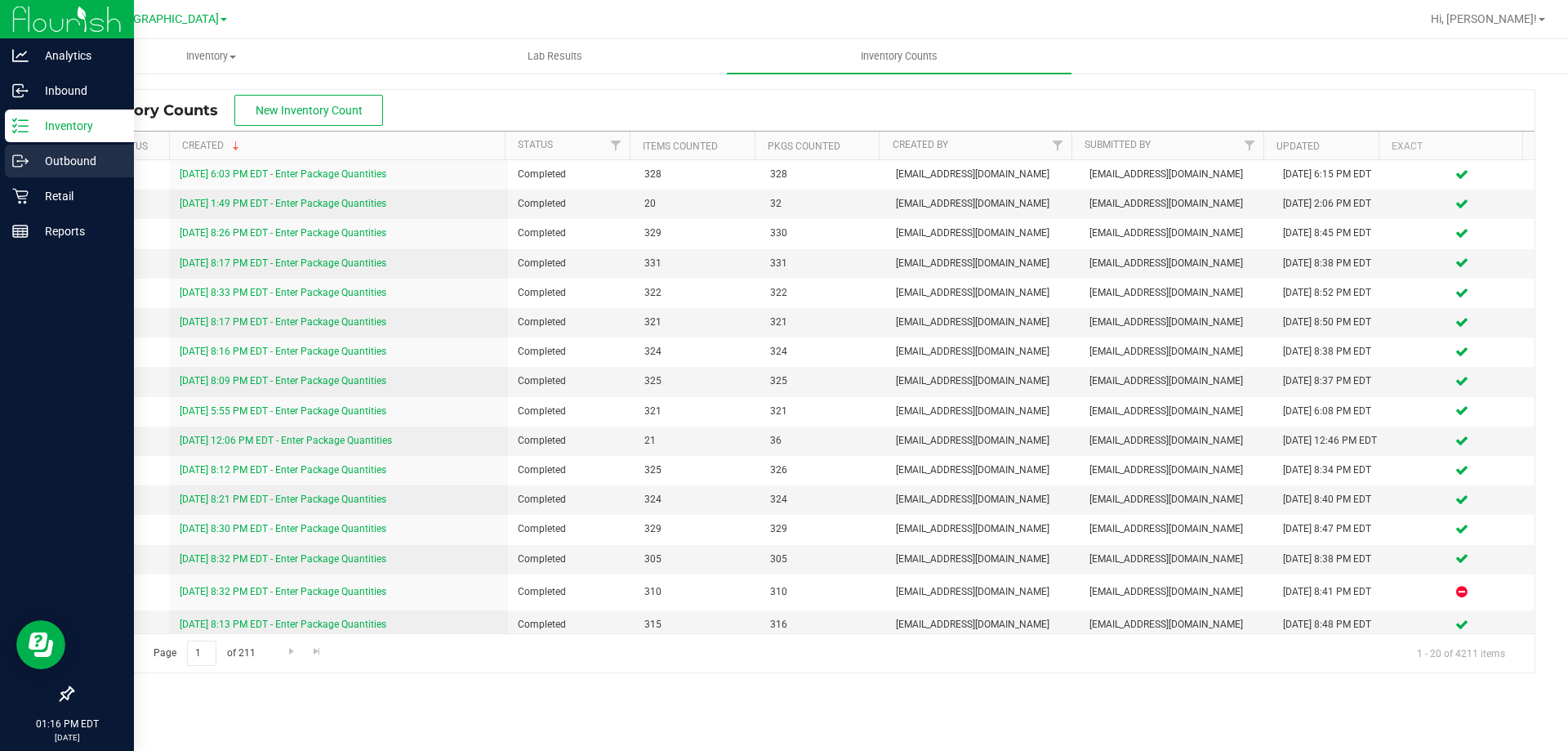
click at [44, 157] on p "Outbound" at bounding box center [77, 161] width 98 height 20
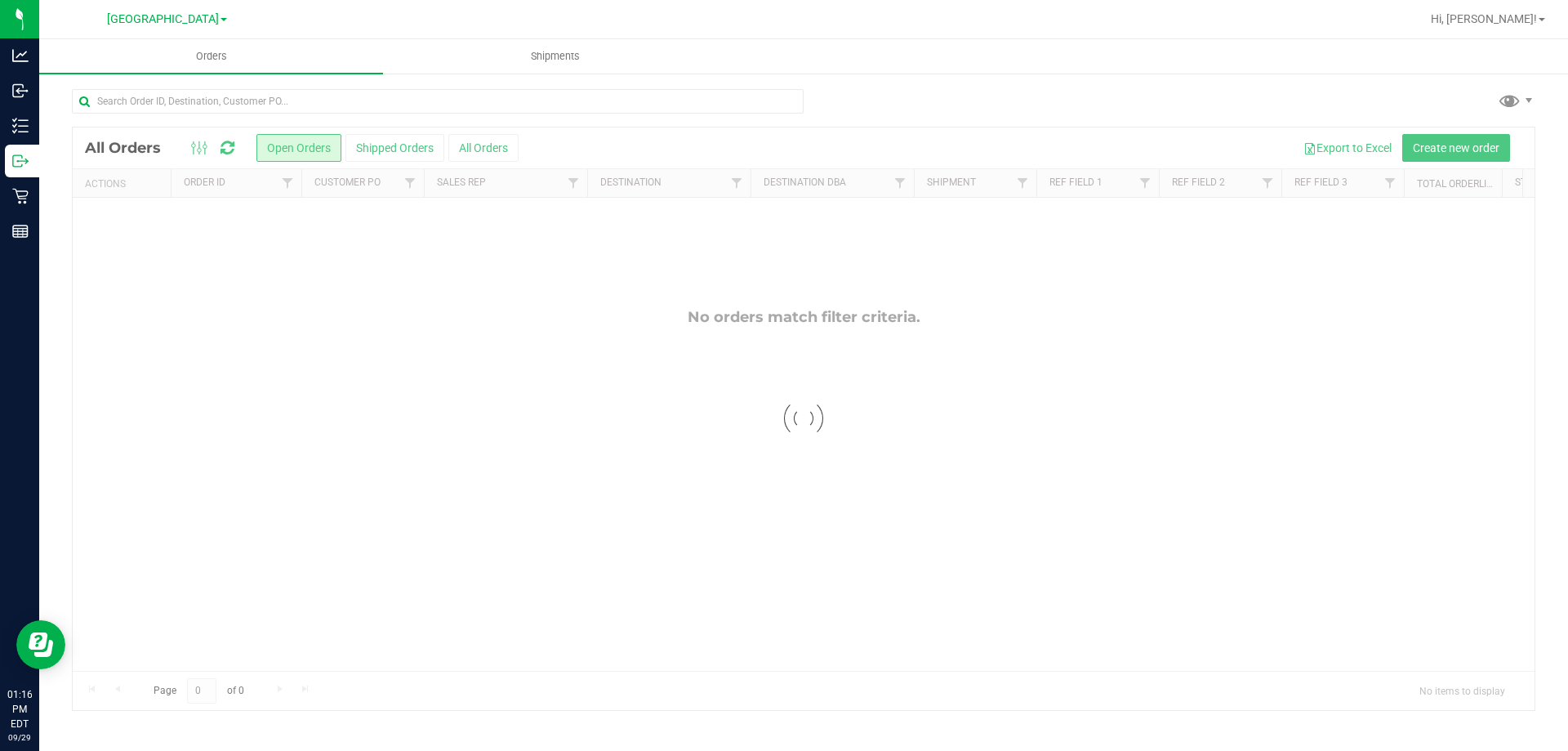
click at [1467, 140] on div at bounding box center [803, 419] width 1462 height 582
click at [1467, 141] on span "Create new order" at bounding box center [1456, 147] width 87 height 13
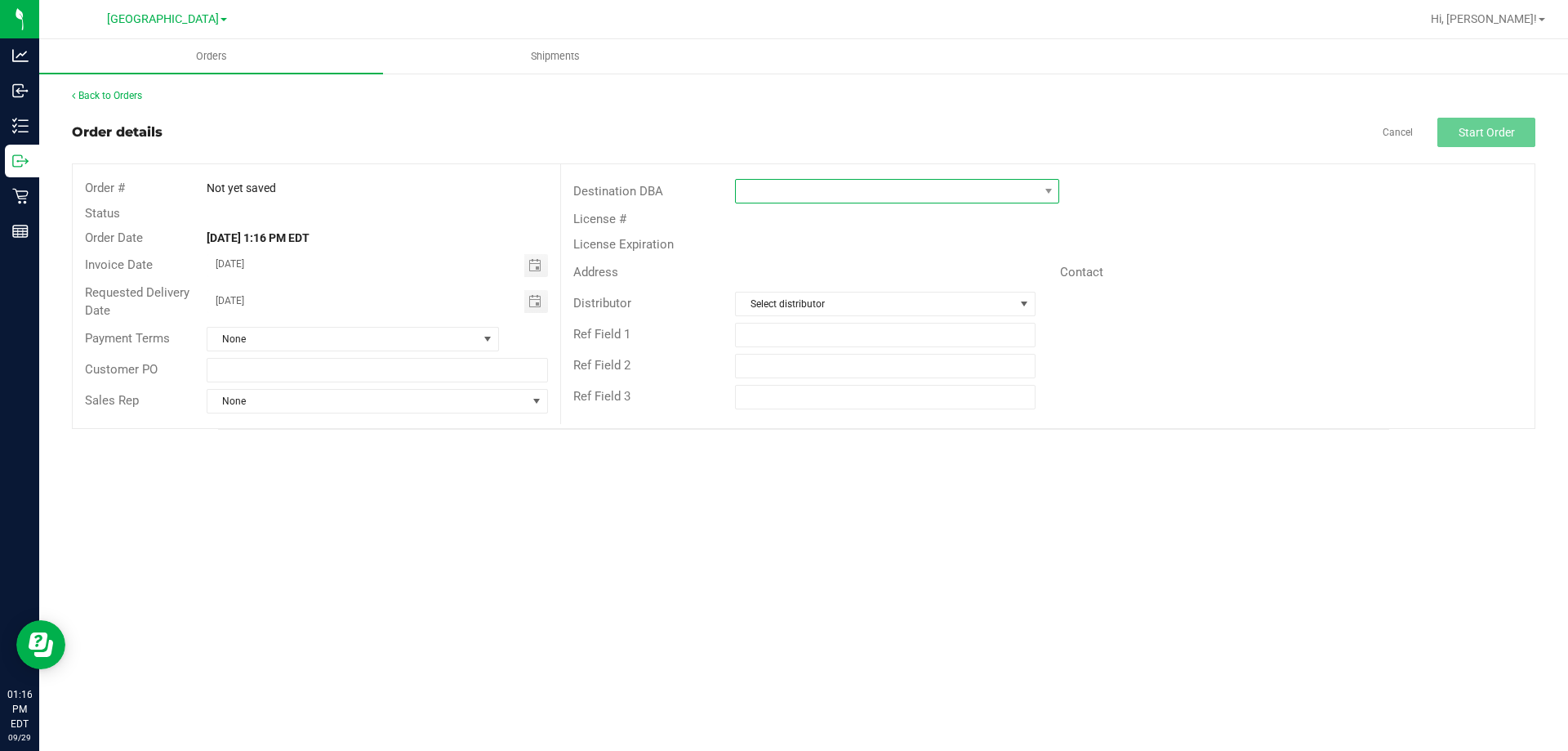
click at [933, 197] on span at bounding box center [886, 191] width 302 height 23
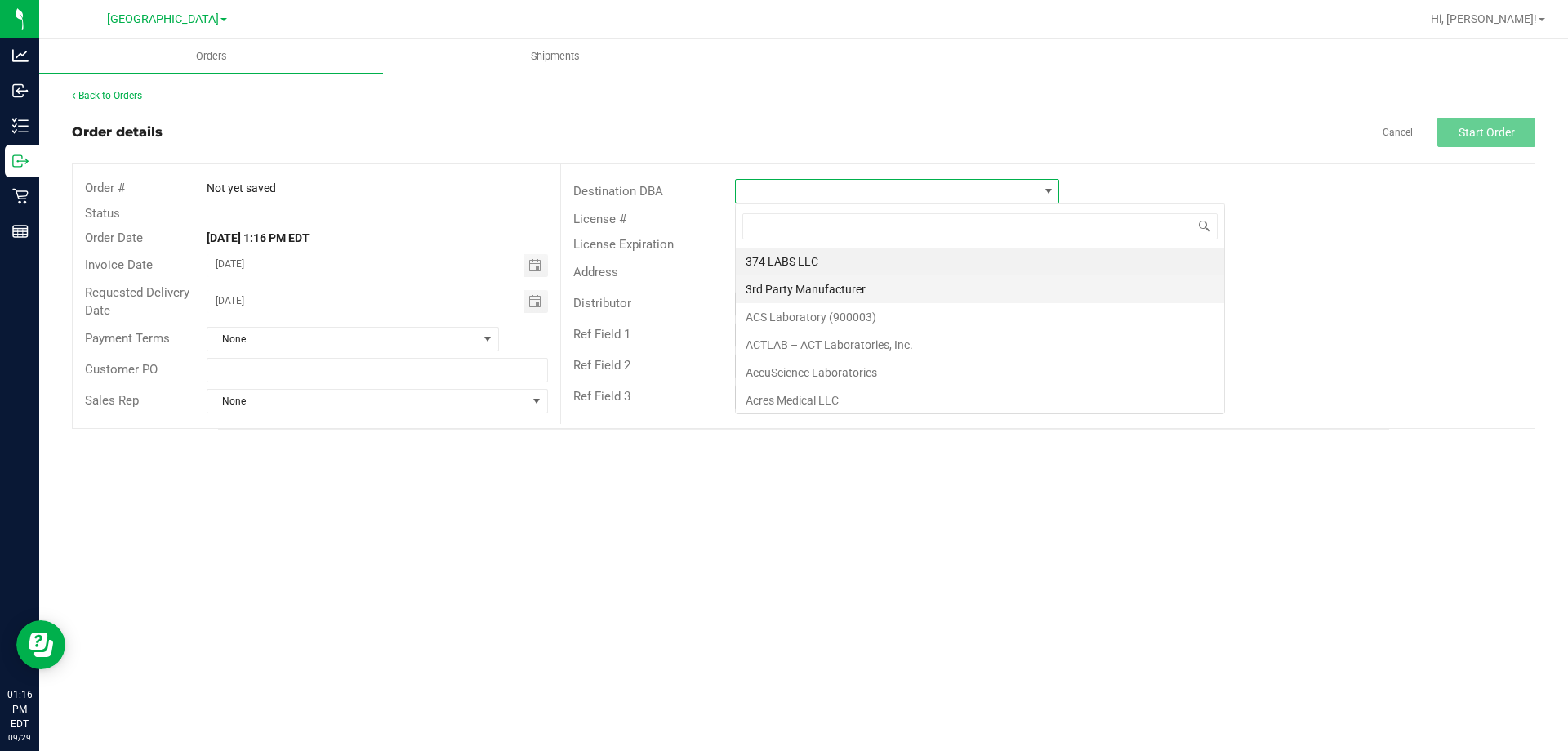
scroll to position [25, 324]
click at [893, 287] on li "3rd Party Manufacturer" at bounding box center [980, 289] width 488 height 28
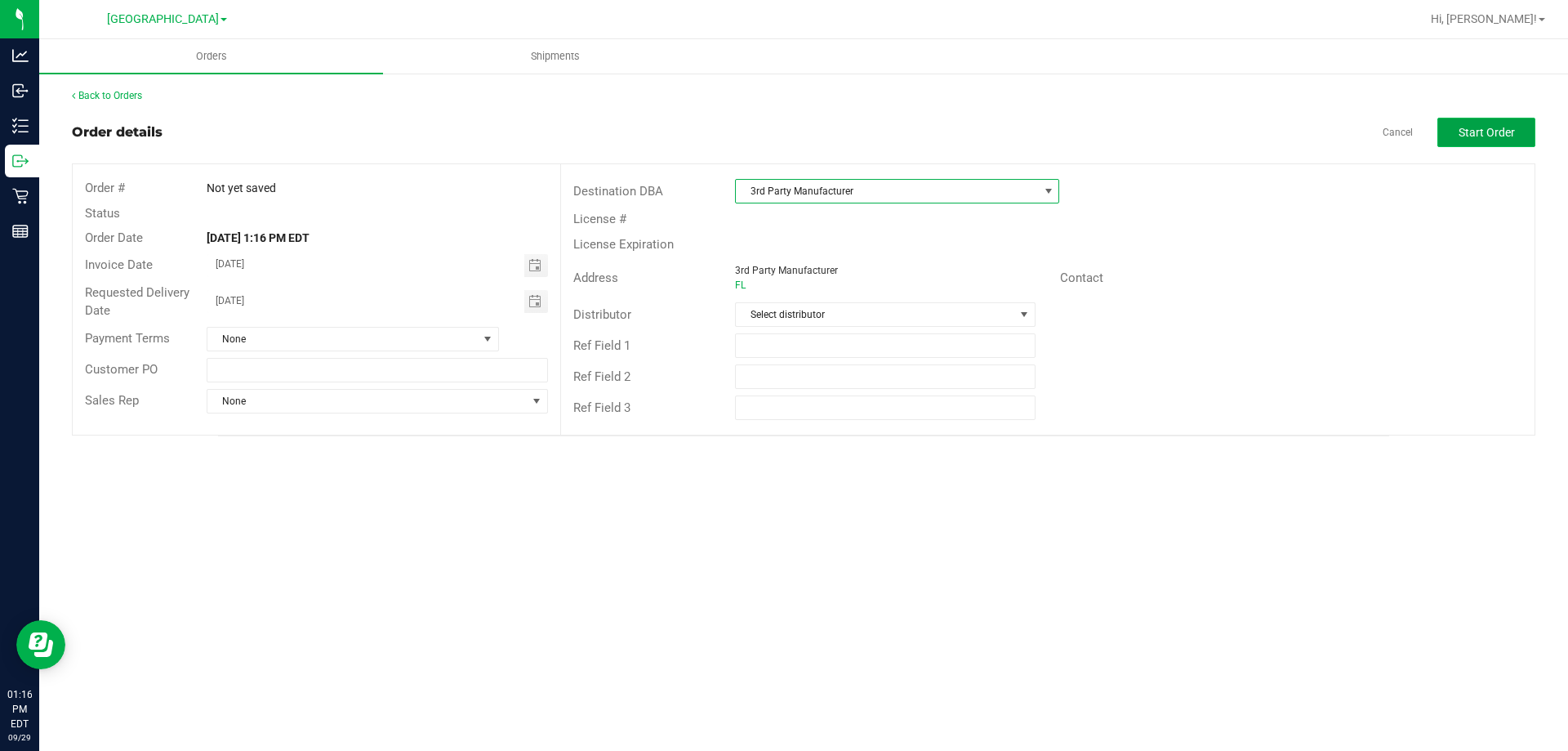
click at [1465, 139] on button "Start Order" at bounding box center [1486, 132] width 98 height 29
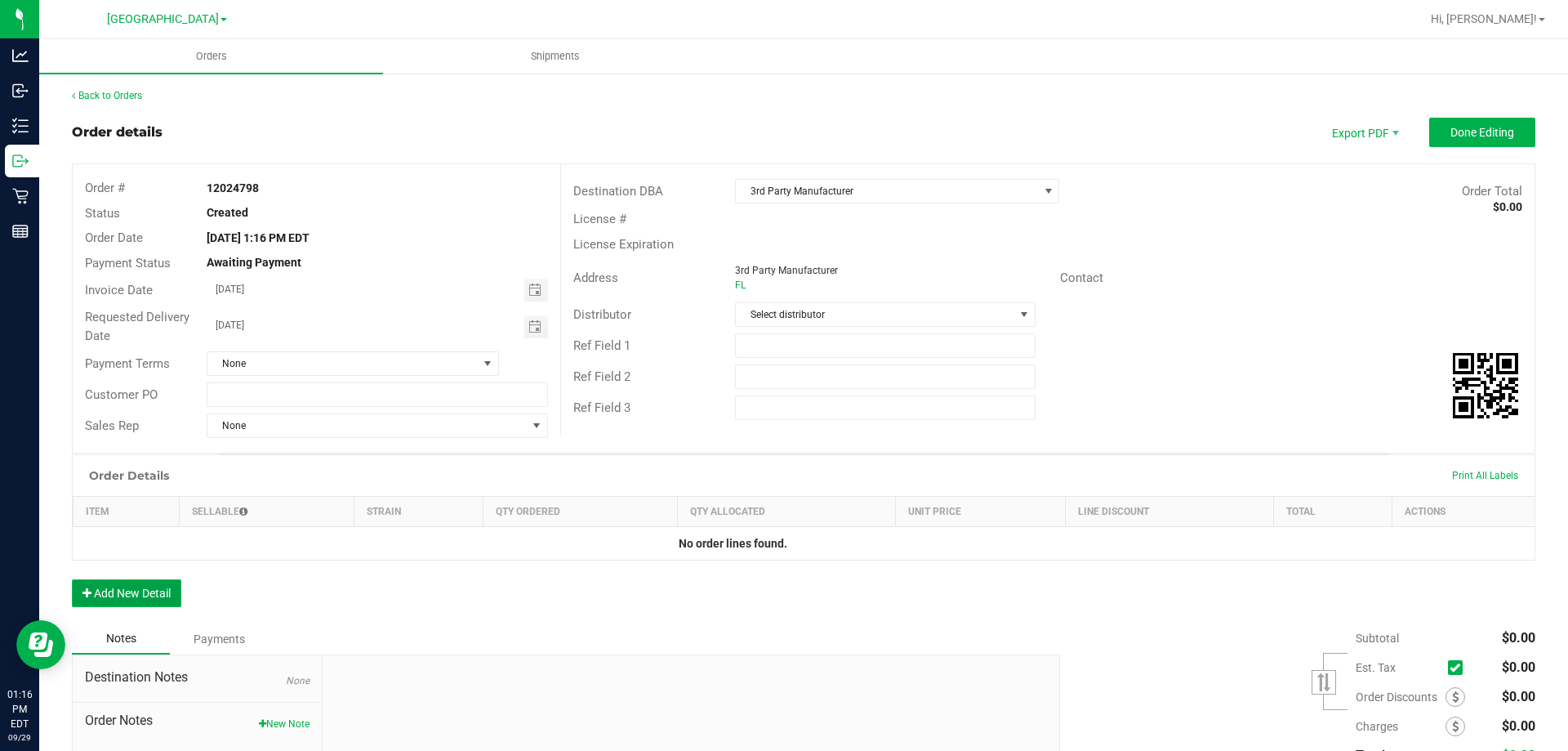
click at [165, 584] on button "Add New Detail" at bounding box center [126, 592] width 109 height 28
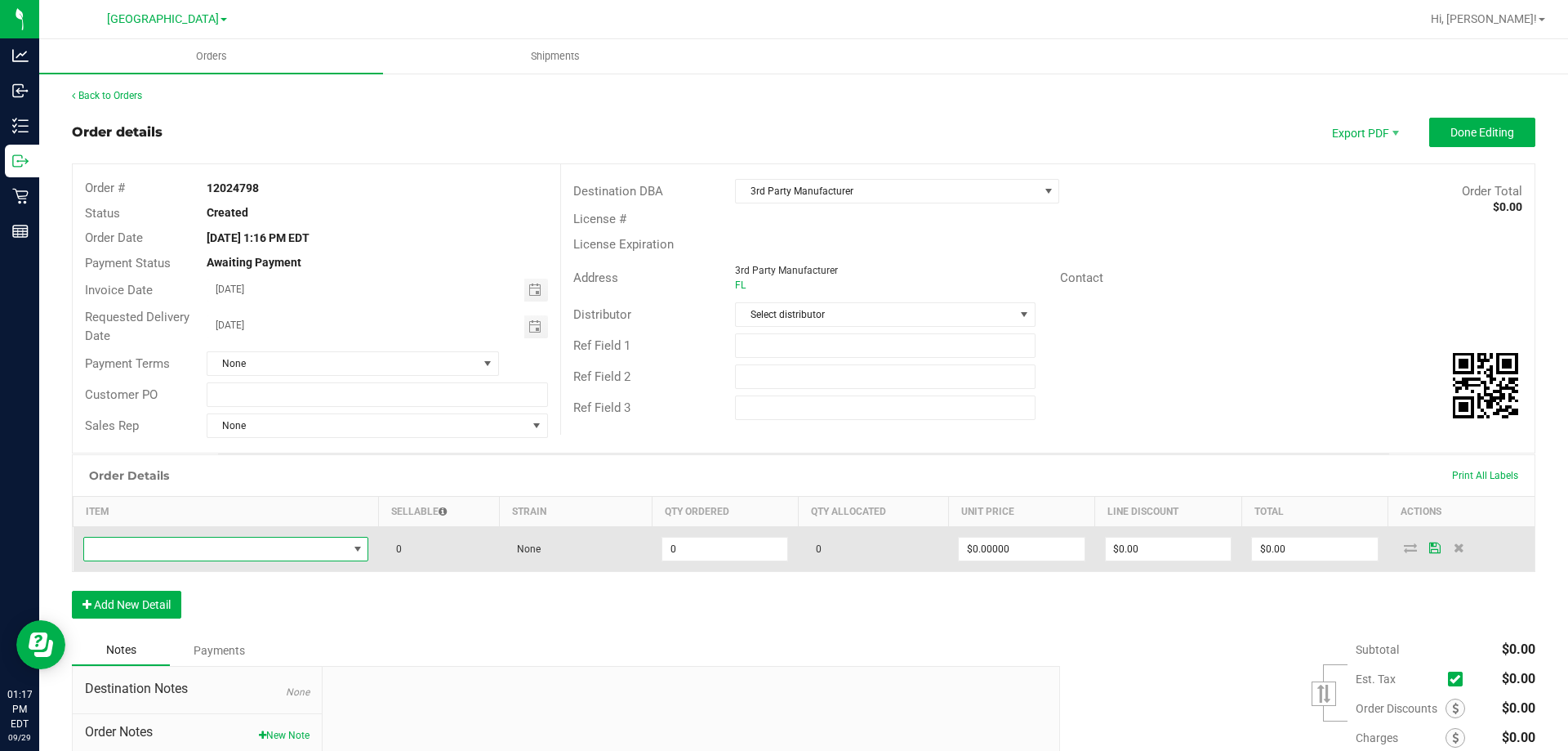
click at [201, 544] on span "NO DATA FOUND" at bounding box center [216, 549] width 264 height 23
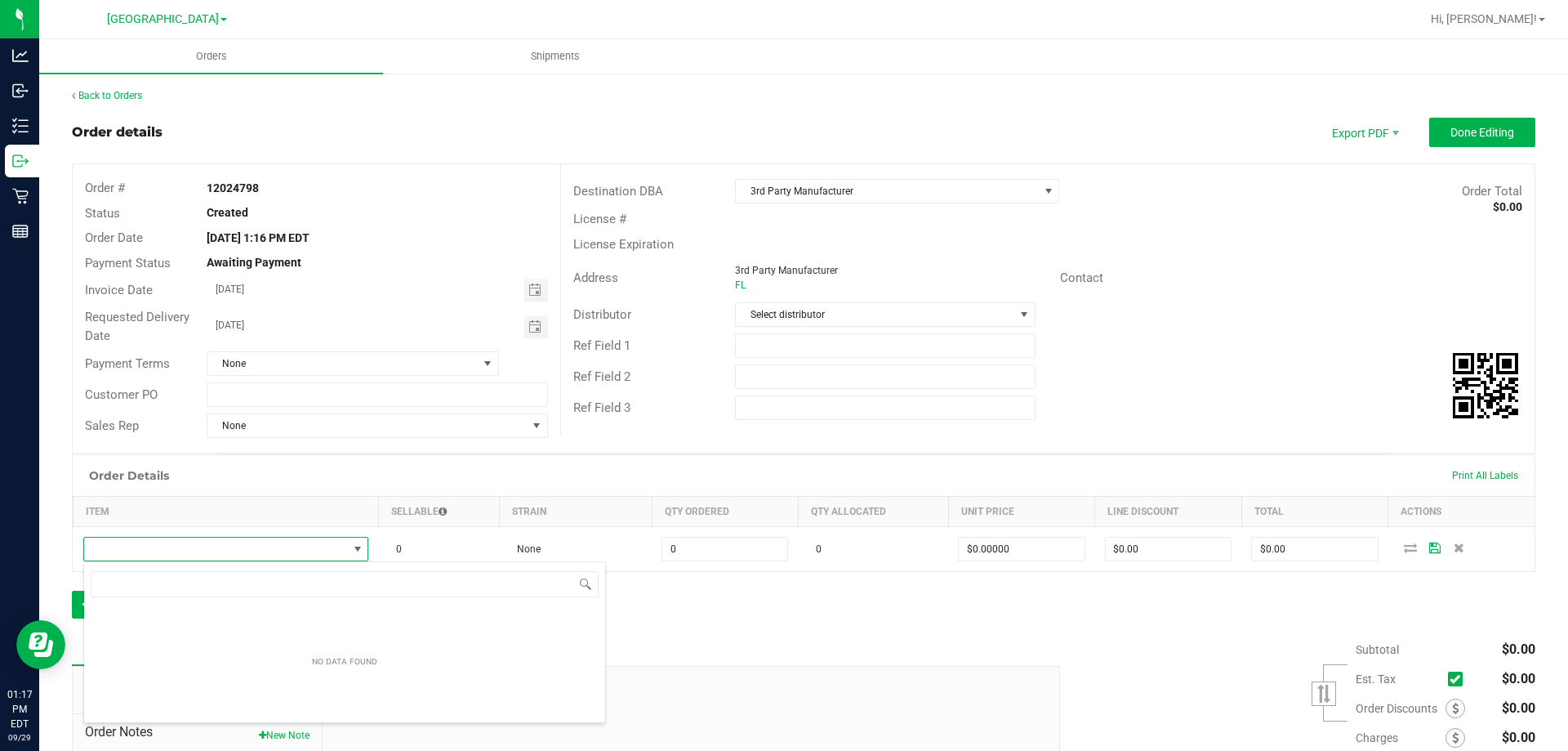
scroll to position [25, 280]
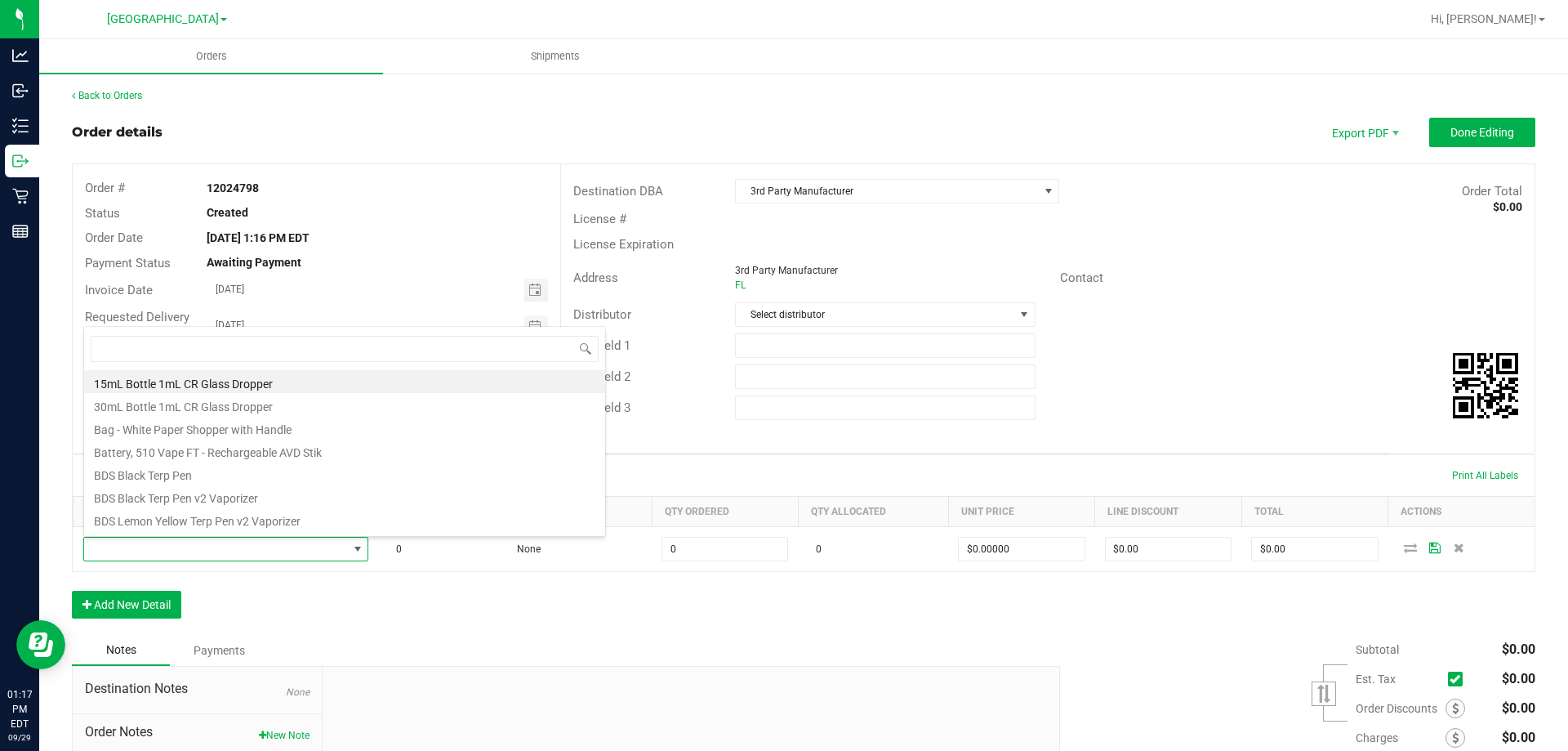
click at [196, 581] on div "Order Details Print All Labels Item Sellable Strain Qty Ordered Qty Allocated U…" at bounding box center [803, 544] width 1463 height 180
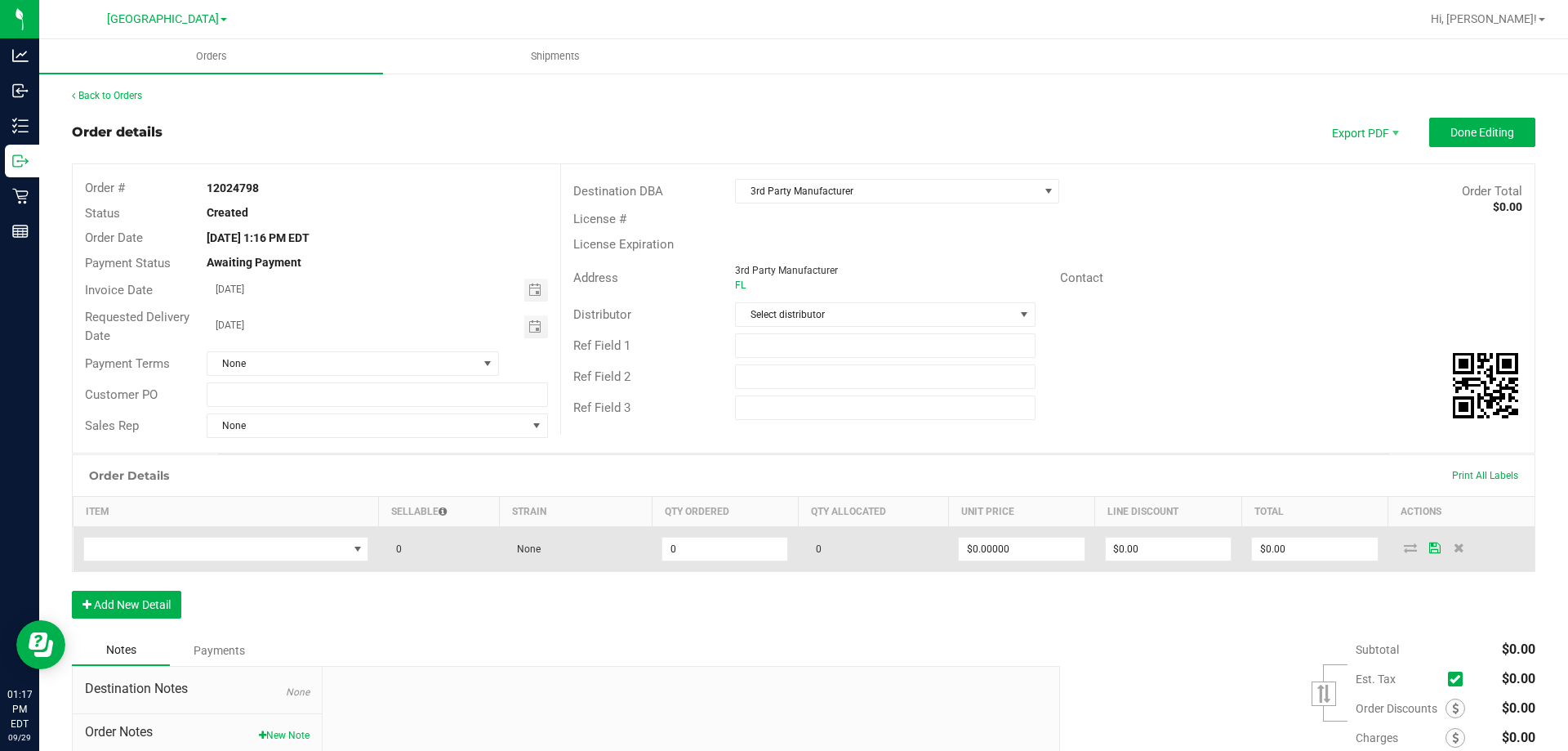
click at [210, 565] on td at bounding box center [226, 549] width 305 height 45
click at [227, 553] on span "NO DATA FOUND" at bounding box center [216, 549] width 264 height 23
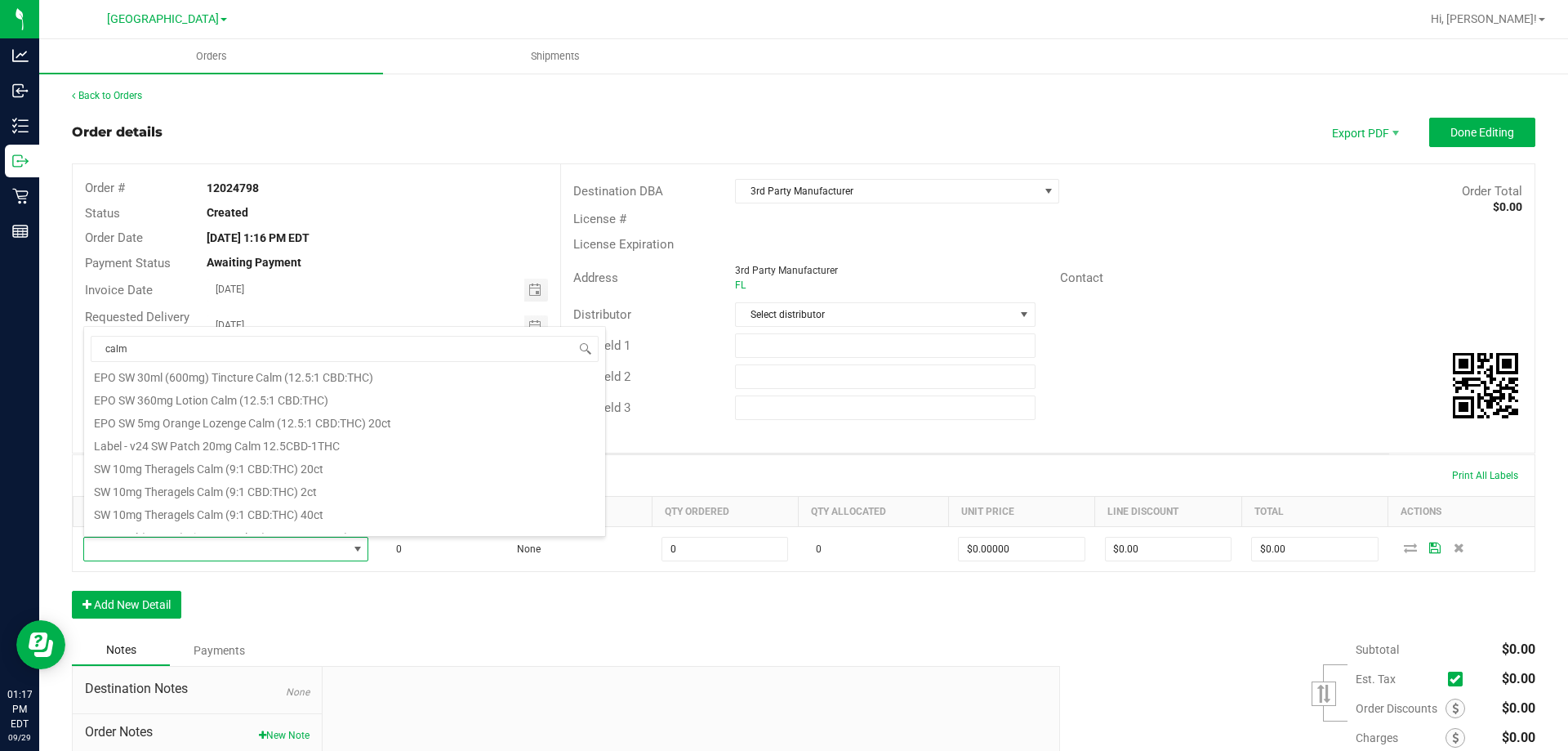
scroll to position [294, 0]
click at [591, 345] on span at bounding box center [585, 349] width 13 height 13
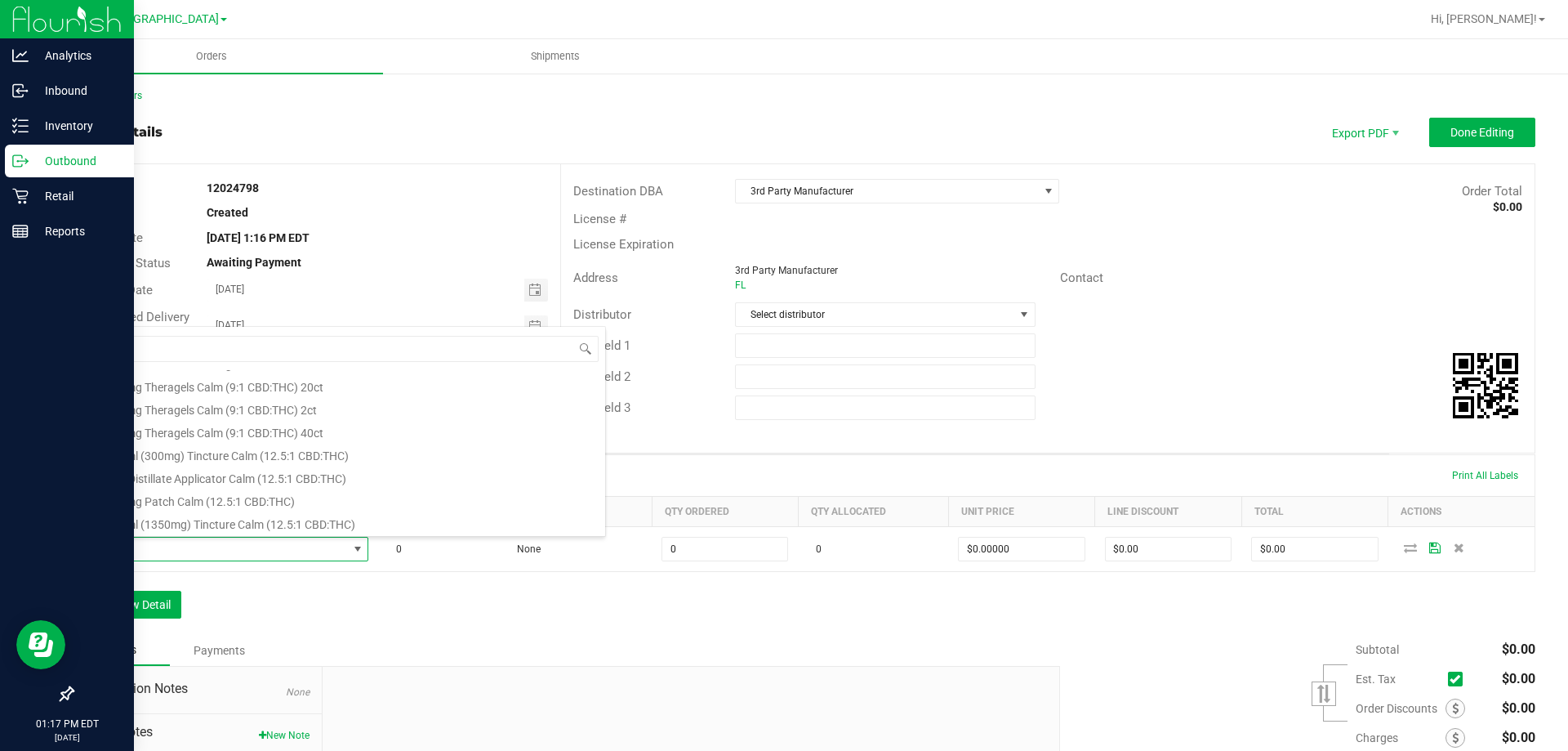
drag, startPoint x: 516, startPoint y: 348, endPoint x: 5, endPoint y: 311, distance: 512.3
click at [2, 312] on body "Analytics Inbound Inventory Outbound Retail Reports 01:17 PM EDT [DATE] 09/29 […" at bounding box center [784, 376] width 1568 height 751
type input "600mg"
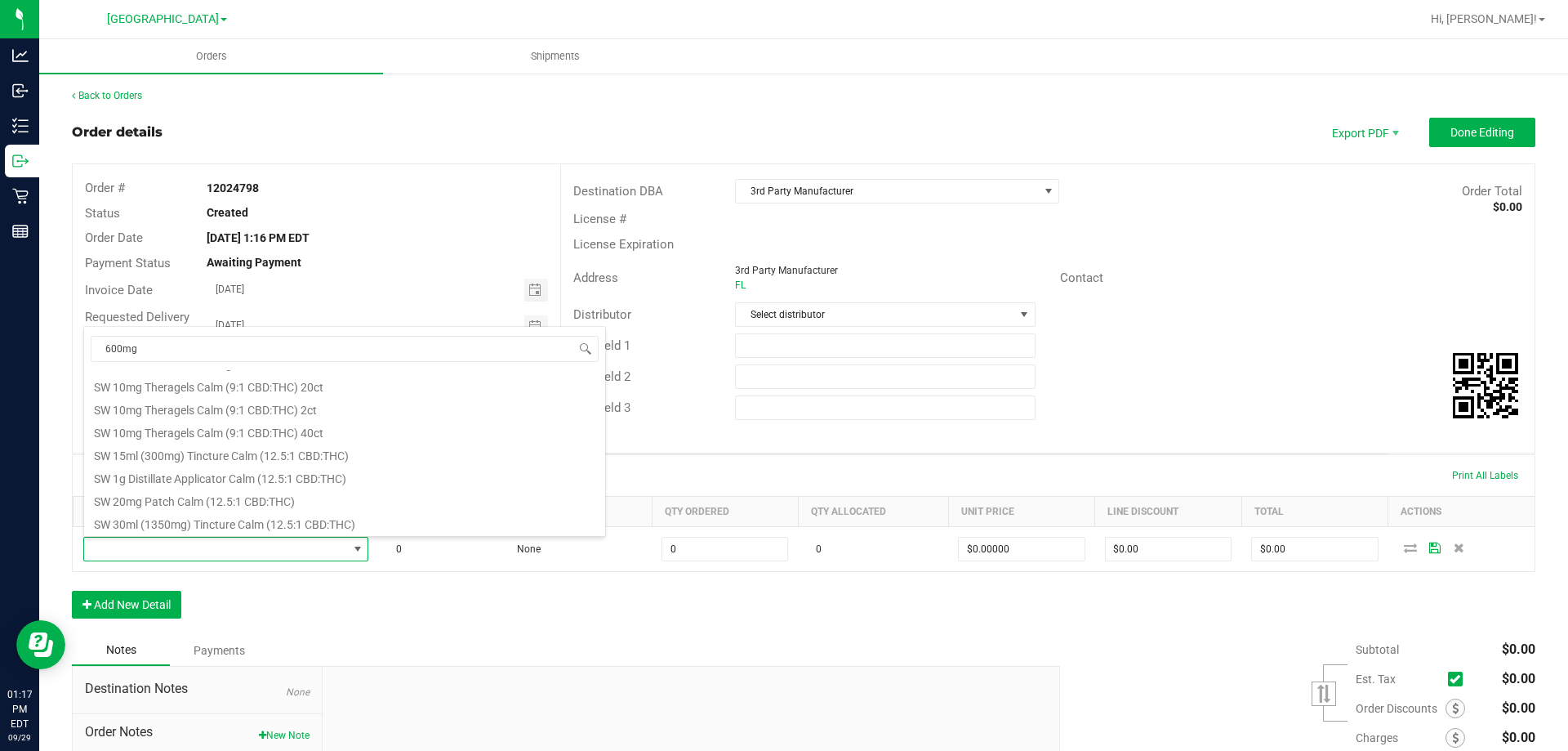
scroll to position [0, 0]
click at [328, 381] on li "EPO SW 30ml (600mg) Tincture Calm (12.5:1 CBD:THC)" at bounding box center [344, 382] width 521 height 23
type input "0 ea"
type input "$5.00000"
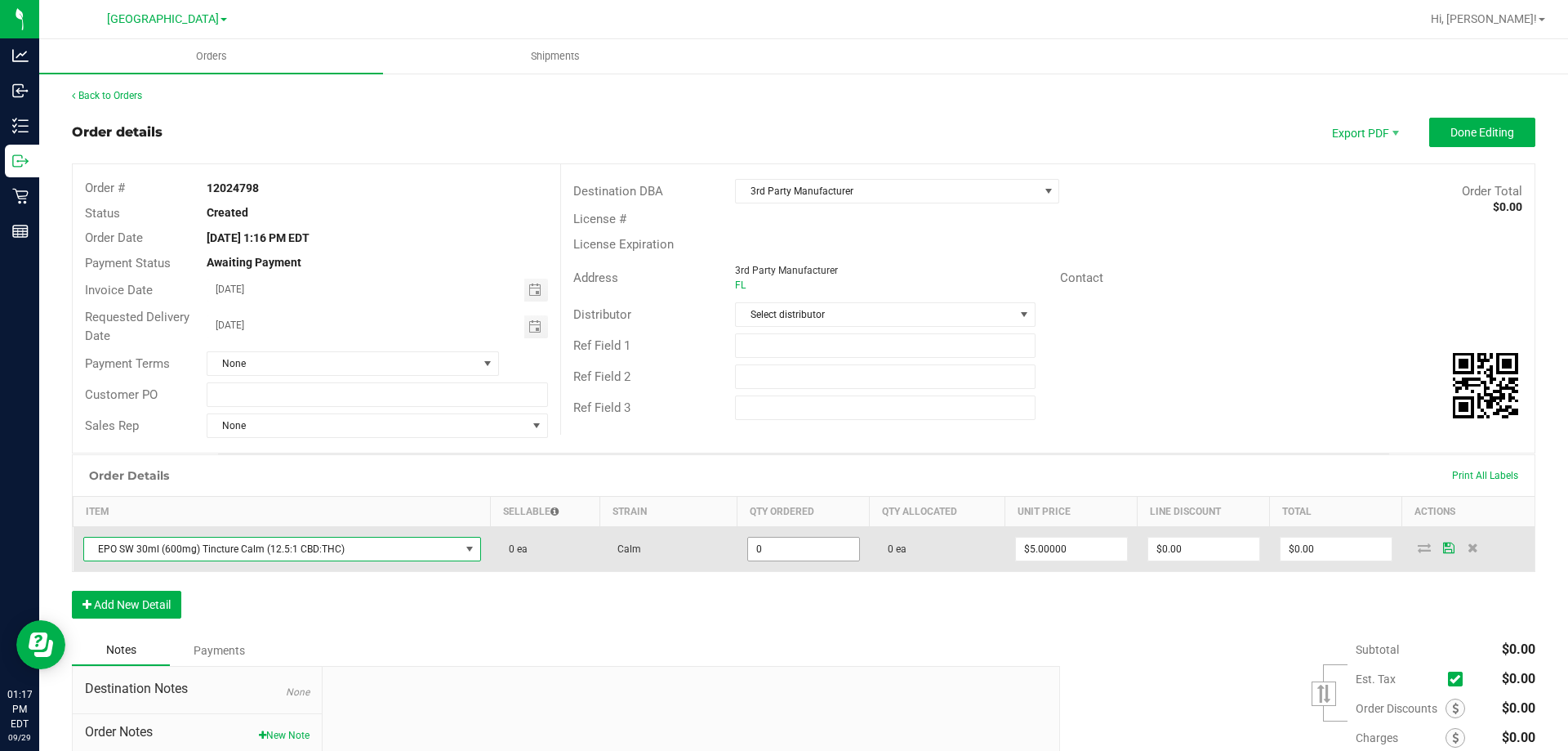
click at [764, 549] on input "0" at bounding box center [803, 549] width 111 height 23
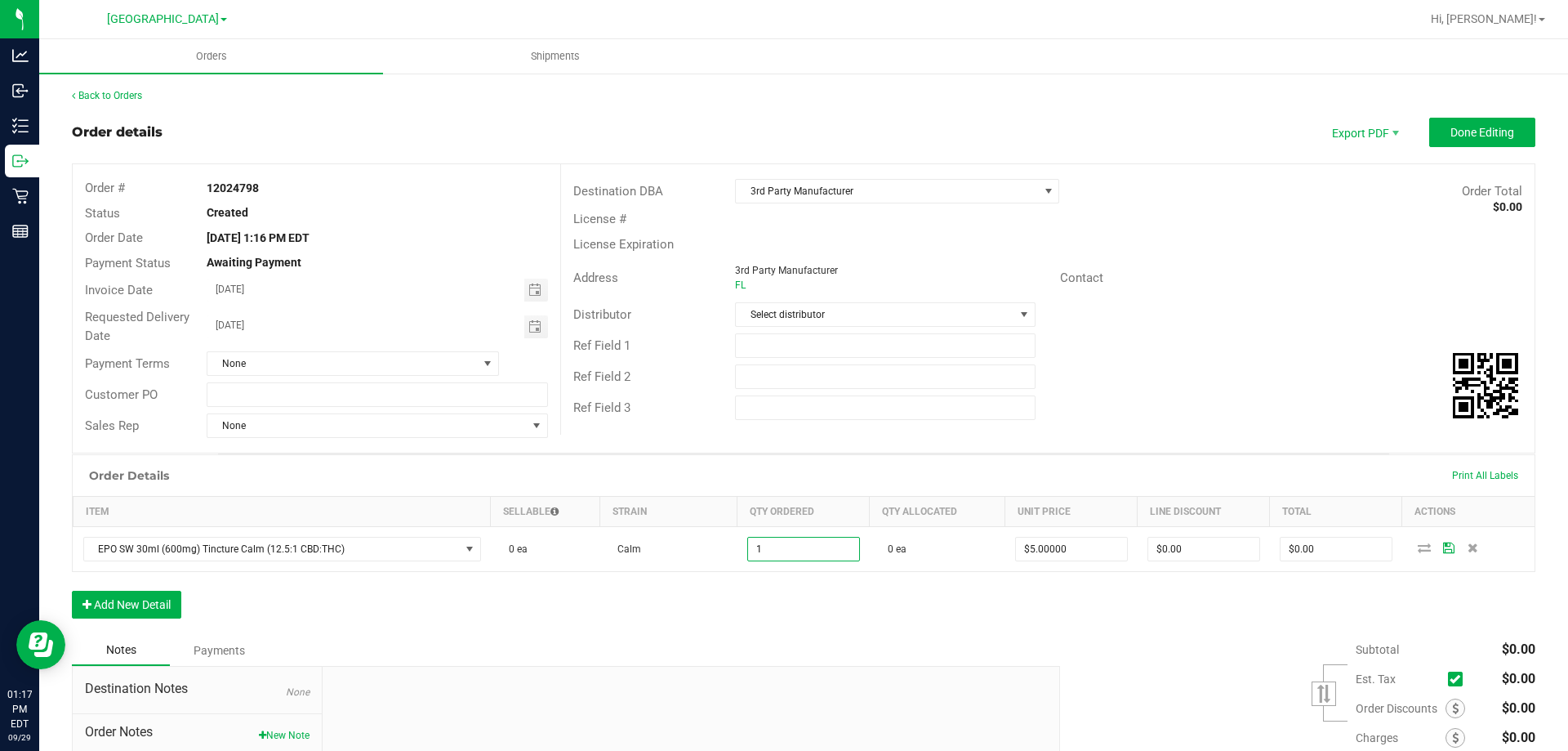
type input "1 ea"
type input "$5.00"
click at [820, 637] on div "Notes Payments" at bounding box center [560, 650] width 976 height 31
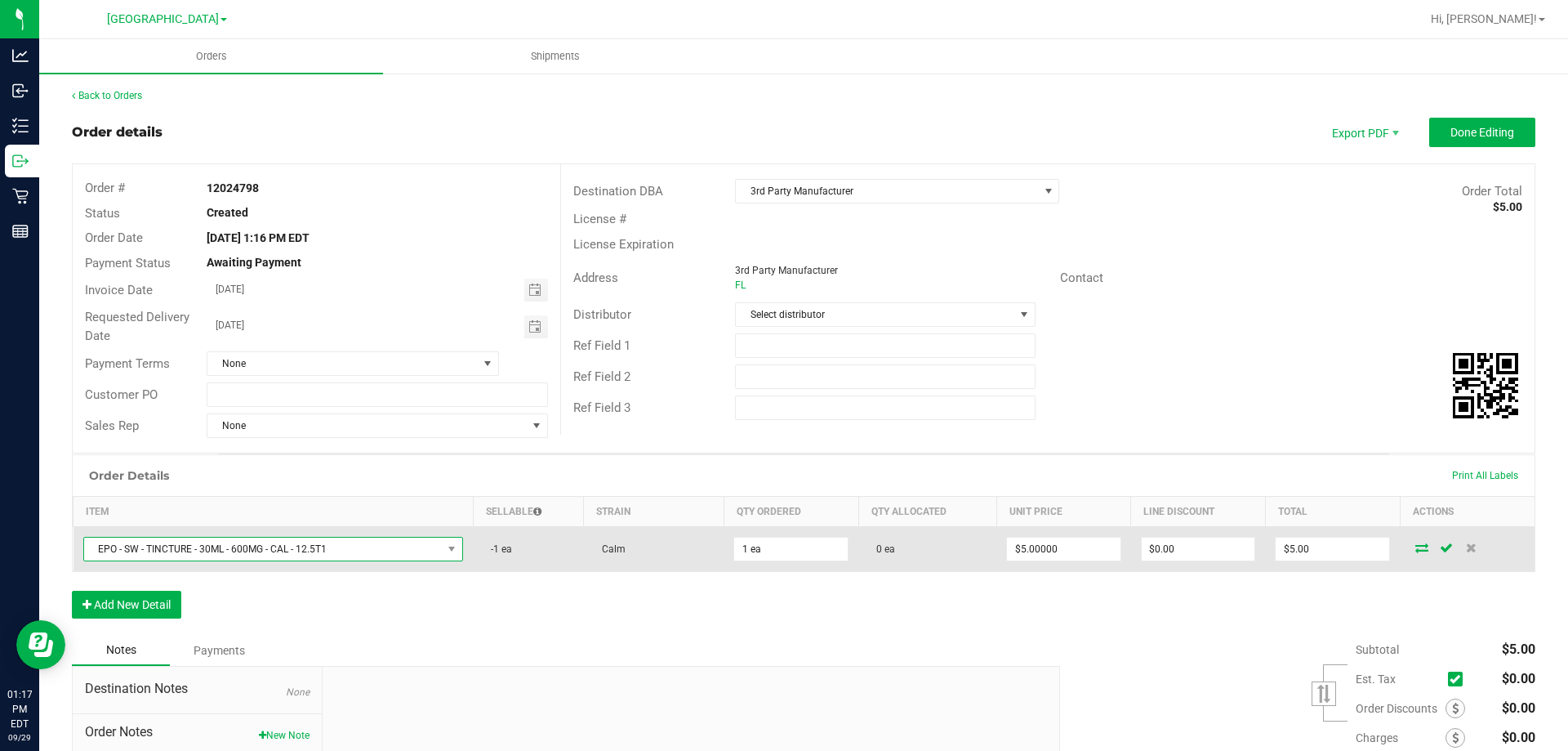
click at [311, 556] on span "EPO - SW - TINCTURE - 30ML - 600MG - CAL - 12.5T1" at bounding box center [264, 549] width 359 height 23
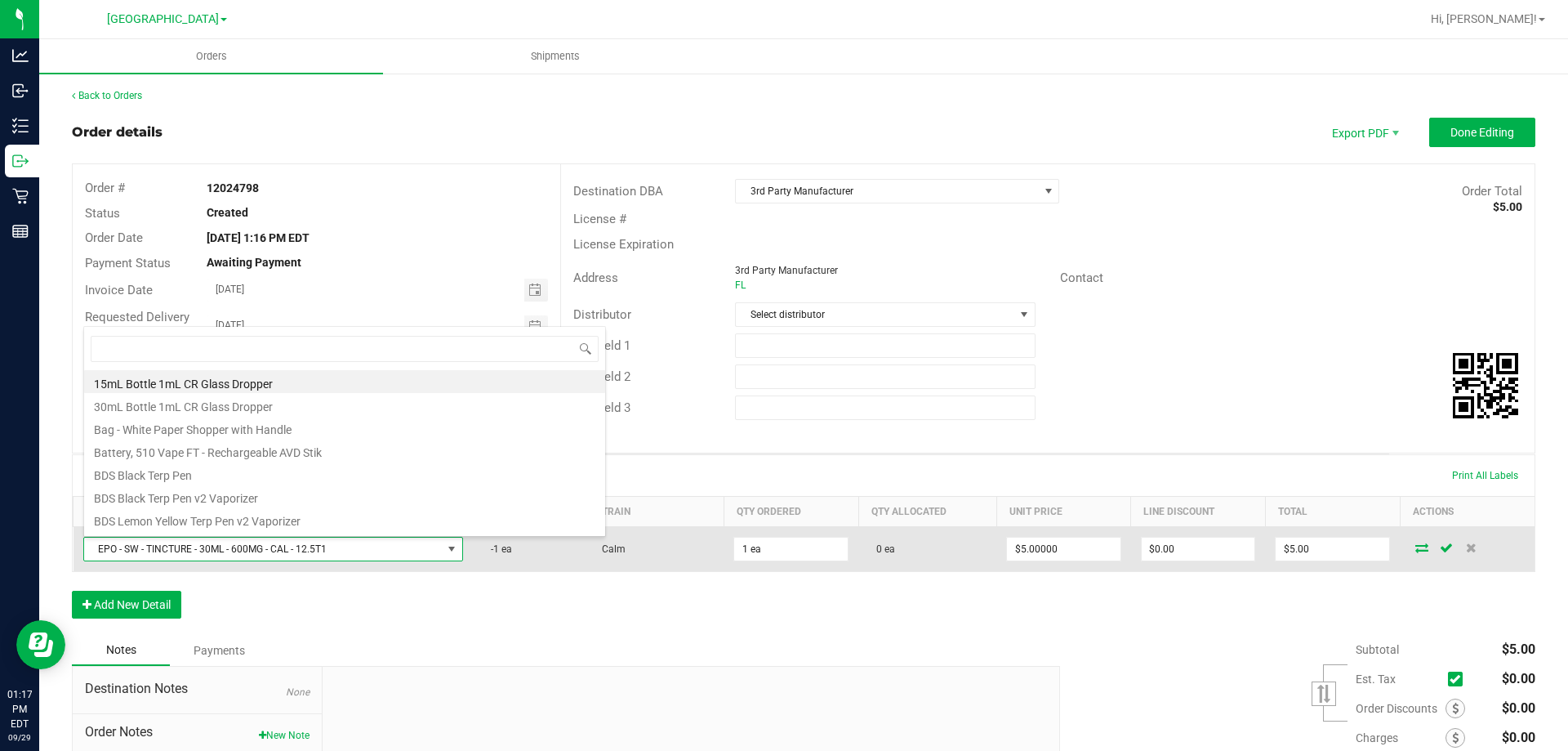
scroll to position [25, 374]
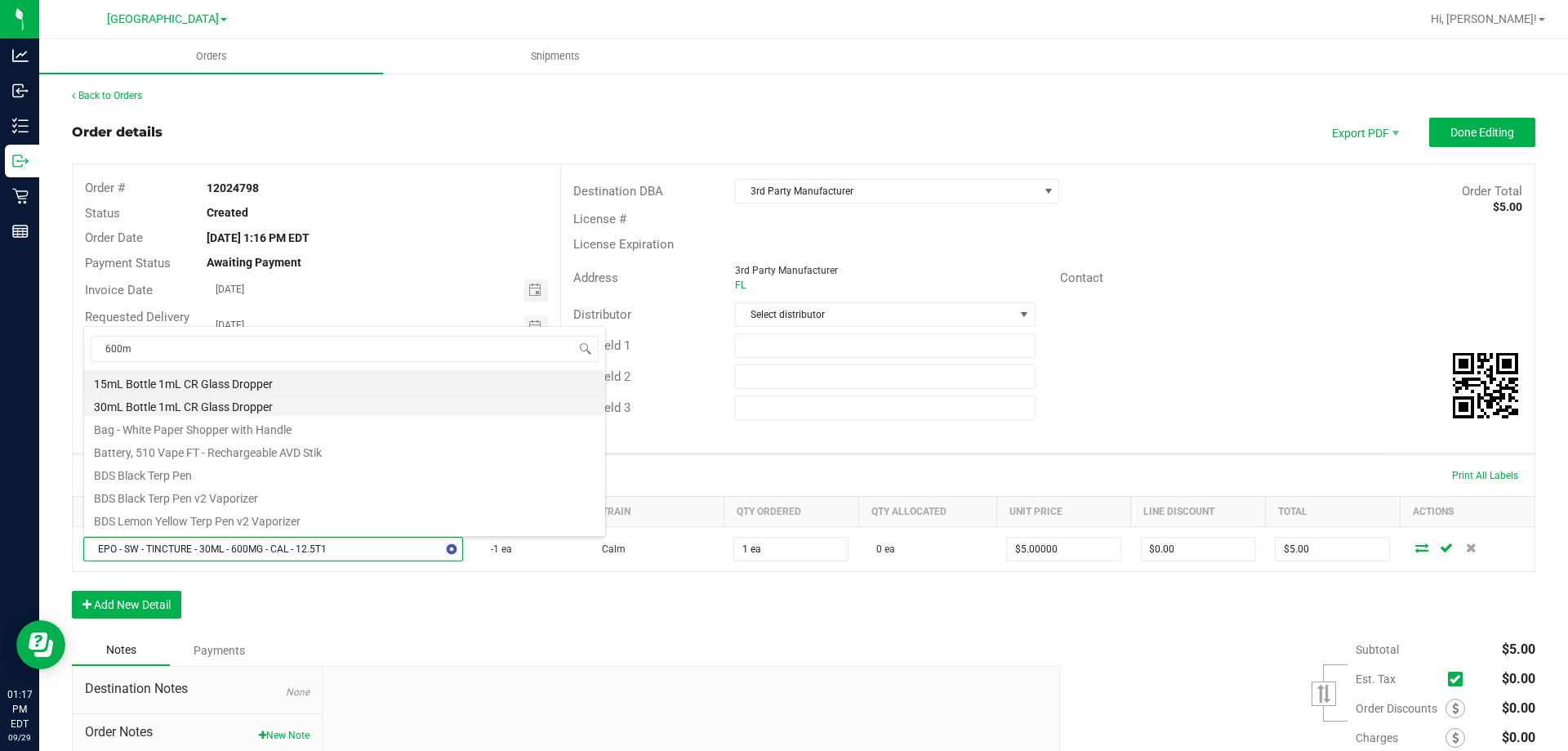
type input "600mg"
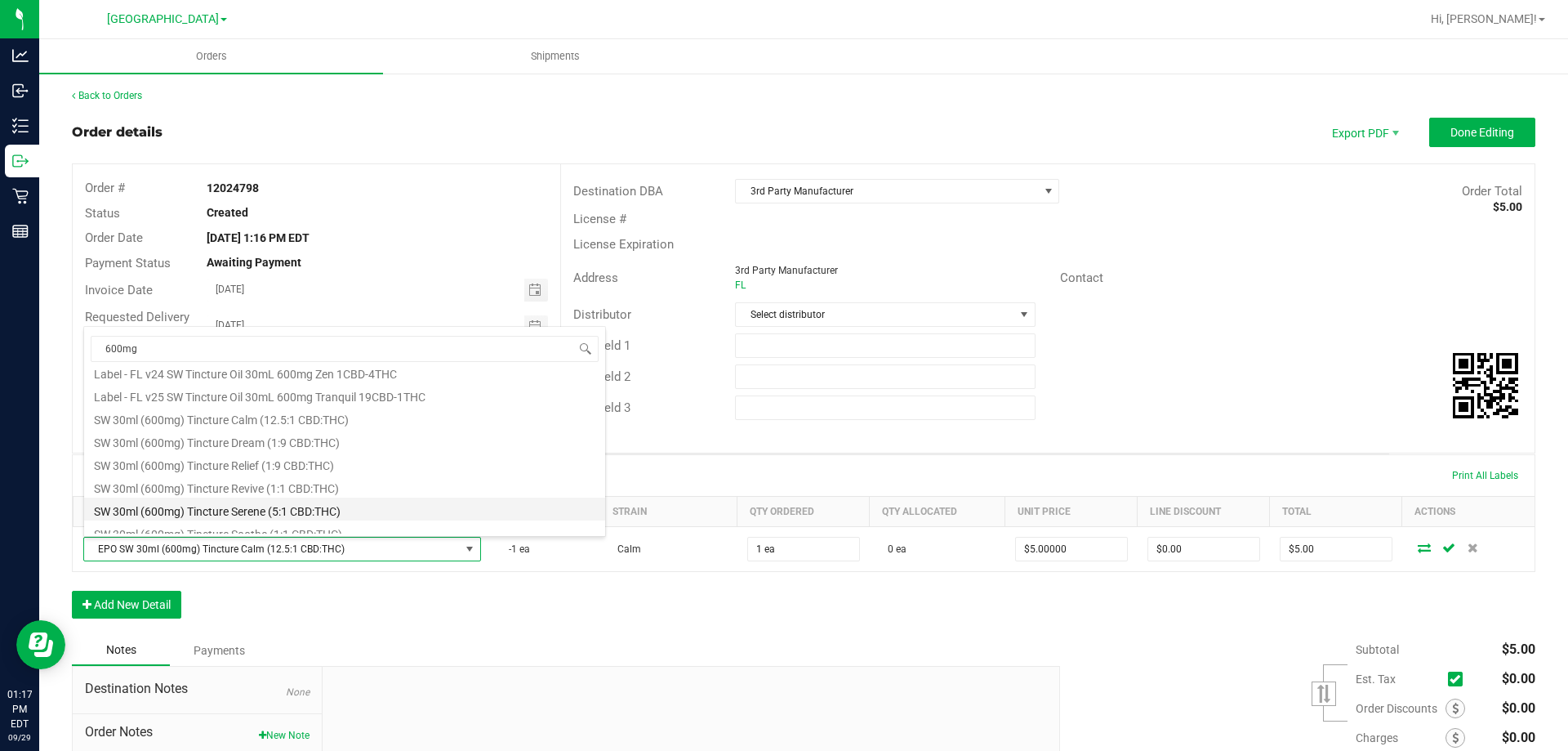
scroll to position [167, 0]
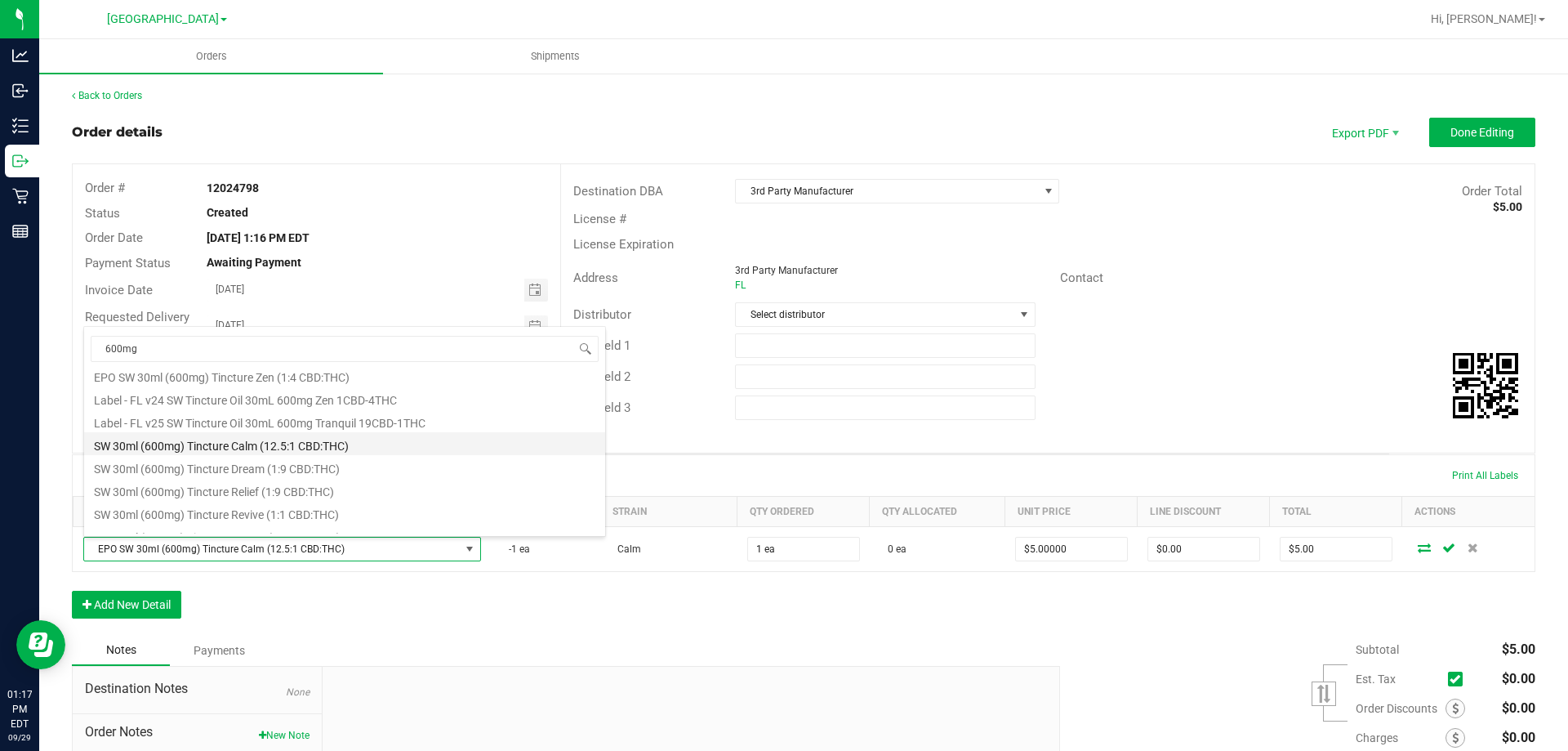
click at [295, 444] on li "SW 30ml (600mg) Tincture Calm (12.5:1 CBD:THC)" at bounding box center [344, 444] width 521 height 23
type input "$80.00000"
type input "$80.00"
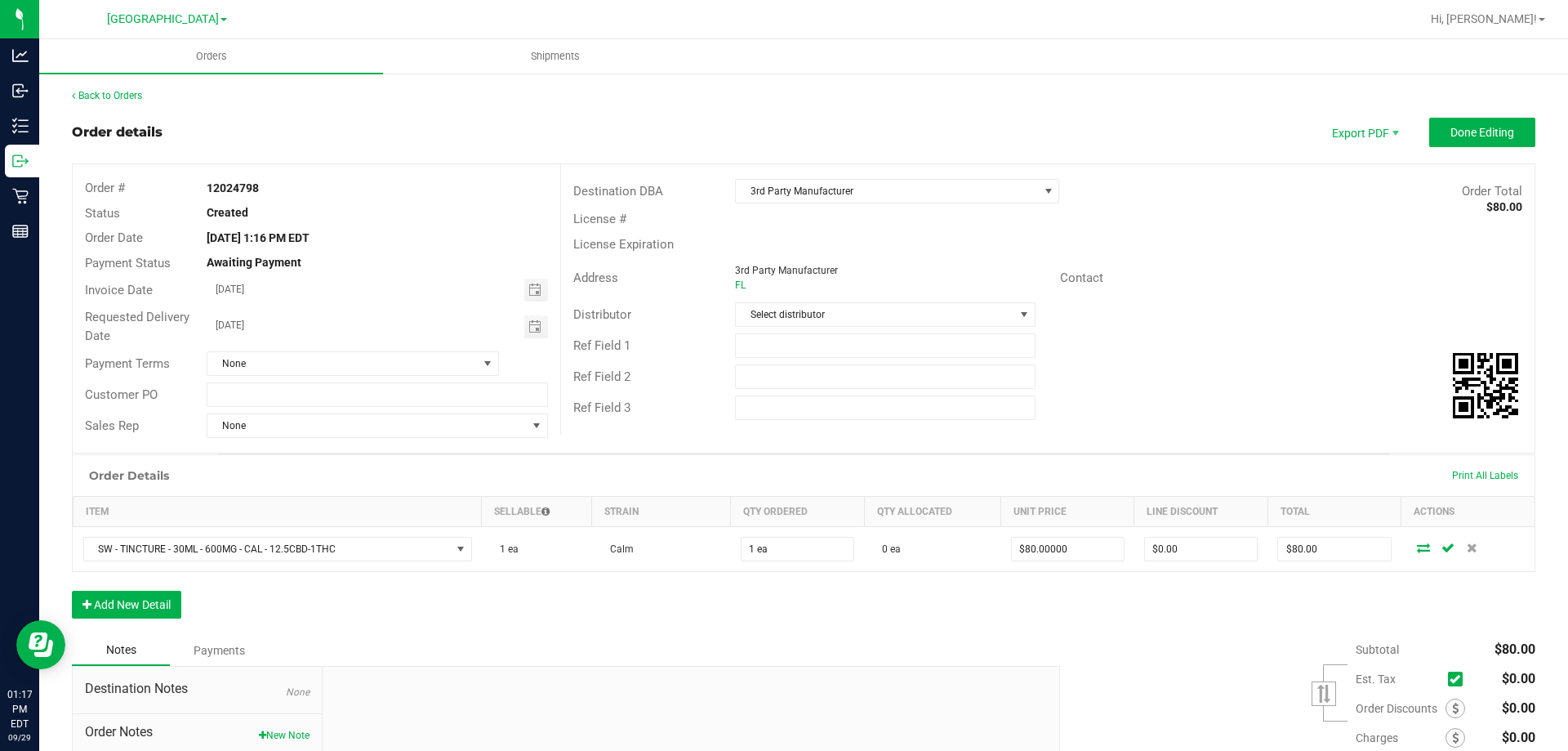
click at [743, 661] on div "Notes Payments" at bounding box center [560, 650] width 976 height 31
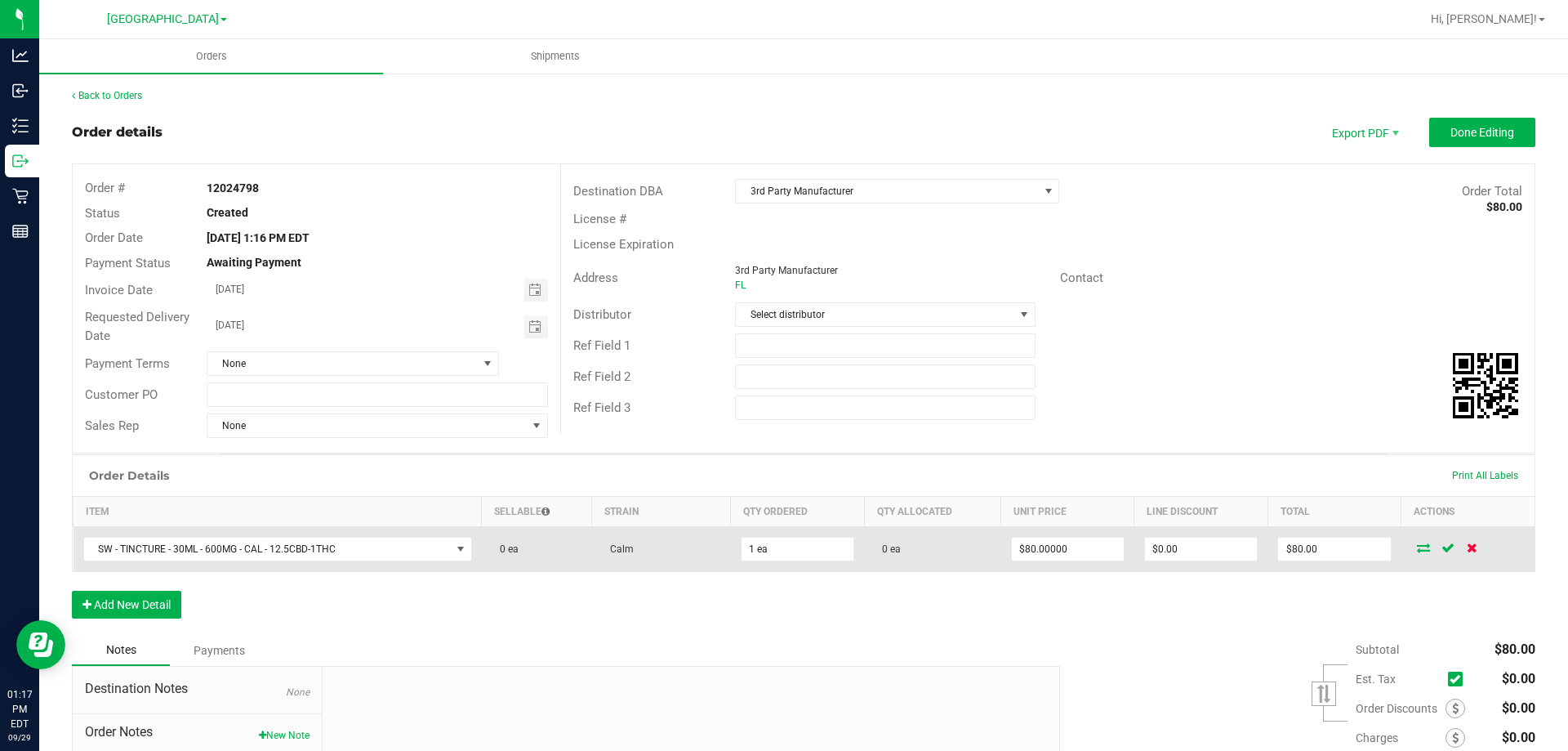
click at [1467, 548] on icon at bounding box center [1472, 547] width 11 height 10
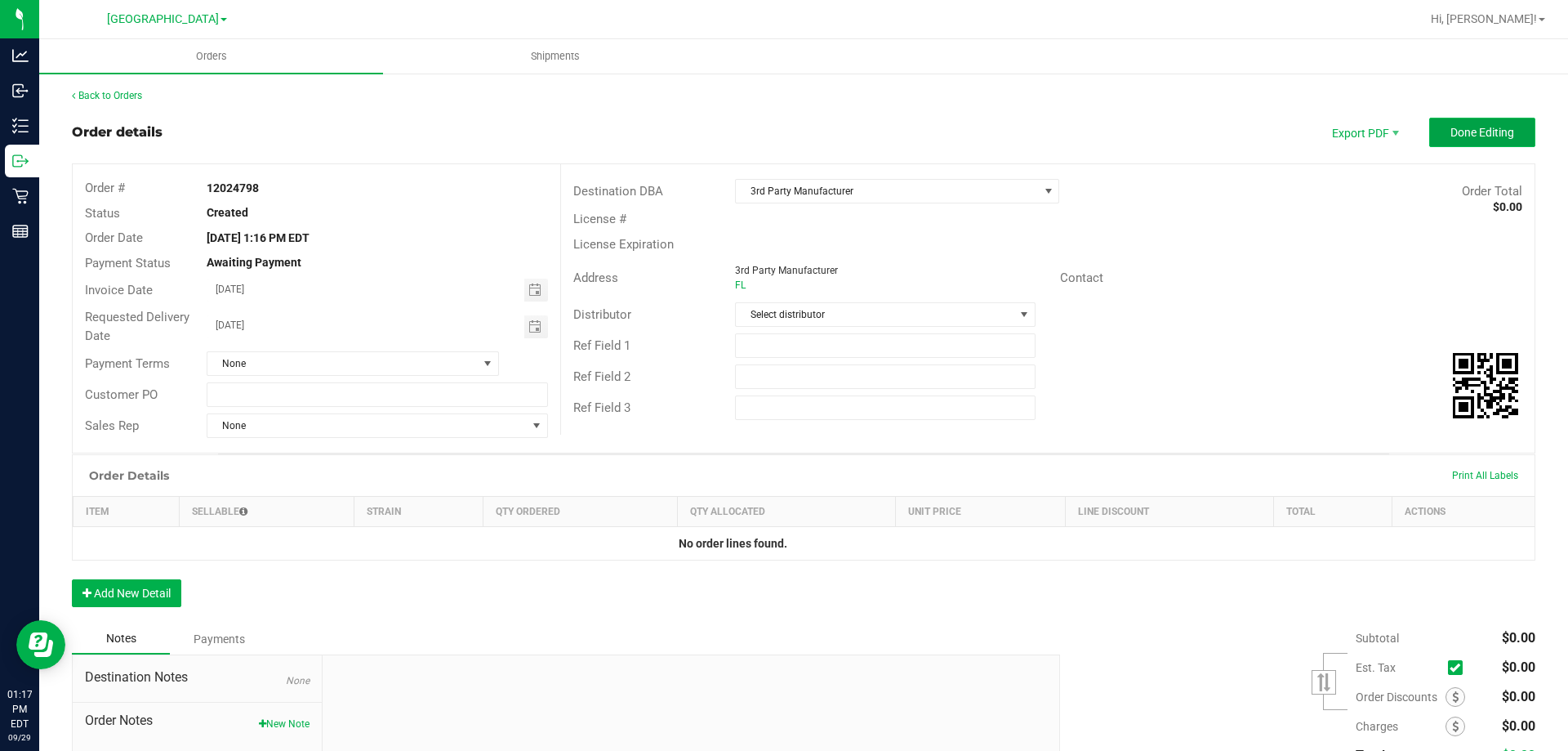
click at [1483, 123] on button "Done Editing" at bounding box center [1482, 132] width 106 height 29
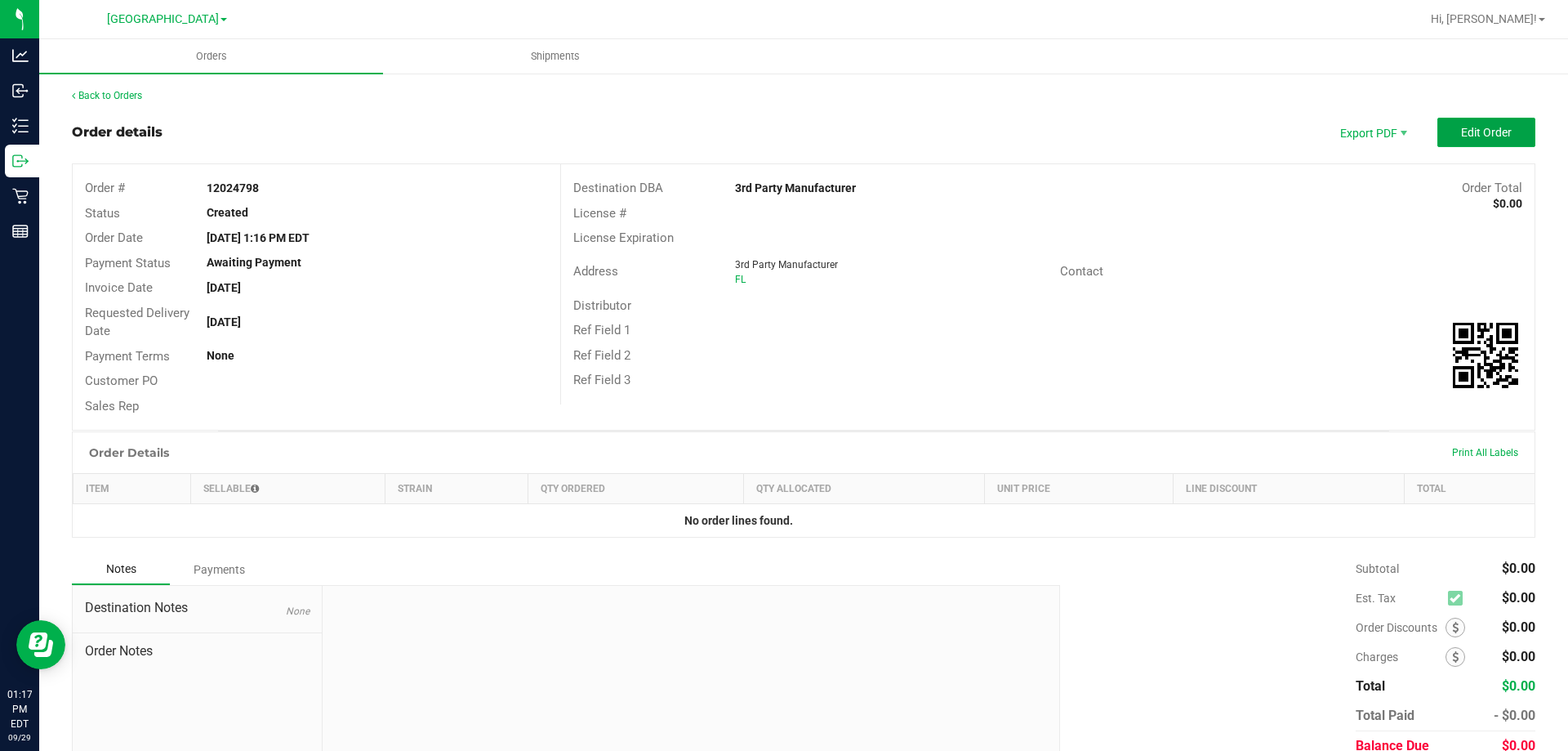
click at [1483, 123] on button "Edit Order" at bounding box center [1486, 132] width 98 height 29
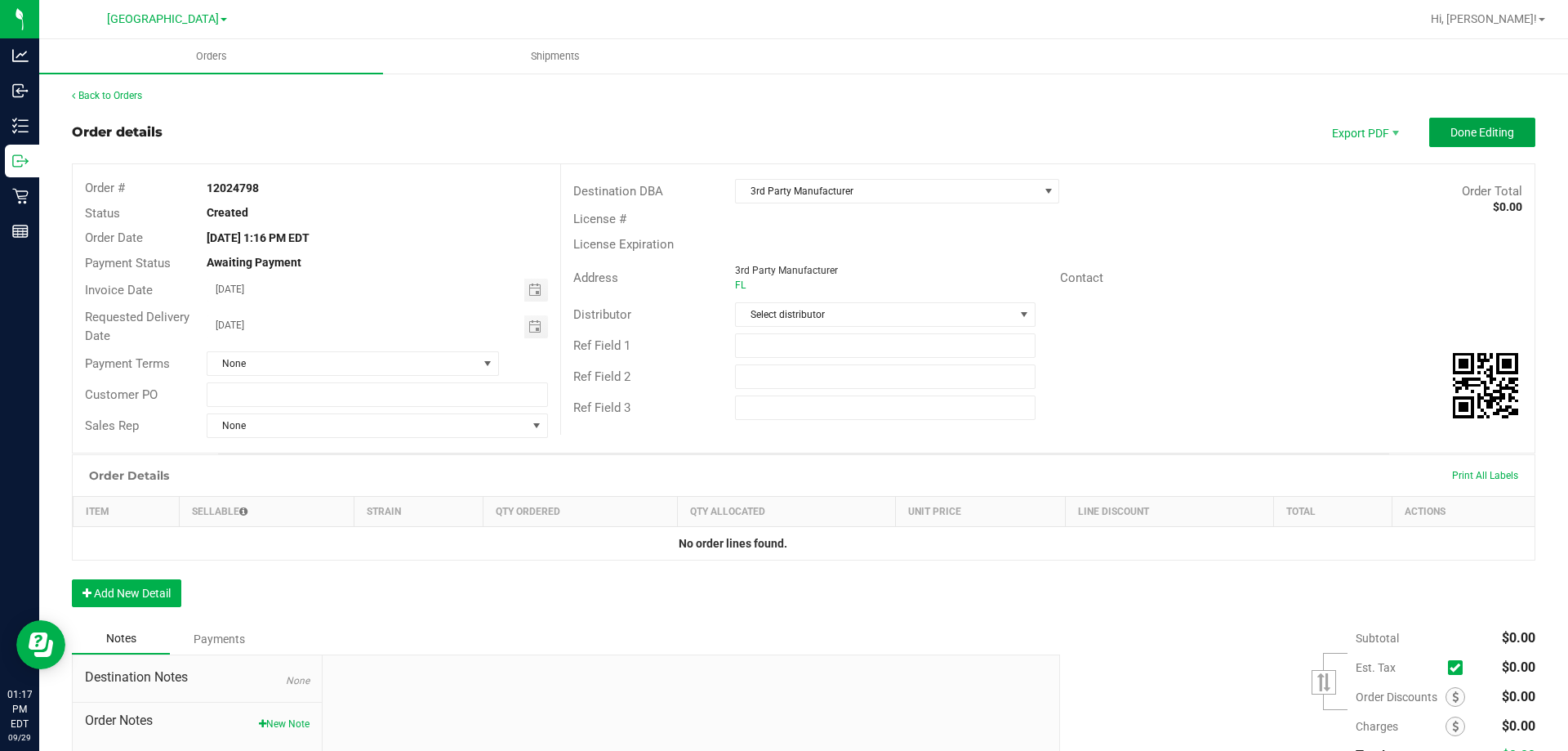
click at [1483, 123] on button "Done Editing" at bounding box center [1482, 132] width 106 height 29
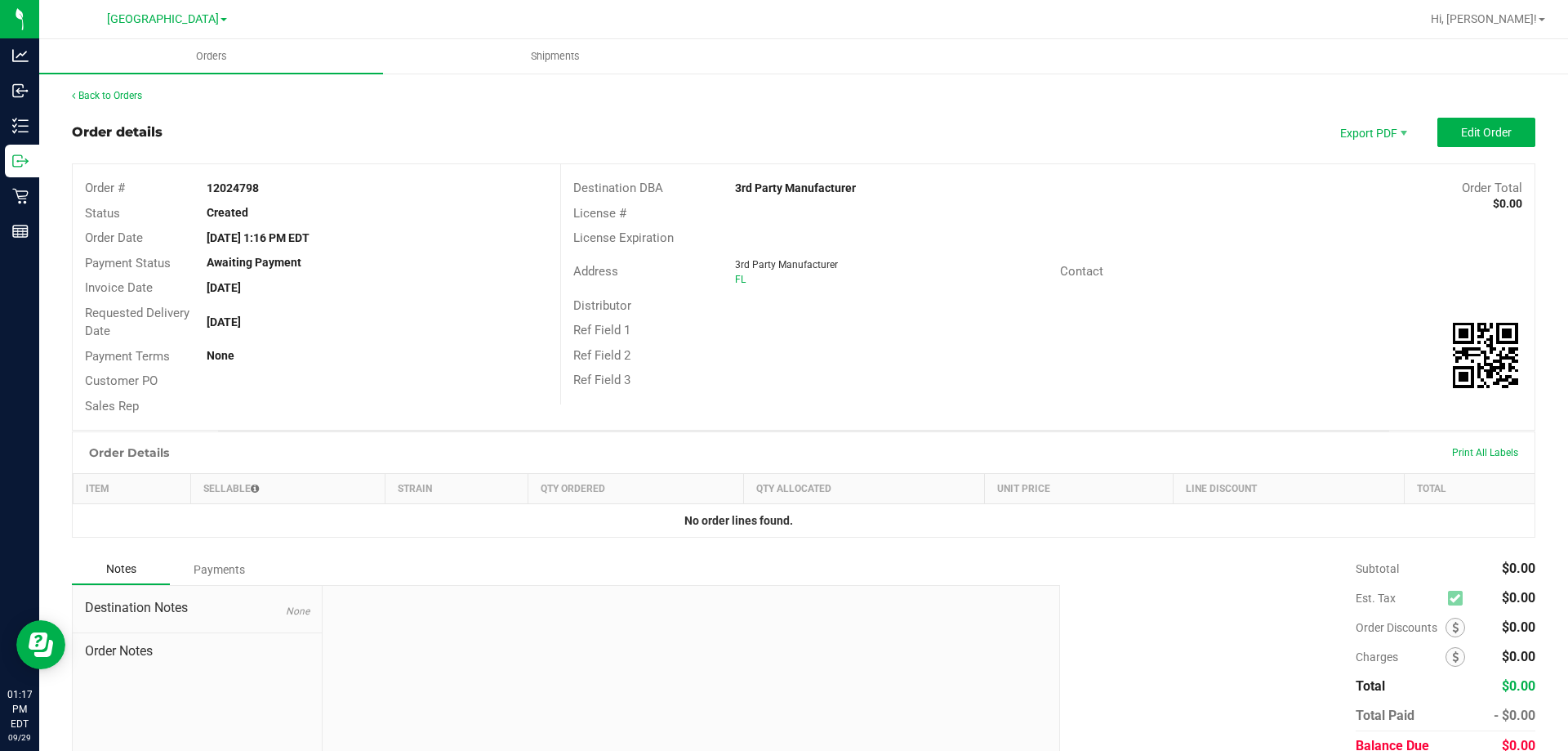
click at [132, 88] on div "Back to Orders" at bounding box center [803, 95] width 1463 height 15
click at [146, 99] on div "Back to Orders" at bounding box center [803, 95] width 1463 height 15
click at [136, 95] on link "Back to Orders" at bounding box center [106, 95] width 70 height 12
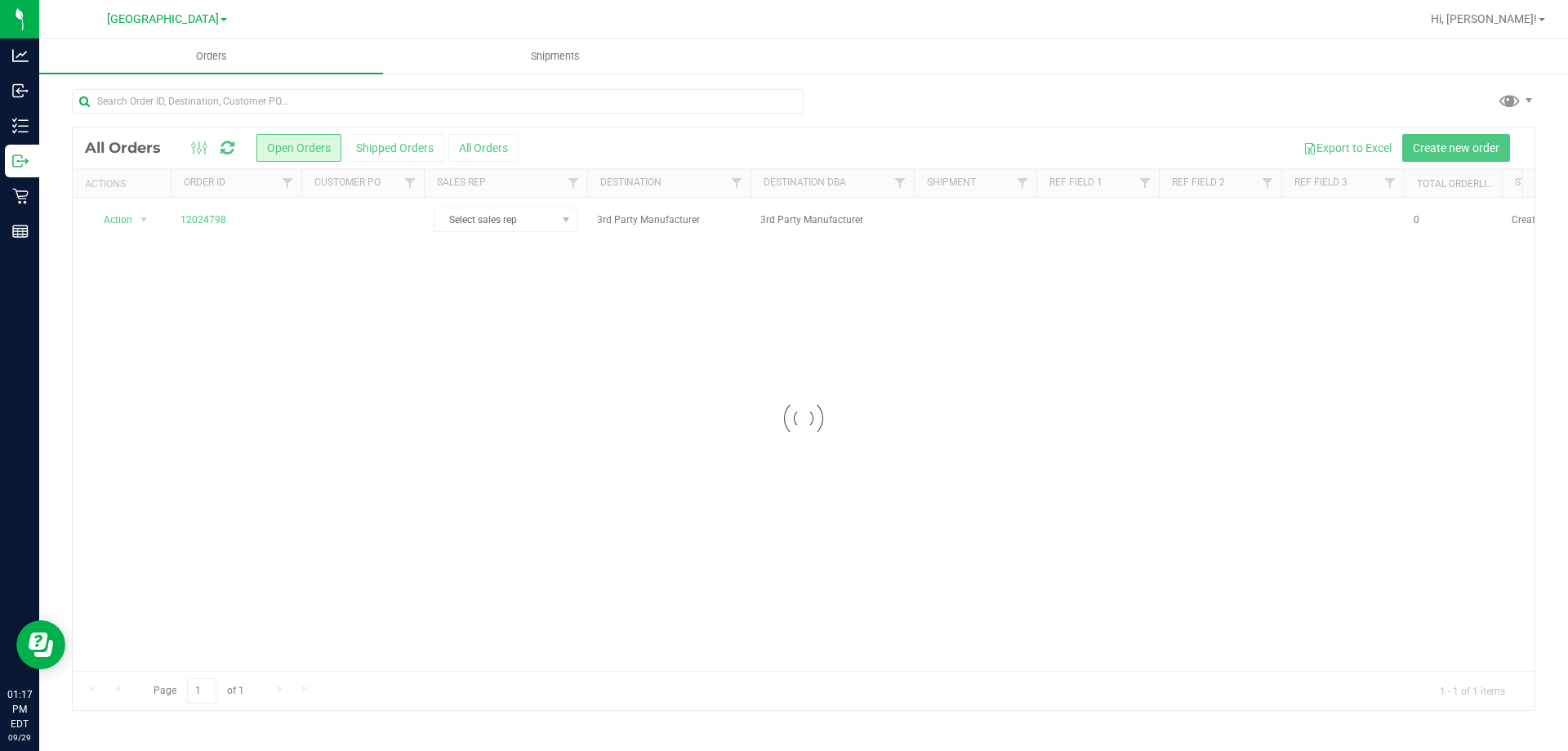
click at [133, 212] on div at bounding box center [803, 419] width 1462 height 582
click at [134, 220] on span "select" at bounding box center [144, 220] width 20 height 23
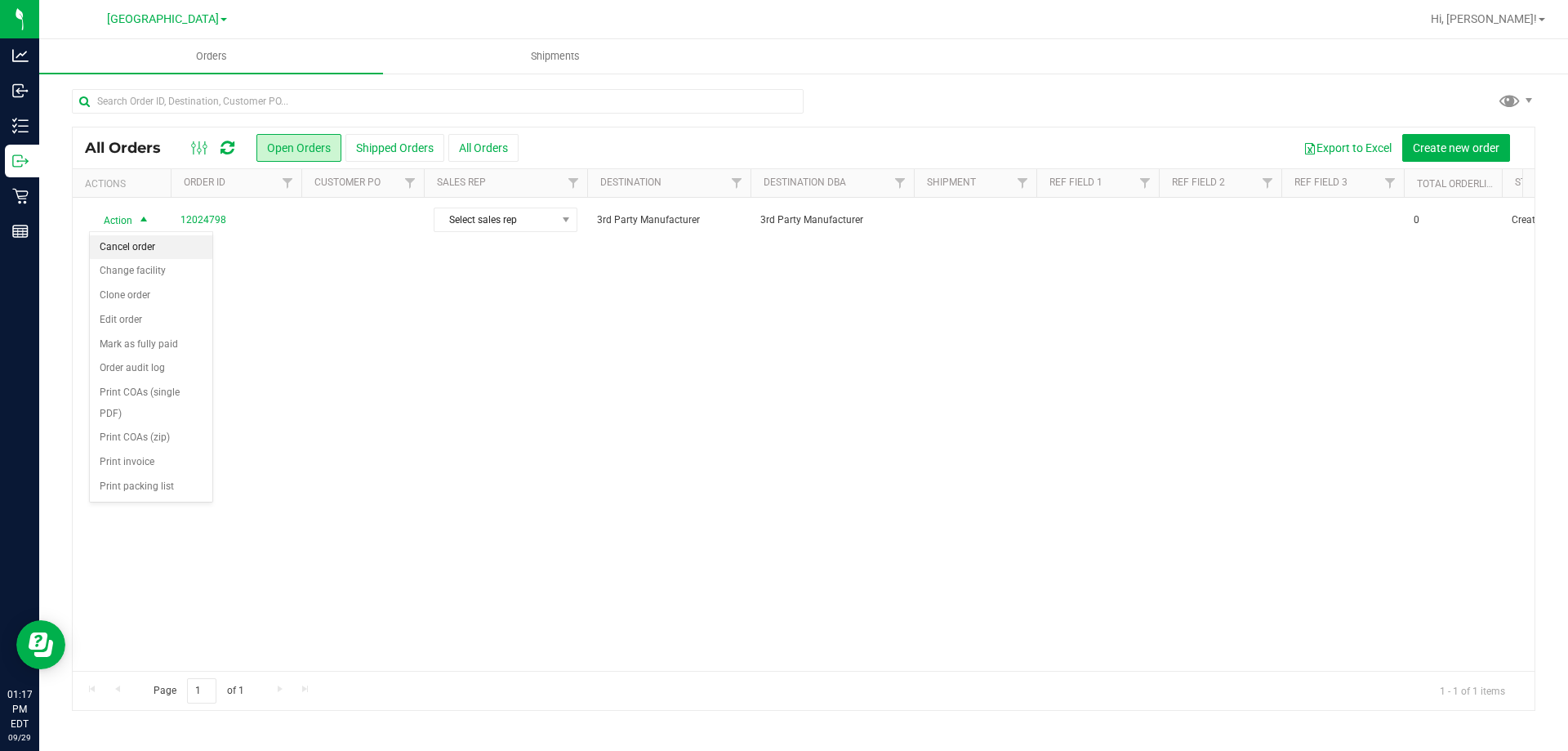
click at [162, 249] on li "Cancel order" at bounding box center [151, 248] width 122 height 25
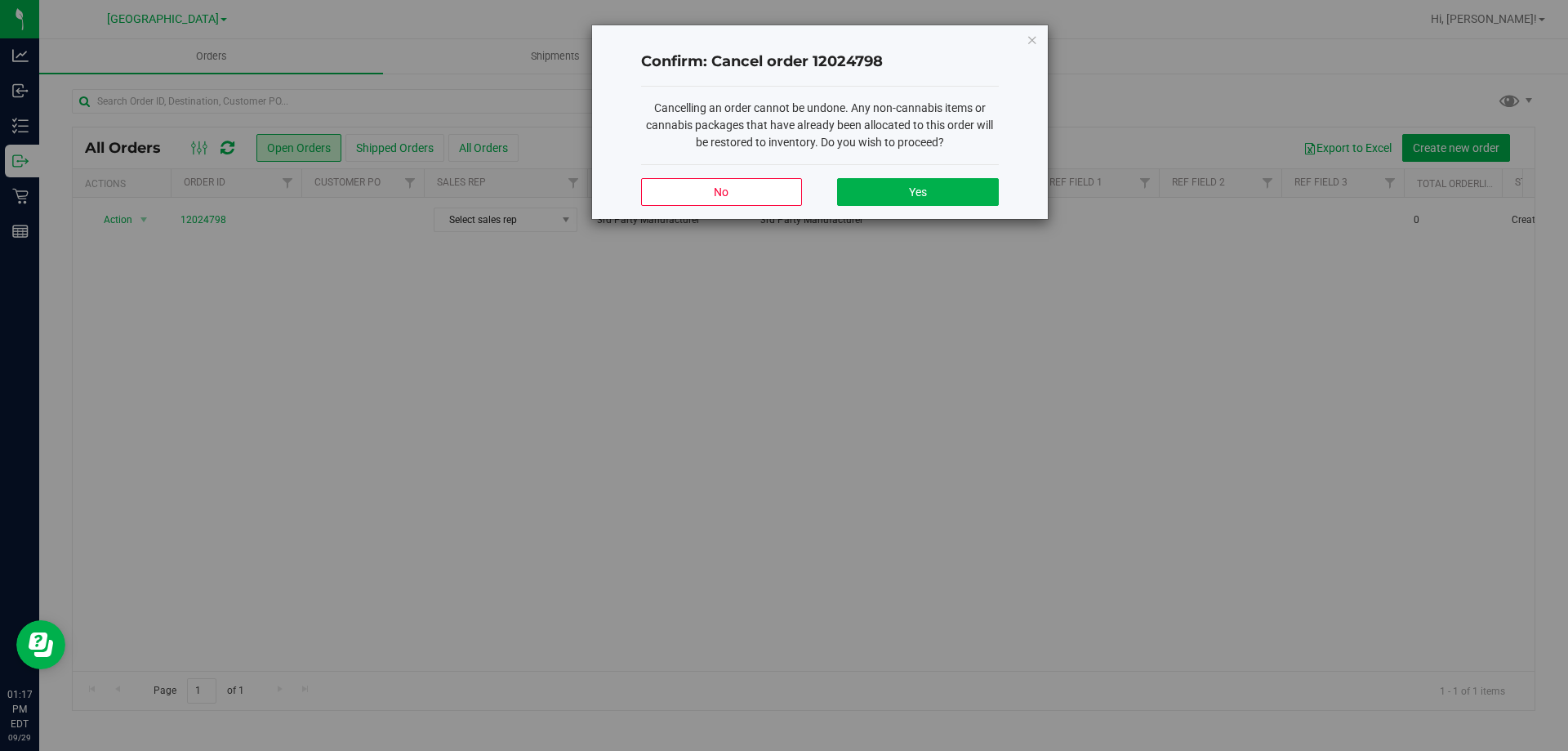
click at [947, 210] on div "No Yes" at bounding box center [819, 192] width 358 height 55
click at [942, 205] on button "Yes" at bounding box center [917, 192] width 161 height 28
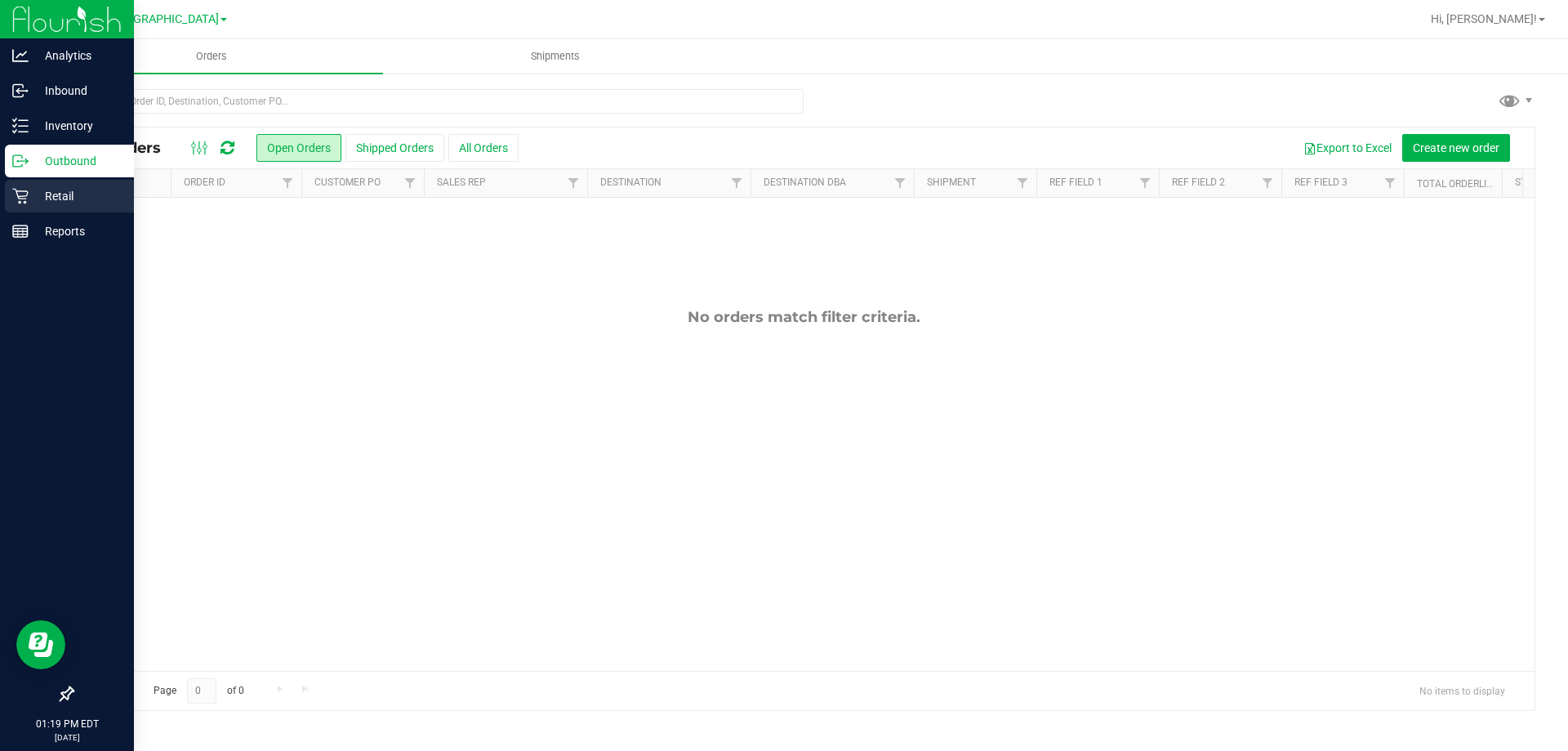
click at [54, 195] on p "Retail" at bounding box center [77, 196] width 98 height 20
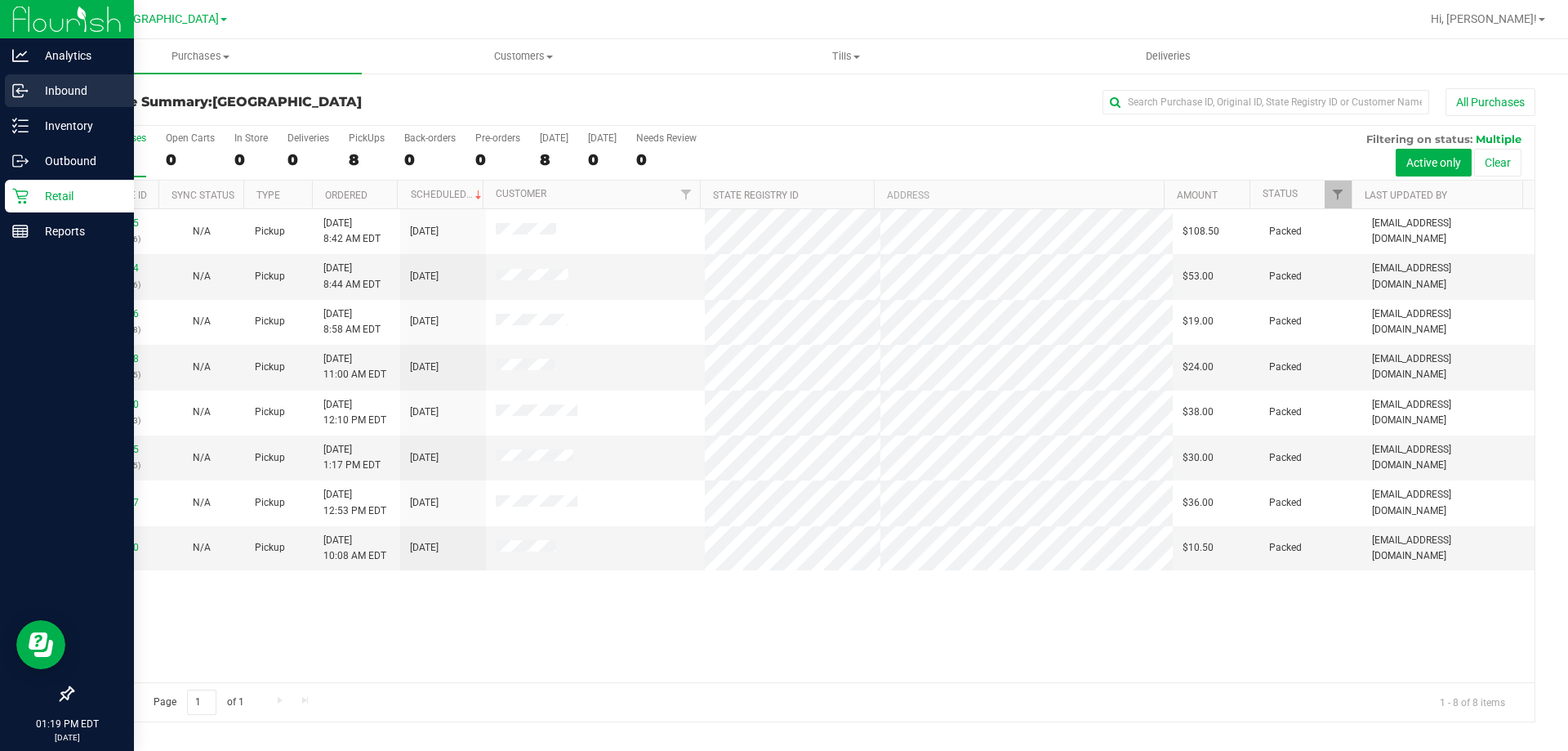
click at [59, 75] on div "Inbound" at bounding box center [69, 91] width 129 height 33
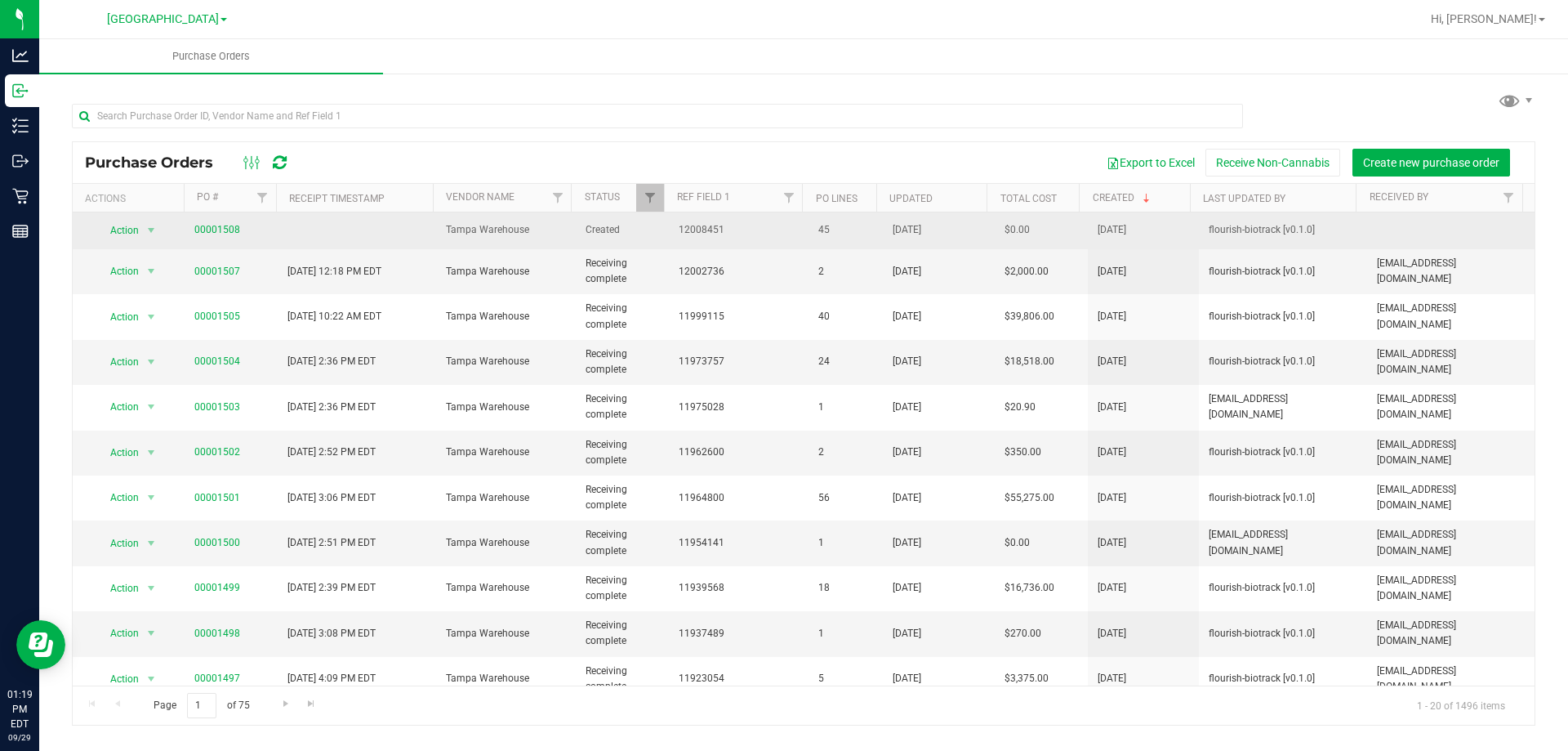
click at [231, 221] on td "00001508" at bounding box center [231, 230] width 93 height 36
click at [217, 224] on link "00001508" at bounding box center [217, 229] width 46 height 12
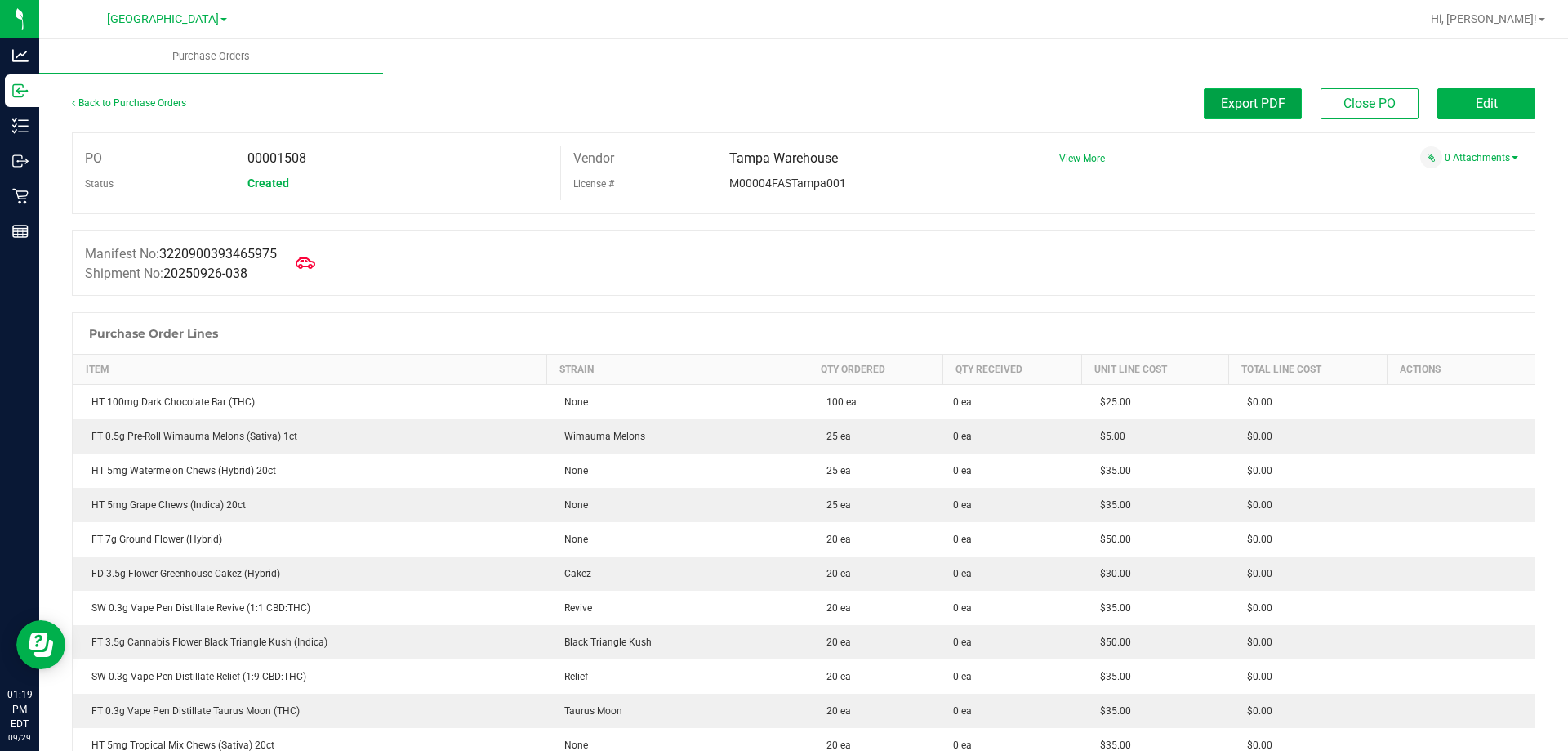
click at [1245, 101] on span "Export PDF" at bounding box center [1253, 103] width 65 height 15
click at [311, 272] on icon at bounding box center [305, 263] width 21 height 21
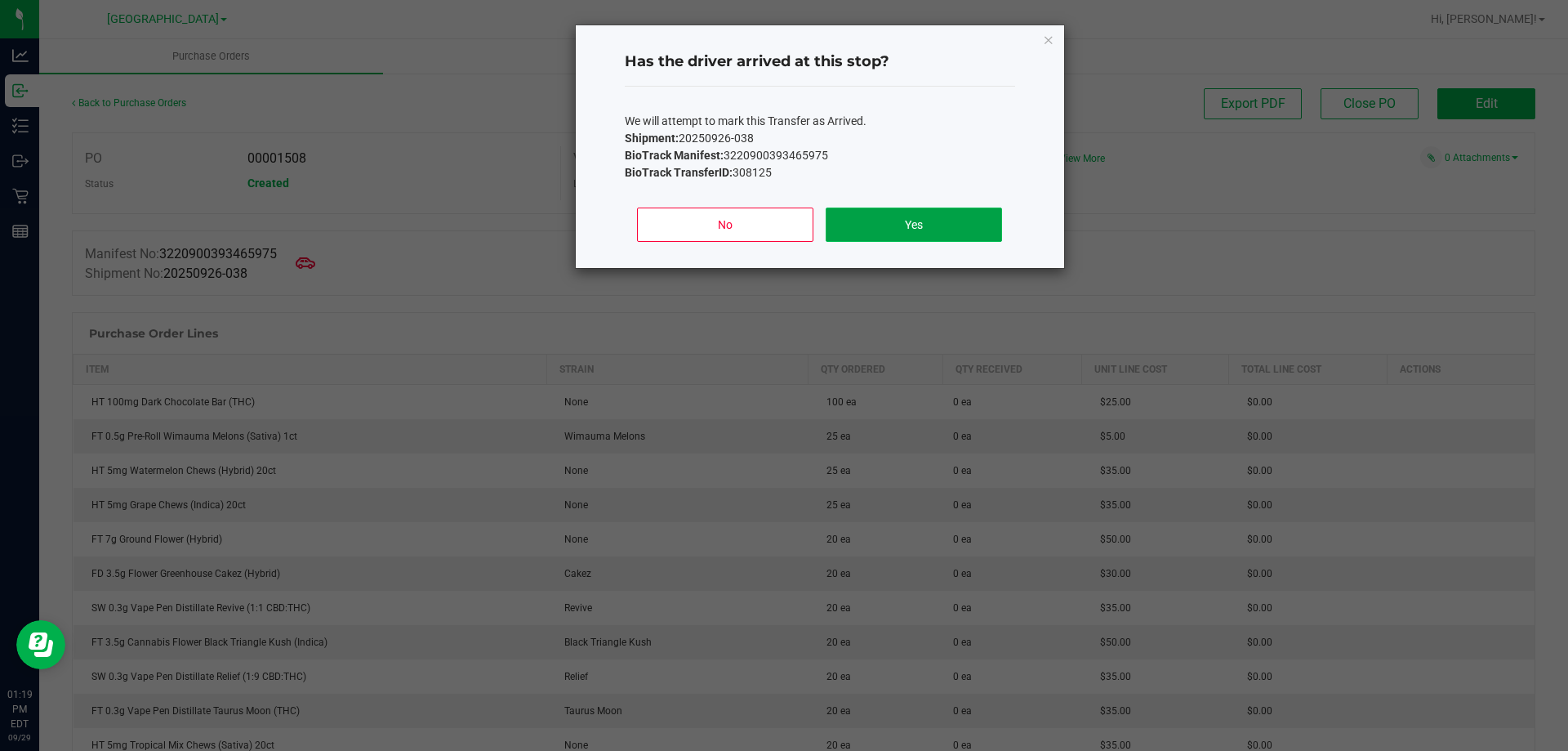
click at [894, 231] on button "Yes" at bounding box center [913, 225] width 176 height 35
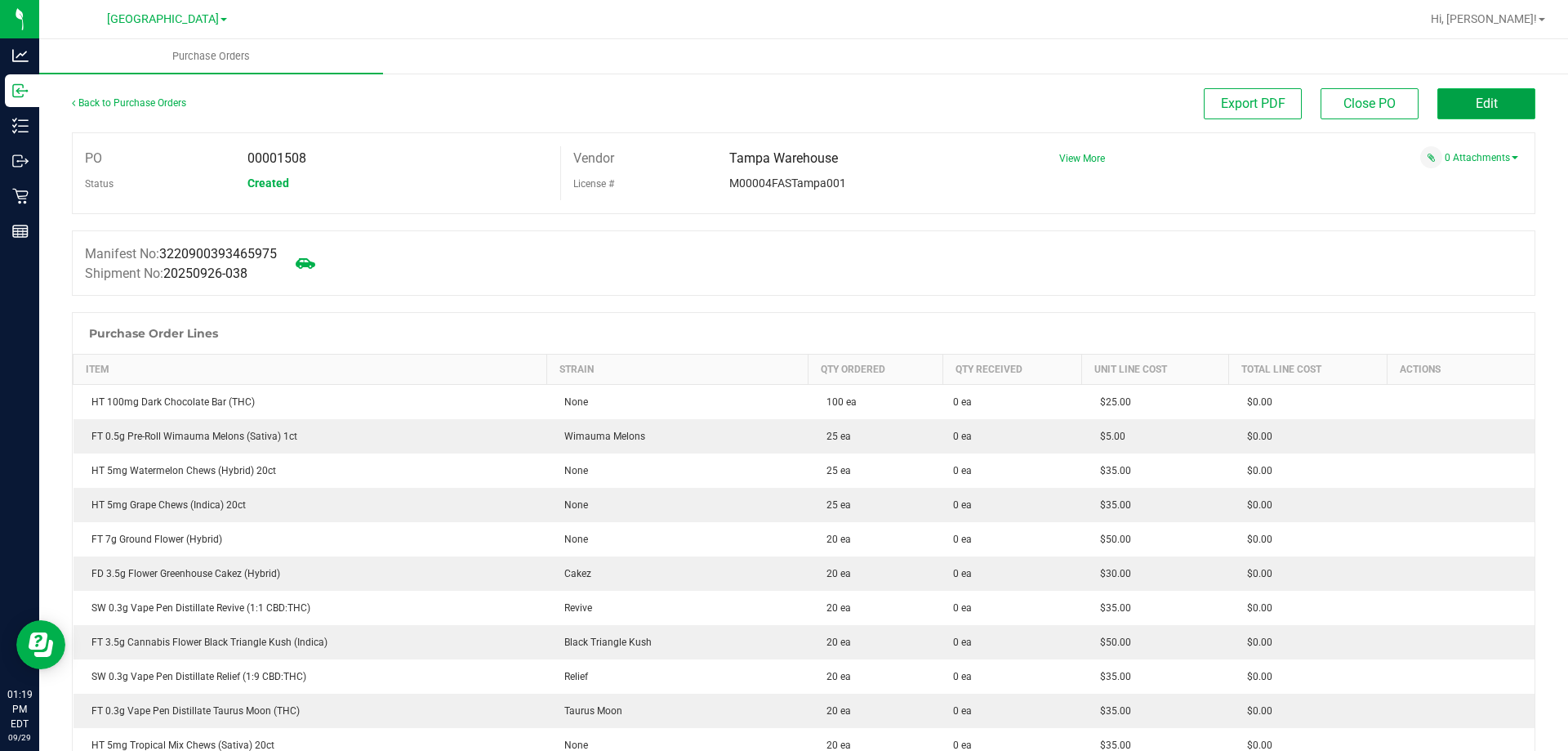
click at [1480, 102] on span "Edit" at bounding box center [1486, 103] width 22 height 15
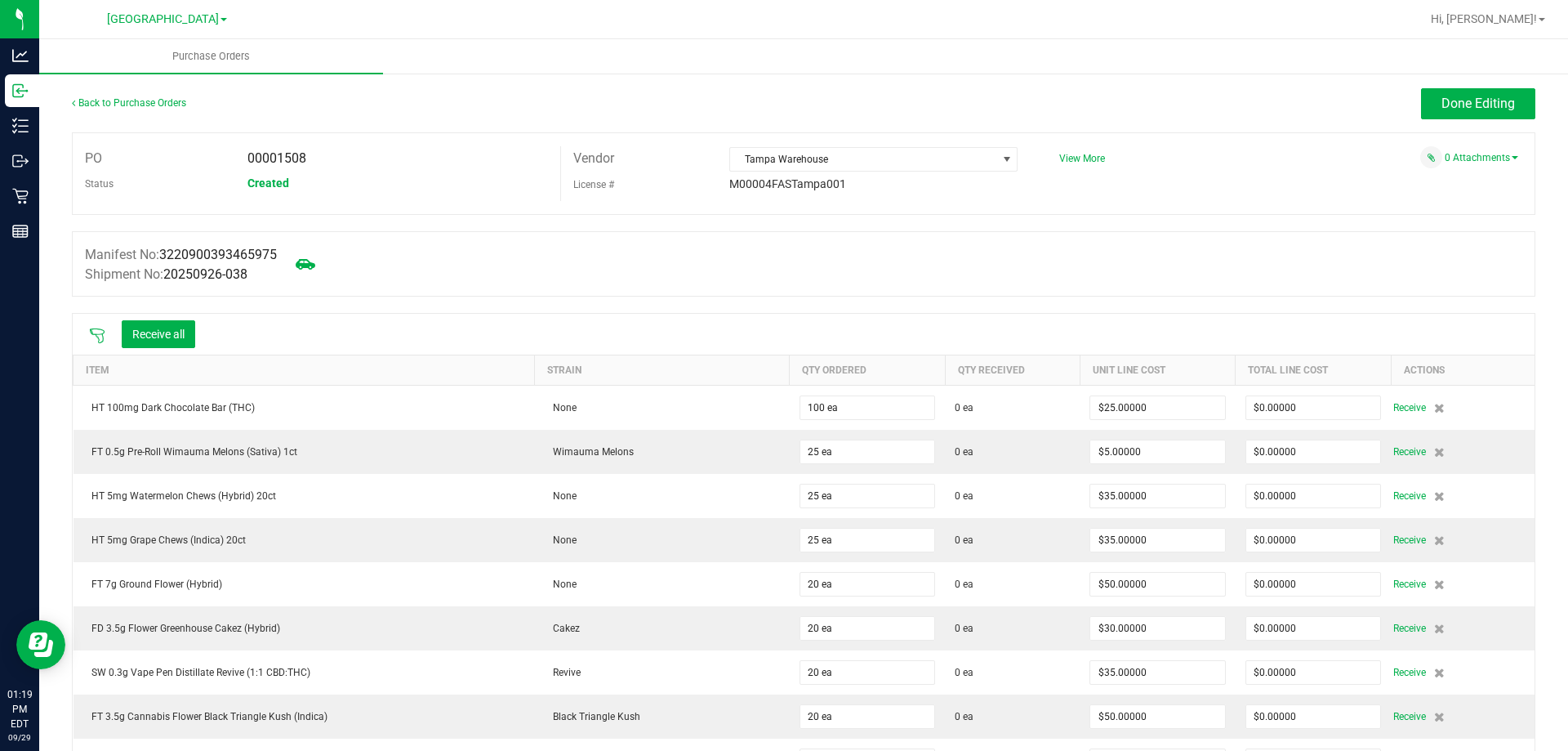
click at [96, 337] on icon at bounding box center [97, 336] width 16 height 16
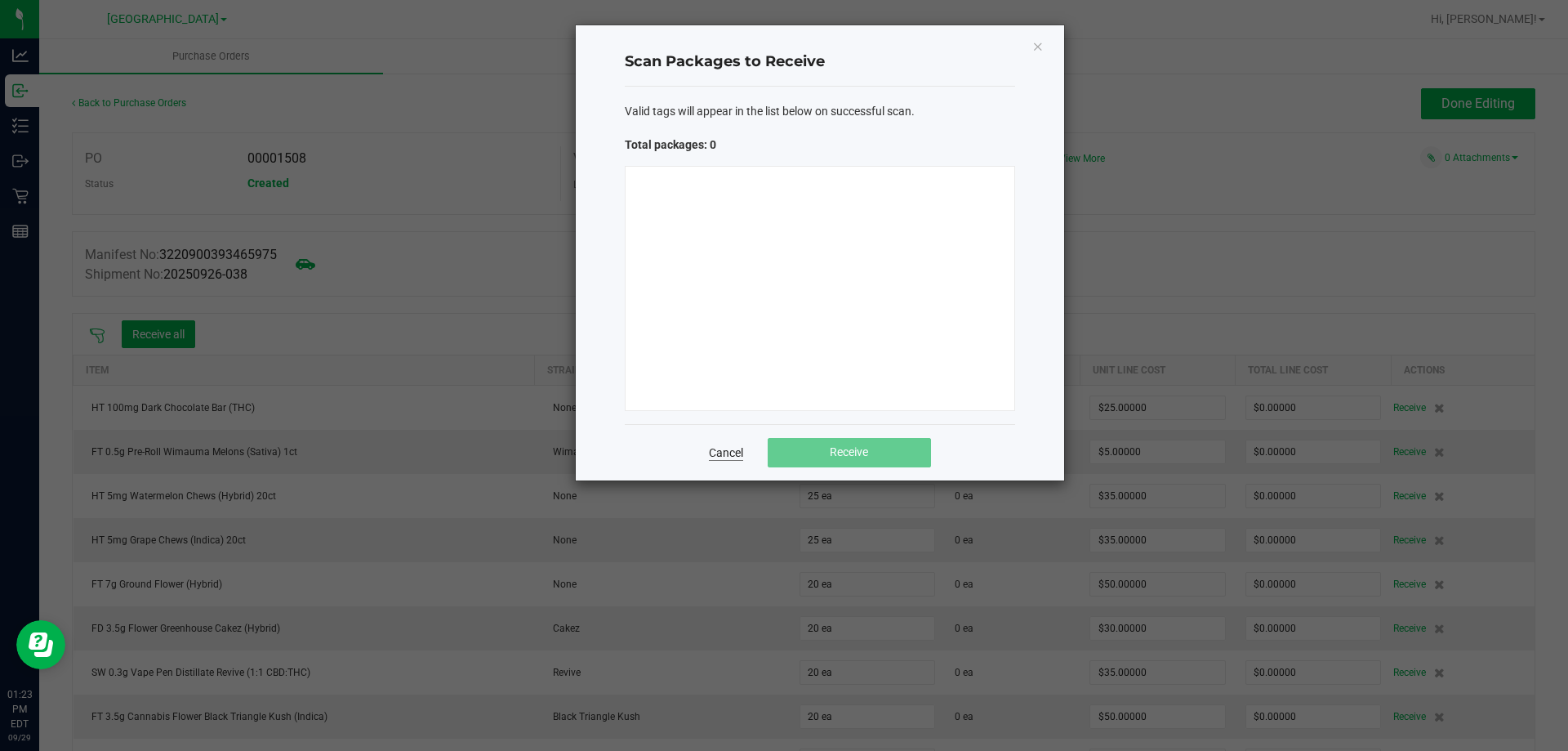
click at [727, 445] on link "Cancel" at bounding box center [726, 453] width 35 height 16
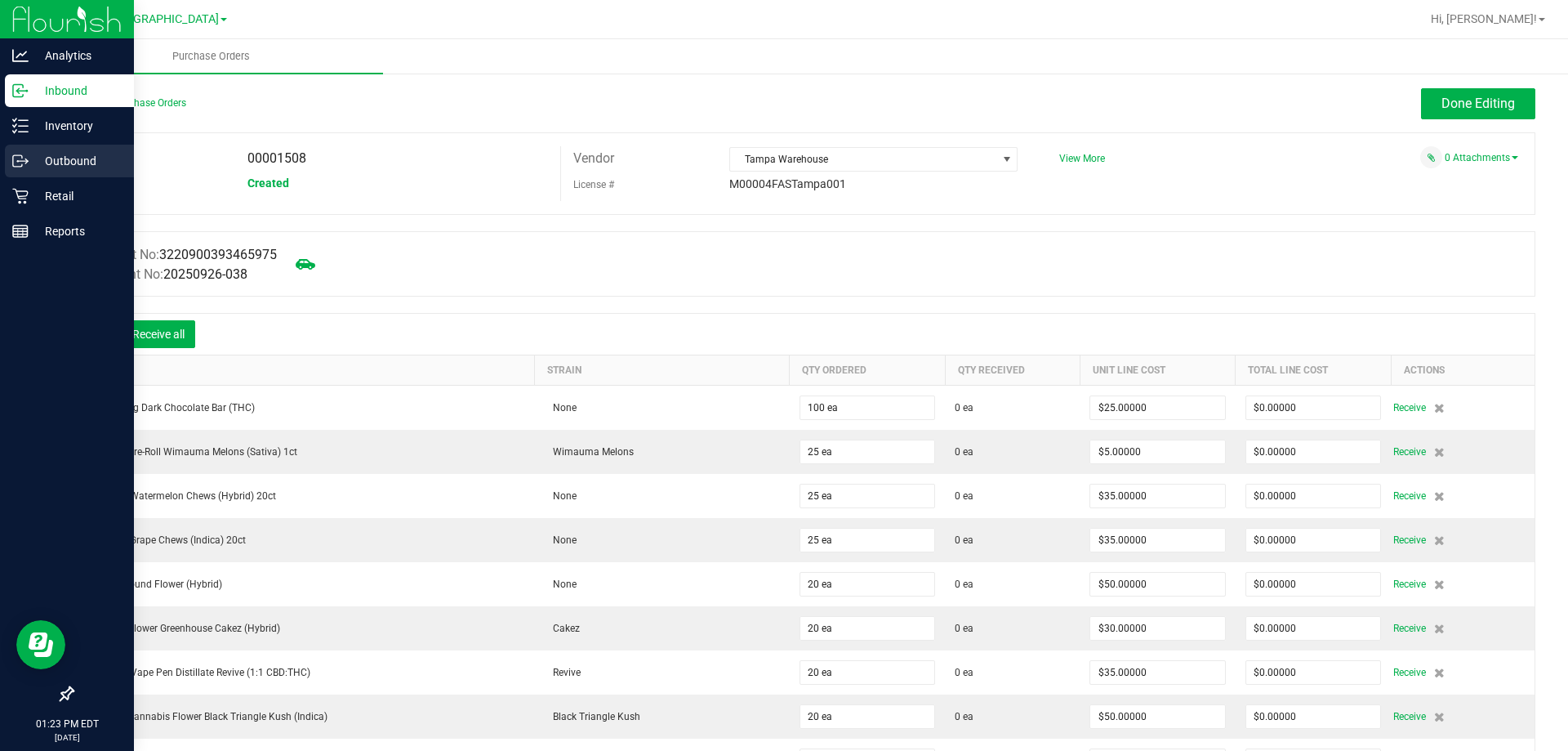
click at [48, 169] on p "Outbound" at bounding box center [77, 161] width 98 height 20
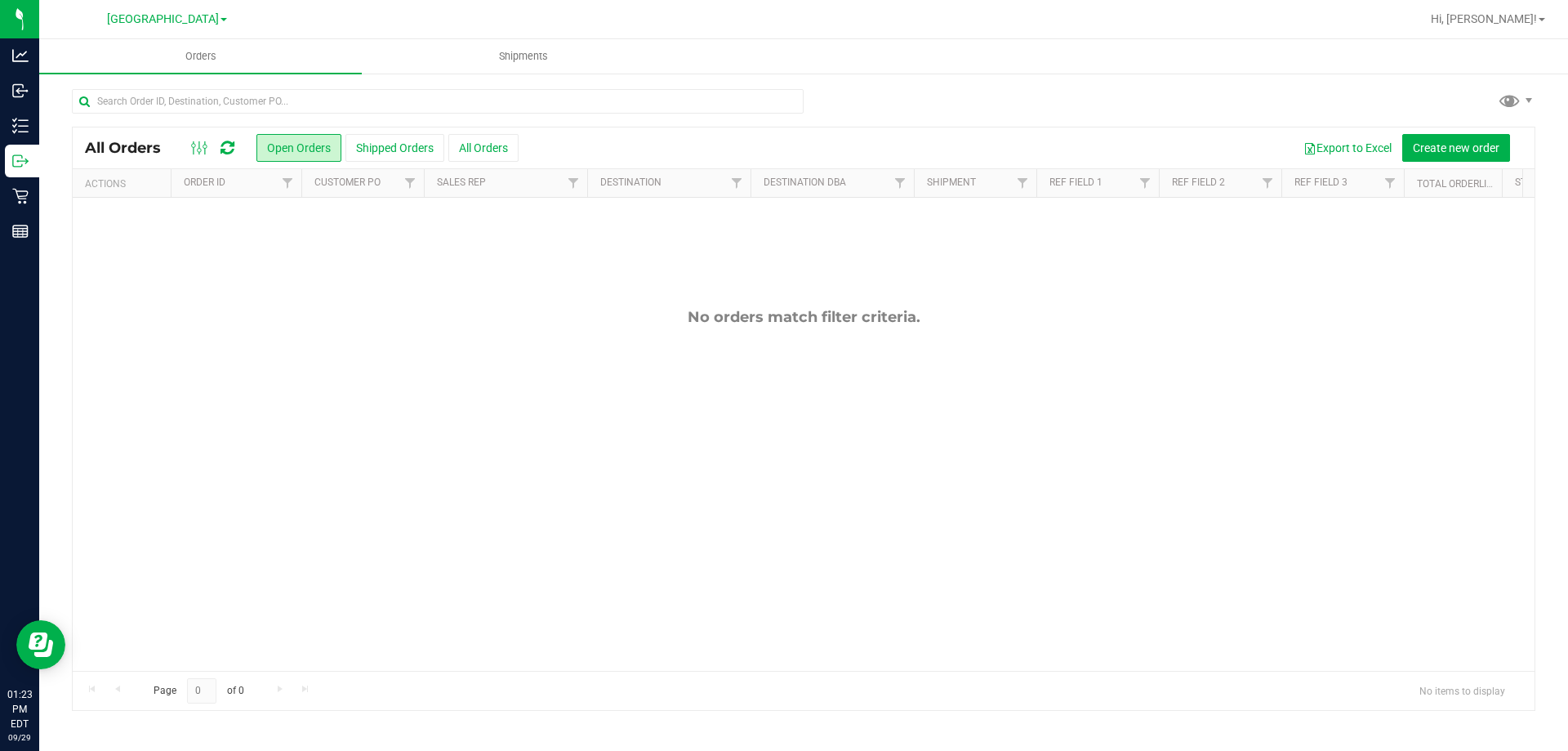
click at [517, 31] on div at bounding box center [855, 20] width 1128 height 32
click at [515, 43] on uib-tab-heading "Shipments" at bounding box center [524, 56] width 321 height 33
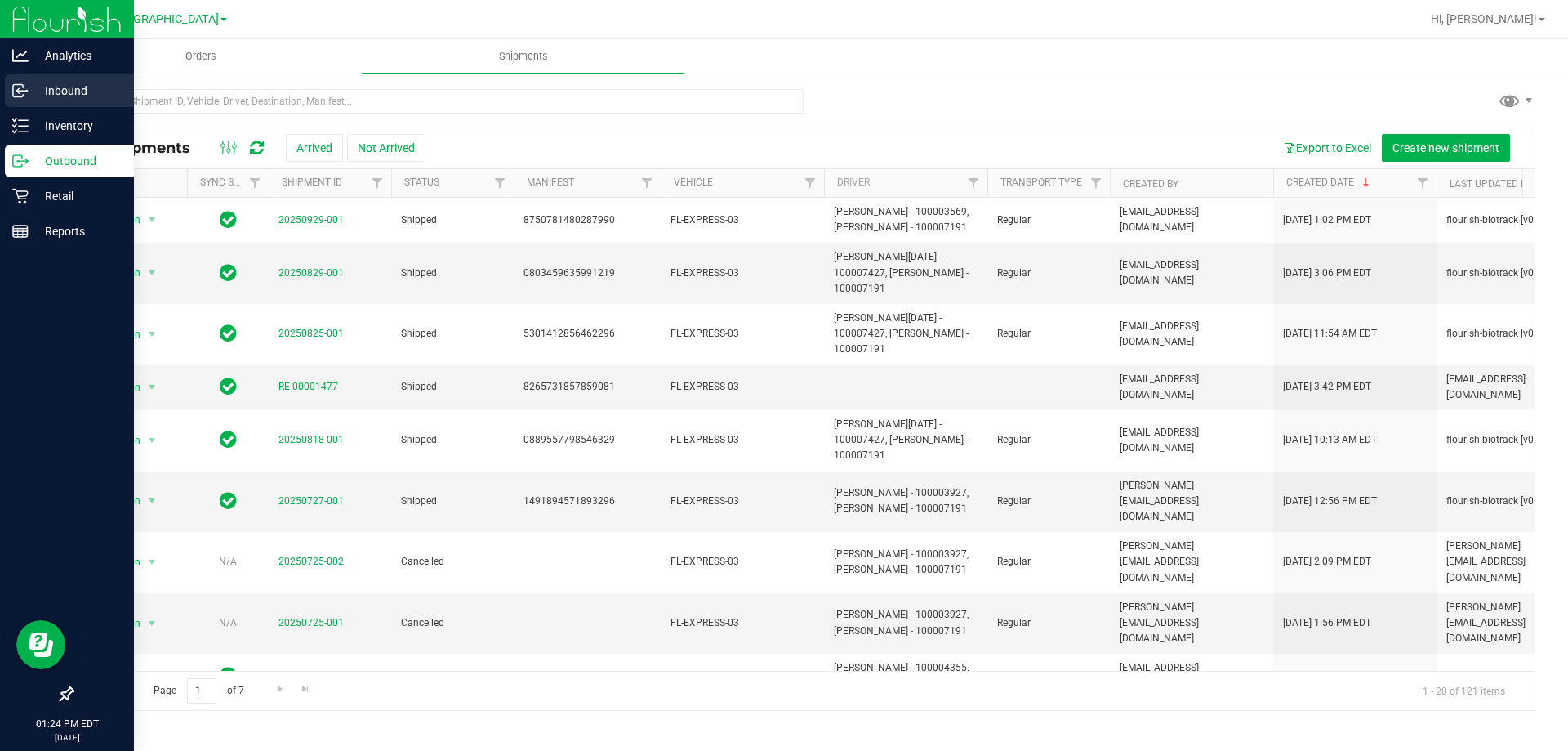
click at [71, 100] on div "Inbound" at bounding box center [69, 91] width 129 height 33
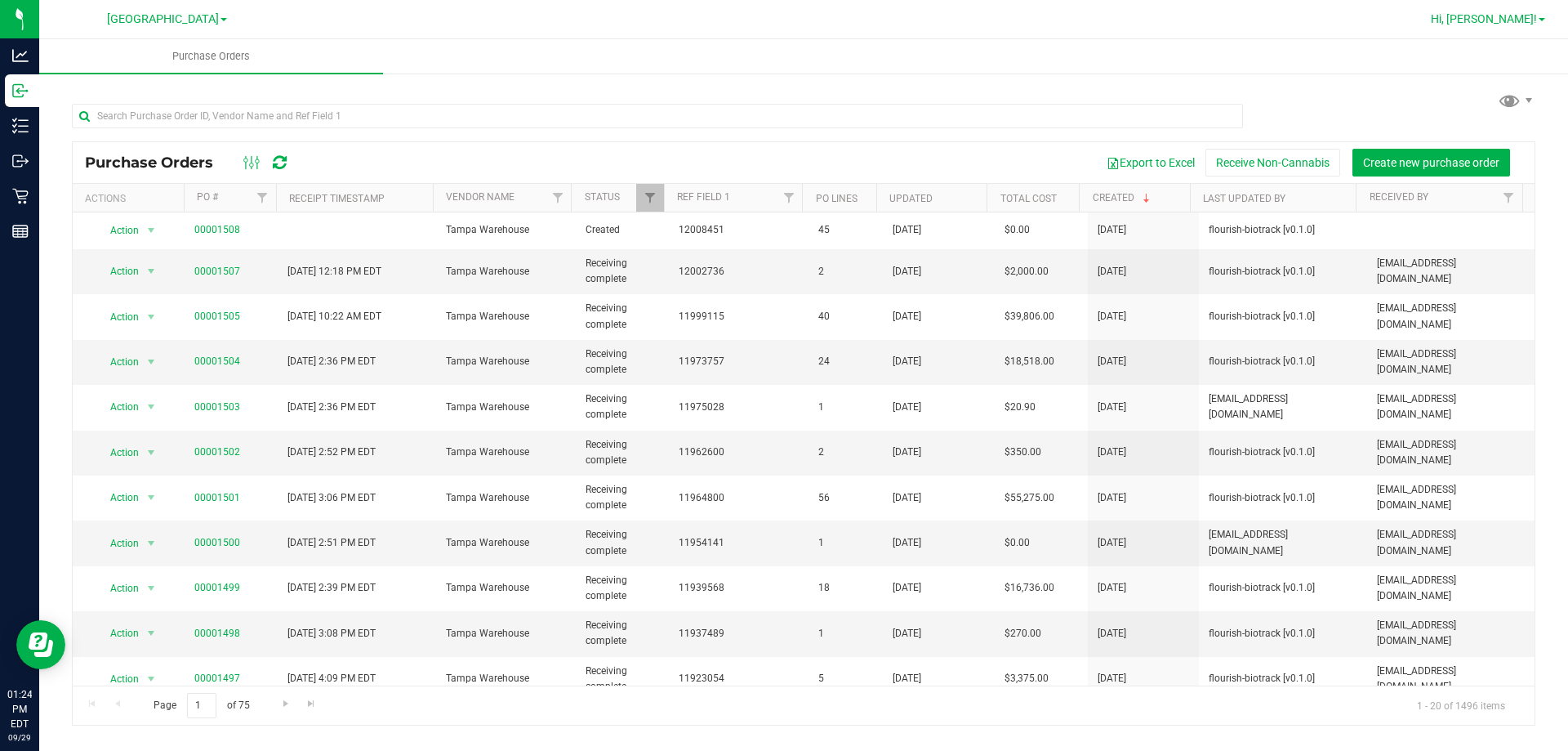
click at [1508, 22] on span "Hi, [PERSON_NAME]!" at bounding box center [1484, 19] width 106 height 13
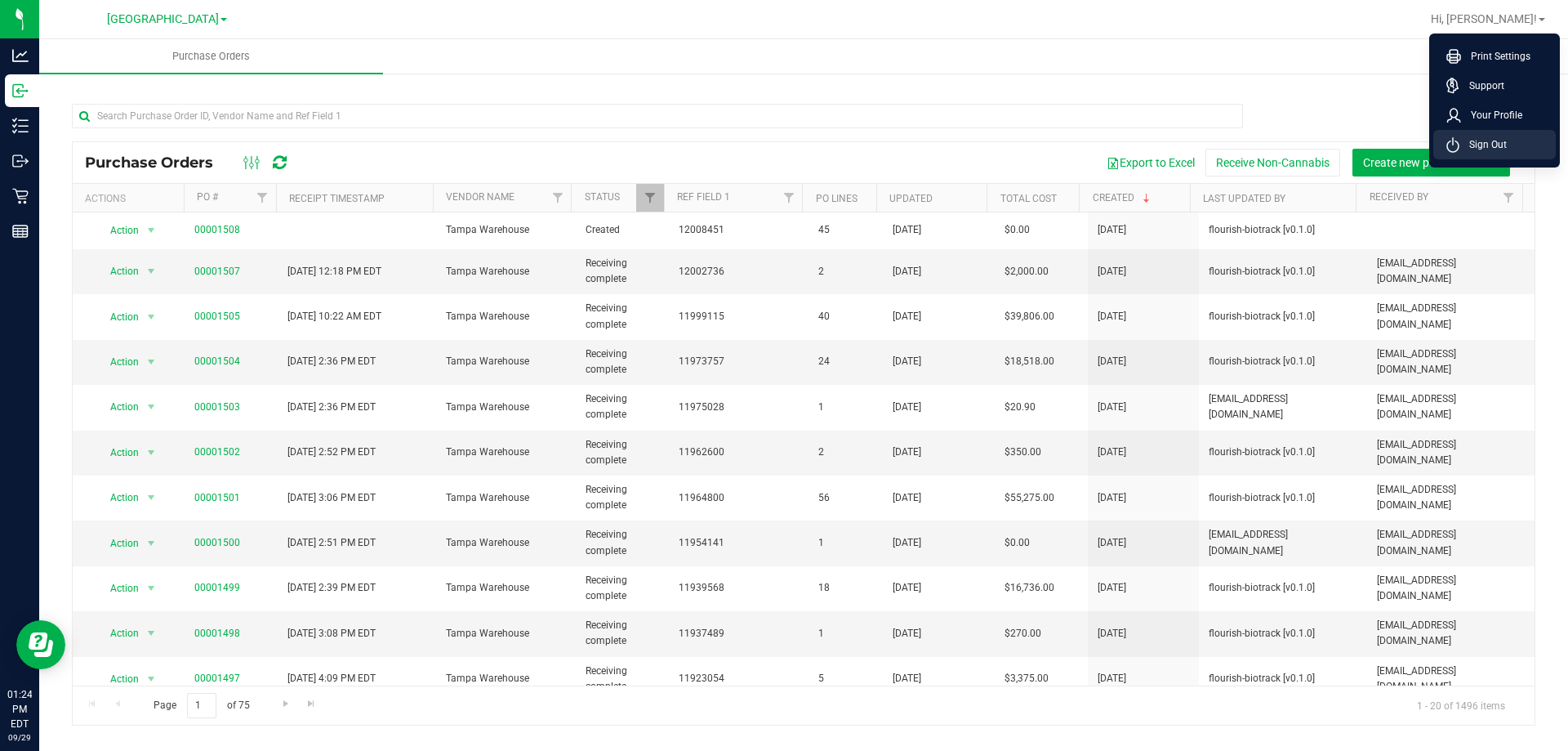
click at [1465, 147] on span "Sign Out" at bounding box center [1482, 145] width 47 height 16
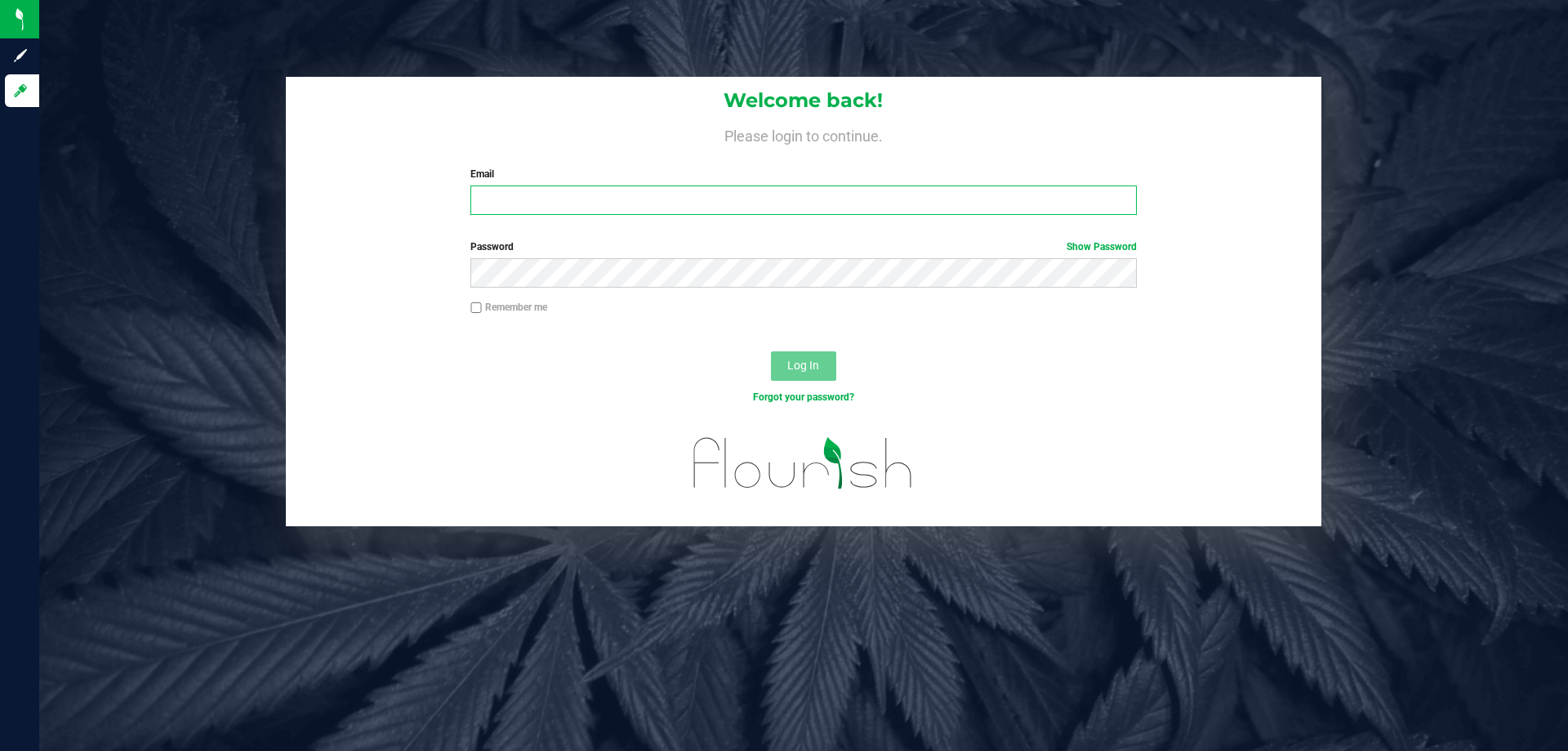
click at [783, 196] on input "Email" at bounding box center [803, 200] width 666 height 29
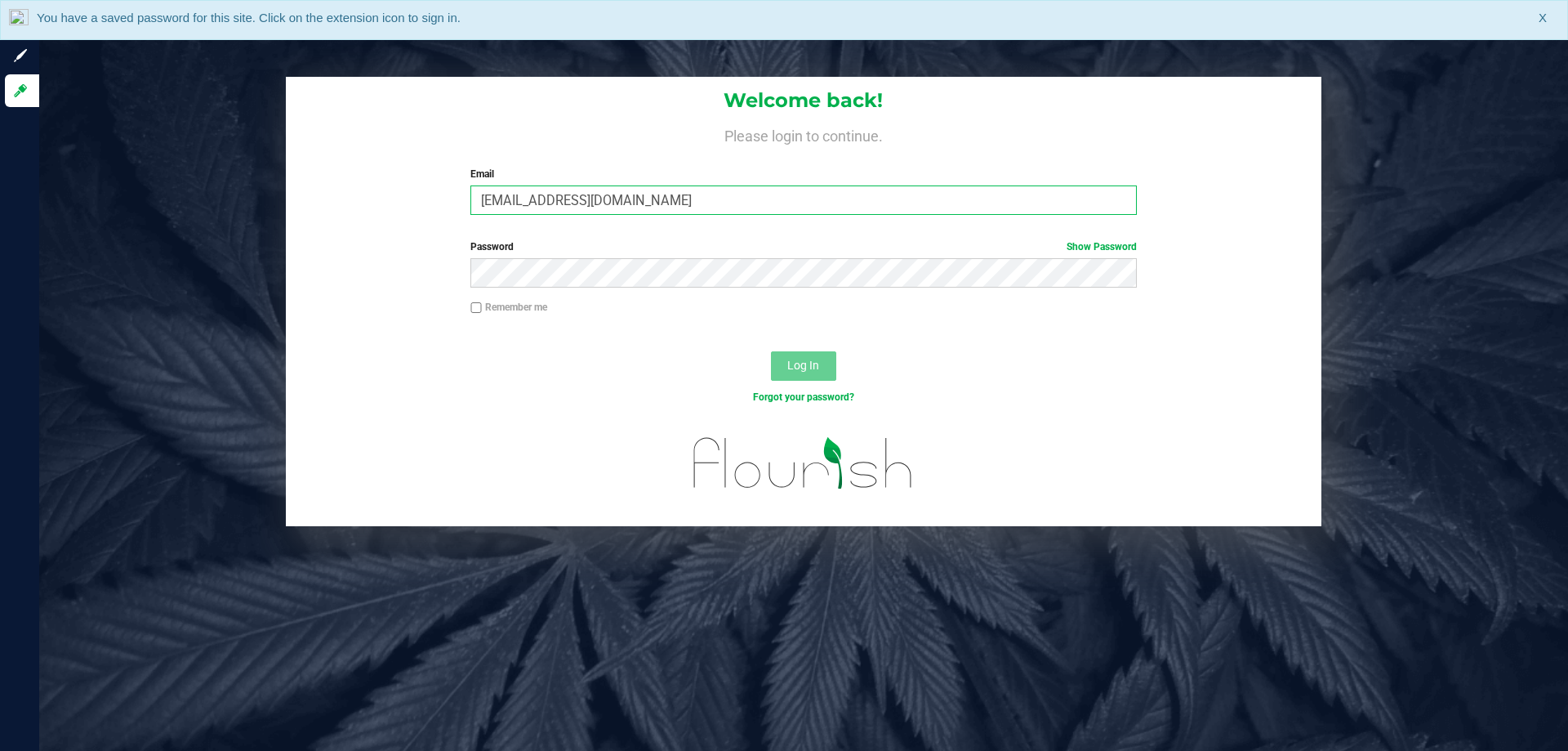
type input "[EMAIL_ADDRESS][DOMAIN_NAME]"
click at [771, 352] on button "Log In" at bounding box center [804, 366] width 66 height 29
